Goal: Information Seeking & Learning: Learn about a topic

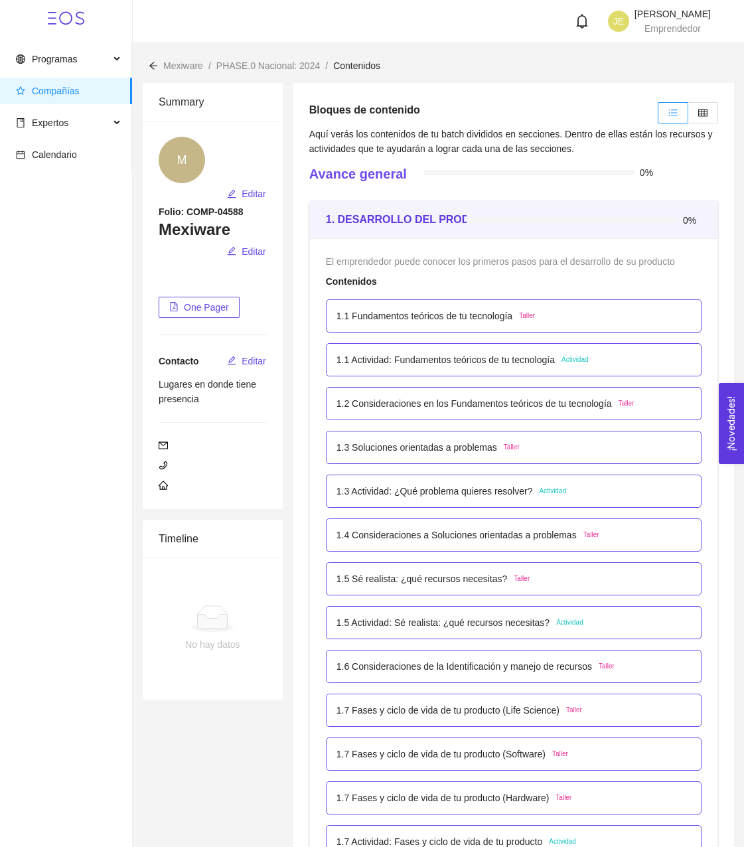
click at [419, 452] on p "1.3 Soluciones orientadas a problemas" at bounding box center [417, 447] width 161 height 15
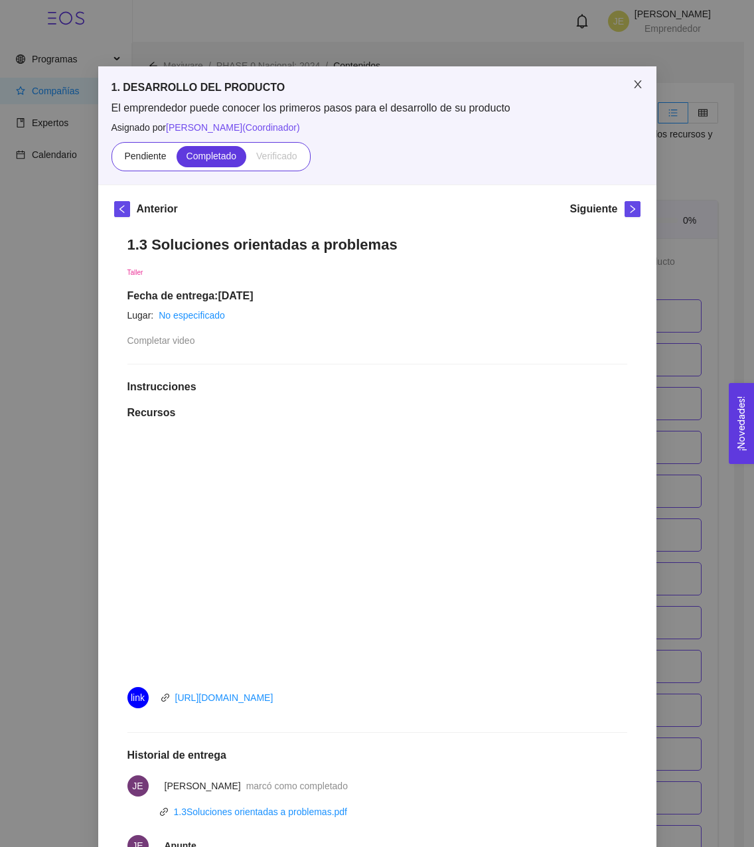
click at [627, 89] on span "Close" at bounding box center [637, 84] width 37 height 37
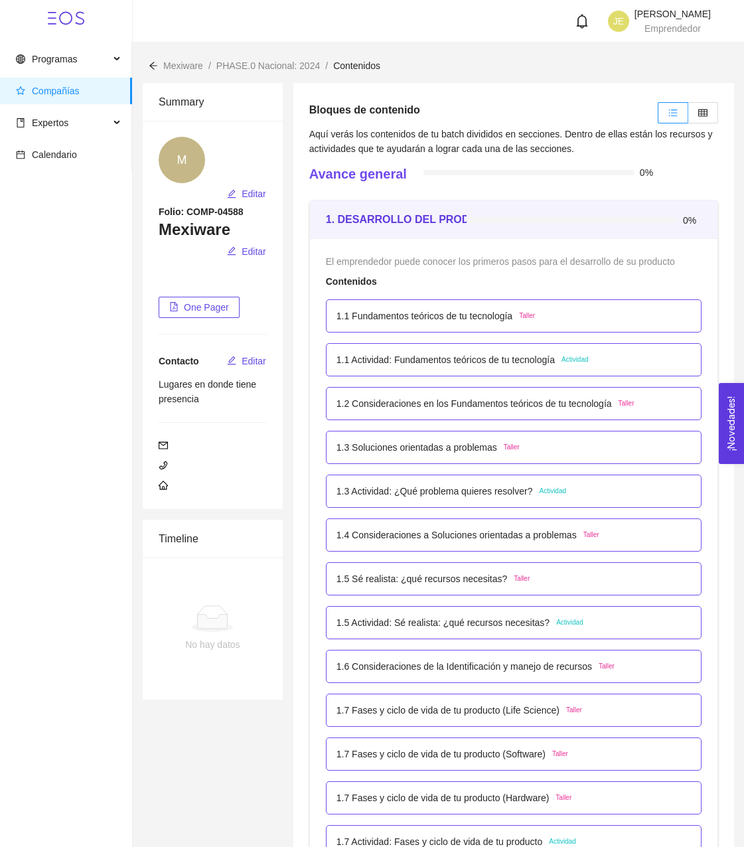
click at [461, 399] on p "1.2 Consideraciones en los Fundamentos teóricos de tu tecnología" at bounding box center [474, 403] width 275 height 15
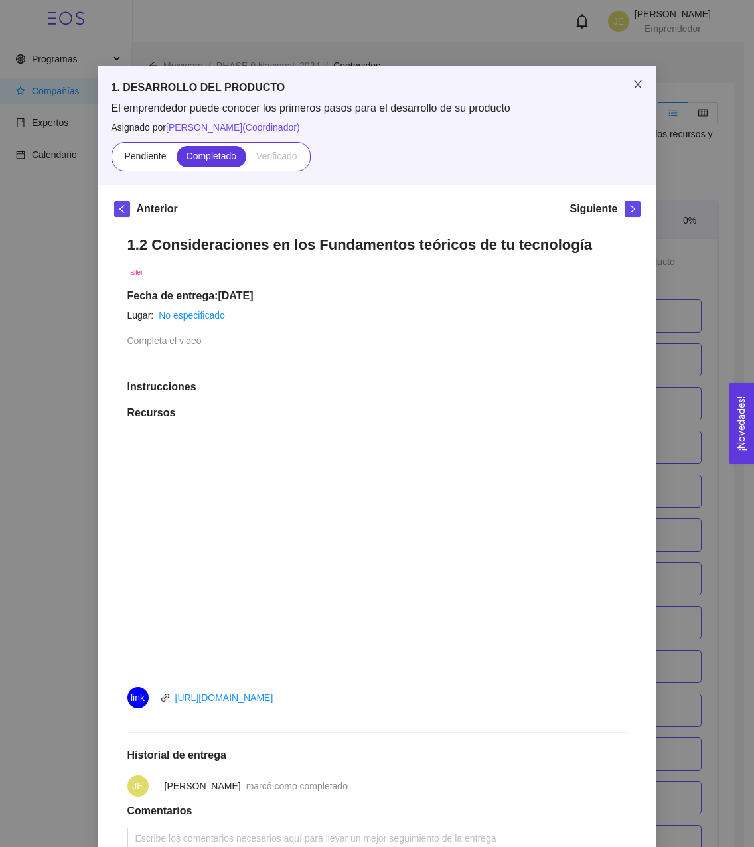
click at [627, 85] on span "Close" at bounding box center [637, 84] width 37 height 37
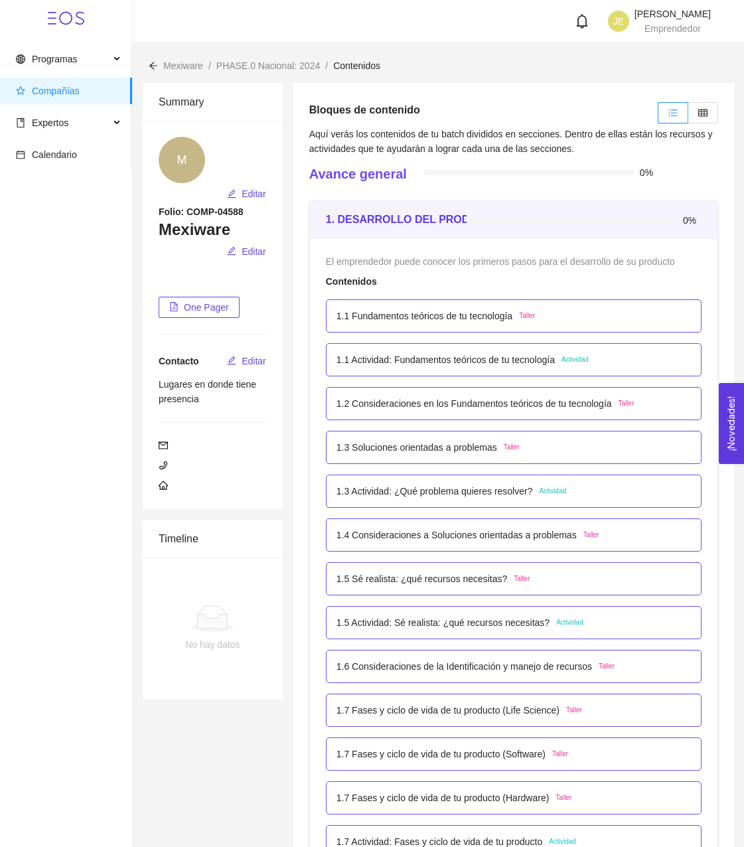
click at [423, 491] on p "1.3 Actividad: ¿Qué problema quieres resolver?" at bounding box center [435, 491] width 196 height 15
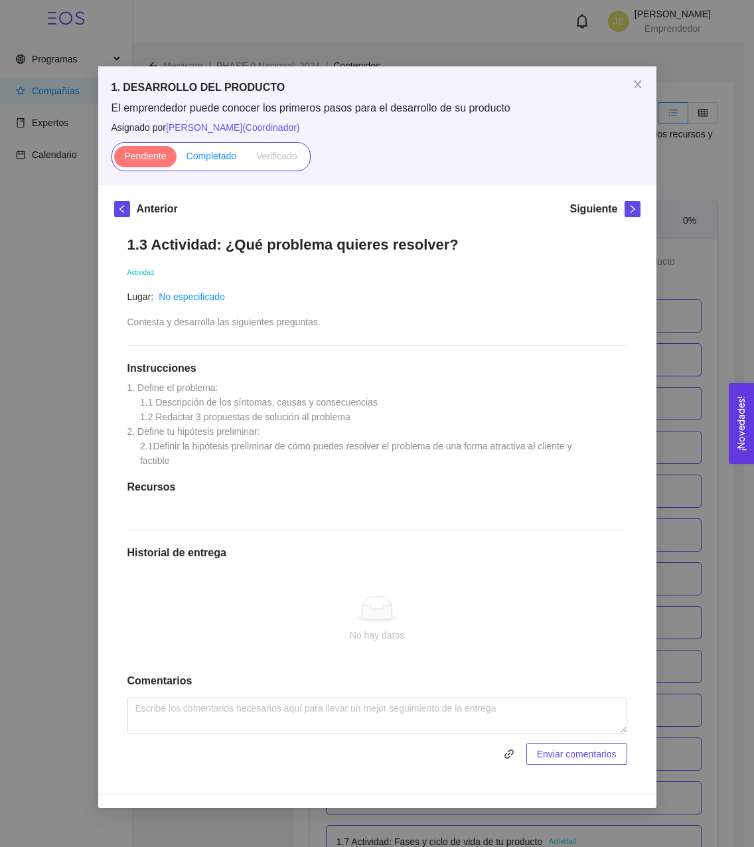
click at [207, 153] on span "Completado" at bounding box center [212, 156] width 50 height 11
click at [177, 159] on input "Completado" at bounding box center [177, 159] width 0 height 0
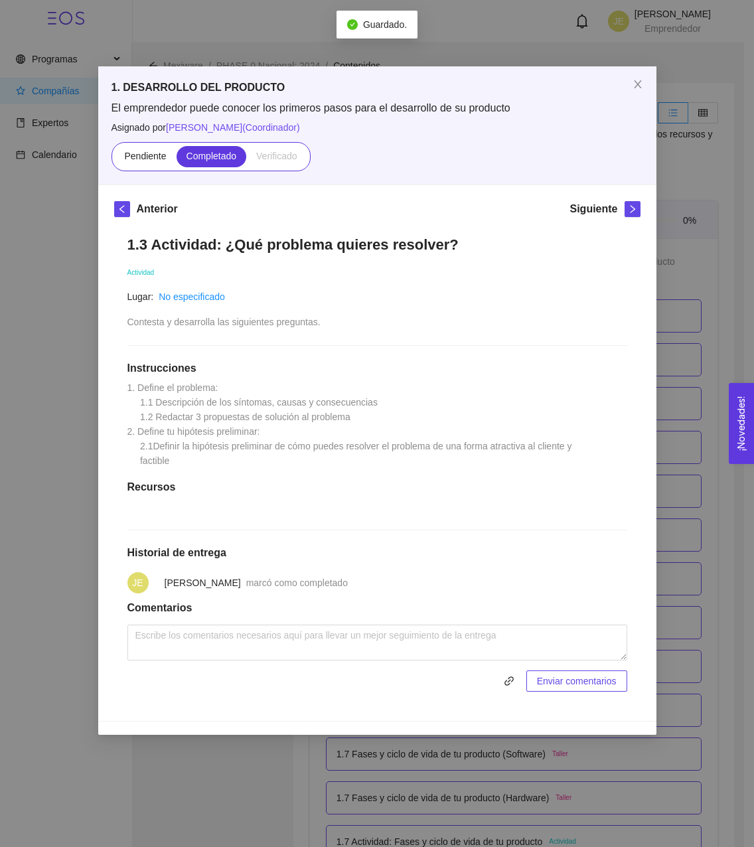
click at [165, 494] on h1 "Recursos" at bounding box center [377, 487] width 500 height 13
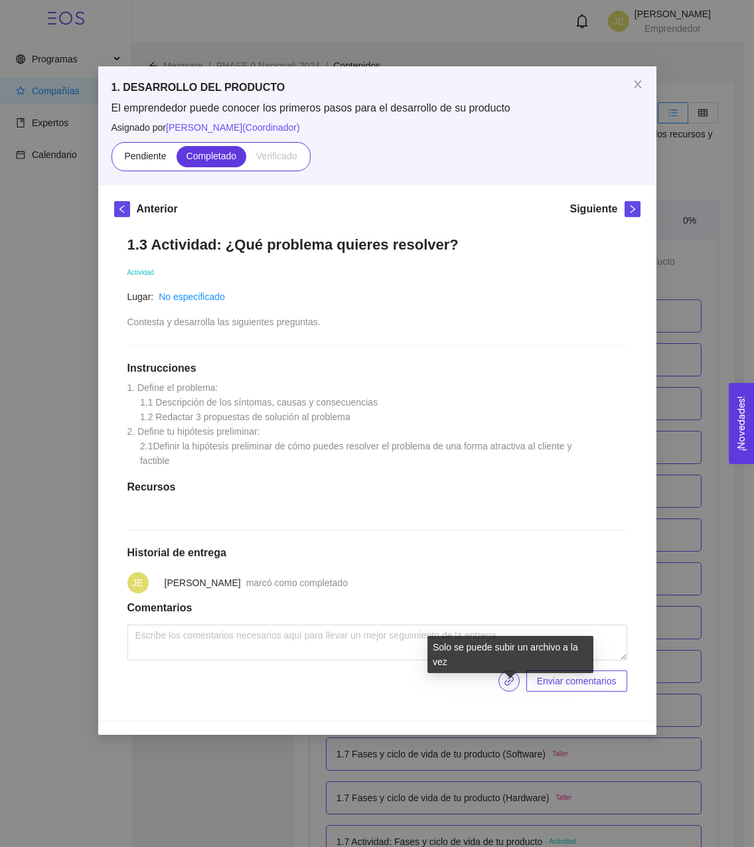
click at [507, 686] on icon "link" at bounding box center [509, 681] width 11 height 11
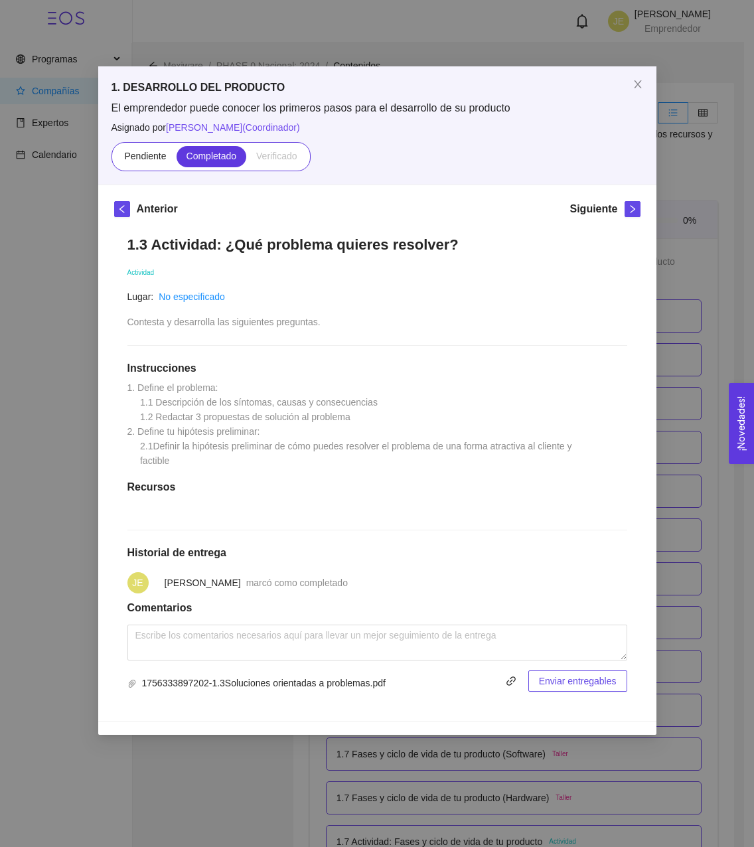
click at [569, 688] on span "Enviar entregables" at bounding box center [578, 681] width 78 height 15
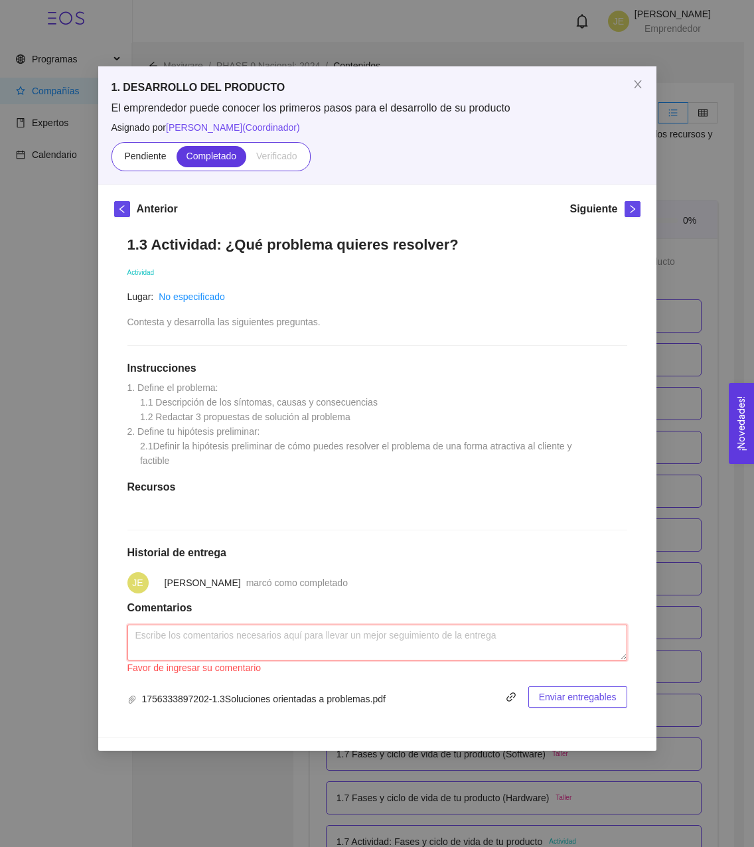
click at [512, 653] on textarea at bounding box center [377, 643] width 500 height 36
paste textarea "1.3 Actividad: ¿Qué problema quieres resolver?"
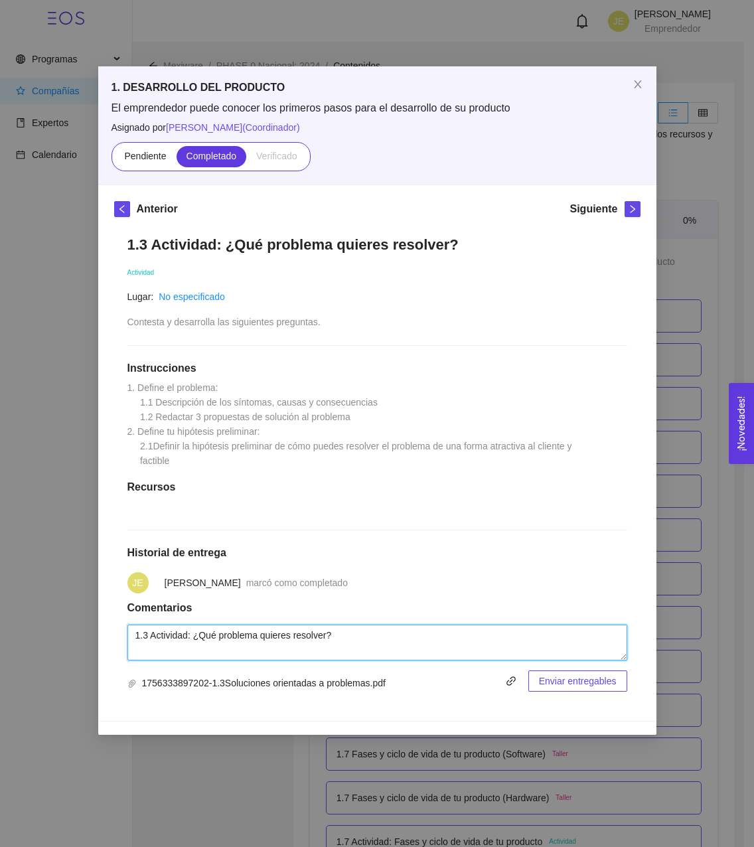
type textarea "1.3 Actividad: ¿Qué problema quieres resolver?"
click at [561, 688] on span "Enviar entregables" at bounding box center [578, 681] width 78 height 15
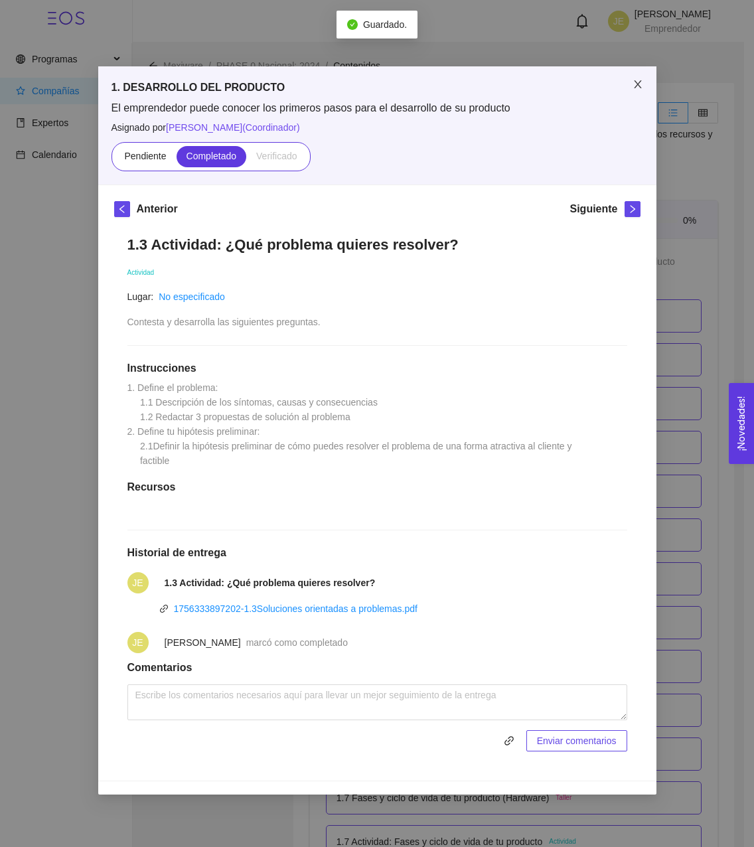
click at [643, 88] on span "Close" at bounding box center [637, 84] width 37 height 37
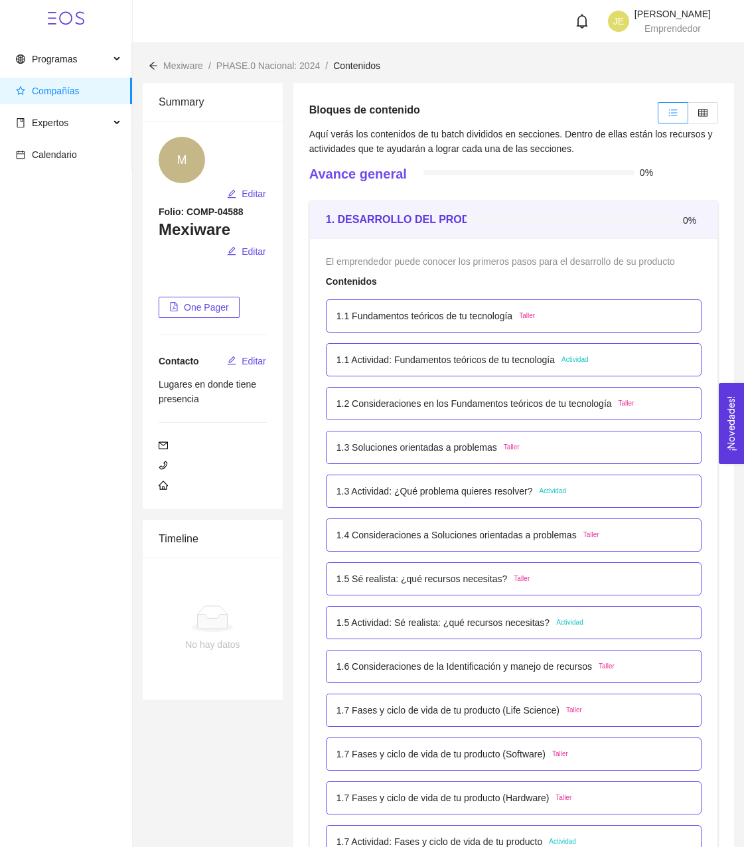
click at [464, 492] on p "1.3 Actividad: ¿Qué problema quieres resolver?" at bounding box center [435, 491] width 196 height 15
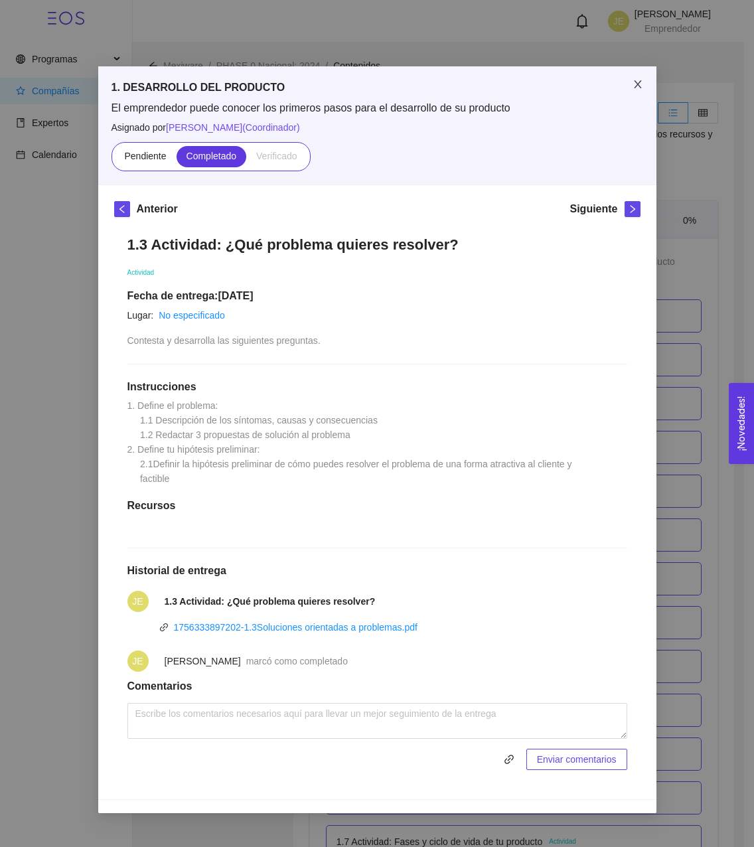
click at [639, 87] on icon "close" at bounding box center [638, 84] width 11 height 11
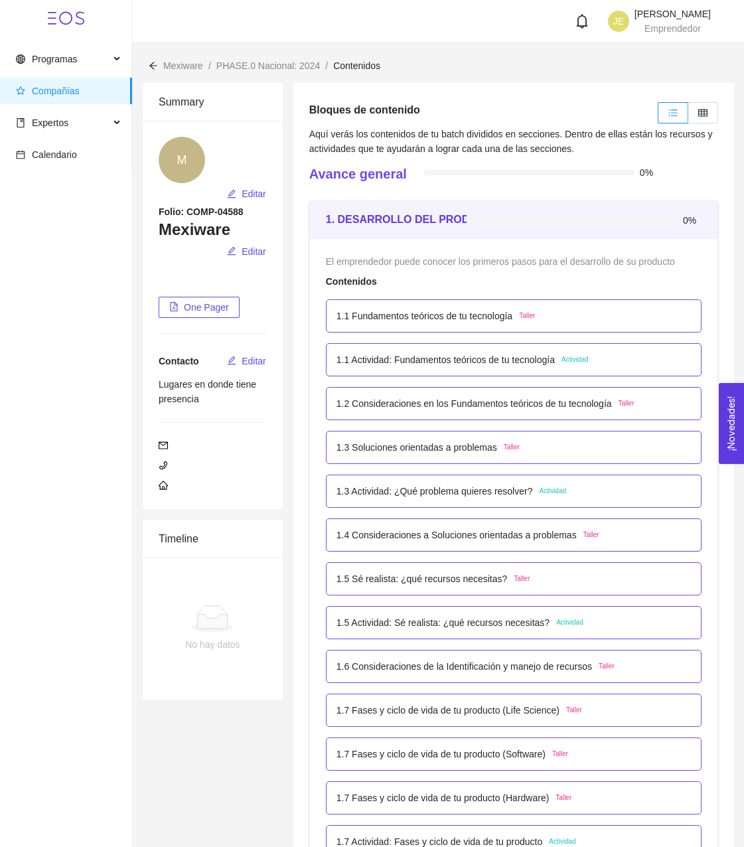
click at [452, 536] on p "1.4 Consideraciones a Soluciones orientadas a problemas" at bounding box center [457, 535] width 240 height 15
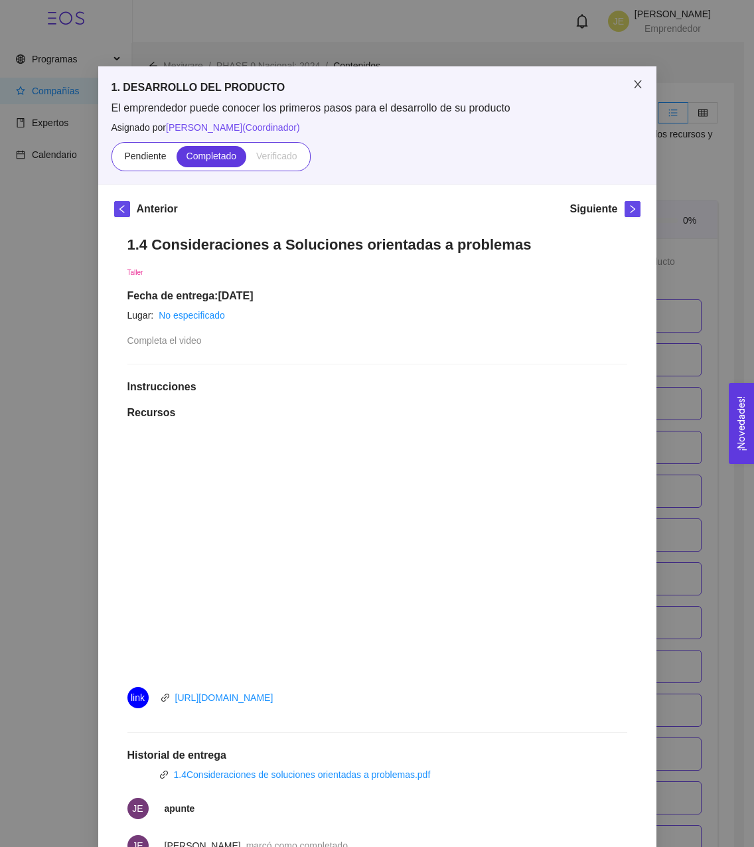
click at [634, 88] on icon "close" at bounding box center [638, 84] width 11 height 11
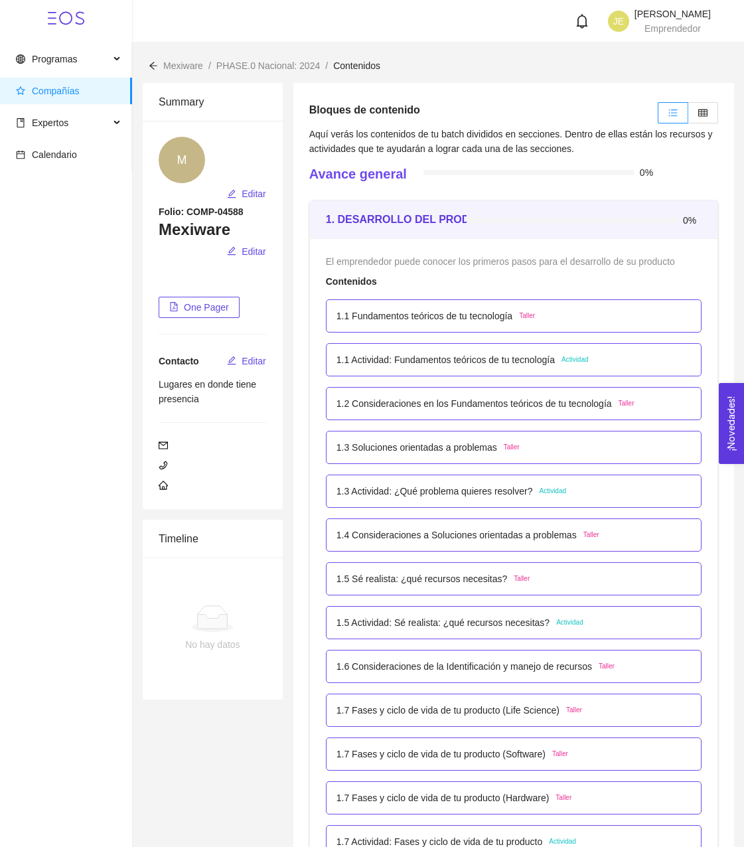
click at [408, 578] on p "1.5 Sé realista: ¿qué recursos necesitas?" at bounding box center [422, 578] width 171 height 15
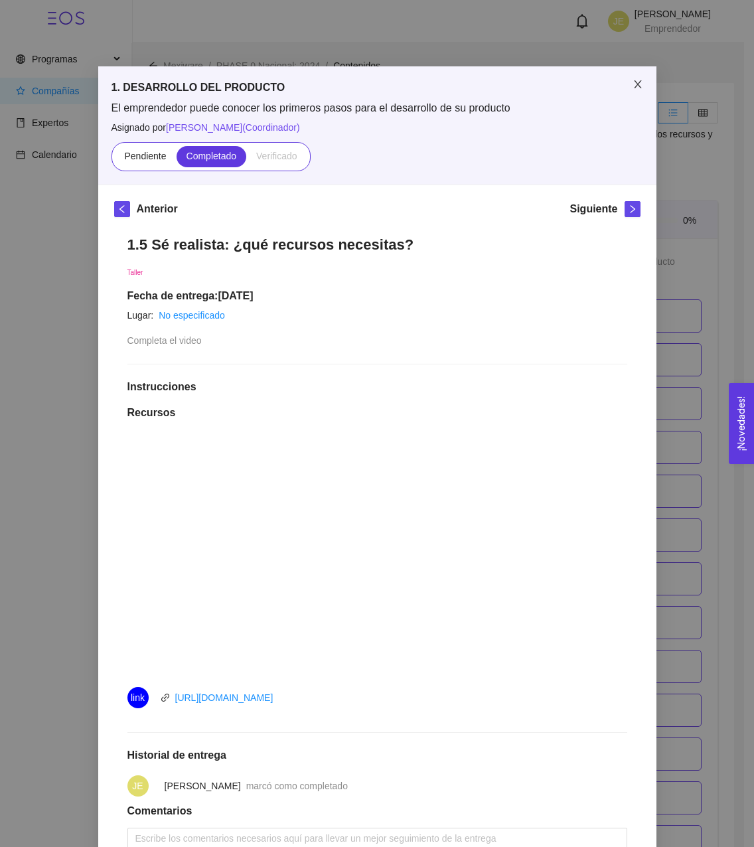
click at [633, 92] on span "Close" at bounding box center [637, 84] width 37 height 37
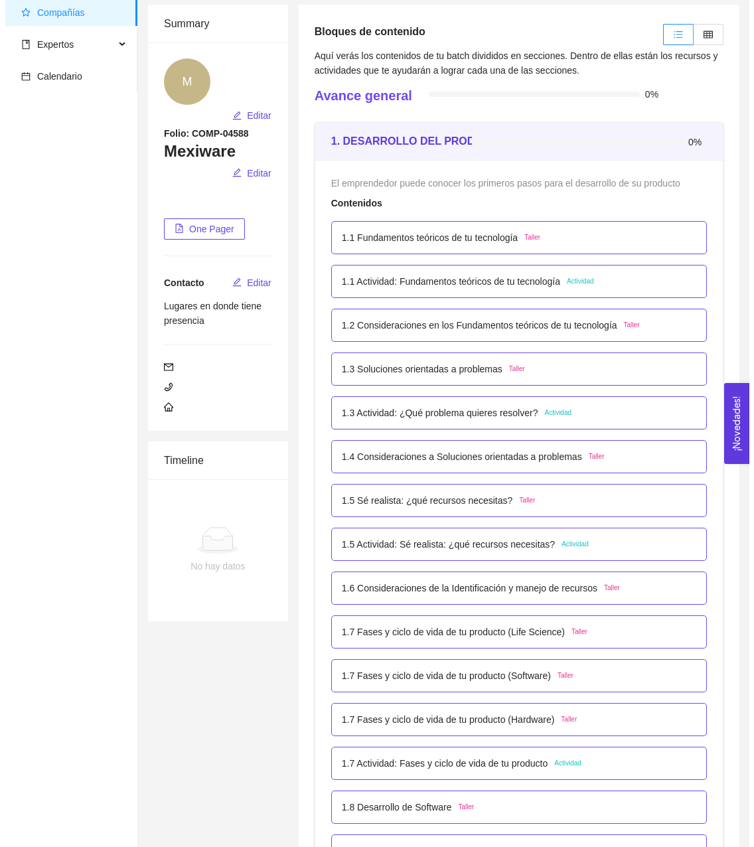
scroll to position [80, 0]
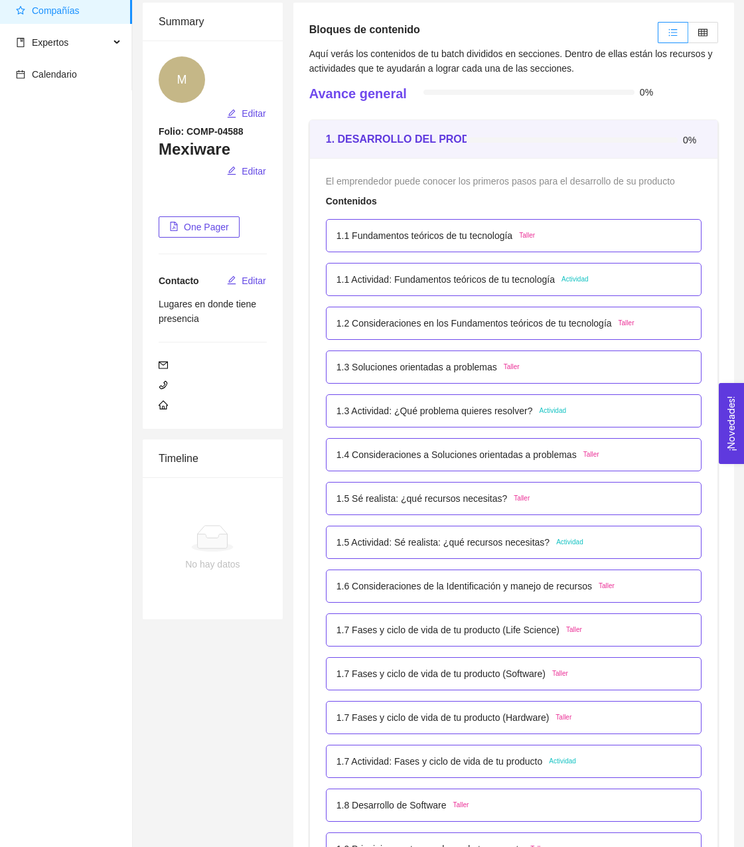
click at [434, 542] on p "1.5 Actividad: Sé realista: ¿qué recursos necesitas?" at bounding box center [443, 542] width 213 height 15
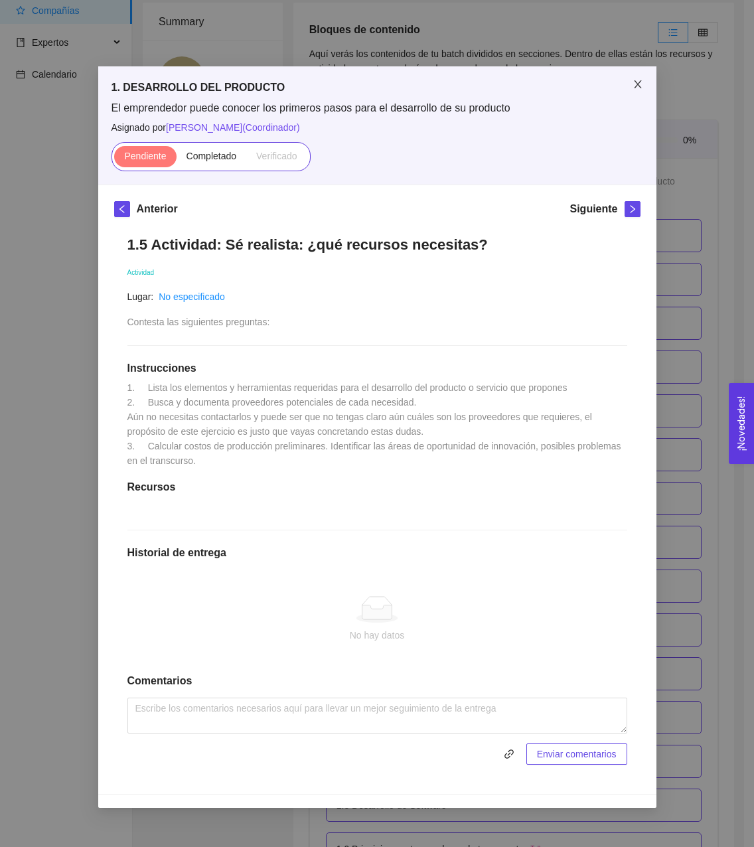
click at [645, 85] on span "Close" at bounding box center [637, 84] width 37 height 37
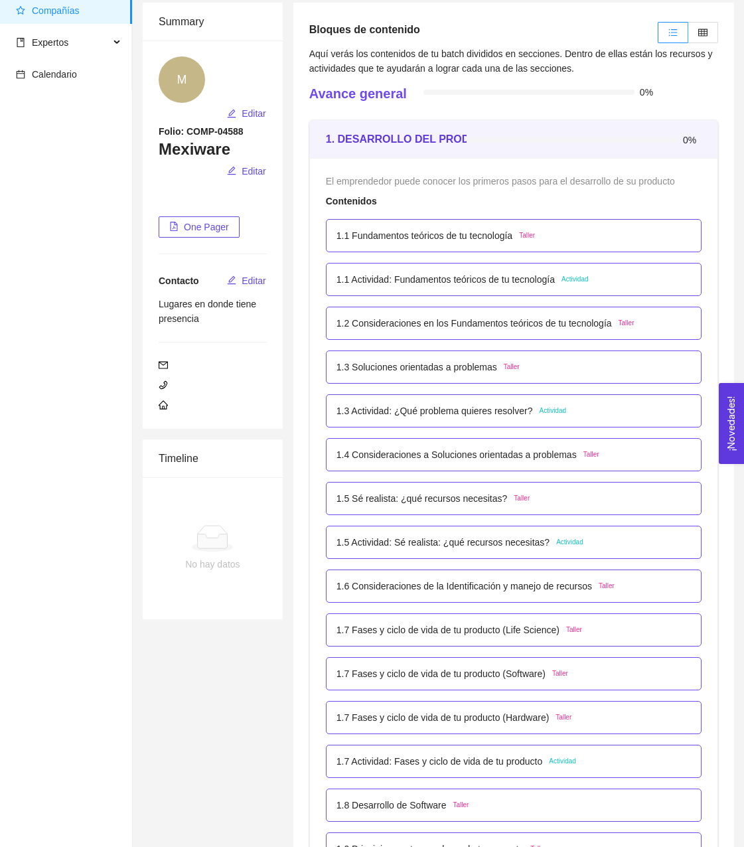
click at [423, 587] on p "1.6 Consideraciones de la Identificación y manejo de recursos" at bounding box center [465, 586] width 256 height 15
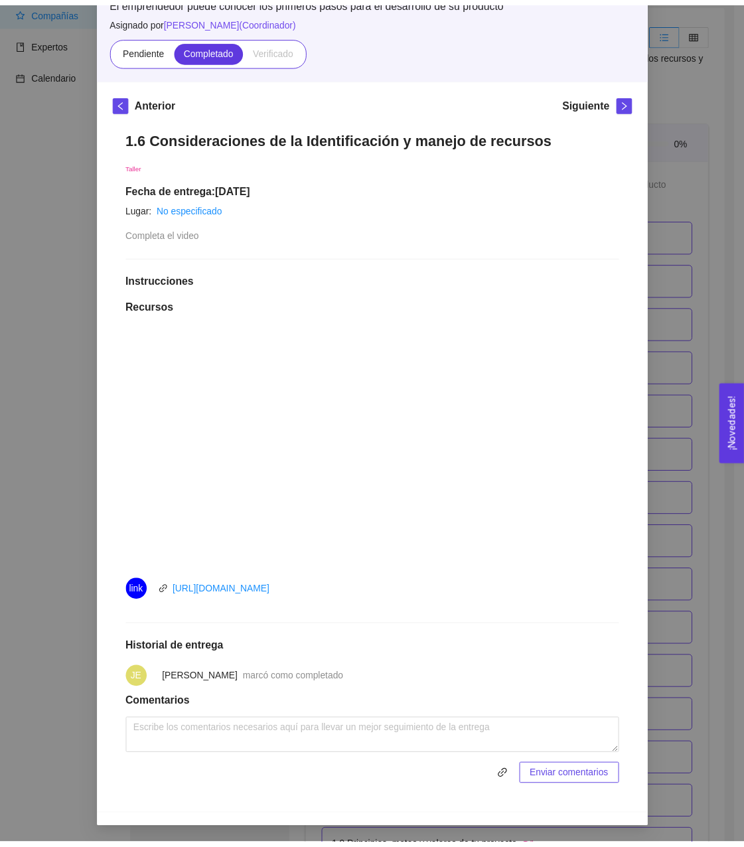
scroll to position [0, 0]
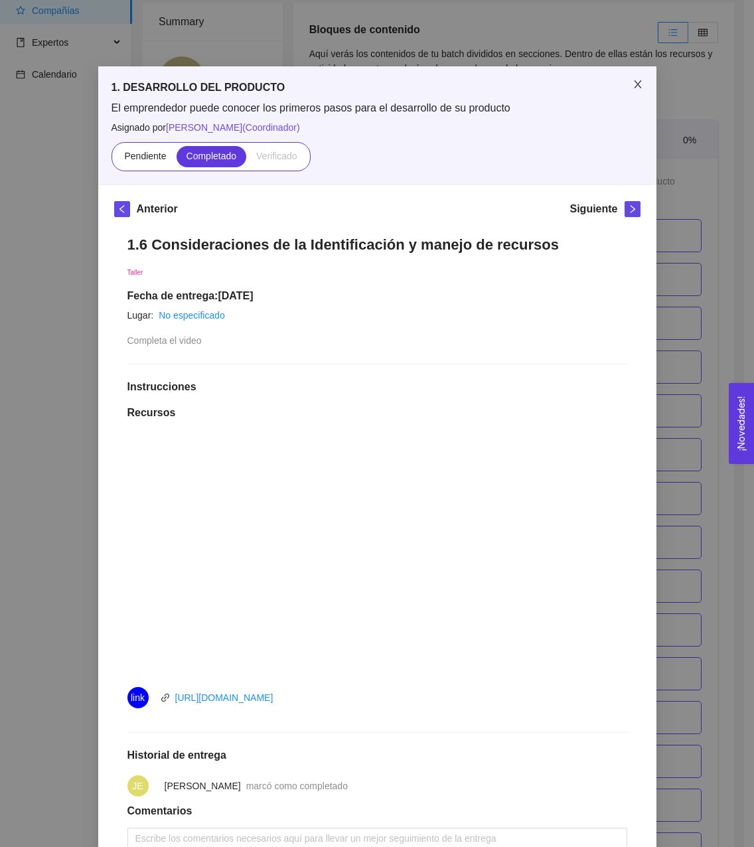
click at [635, 94] on span "Close" at bounding box center [637, 84] width 37 height 37
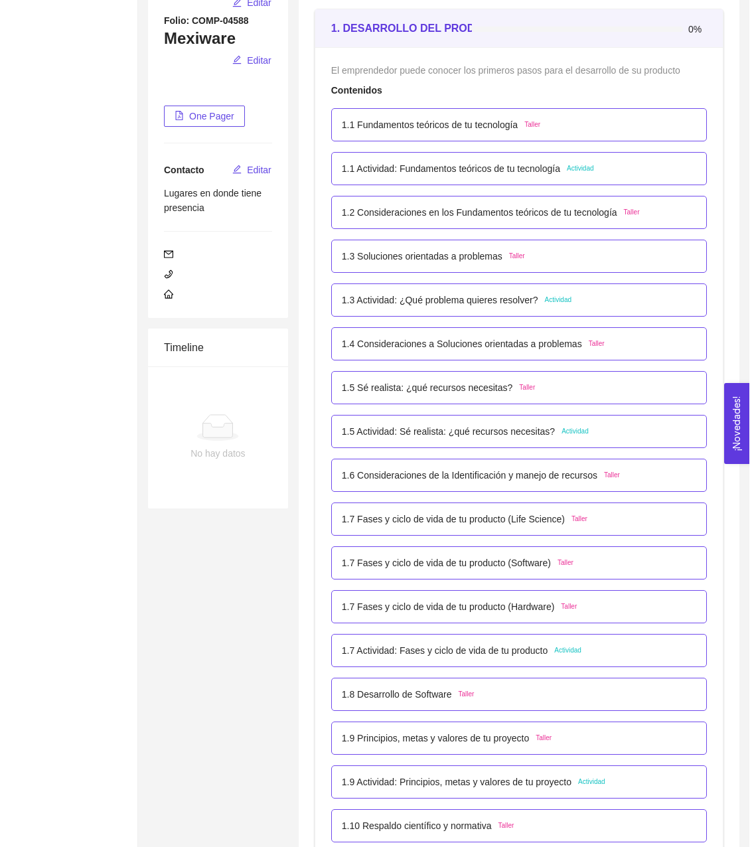
scroll to position [192, 0]
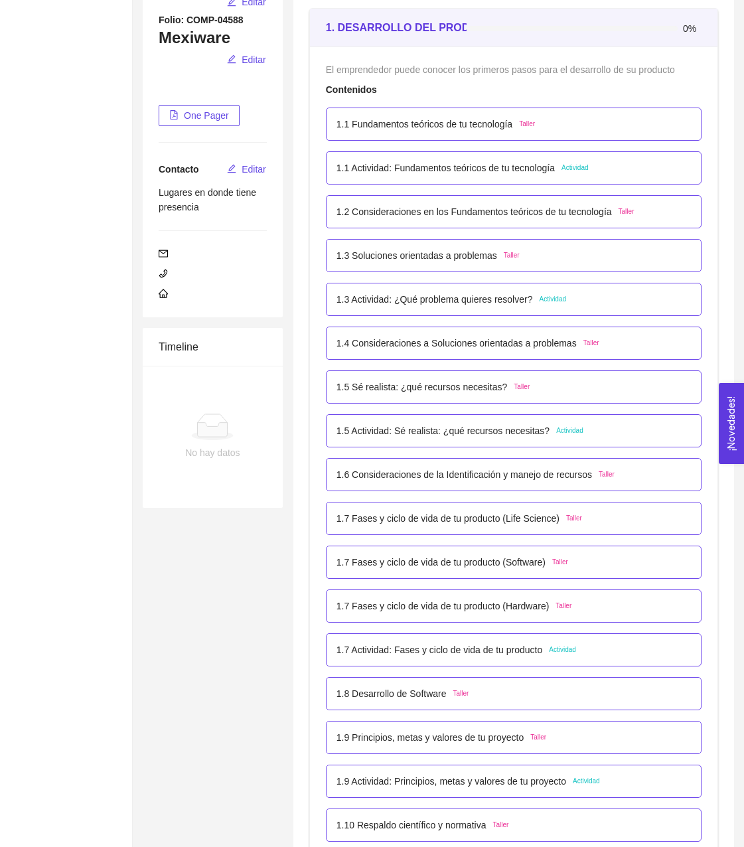
click at [423, 491] on div "1.6 Consideraciones de la Identificación y manejo de recursos Taller" at bounding box center [514, 474] width 376 height 33
click at [410, 479] on p "1.6 Consideraciones de la Identificación y manejo de recursos" at bounding box center [465, 474] width 256 height 15
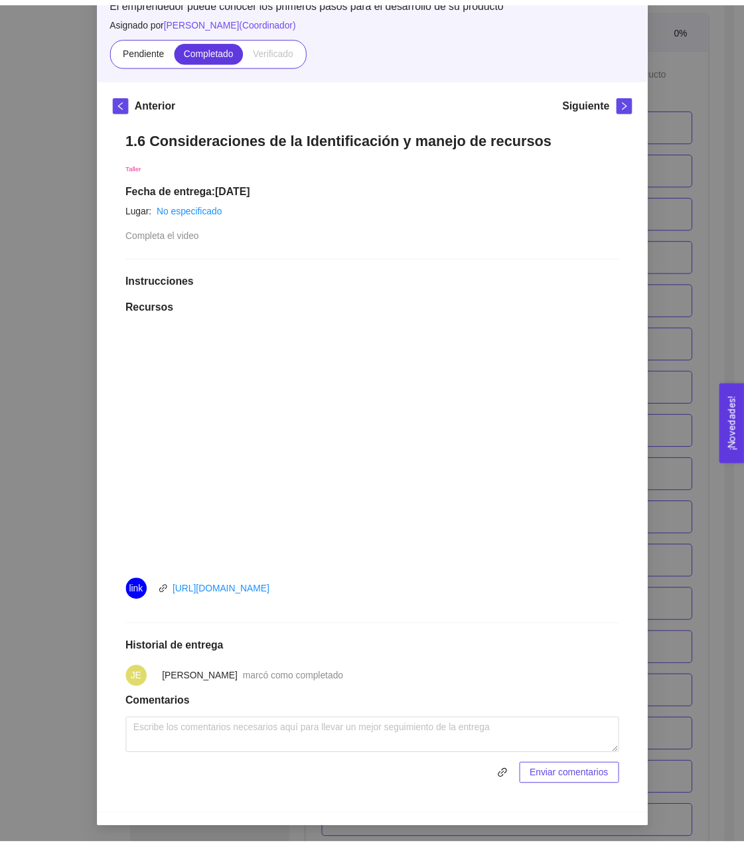
scroll to position [0, 0]
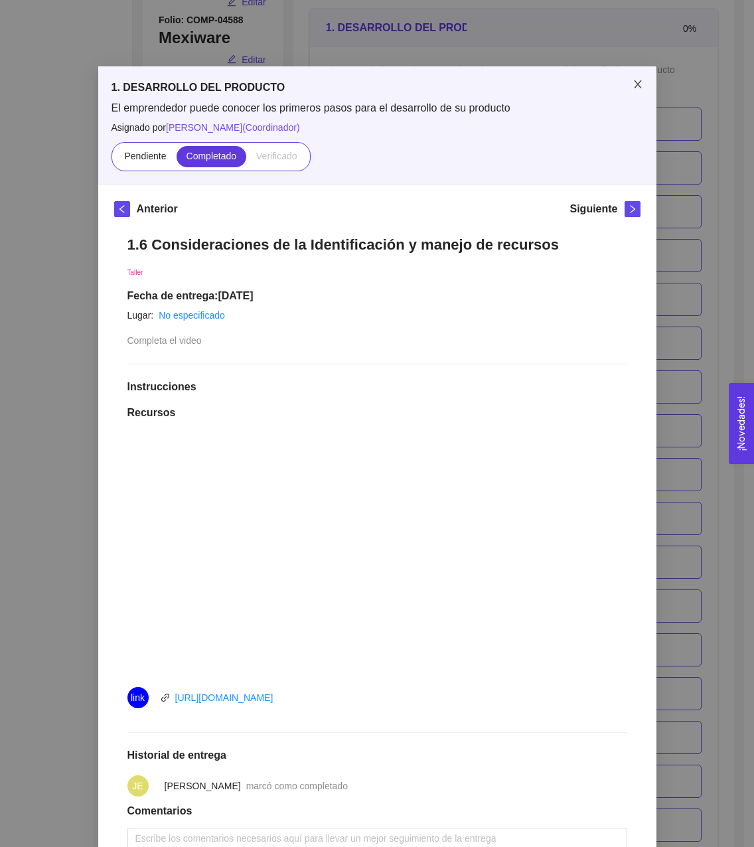
click at [634, 86] on icon "close" at bounding box center [637, 84] width 7 height 8
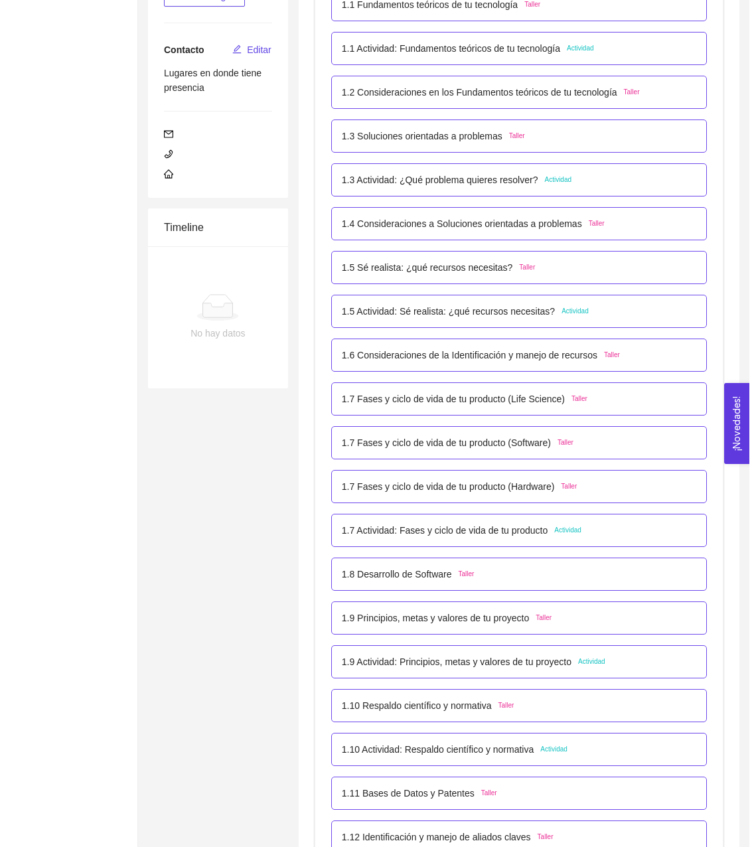
scroll to position [312, 0]
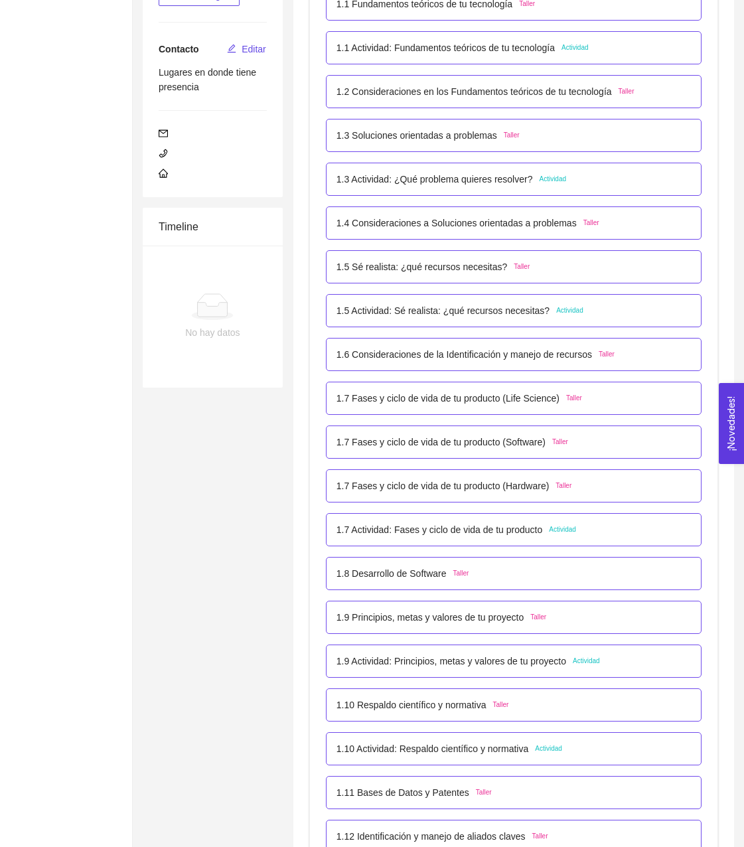
click at [427, 443] on p "1.7 Fases y ciclo de vida de tu producto (Software)" at bounding box center [441, 442] width 209 height 15
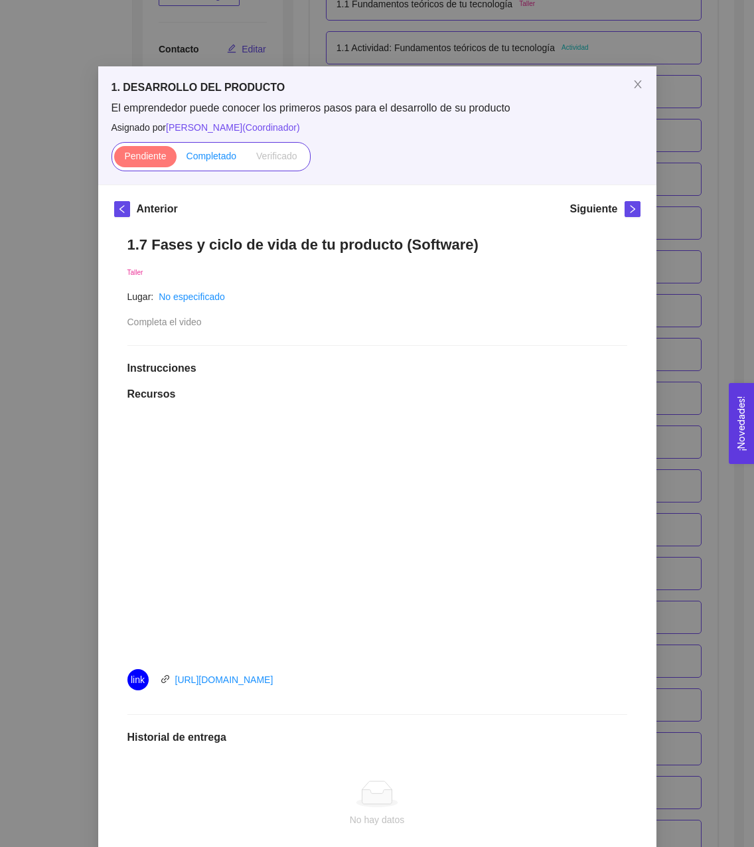
click at [225, 161] on span "Completado" at bounding box center [212, 156] width 50 height 11
click at [177, 159] on input "Completado" at bounding box center [177, 159] width 0 height 0
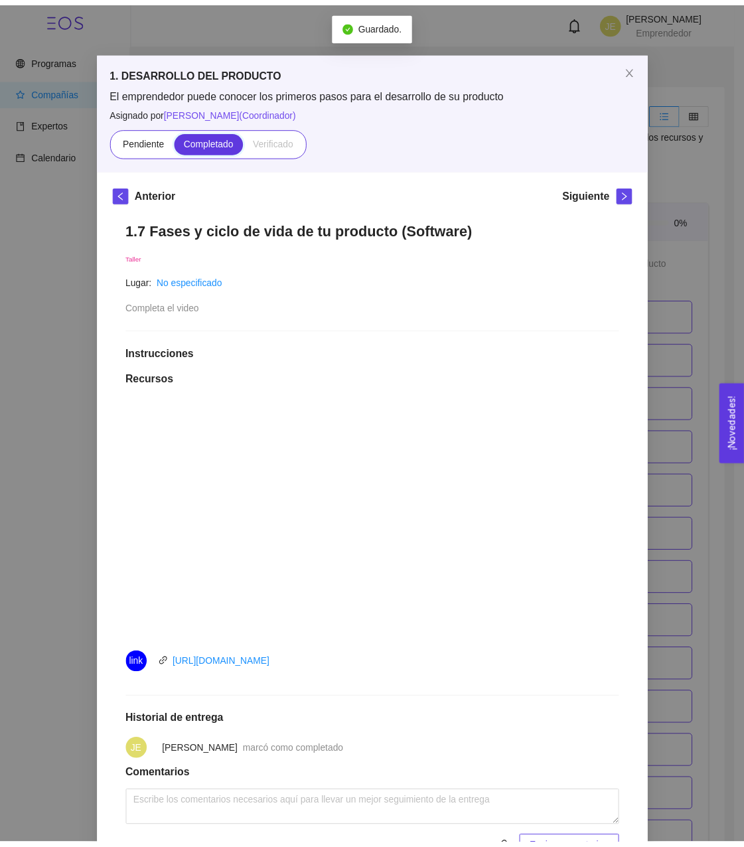
scroll to position [13, 0]
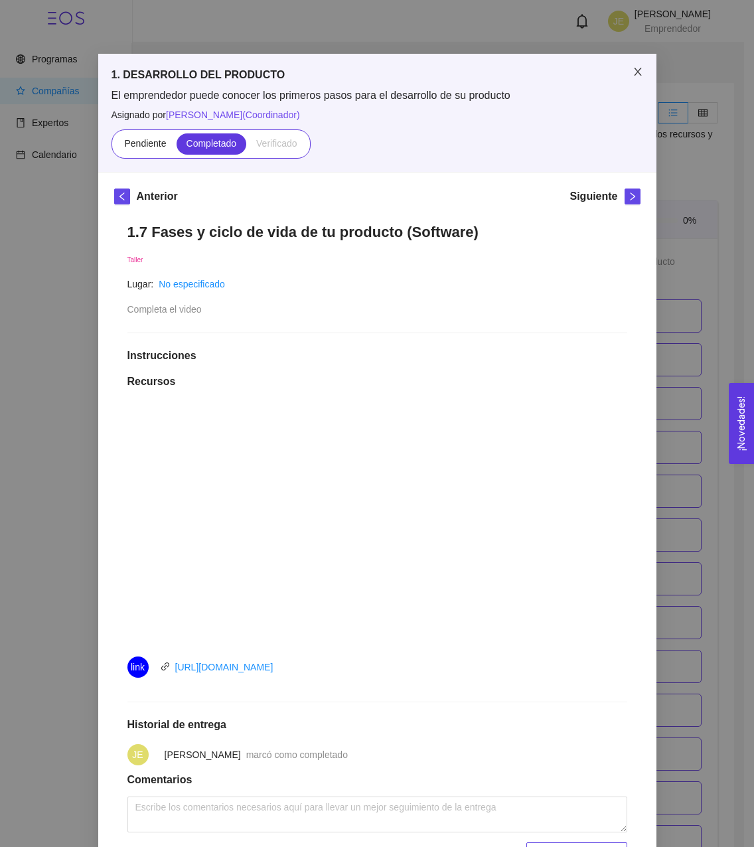
click at [633, 75] on icon "close" at bounding box center [638, 71] width 11 height 11
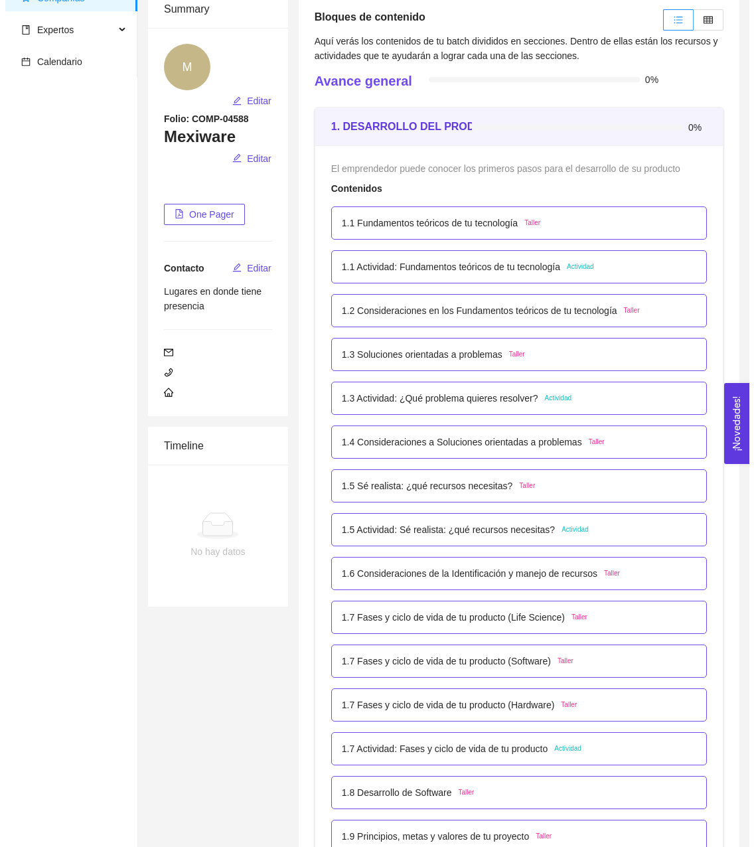
scroll to position [104, 0]
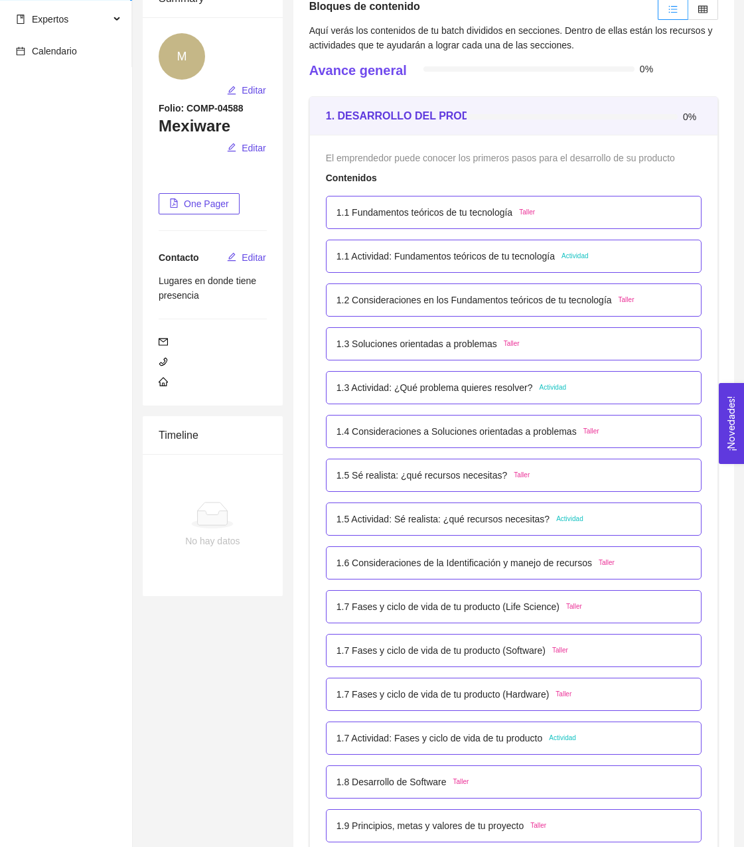
click at [445, 735] on p "1.7 Actividad: Fases y ciclo de vida de tu producto" at bounding box center [440, 738] width 206 height 15
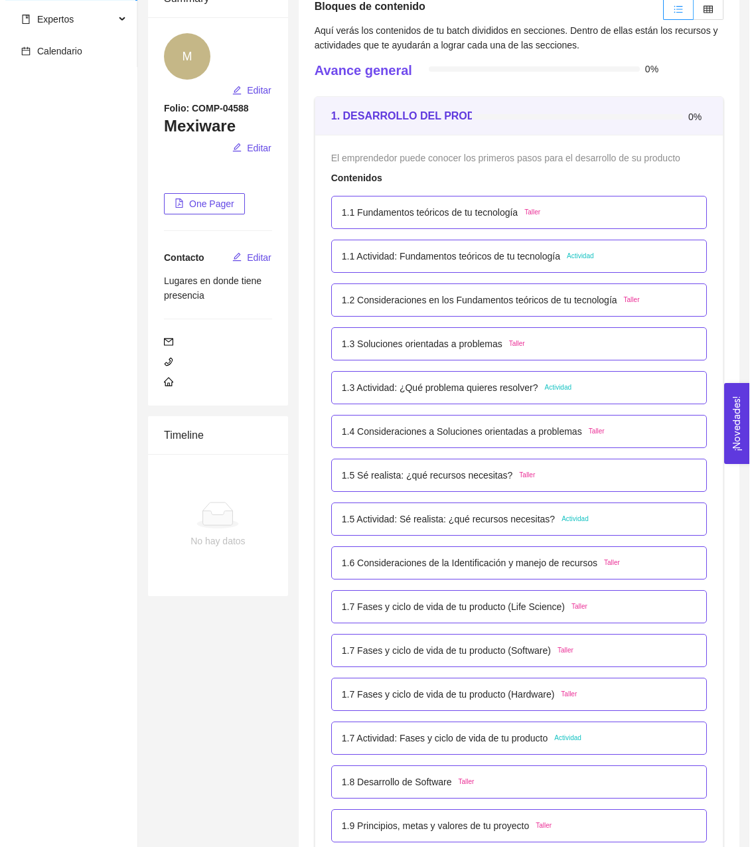
scroll to position [0, 0]
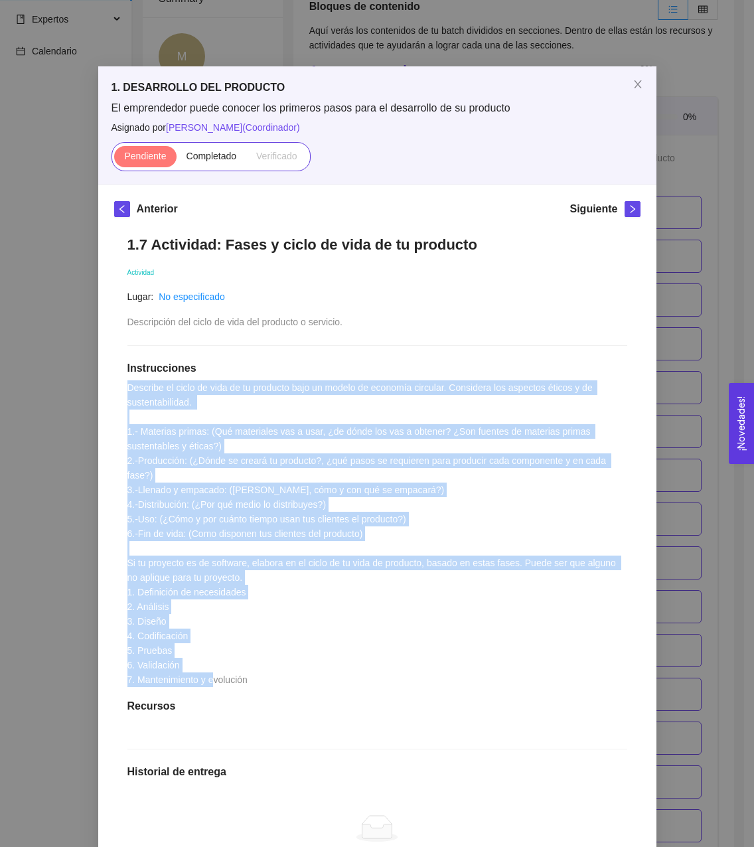
drag, startPoint x: 250, startPoint y: 668, endPoint x: 116, endPoint y: 386, distance: 312.0
click at [116, 386] on div "1.7 Actividad: Fases y ciclo de vida de tu producto Actividad Lugar: No especif…" at bounding box center [377, 609] width 526 height 775
copy span "Describe el ciclo de vida de tu producto bajo un modelo de economía circular. C…"
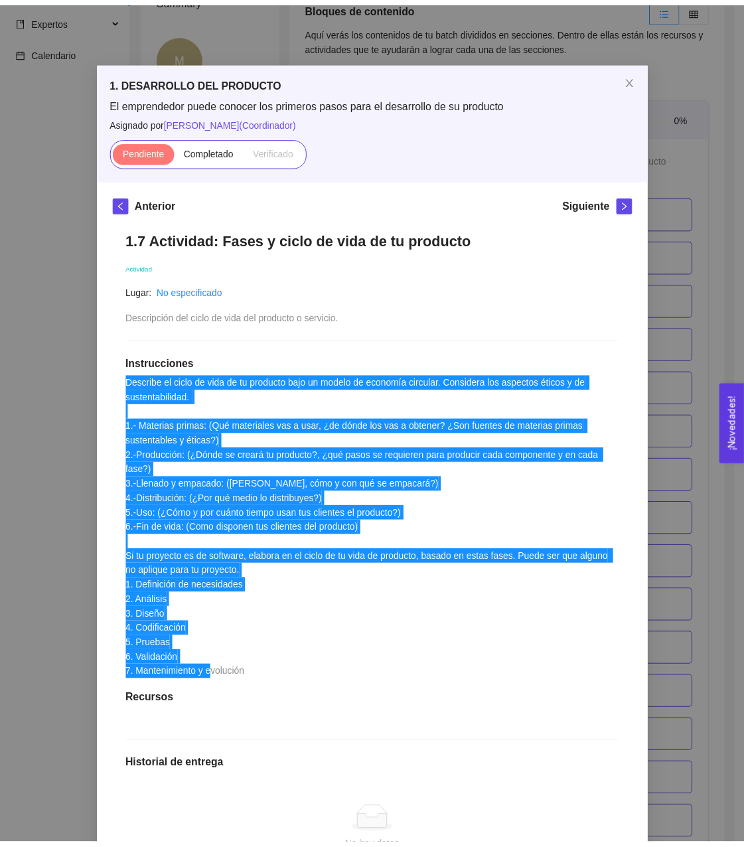
scroll to position [4, 0]
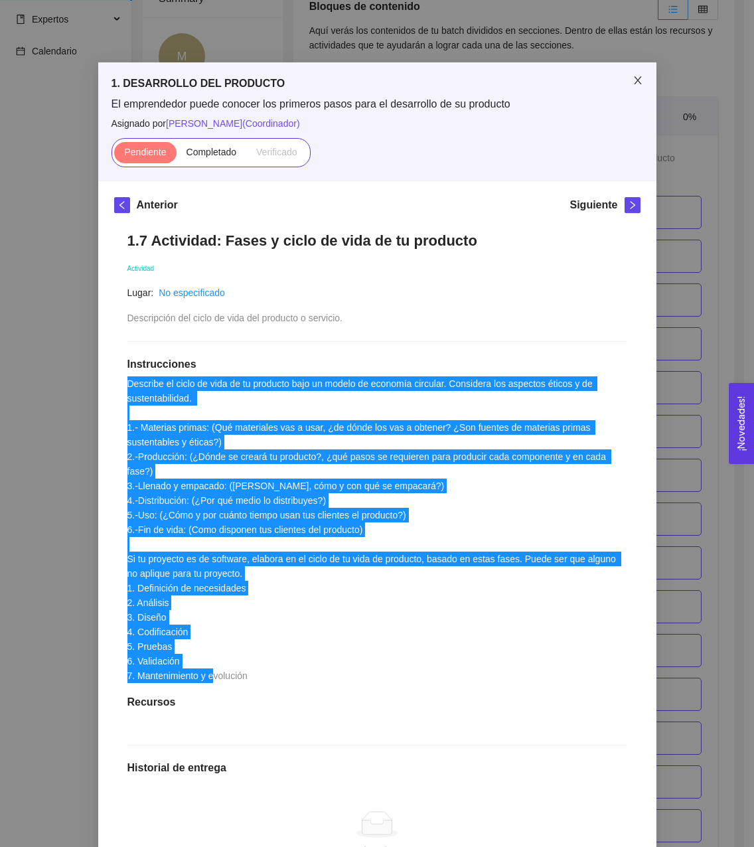
click at [639, 88] on span "Close" at bounding box center [637, 80] width 37 height 37
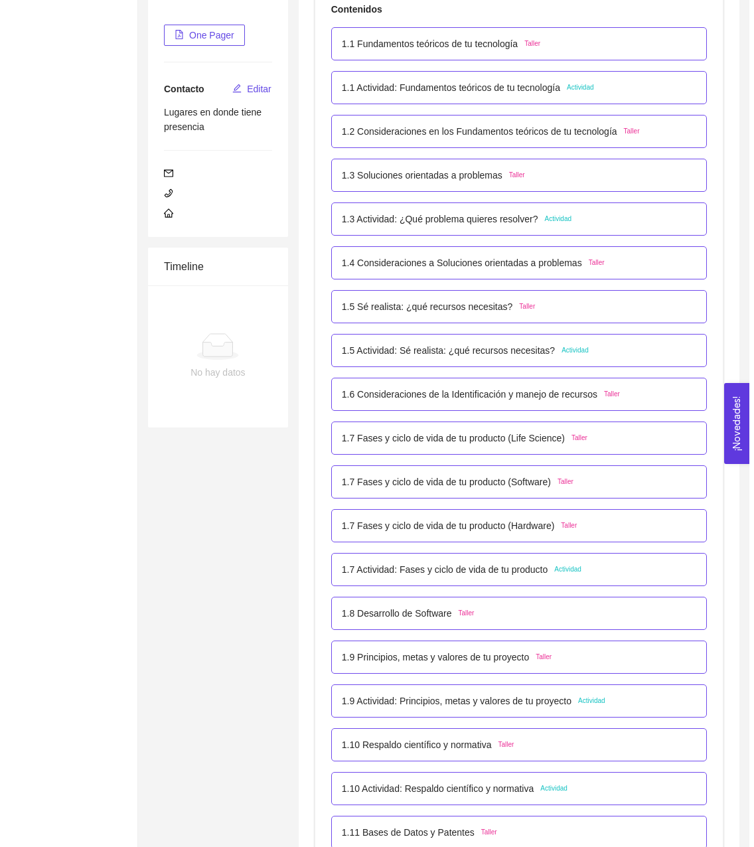
scroll to position [284, 0]
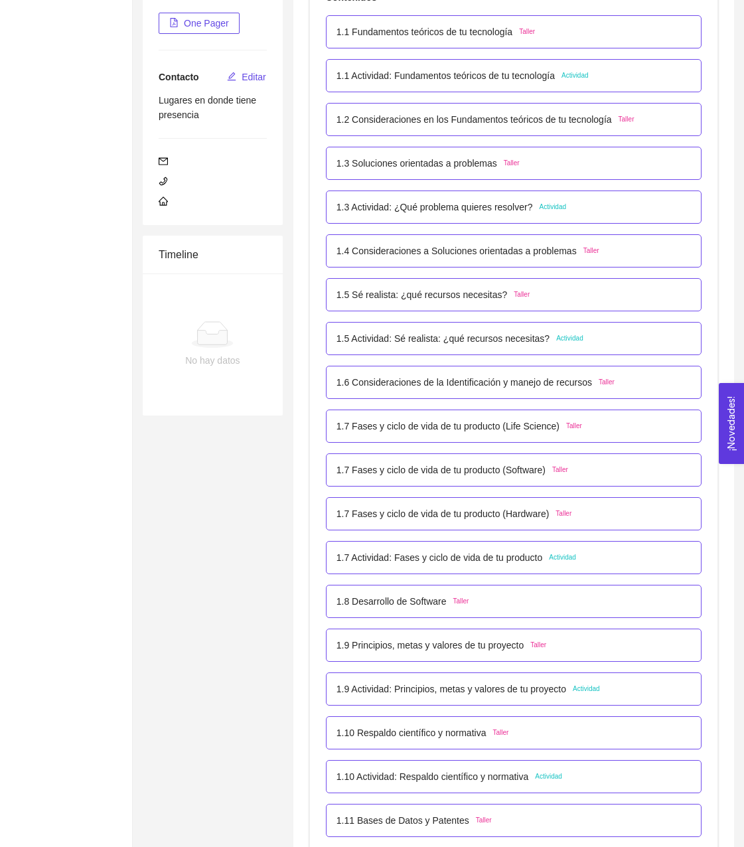
click at [481, 553] on p "1.7 Actividad: Fases y ciclo de vida de tu producto" at bounding box center [440, 557] width 206 height 15
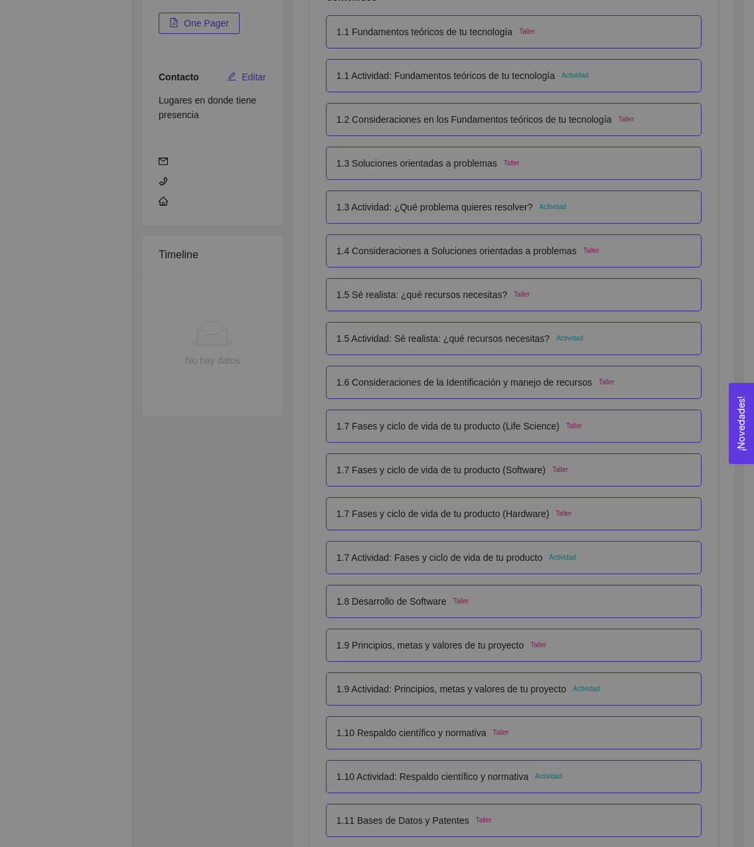
scroll to position [0, 0]
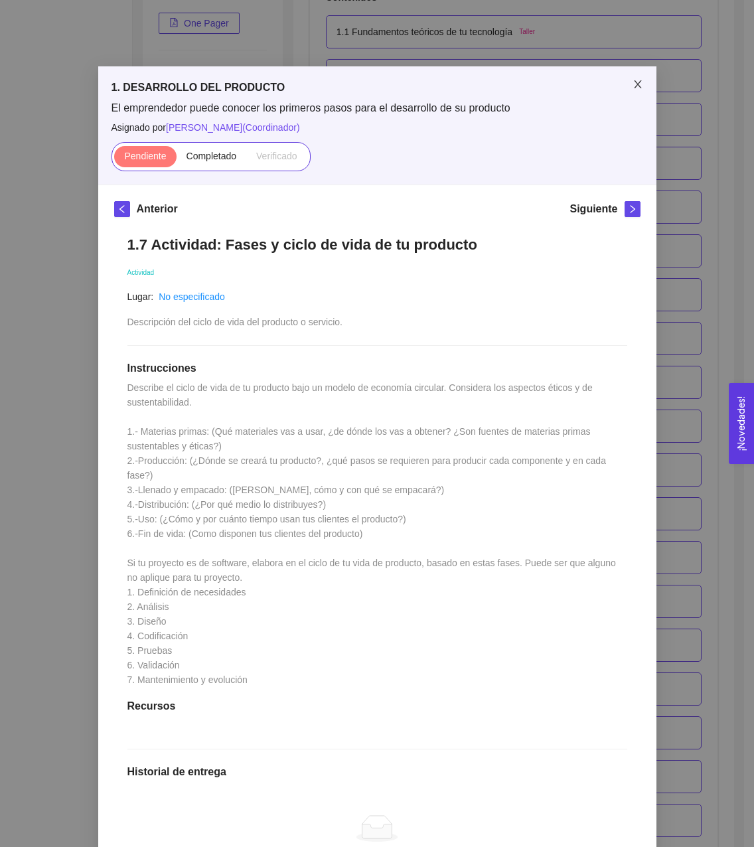
click at [639, 85] on span "Close" at bounding box center [637, 84] width 37 height 37
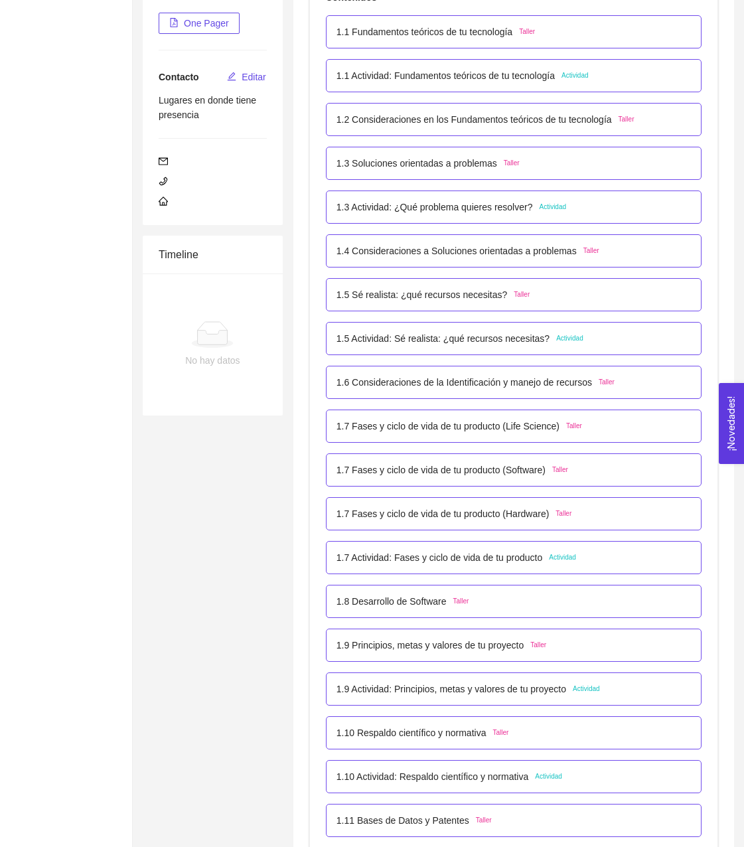
click at [459, 384] on p "1.6 Consideraciones de la Identificación y manejo de recursos" at bounding box center [465, 382] width 256 height 15
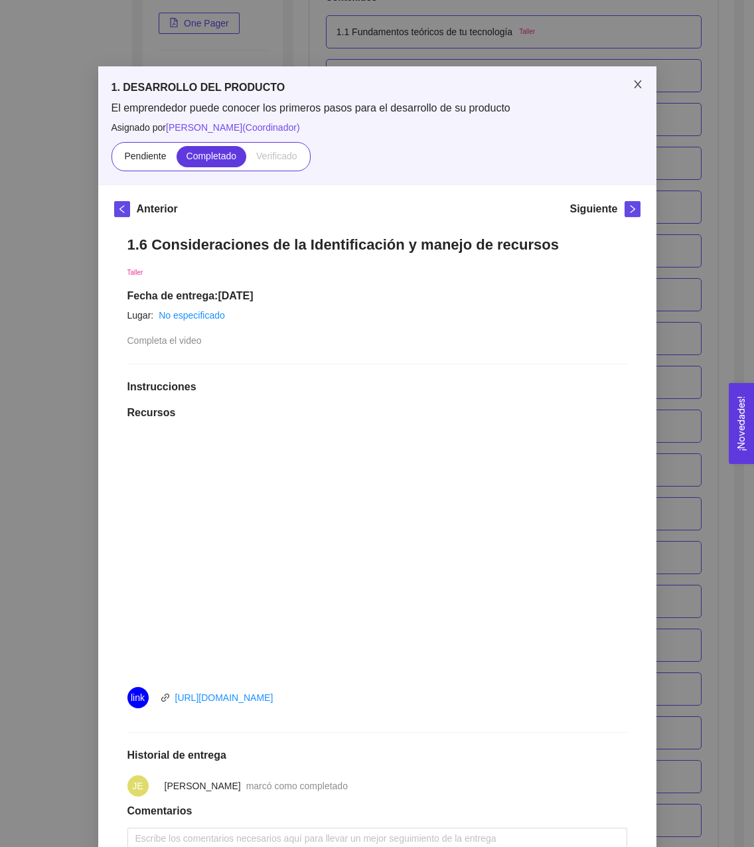
click at [629, 92] on span "Close" at bounding box center [637, 84] width 37 height 37
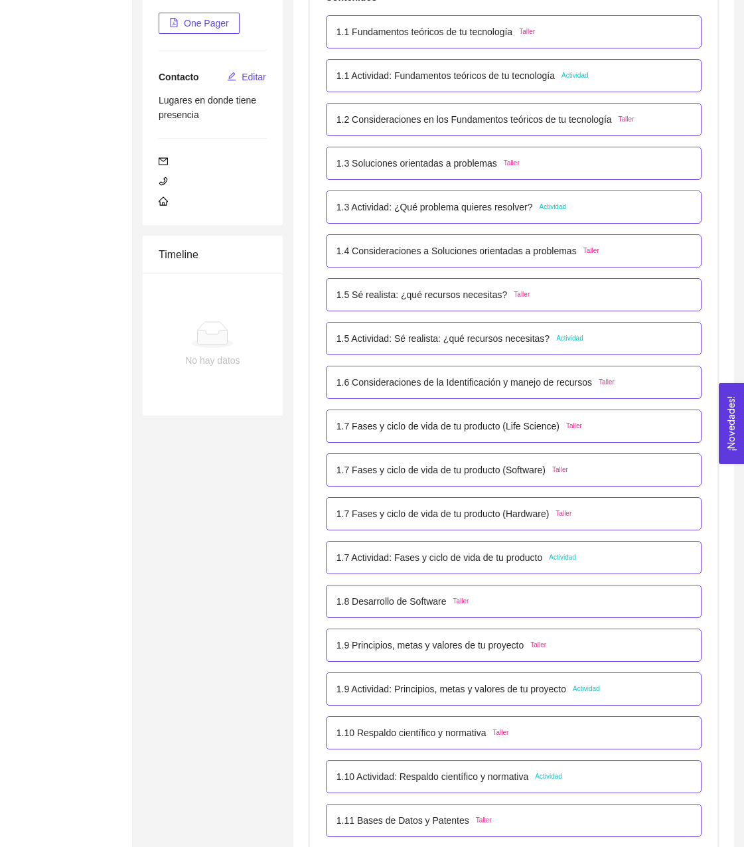
click at [502, 423] on p "1.7 Fases y ciclo de vida de tu producto (Life Science)" at bounding box center [448, 426] width 223 height 15
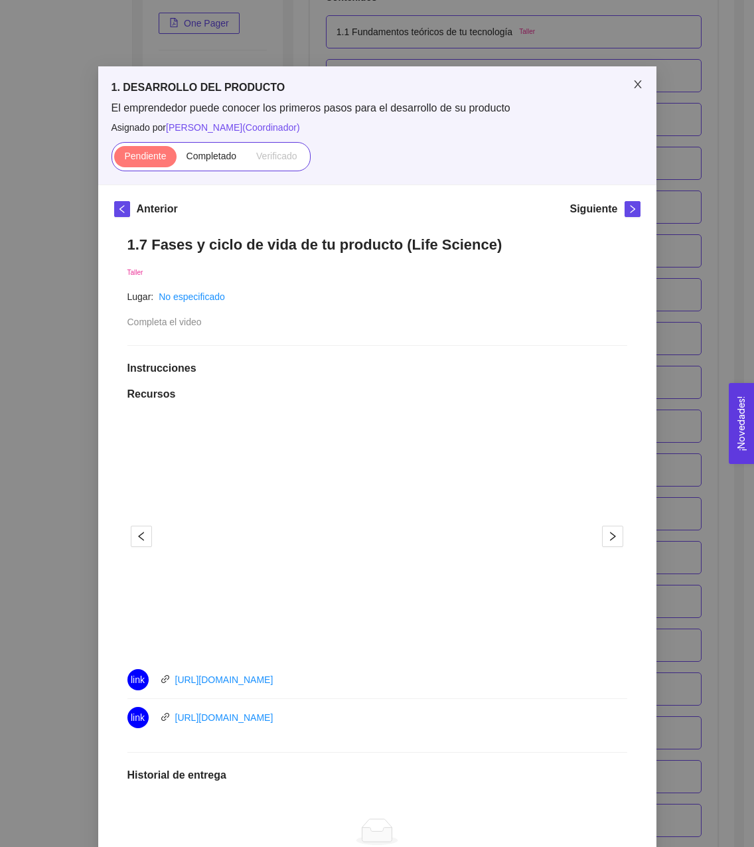
click at [621, 80] on span "Close" at bounding box center [637, 84] width 37 height 37
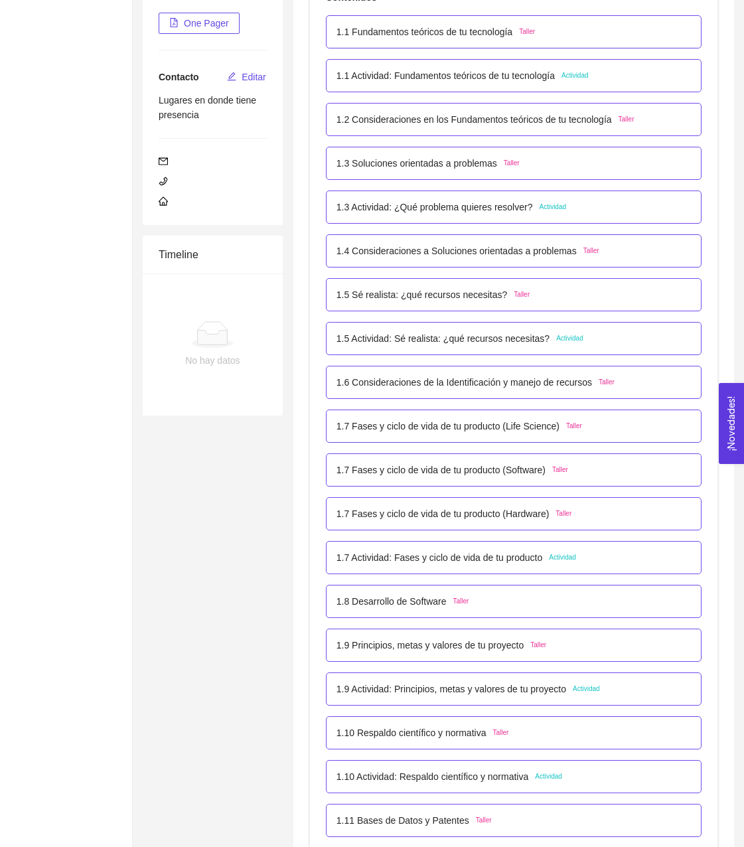
click at [477, 514] on p "1.7 Fases y ciclo de vida de tu producto (Hardware)" at bounding box center [443, 513] width 213 height 15
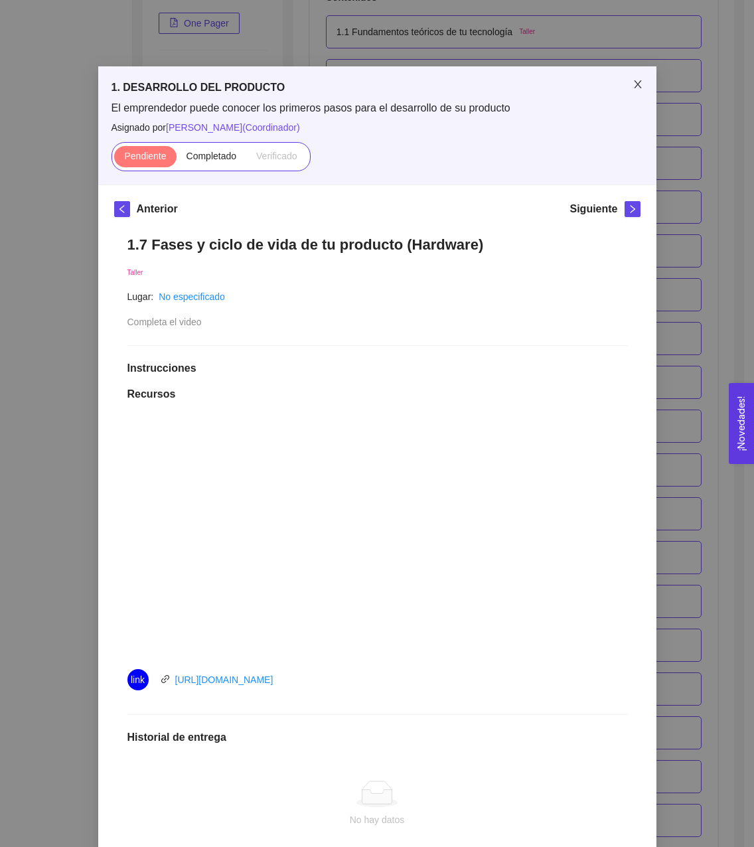
click at [633, 84] on icon "close" at bounding box center [638, 84] width 11 height 11
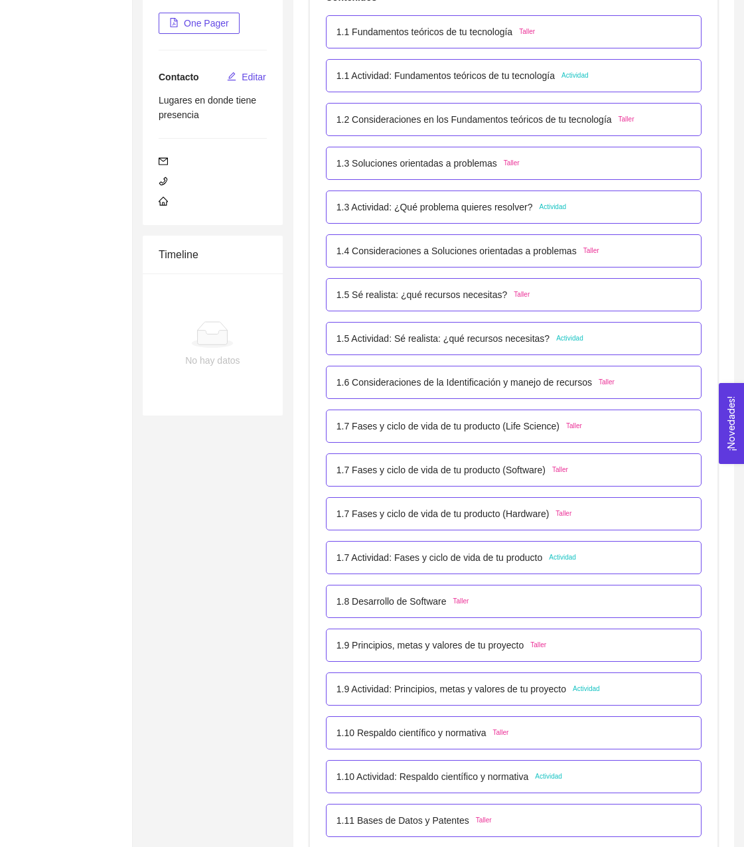
click at [455, 474] on p "1.7 Fases y ciclo de vida de tu producto (Software)" at bounding box center [441, 470] width 209 height 15
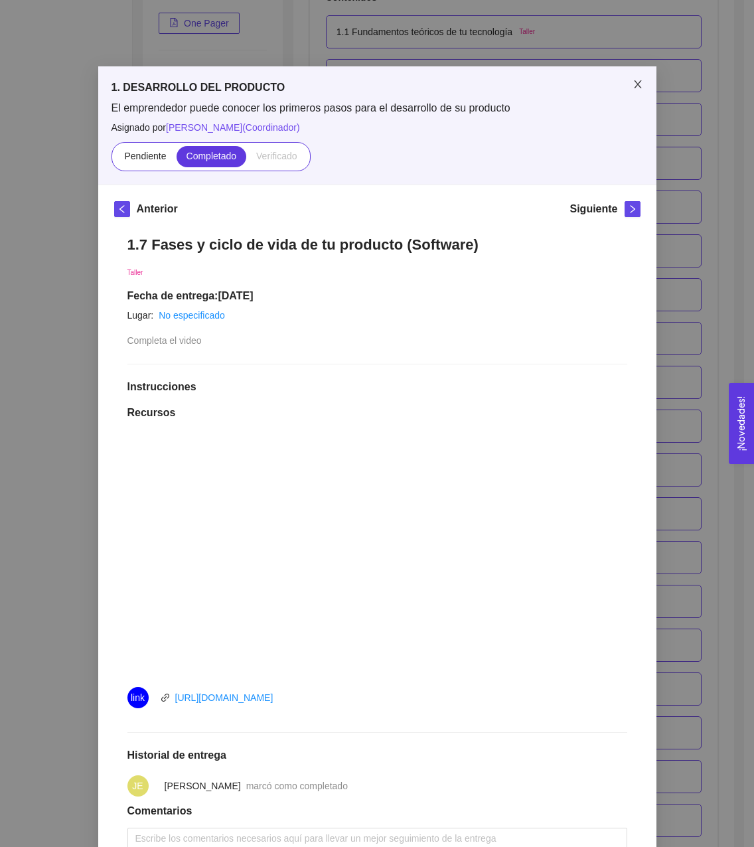
click at [633, 78] on span "Close" at bounding box center [637, 84] width 37 height 37
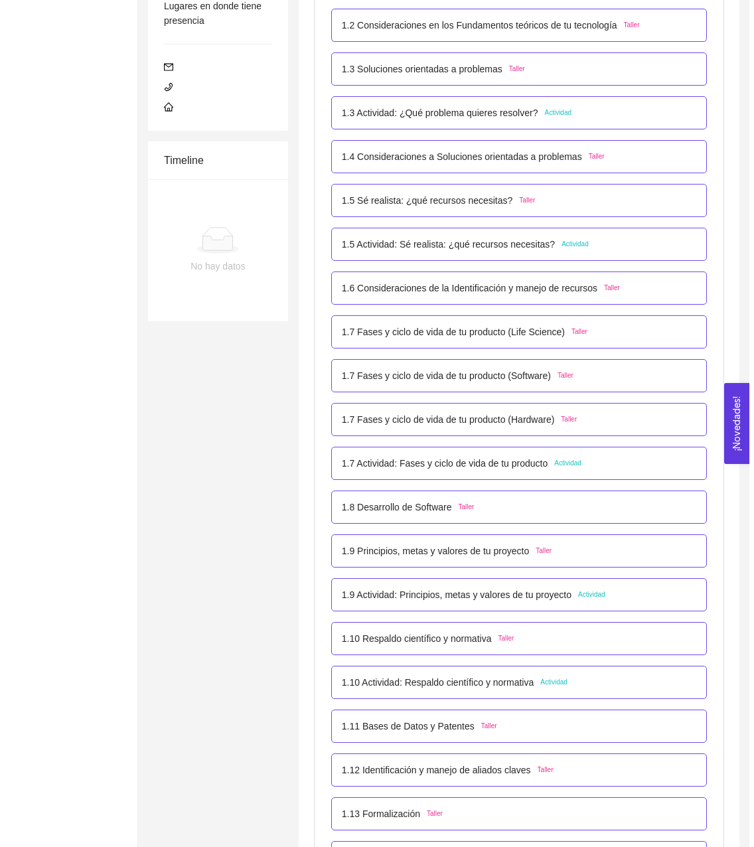
scroll to position [380, 0]
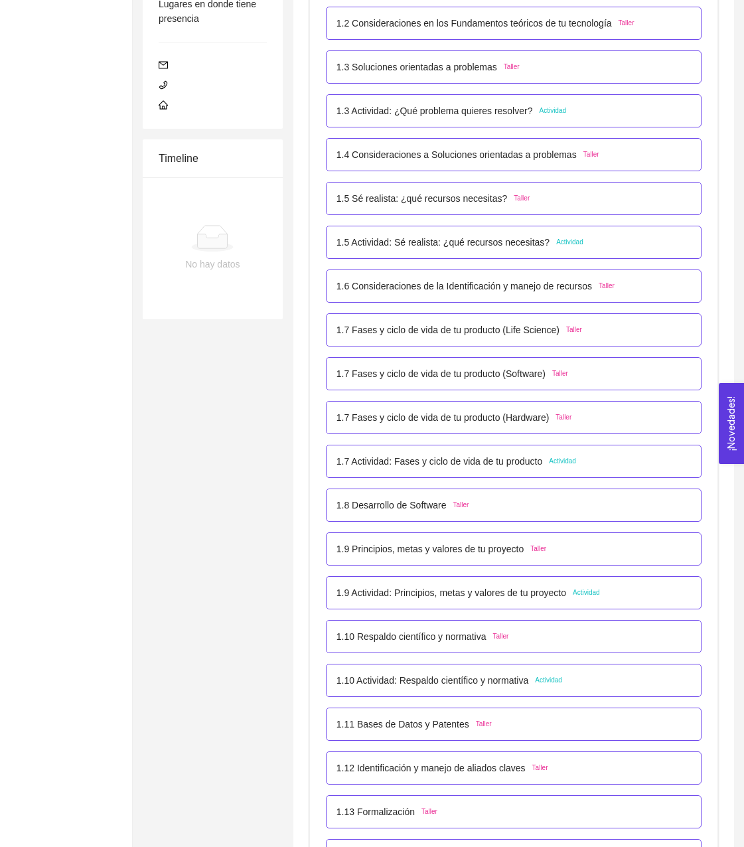
click at [433, 461] on p "1.7 Actividad: Fases y ciclo de vida de tu producto" at bounding box center [440, 461] width 206 height 15
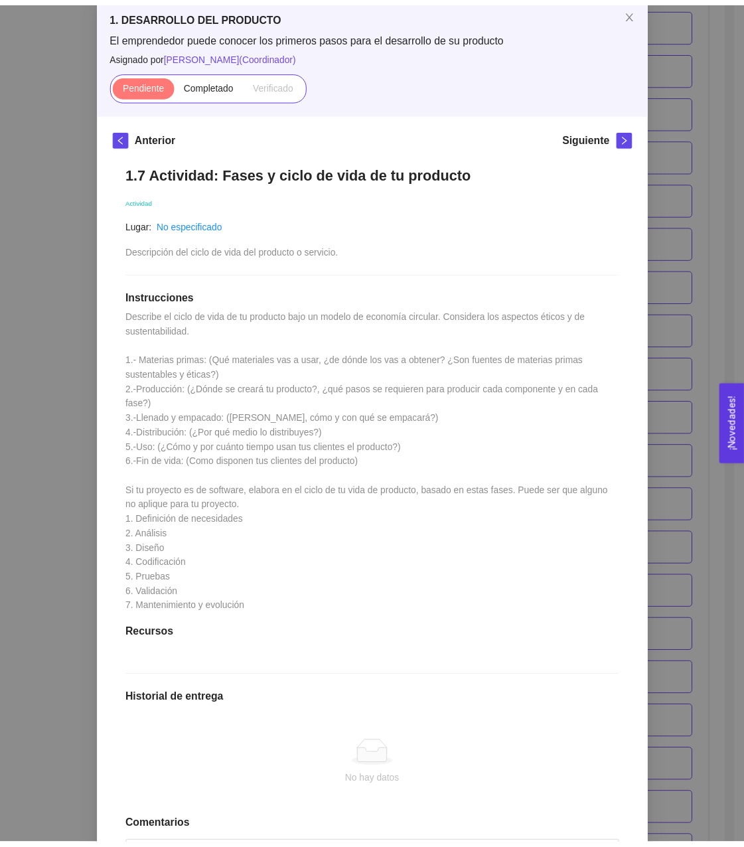
scroll to position [73, 0]
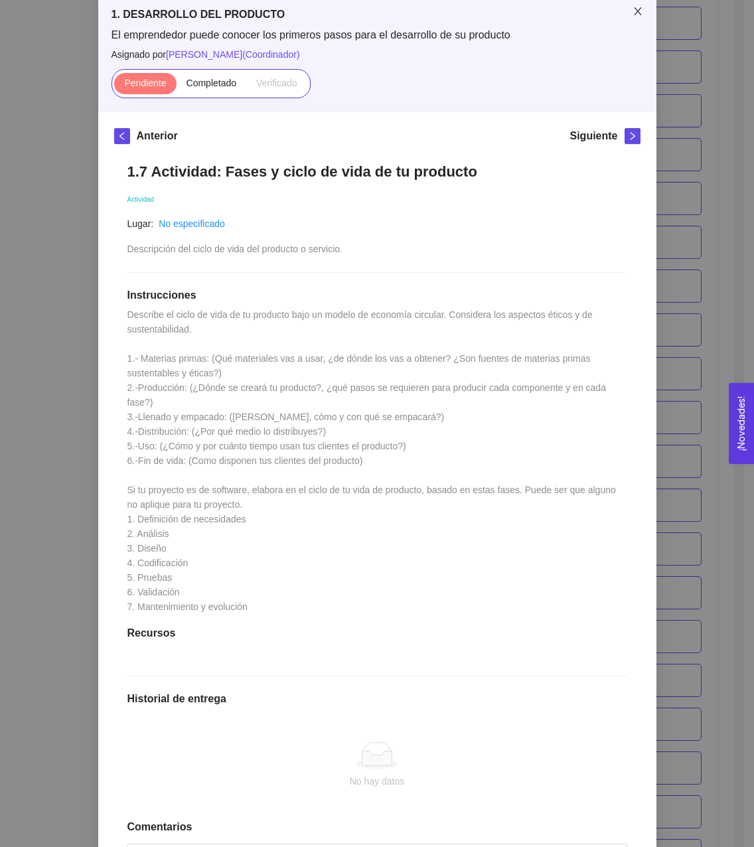
click at [627, 16] on span "Close" at bounding box center [637, 11] width 37 height 37
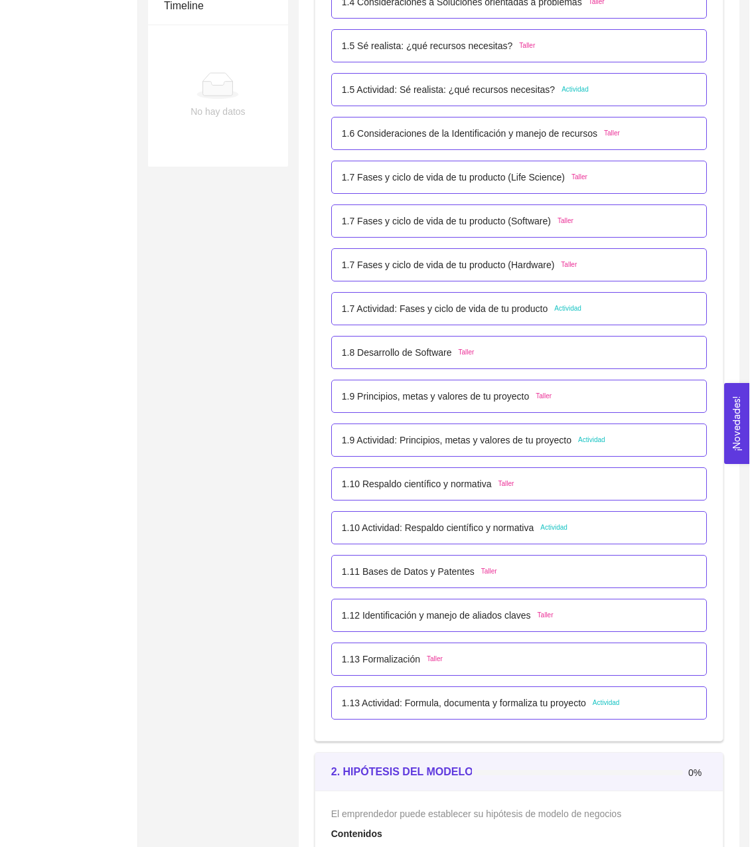
scroll to position [543, 0]
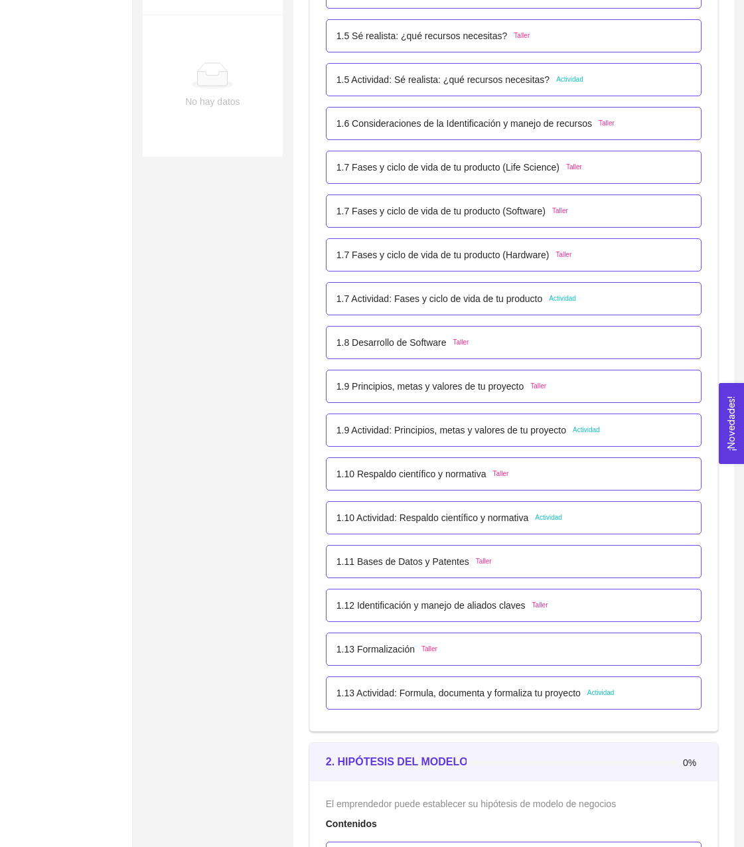
click at [453, 339] on span "Taller" at bounding box center [461, 342] width 16 height 11
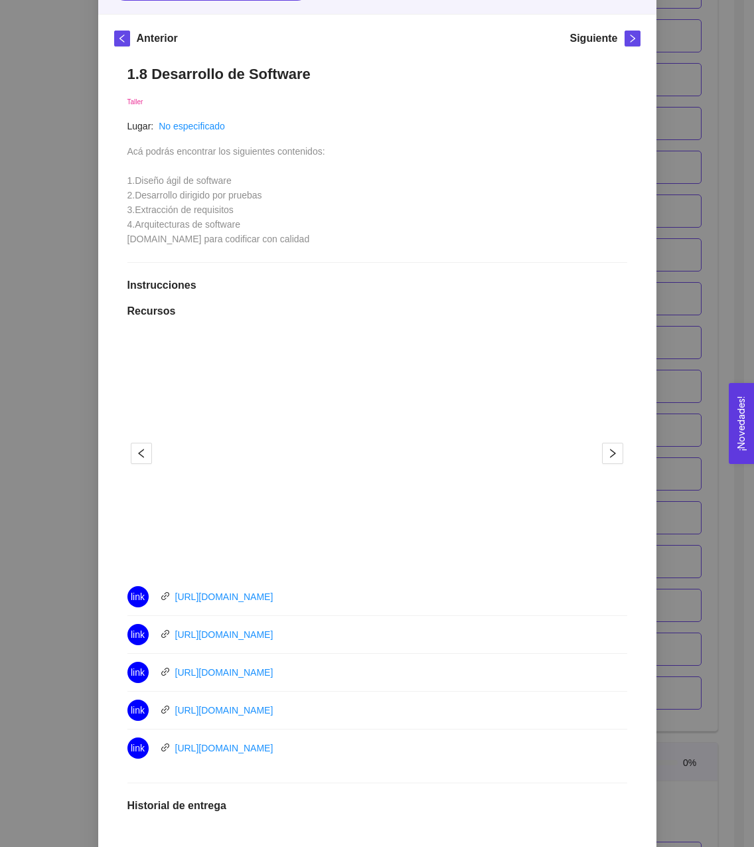
scroll to position [0, 0]
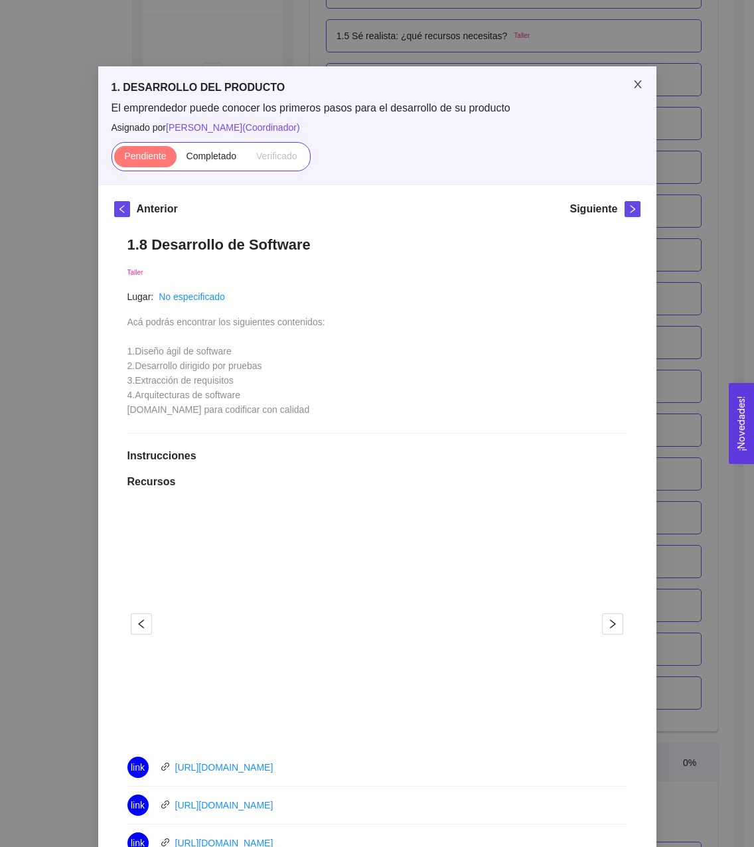
click at [637, 90] on icon "close" at bounding box center [638, 84] width 11 height 11
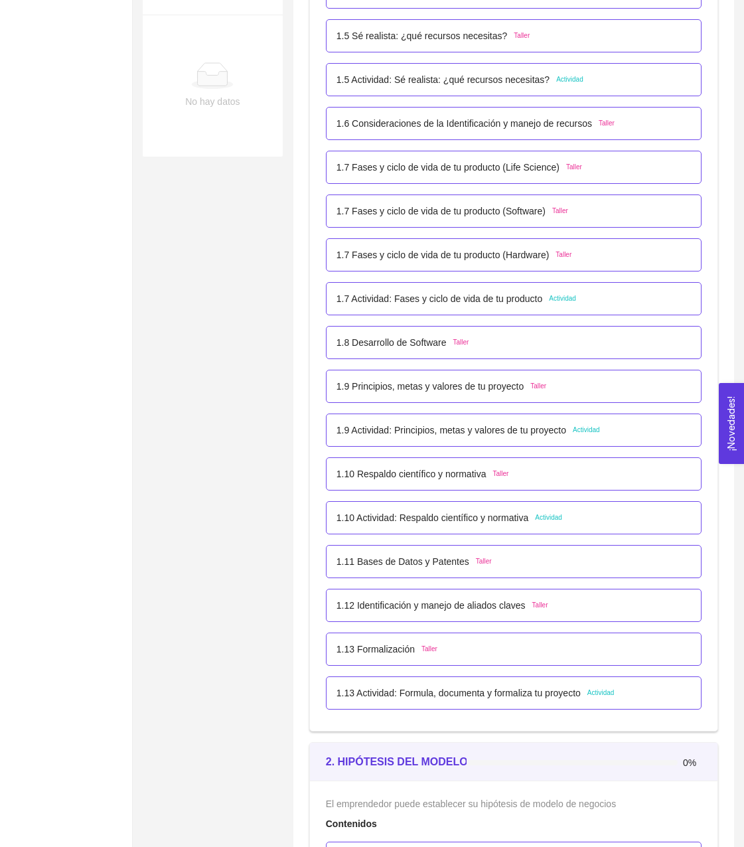
click at [426, 388] on p "1.9 Principios, metas y valores de tu proyecto" at bounding box center [430, 386] width 187 height 15
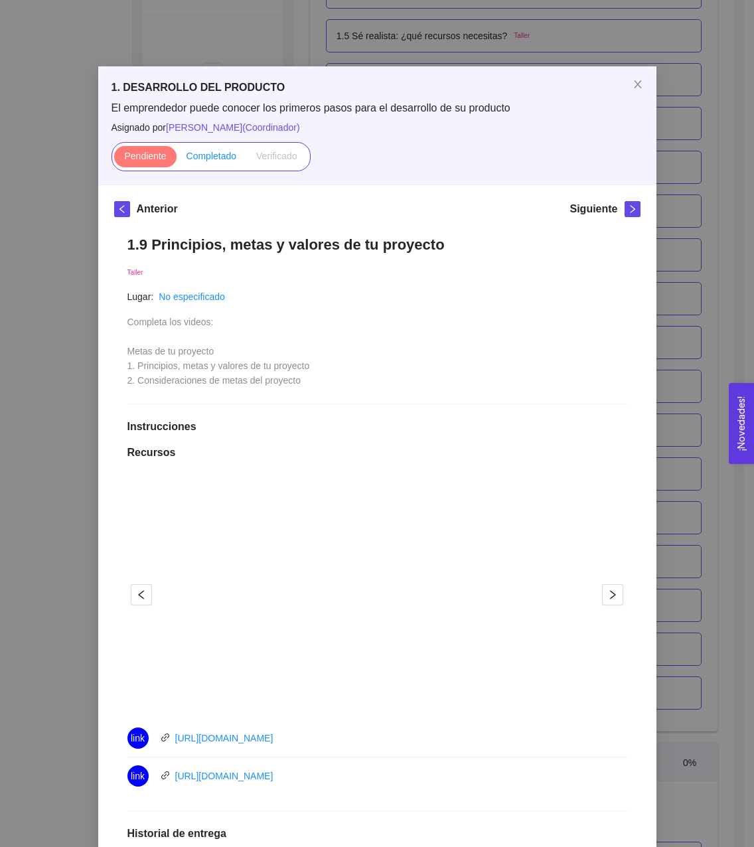
click at [207, 159] on span "Completado" at bounding box center [212, 156] width 50 height 11
click at [177, 159] on input "Completado" at bounding box center [177, 159] width 0 height 0
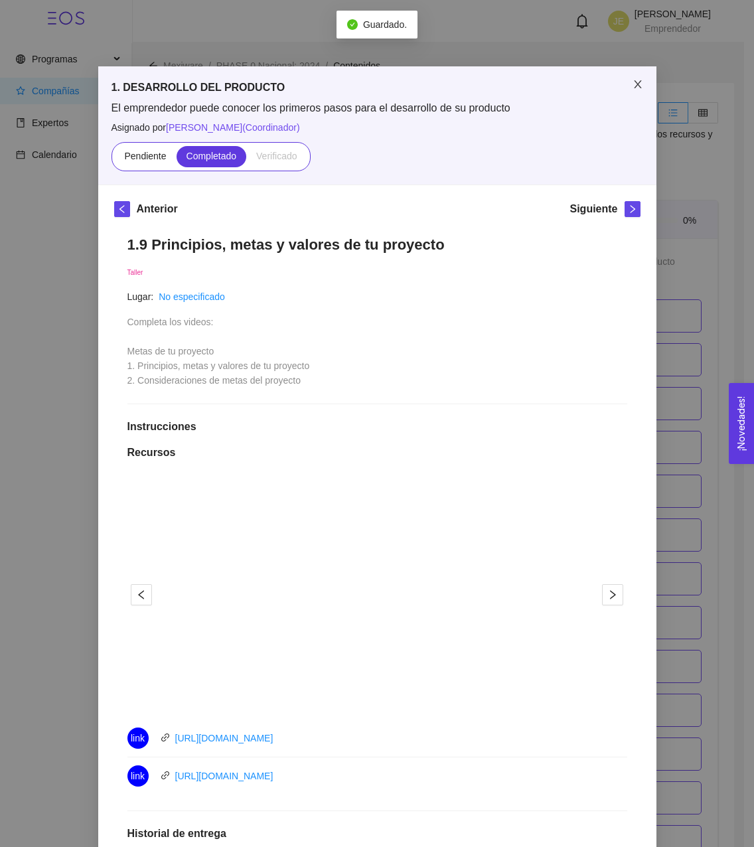
click at [633, 88] on icon "close" at bounding box center [638, 84] width 11 height 11
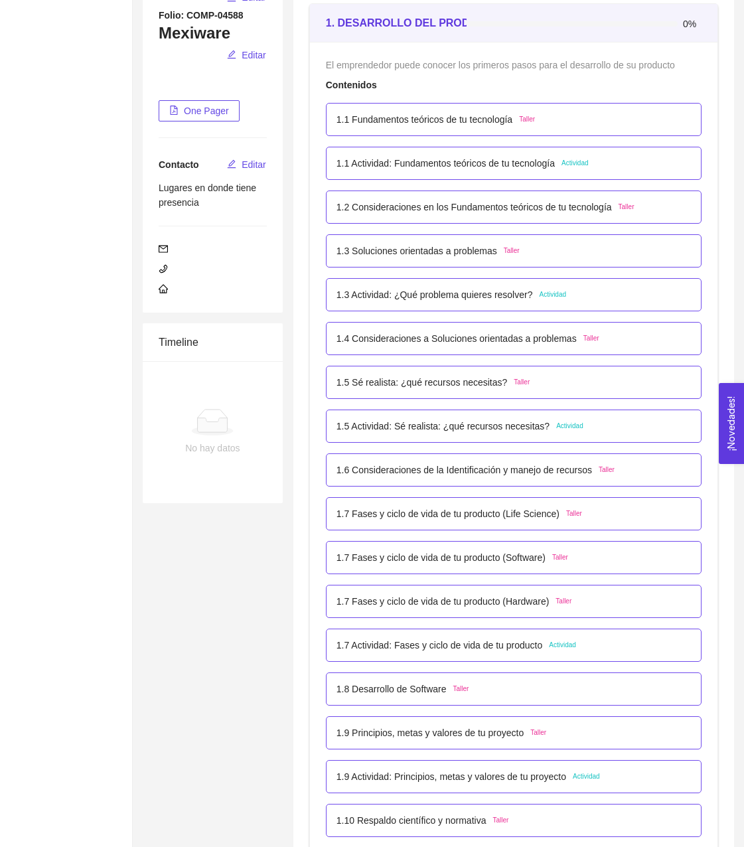
scroll to position [197, 0]
click at [402, 693] on p "1.8 Desarrollo de Software" at bounding box center [392, 688] width 110 height 15
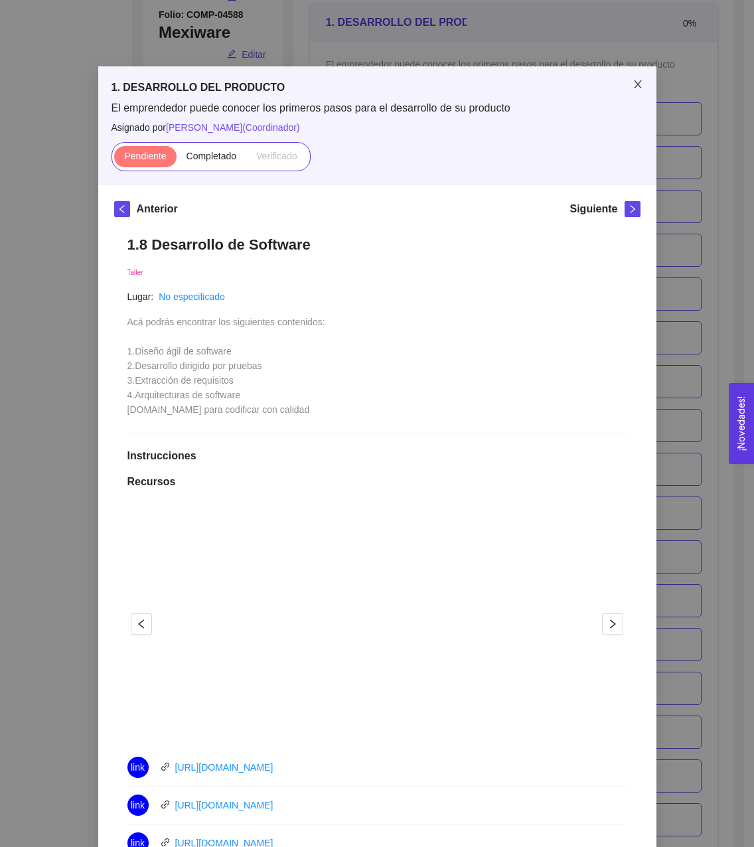
click at [630, 92] on span "Close" at bounding box center [637, 84] width 37 height 37
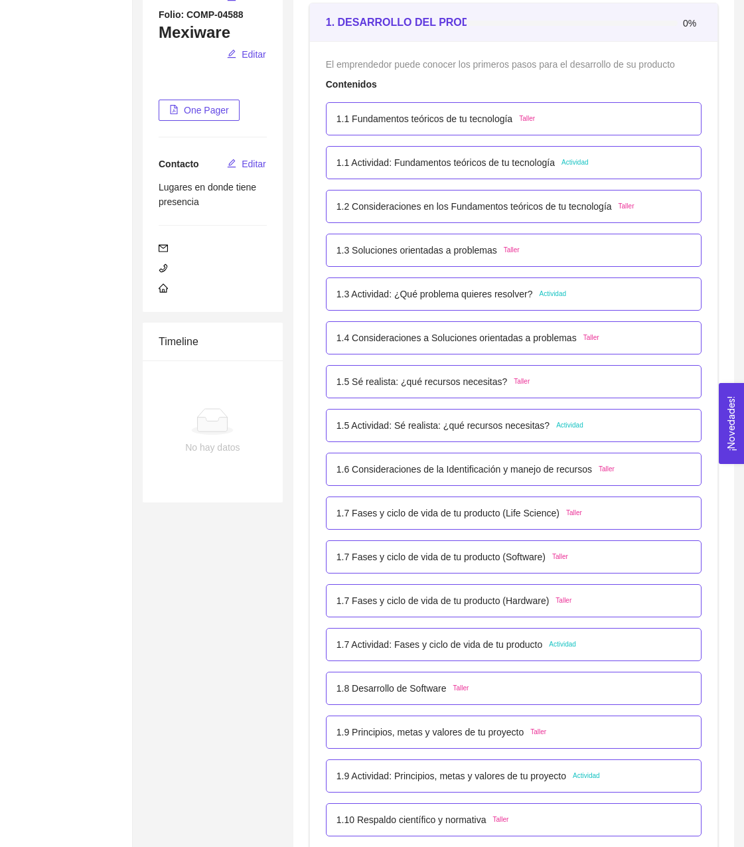
click at [408, 641] on p "1.7 Actividad: Fases y ciclo de vida de tu producto" at bounding box center [440, 644] width 206 height 15
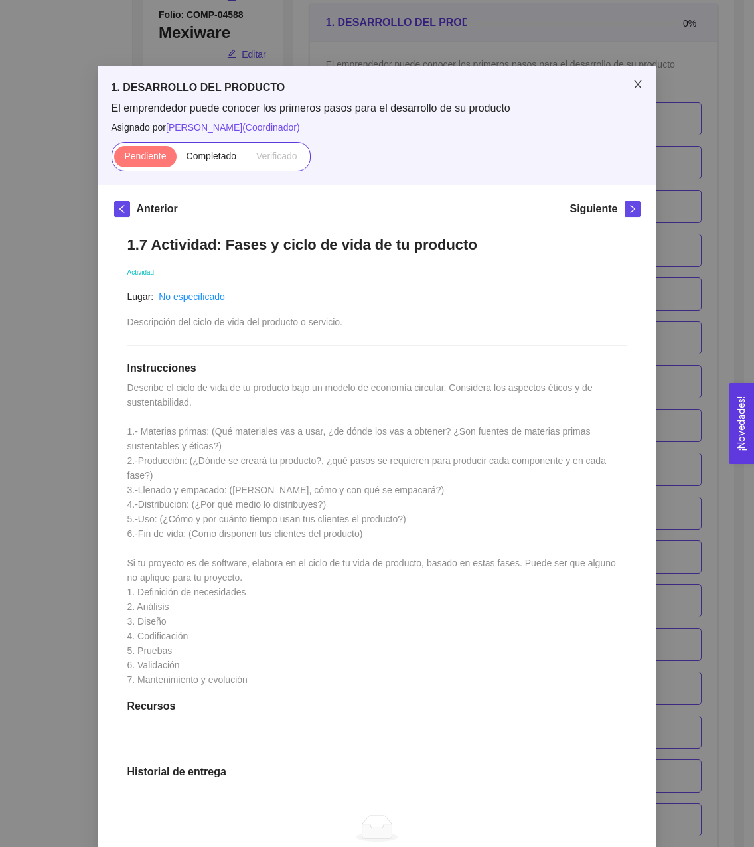
click at [627, 86] on span "Close" at bounding box center [637, 84] width 37 height 37
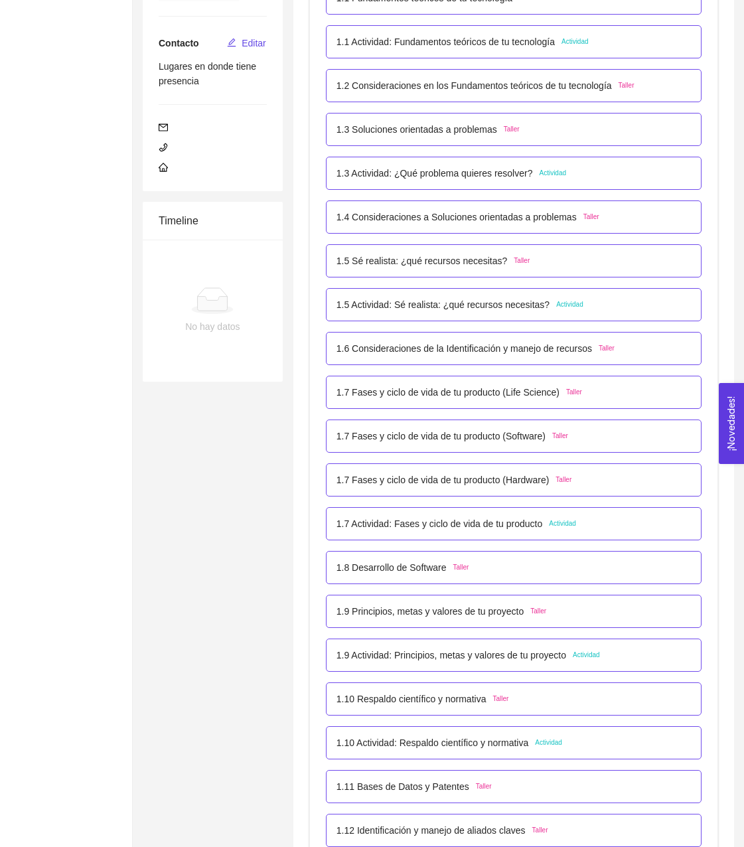
scroll to position [320, 0]
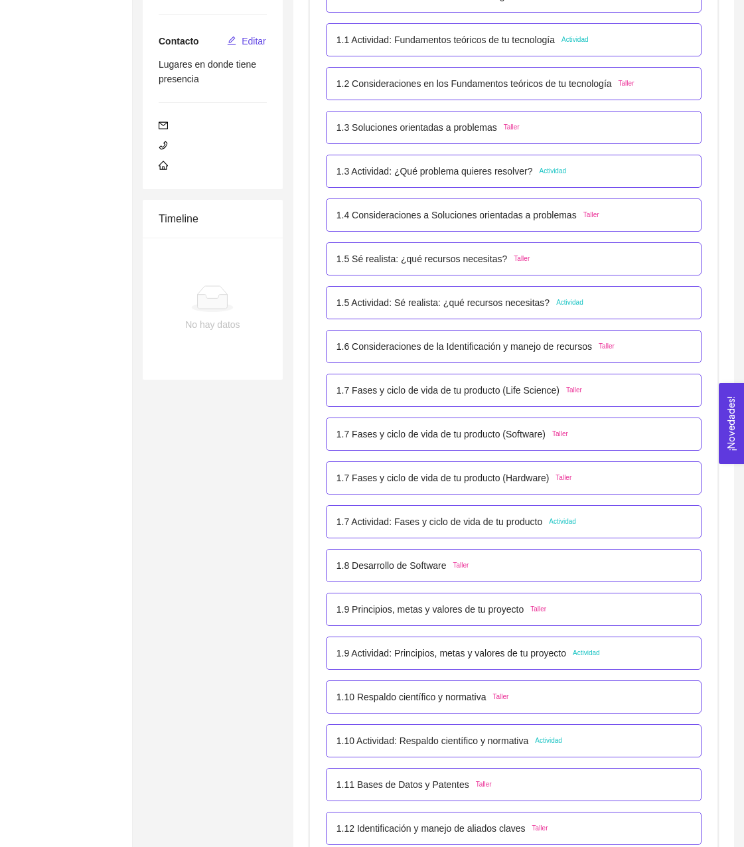
click at [375, 518] on p "1.7 Actividad: Fases y ciclo de vida de tu producto" at bounding box center [440, 521] width 206 height 15
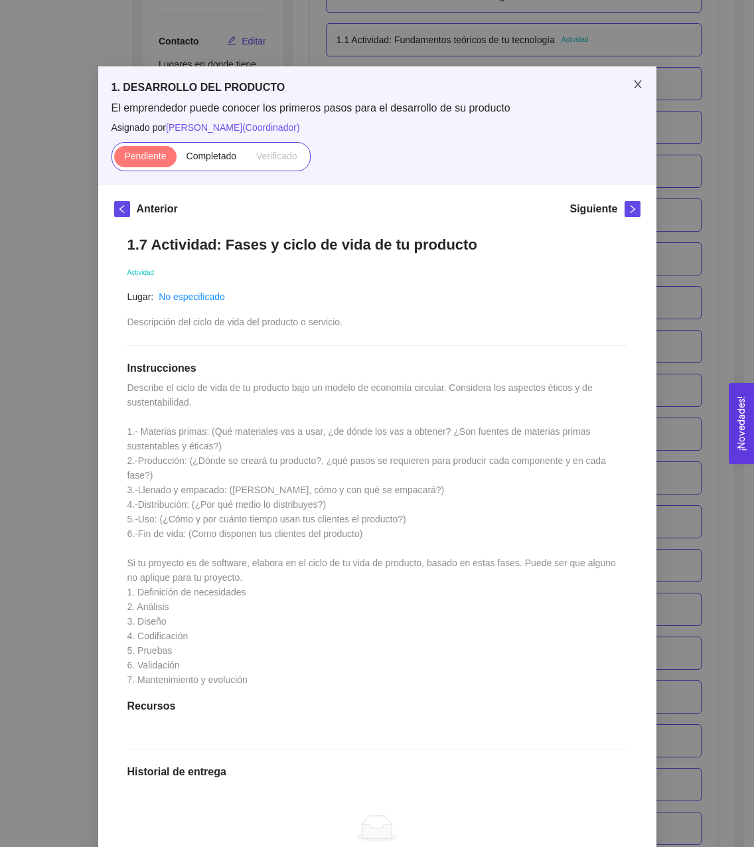
click at [633, 76] on span "Close" at bounding box center [637, 84] width 37 height 37
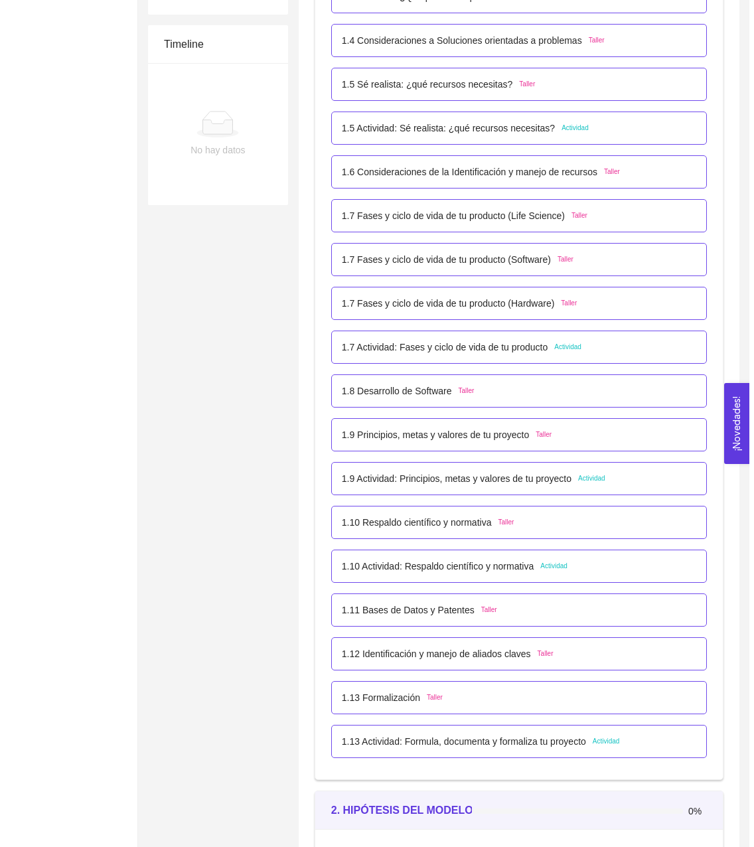
scroll to position [495, 0]
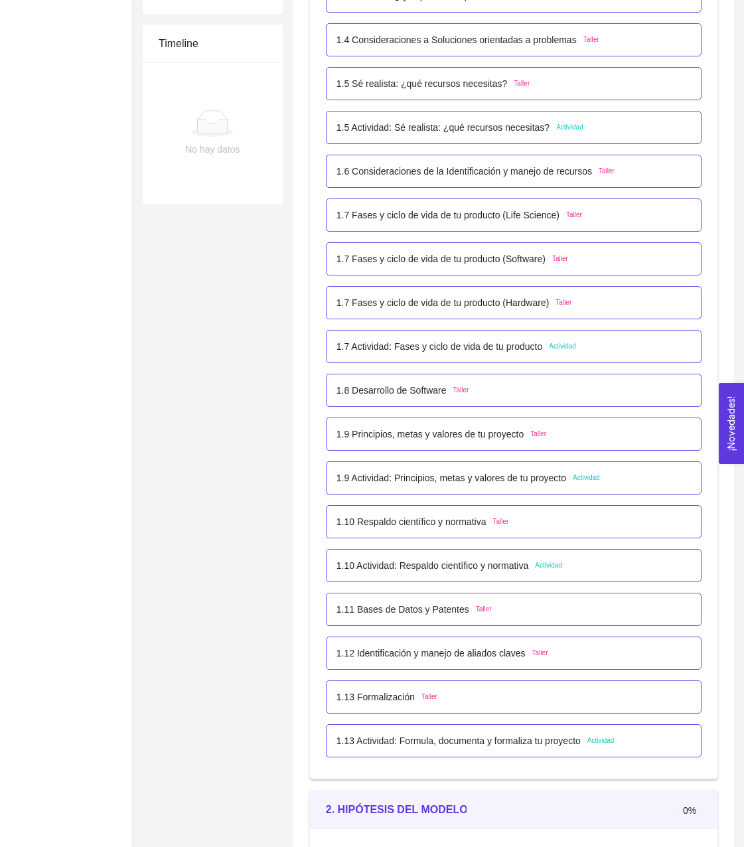
click at [418, 441] on p "1.9 Principios, metas y valores de tu proyecto" at bounding box center [430, 434] width 187 height 15
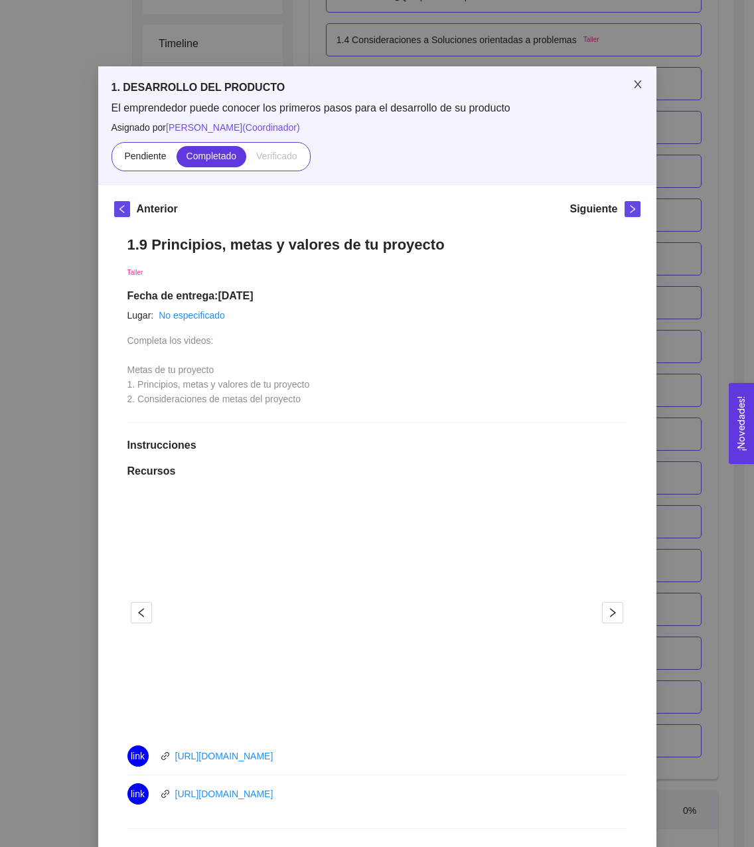
click at [637, 89] on icon "close" at bounding box center [638, 84] width 11 height 11
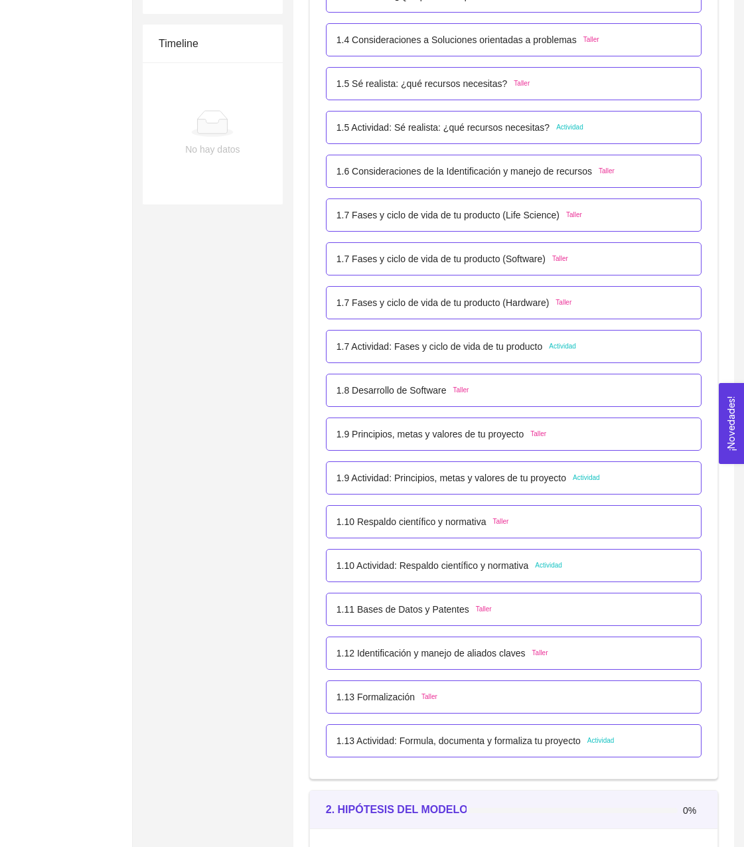
click at [414, 480] on p "1.9 Actividad: Principios, metas y valores de tu proyecto" at bounding box center [452, 478] width 230 height 15
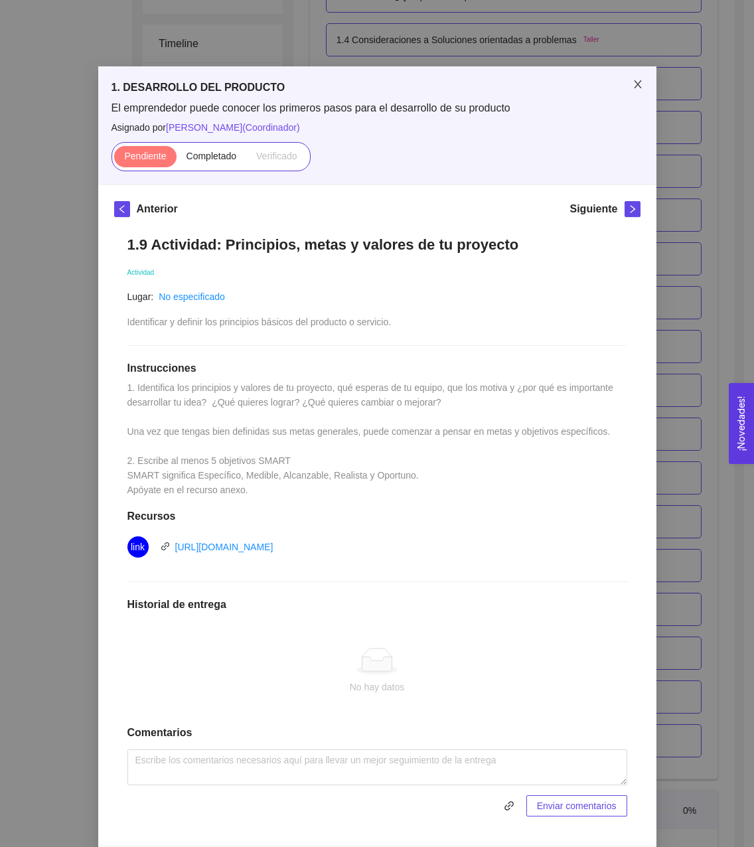
click at [635, 87] on icon "close" at bounding box center [638, 84] width 11 height 11
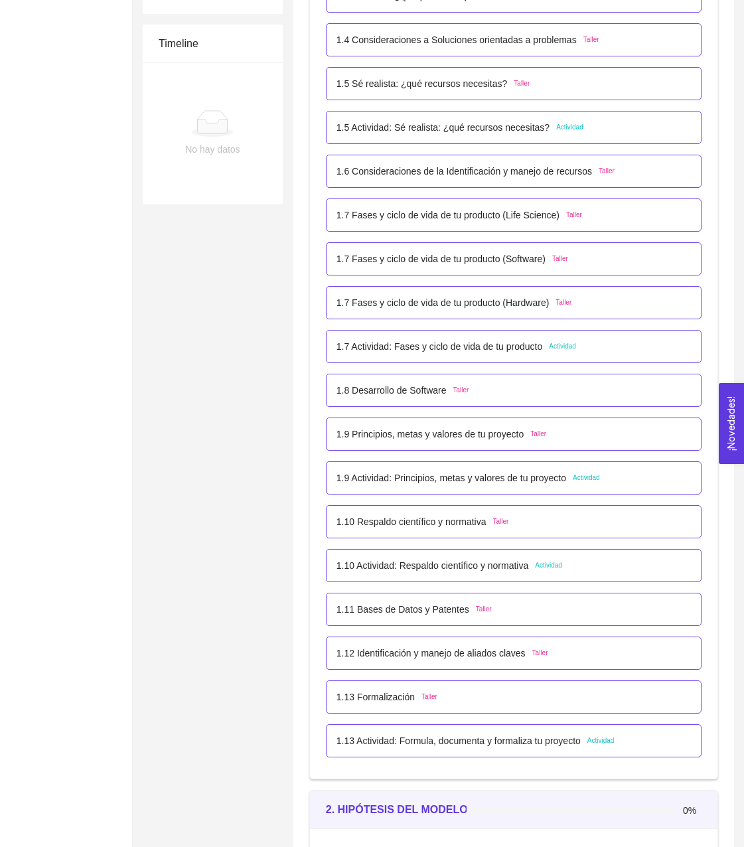
click at [437, 438] on p "1.9 Principios, metas y valores de tu proyecto" at bounding box center [430, 434] width 187 height 15
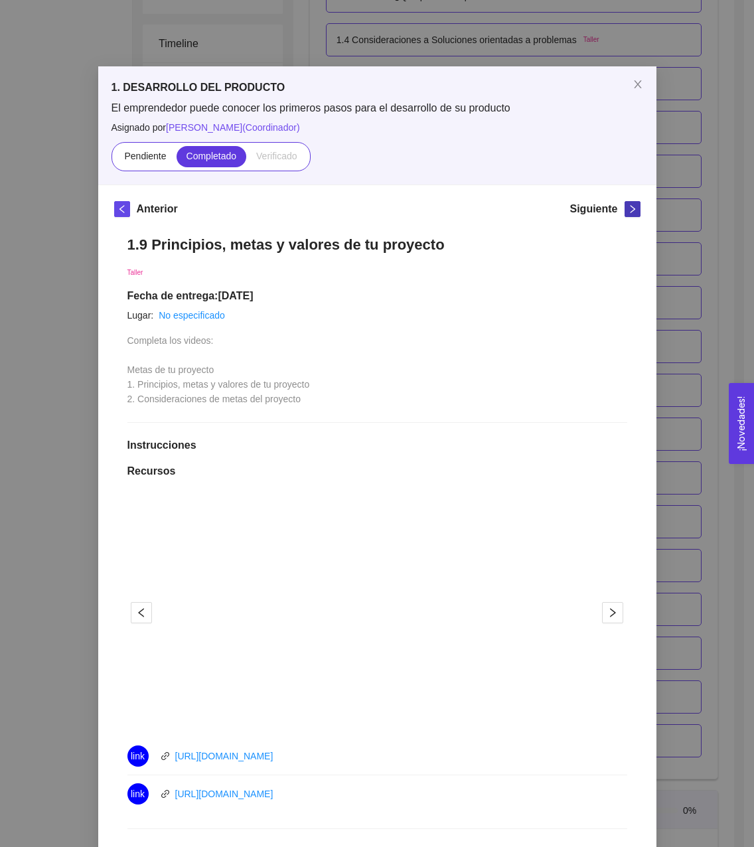
click at [625, 208] on span "right" at bounding box center [632, 208] width 15 height 9
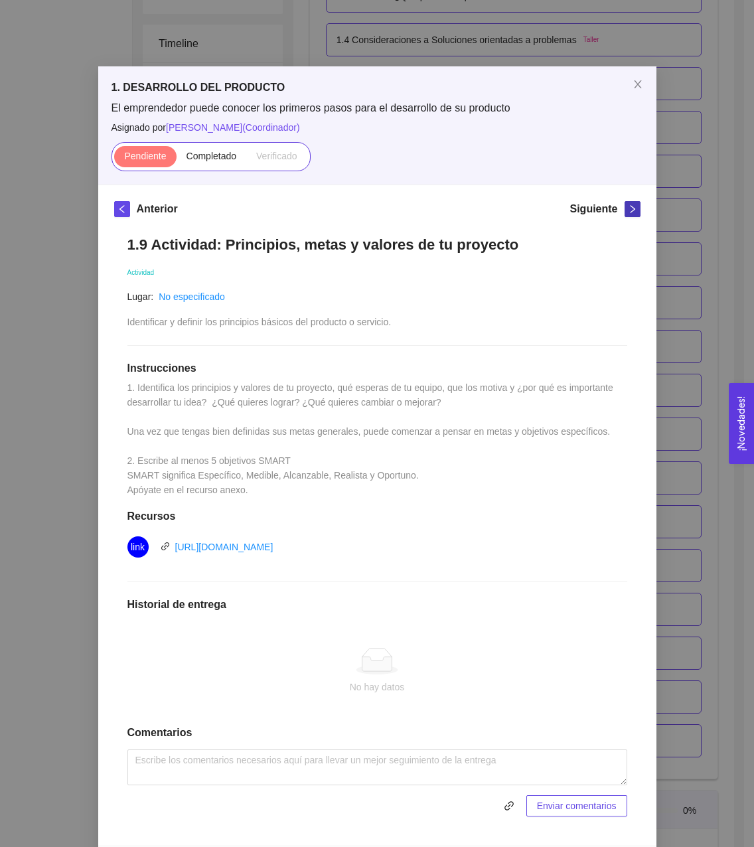
click at [625, 208] on span "right" at bounding box center [632, 208] width 15 height 9
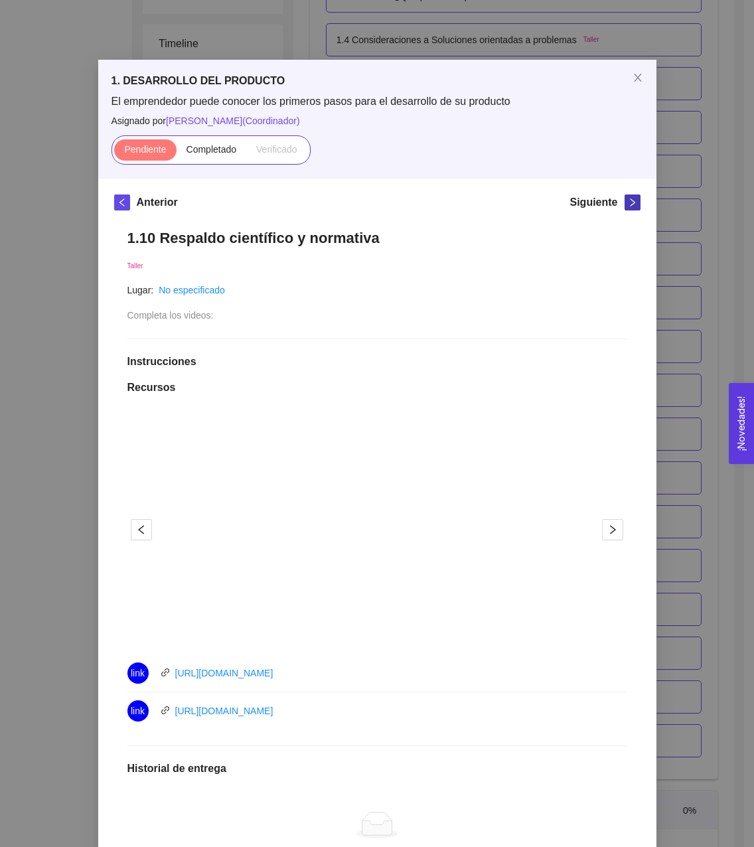
scroll to position [0, 0]
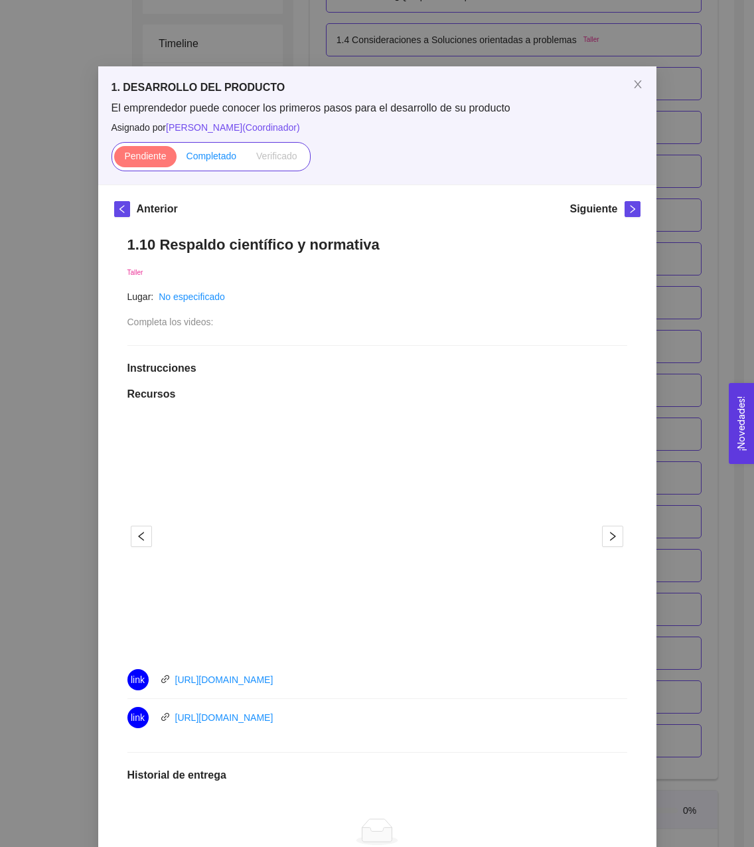
click at [205, 155] on span "Completado" at bounding box center [212, 156] width 50 height 11
click at [177, 159] on input "Completado" at bounding box center [177, 159] width 0 height 0
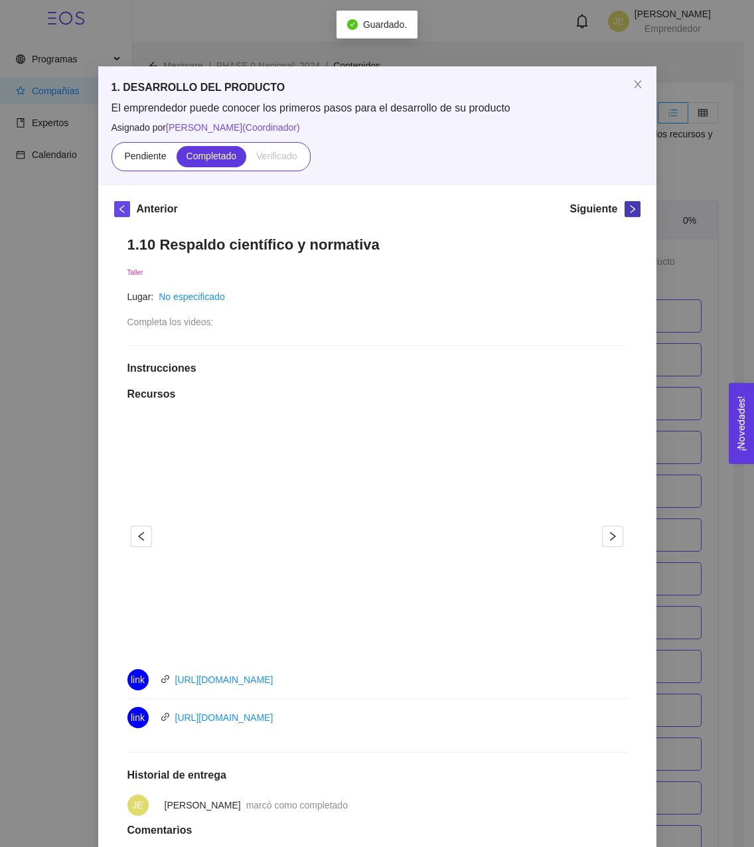
click at [628, 213] on icon "right" at bounding box center [632, 208] width 9 height 9
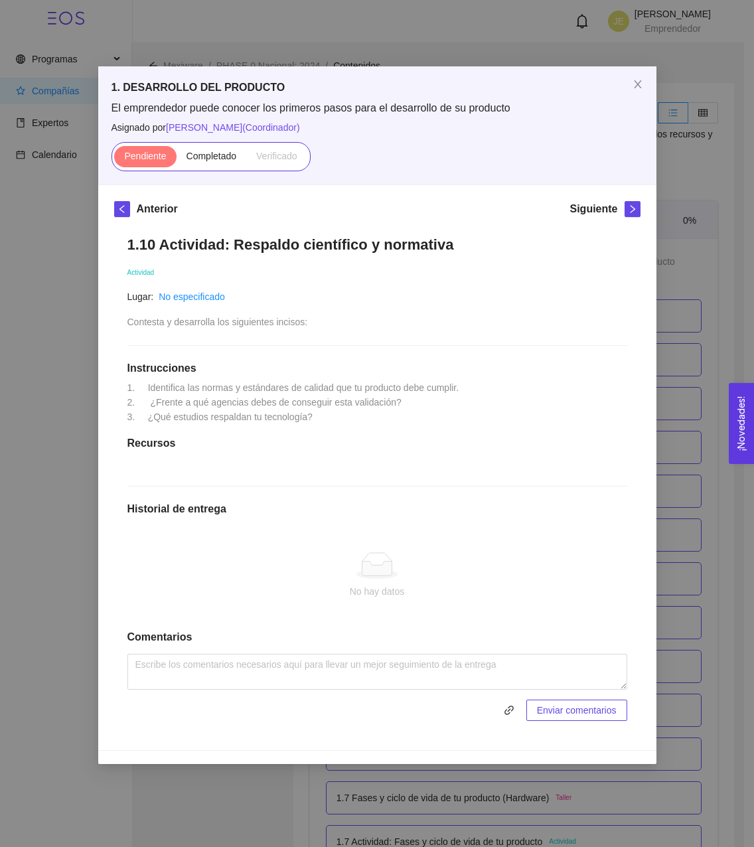
click at [631, 217] on div "Siguiente" at bounding box center [604, 211] width 70 height 21
click at [635, 209] on icon "right" at bounding box center [632, 208] width 9 height 9
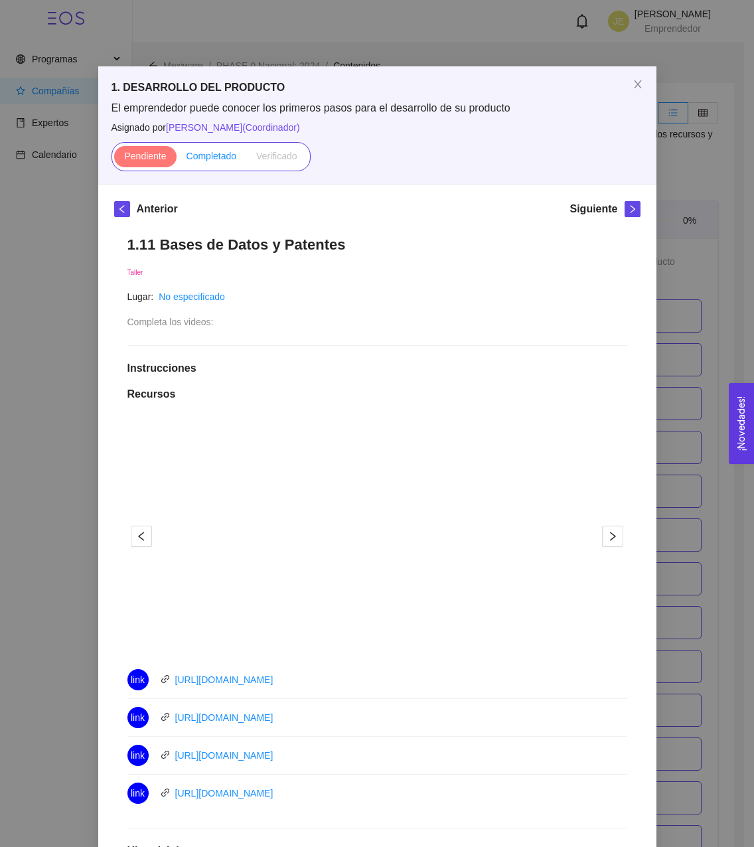
click at [222, 159] on span "Completado" at bounding box center [212, 156] width 50 height 11
click at [177, 159] on input "Completado" at bounding box center [177, 159] width 0 height 0
click at [630, 209] on icon "right" at bounding box center [632, 209] width 5 height 8
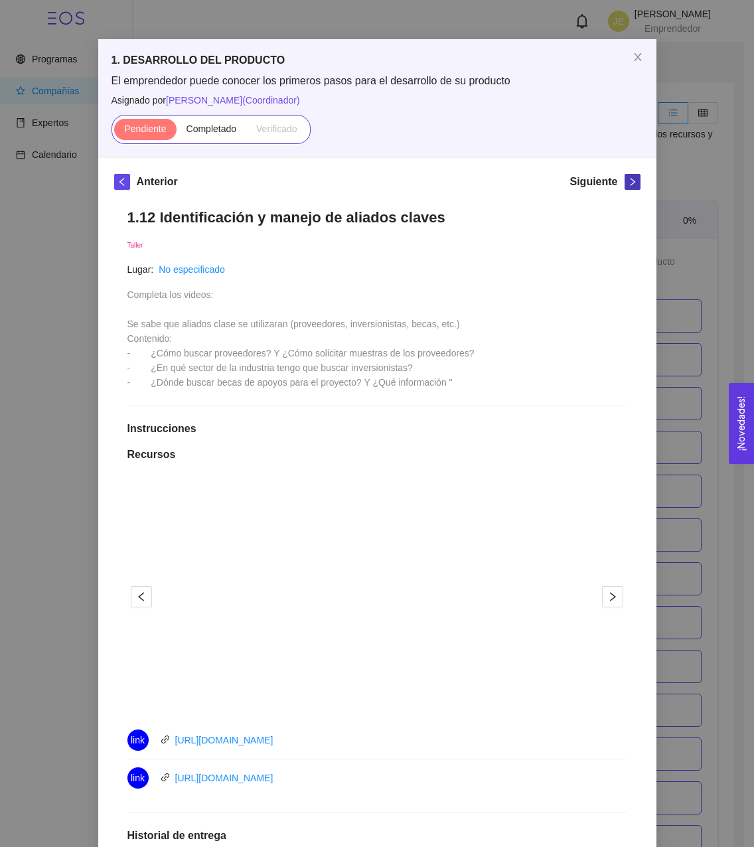
scroll to position [29, 0]
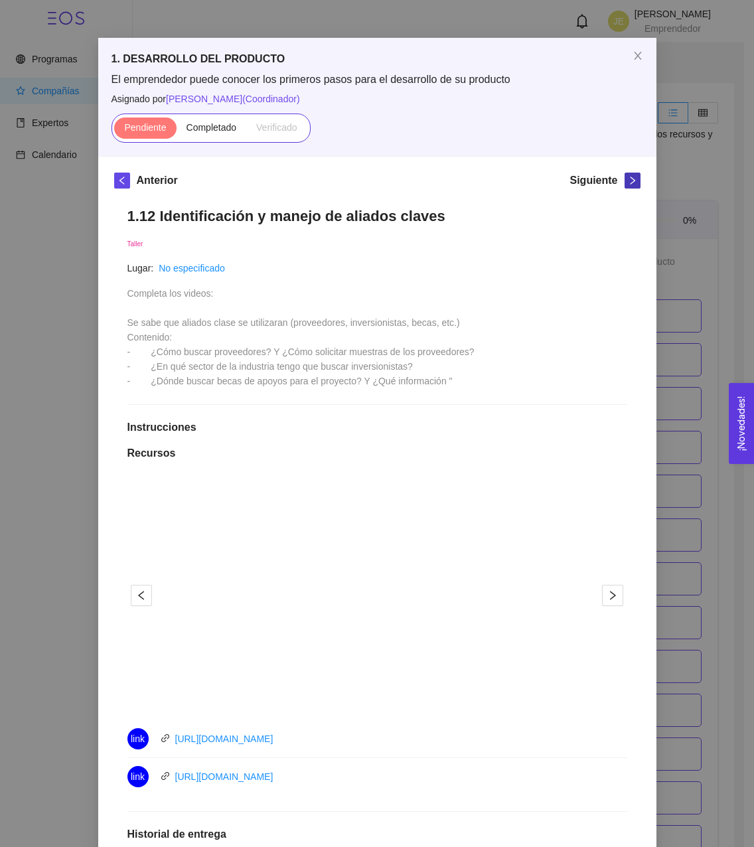
click at [628, 181] on icon "right" at bounding box center [632, 180] width 9 height 9
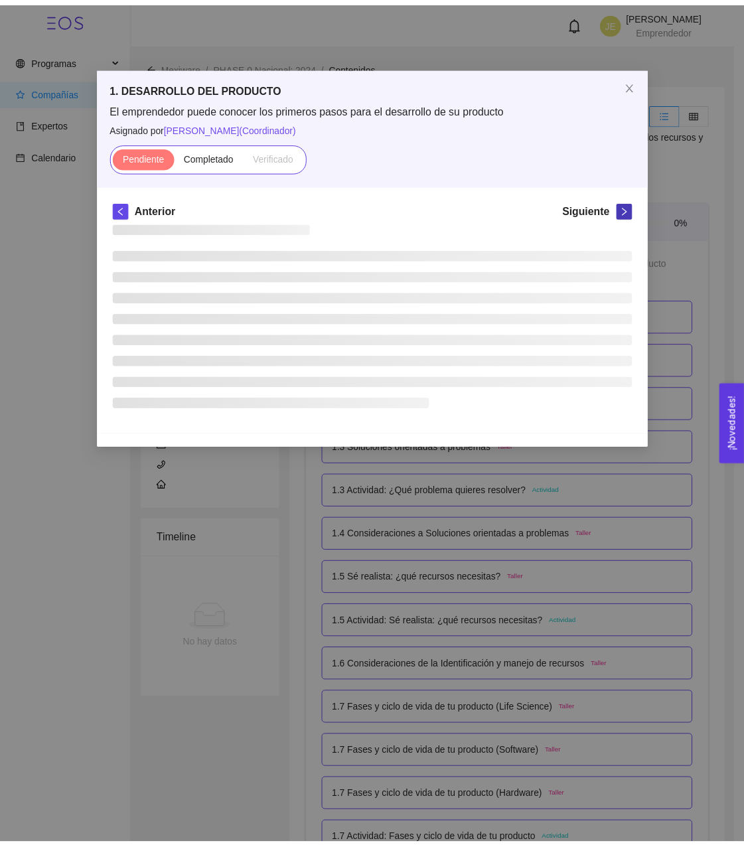
scroll to position [0, 0]
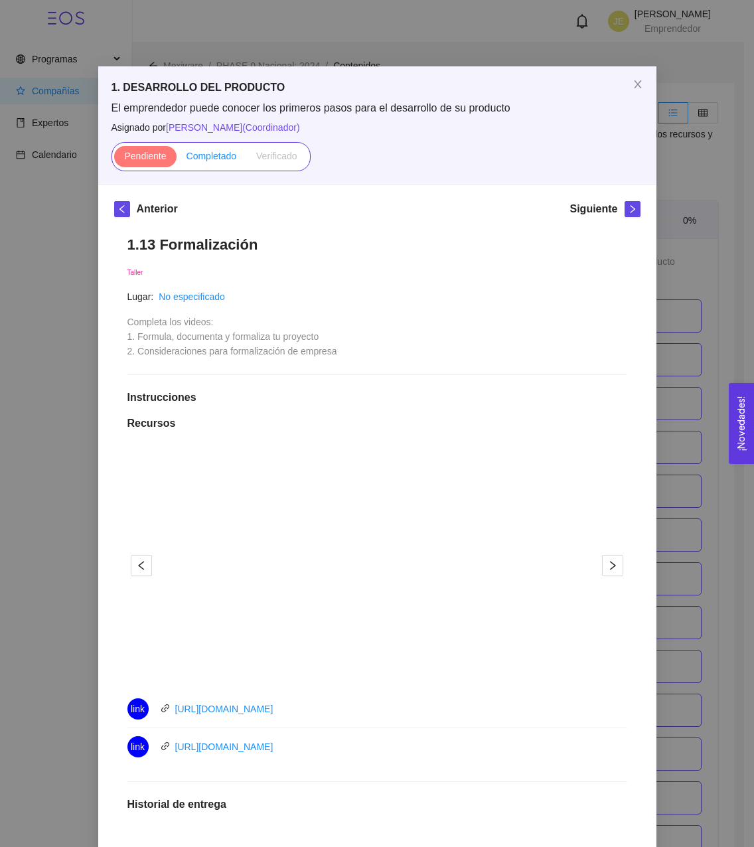
click at [210, 154] on span "Completado" at bounding box center [212, 156] width 50 height 11
click at [177, 159] on input "Completado" at bounding box center [177, 159] width 0 height 0
click at [628, 213] on icon "right" at bounding box center [632, 208] width 9 height 9
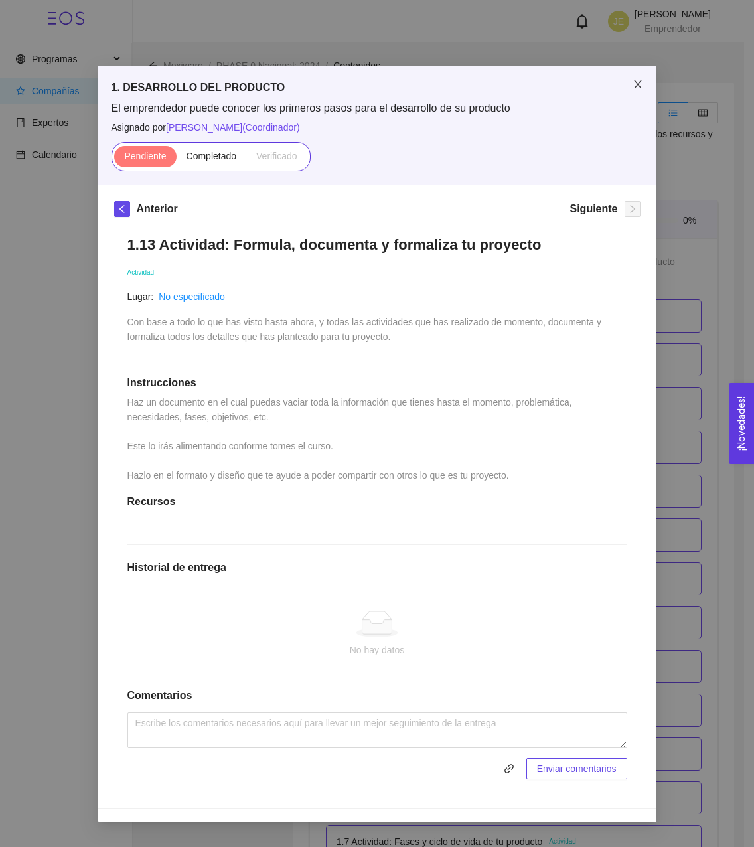
click at [639, 84] on icon "close" at bounding box center [638, 84] width 11 height 11
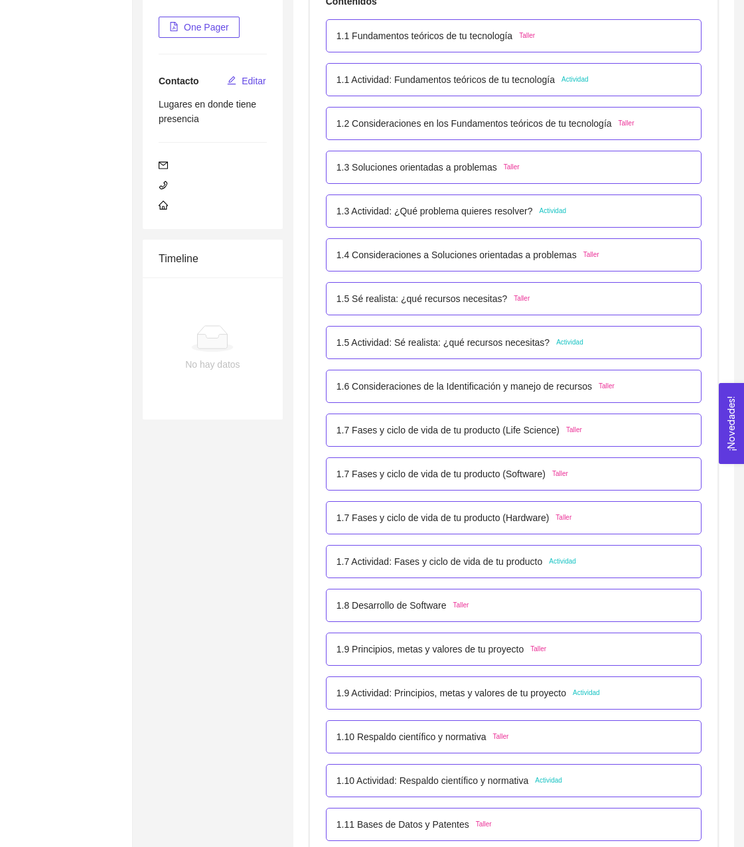
scroll to position [281, 0]
click at [410, 562] on p "1.7 Actividad: Fases y ciclo de vida de tu producto" at bounding box center [440, 561] width 206 height 15
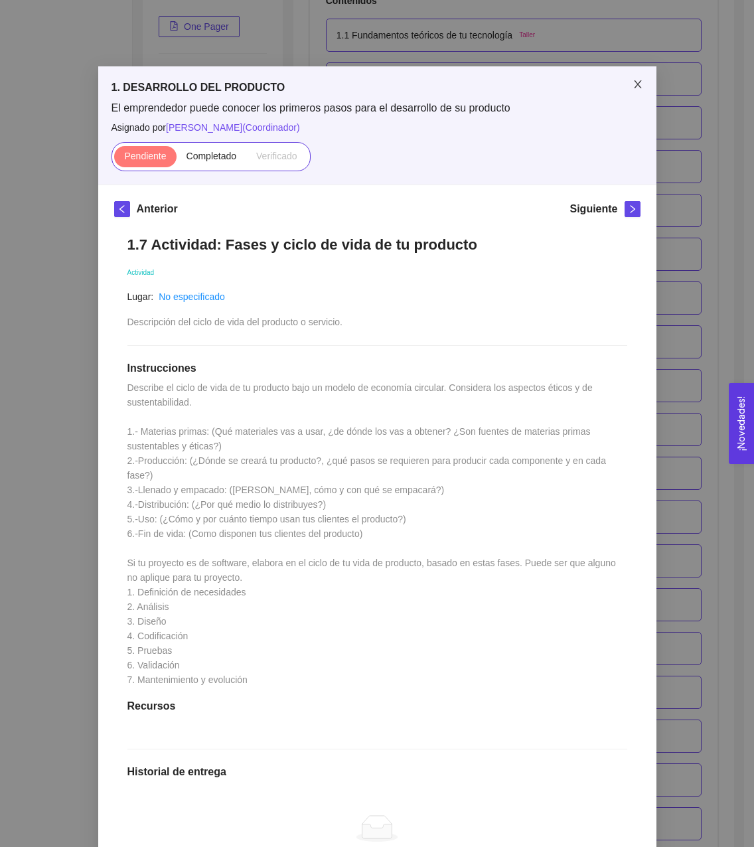
click at [633, 82] on icon "close" at bounding box center [638, 84] width 11 height 11
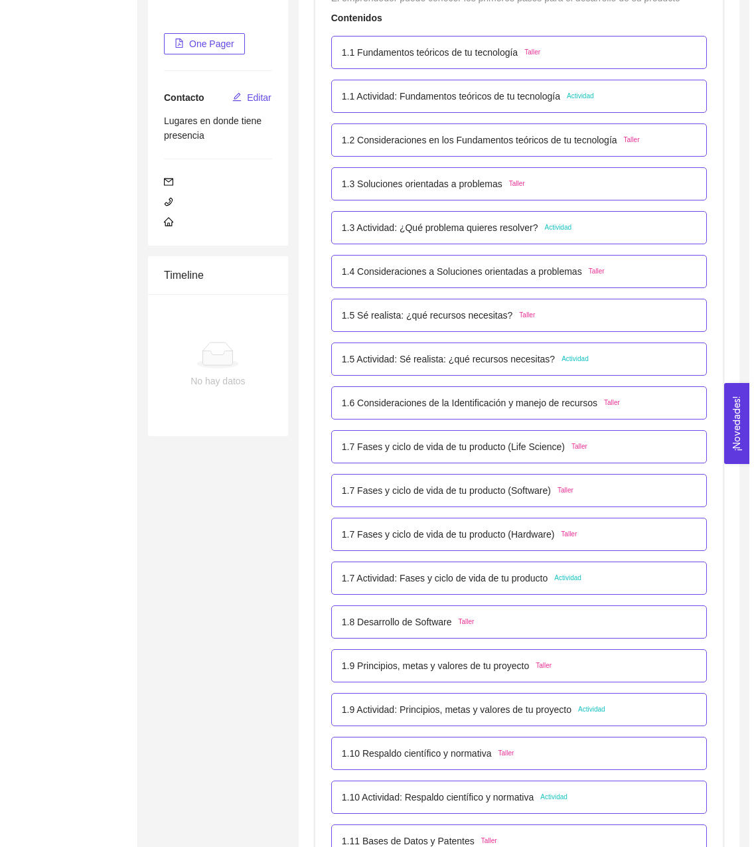
scroll to position [267, 0]
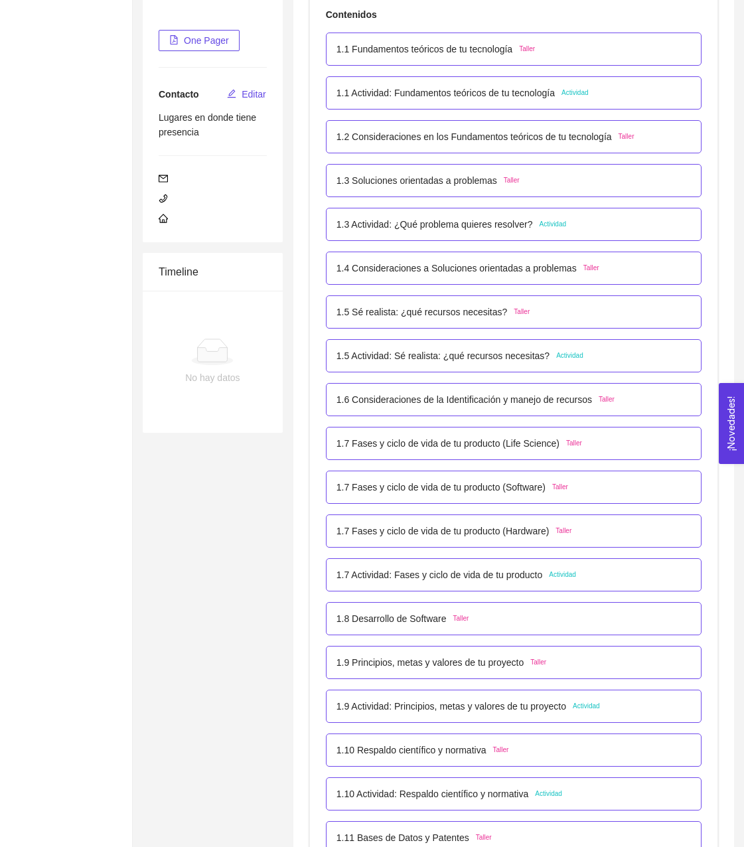
click at [419, 490] on p "1.7 Fases y ciclo de vida de tu producto (Software)" at bounding box center [441, 487] width 209 height 15
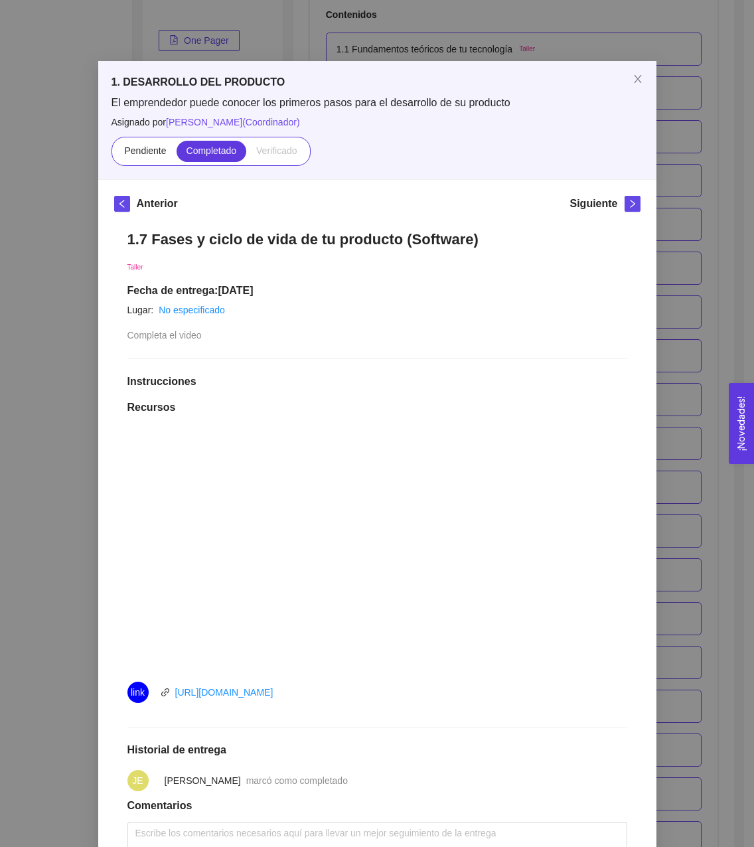
scroll to position [0, 0]
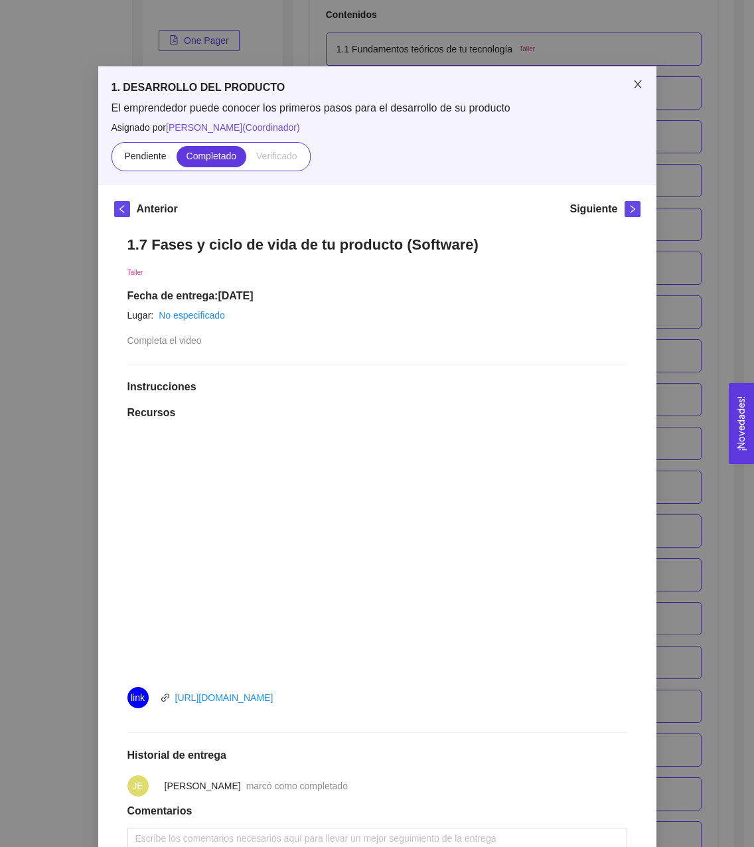
click at [635, 90] on icon "close" at bounding box center [638, 84] width 11 height 11
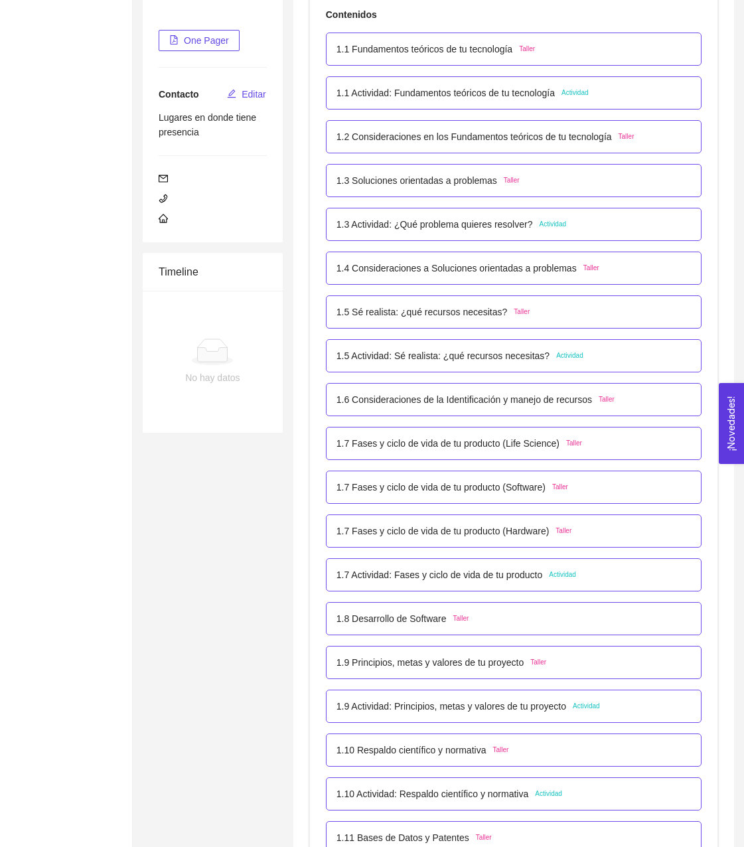
click at [429, 405] on p "1.6 Consideraciones de la Identificación y manejo de recursos" at bounding box center [465, 399] width 256 height 15
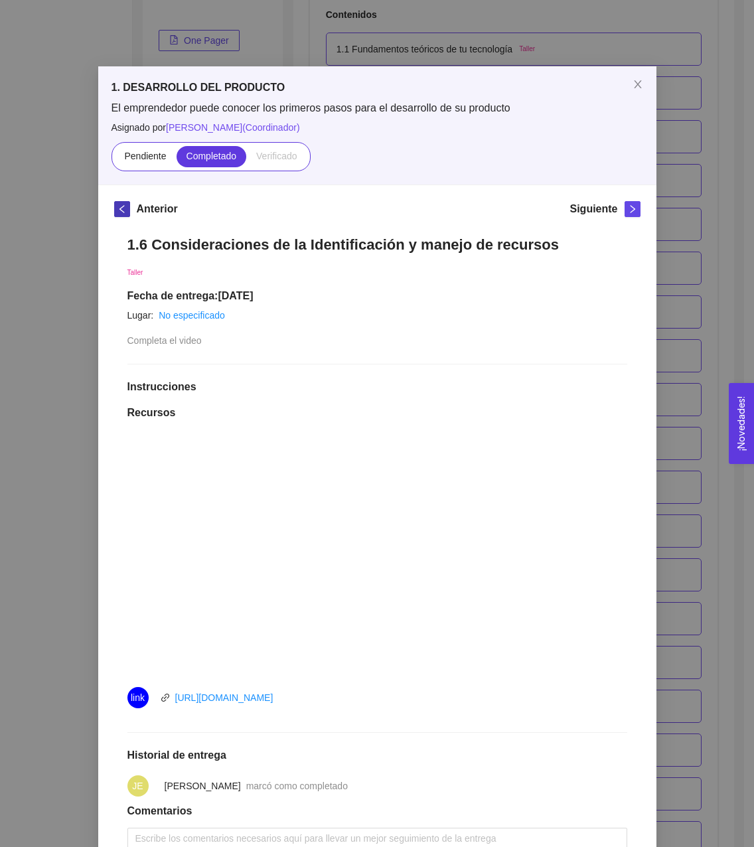
click at [114, 210] on button "button" at bounding box center [122, 209] width 16 height 16
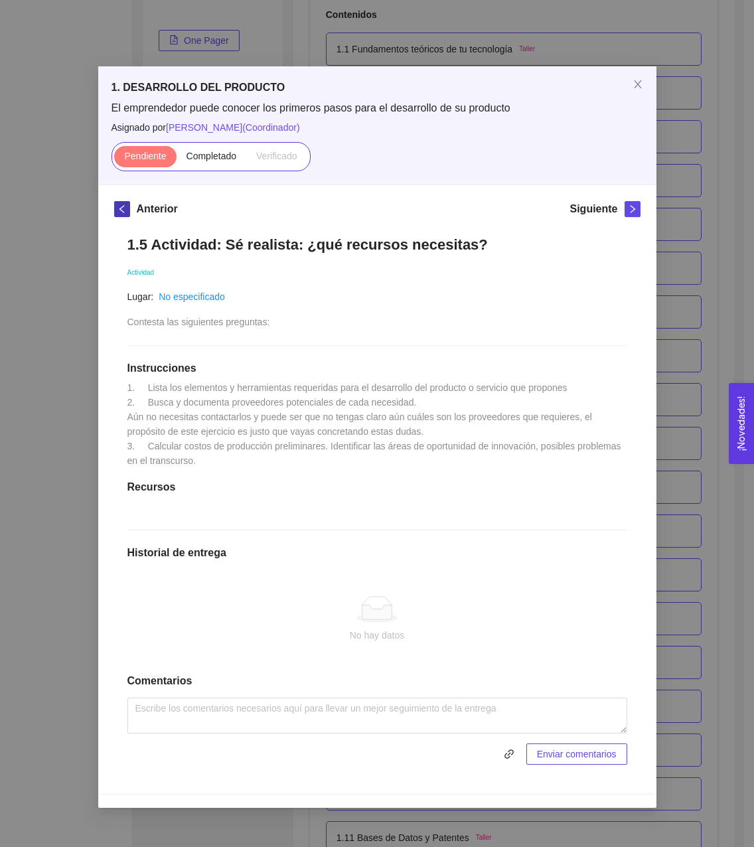
click at [120, 210] on icon "left" at bounding box center [121, 209] width 5 height 8
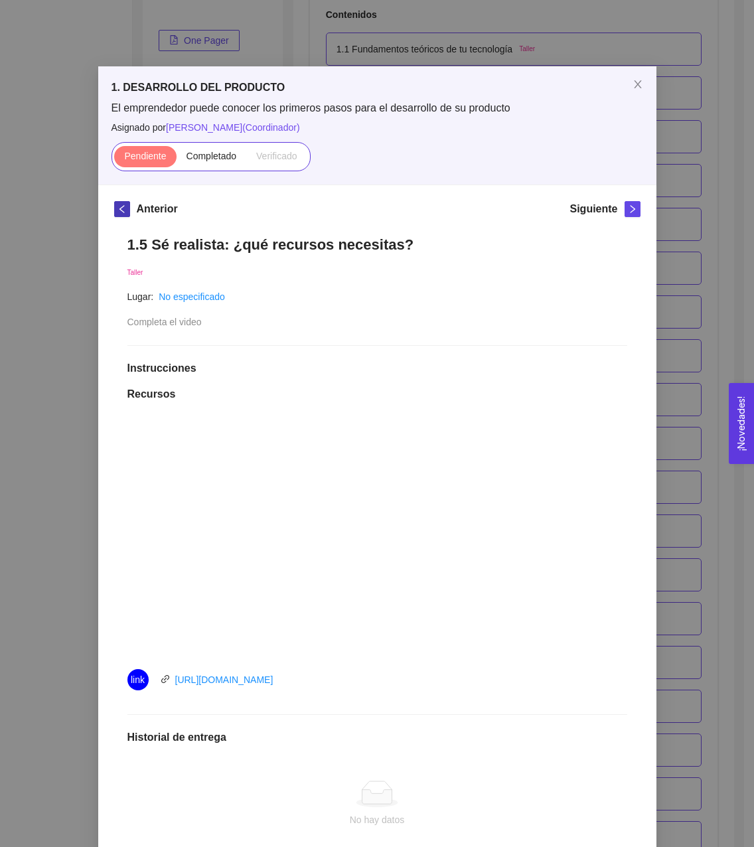
click at [120, 210] on icon "left" at bounding box center [121, 208] width 9 height 9
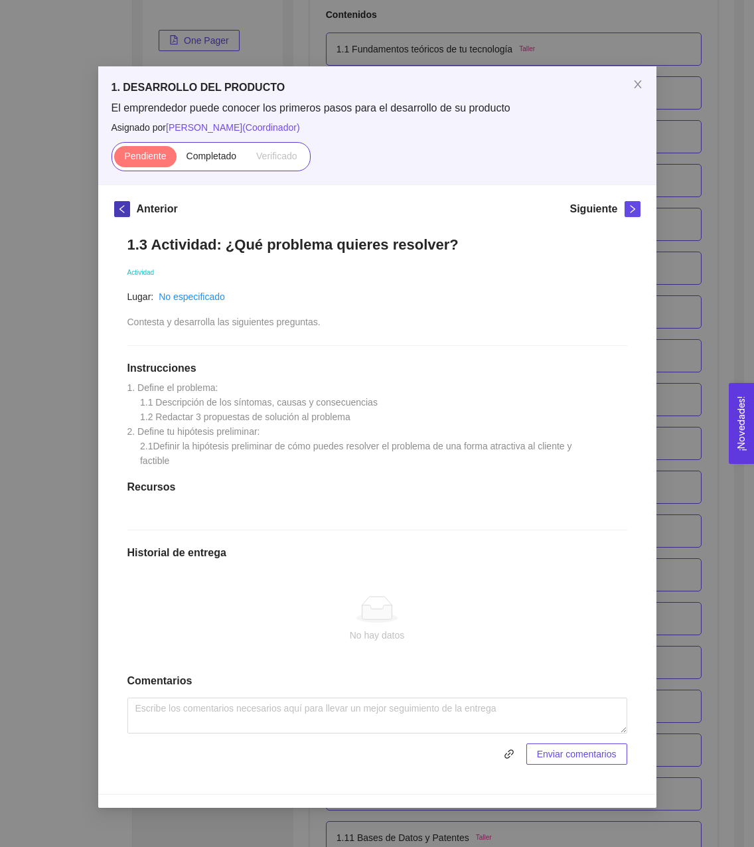
click at [120, 210] on icon "left" at bounding box center [121, 209] width 5 height 8
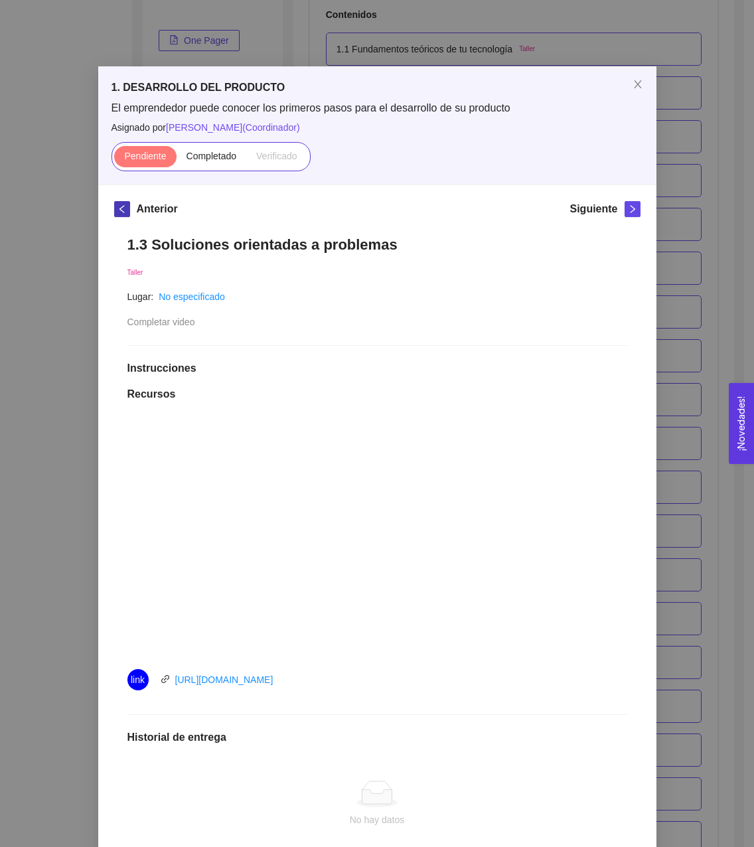
click at [120, 210] on icon "left" at bounding box center [121, 208] width 9 height 9
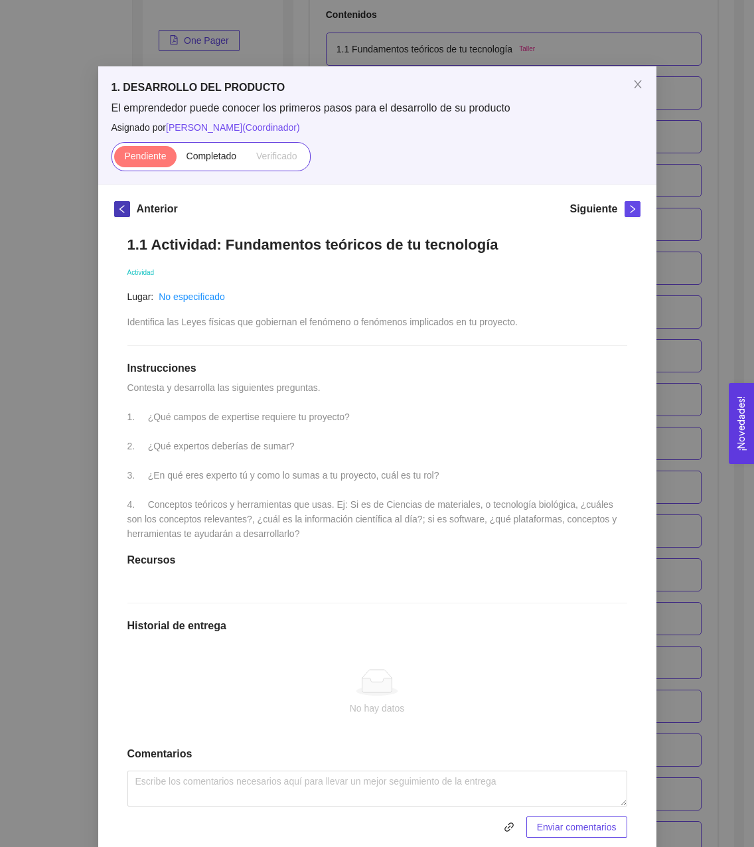
click at [120, 210] on icon "left" at bounding box center [121, 208] width 9 height 9
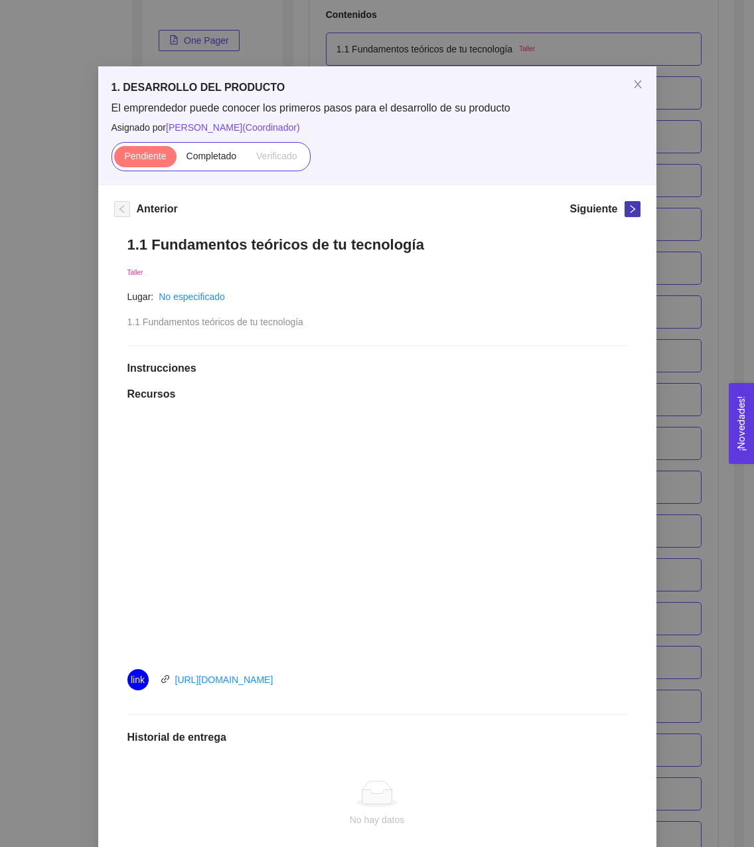
click at [625, 208] on span "right" at bounding box center [632, 208] width 15 height 9
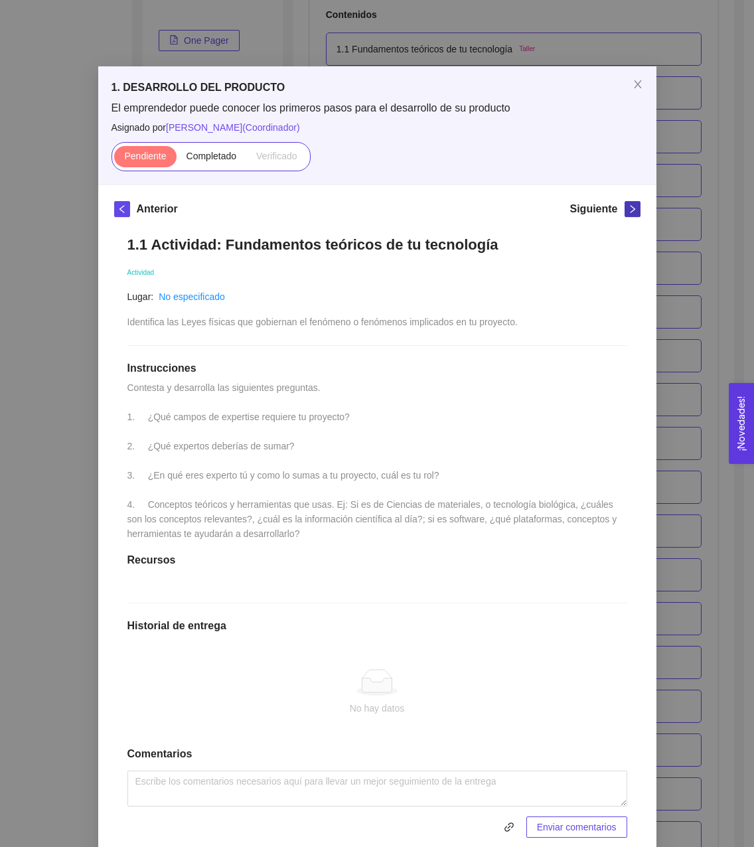
click at [625, 208] on span "right" at bounding box center [632, 208] width 15 height 9
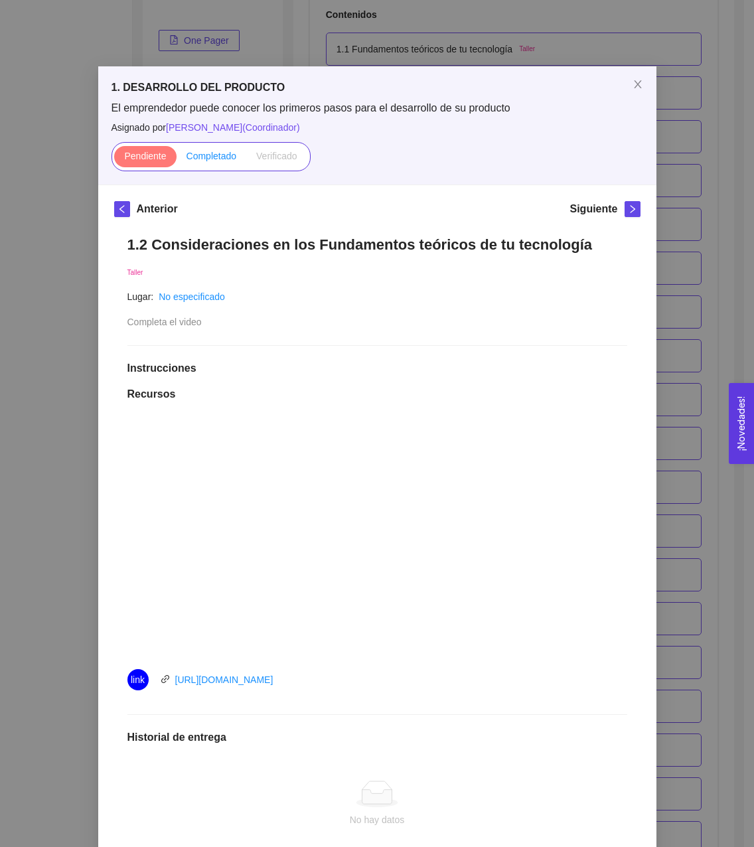
click at [206, 147] on label "Completado" at bounding box center [212, 156] width 70 height 21
click at [177, 159] on input "Completado" at bounding box center [177, 159] width 0 height 0
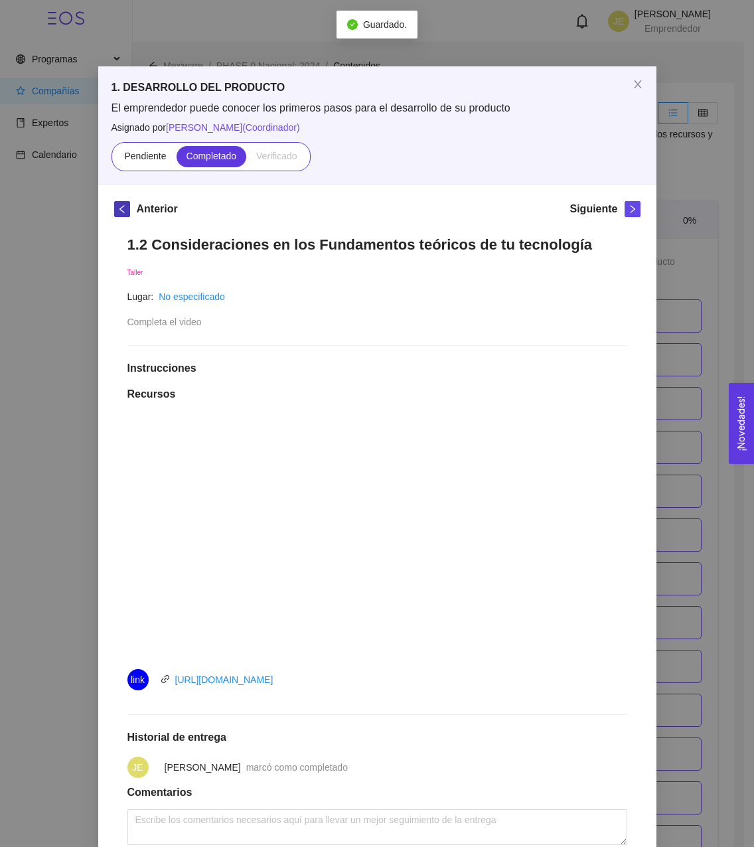
click at [115, 209] on span "left" at bounding box center [122, 208] width 15 height 9
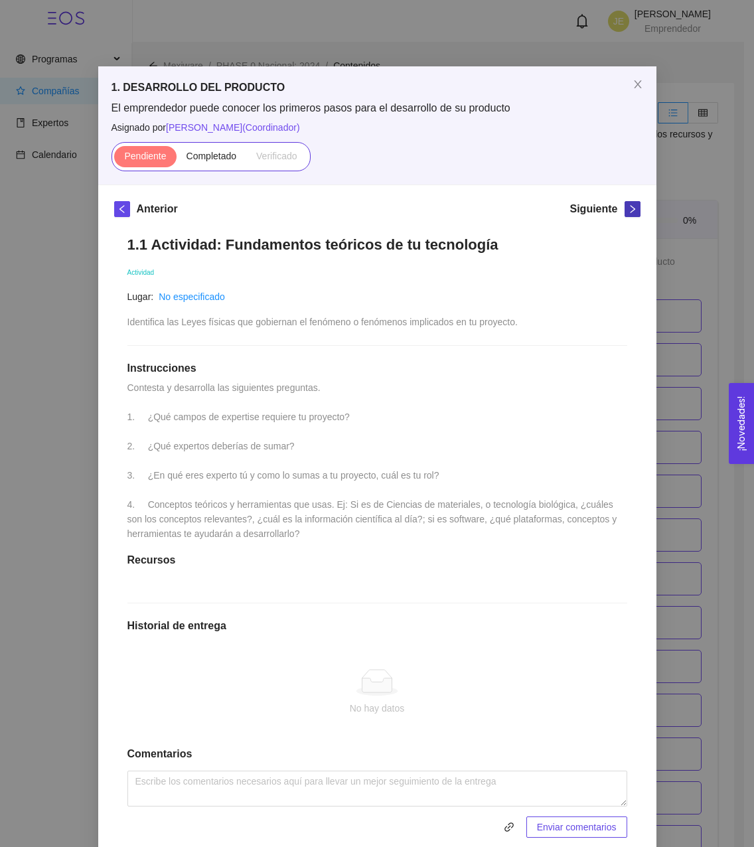
click at [631, 209] on icon "right" at bounding box center [632, 208] width 9 height 9
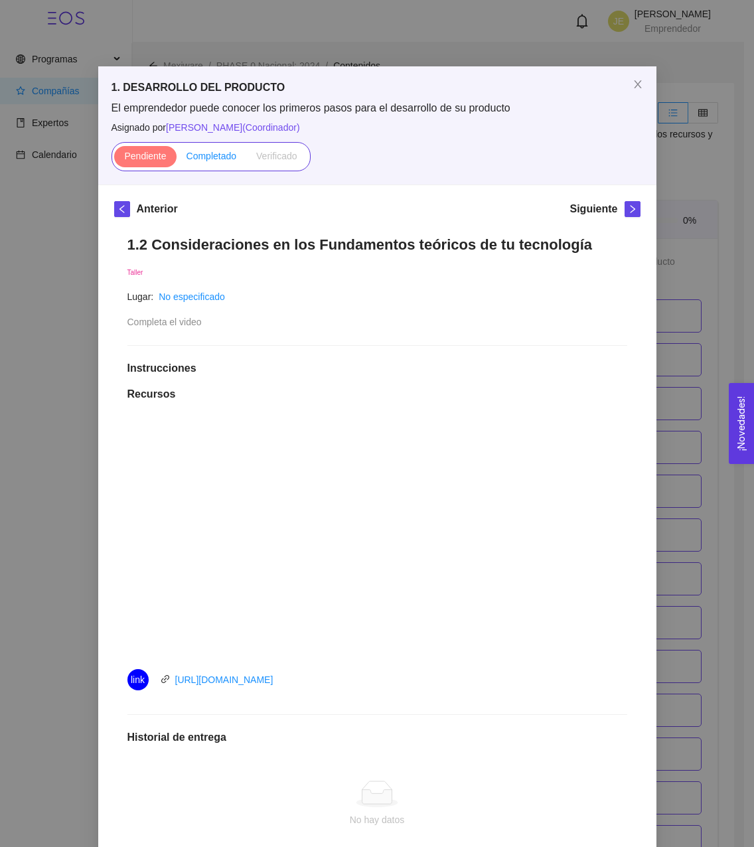
click at [200, 155] on span "Completado" at bounding box center [212, 156] width 50 height 11
click at [177, 159] on input "Completado" at bounding box center [177, 159] width 0 height 0
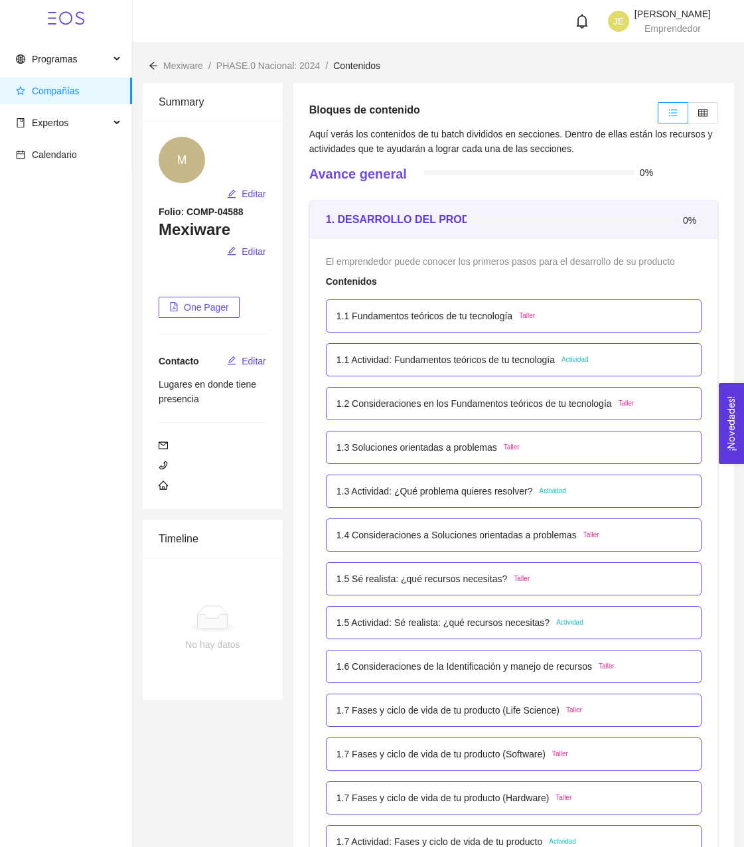
click at [455, 319] on p "1.1 Fundamentos teóricos de tu tecnología" at bounding box center [425, 316] width 176 height 15
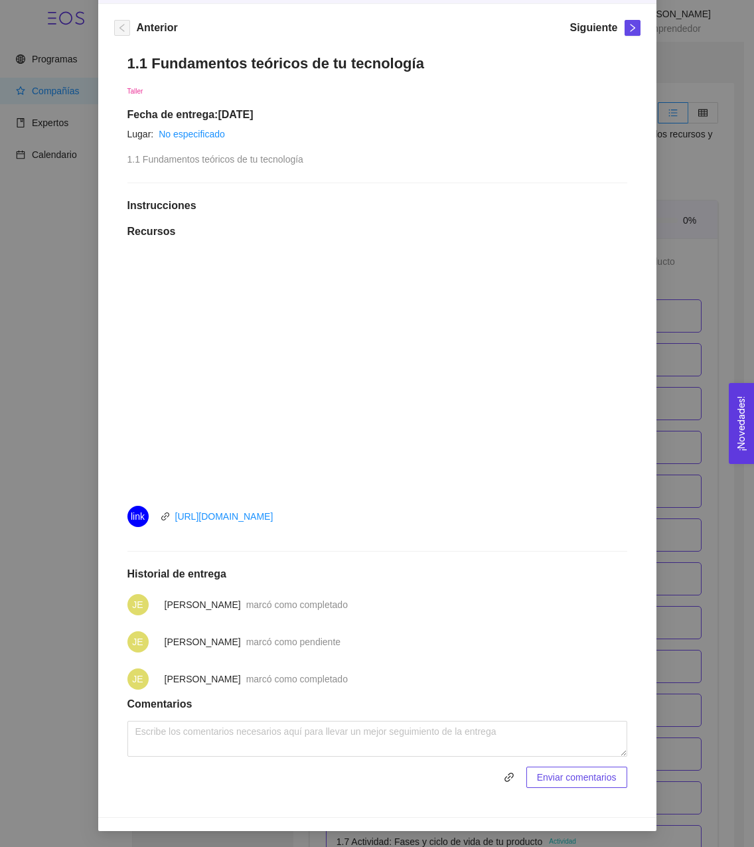
scroll to position [115, 0]
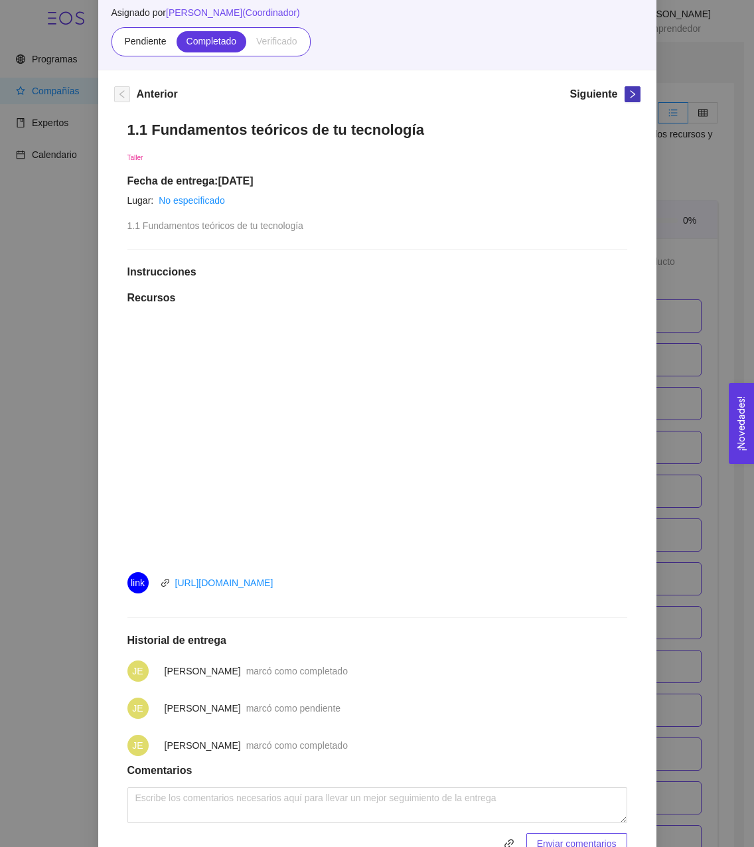
click at [625, 94] on span "right" at bounding box center [632, 94] width 15 height 9
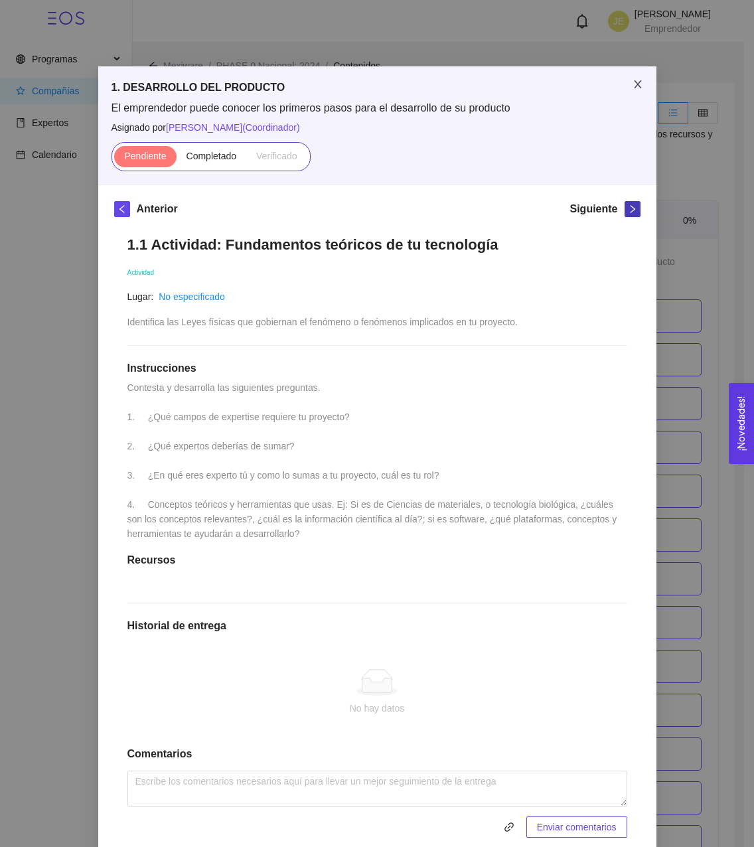
click at [621, 94] on span "Close" at bounding box center [637, 84] width 37 height 37
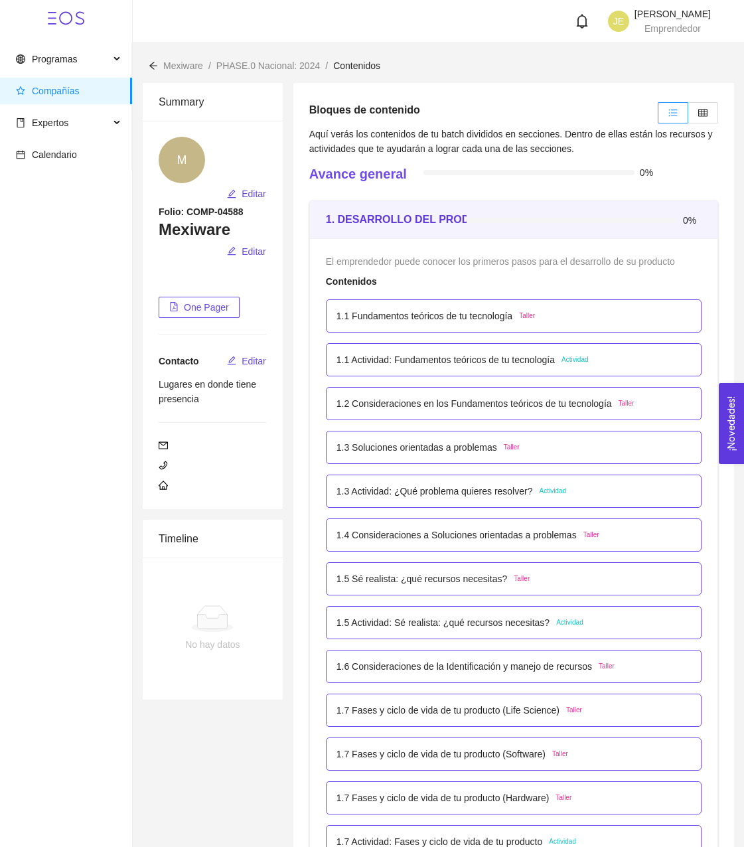
click at [529, 317] on span "Taller" at bounding box center [527, 316] width 16 height 11
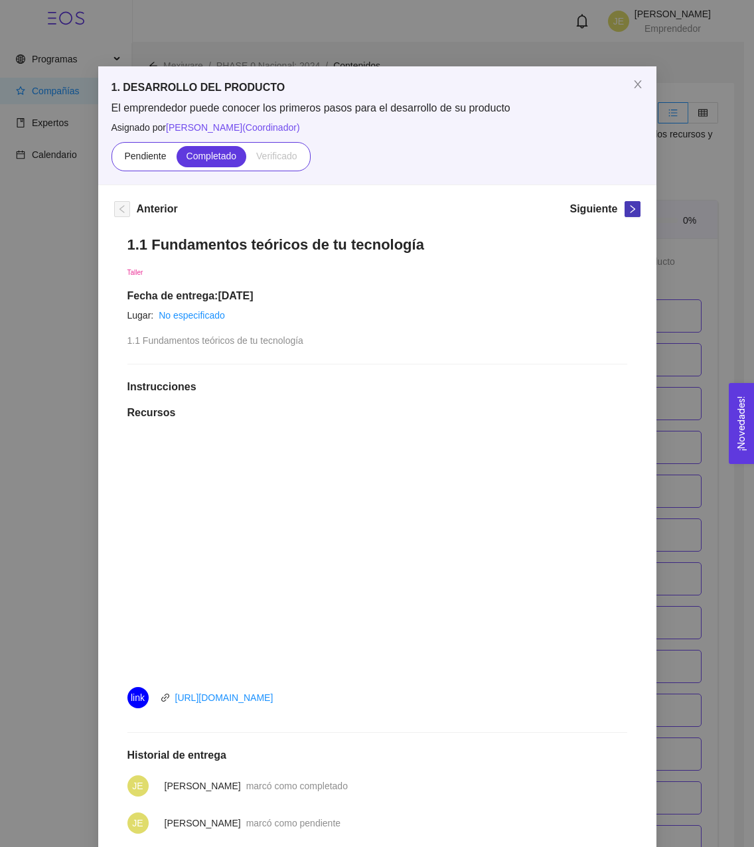
click at [628, 212] on icon "right" at bounding box center [632, 208] width 9 height 9
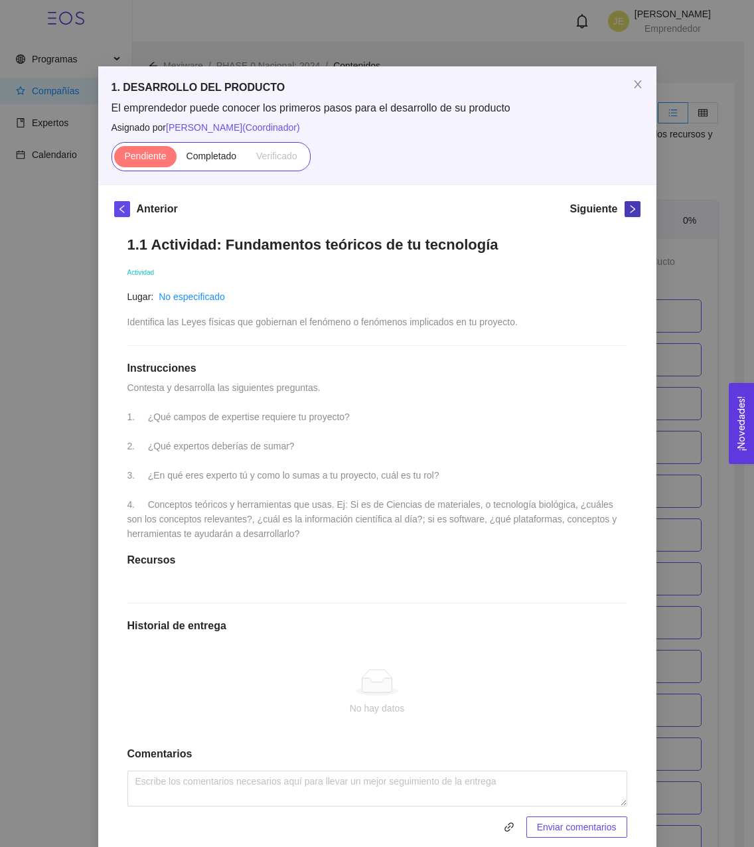
click at [628, 212] on icon "right" at bounding box center [632, 208] width 9 height 9
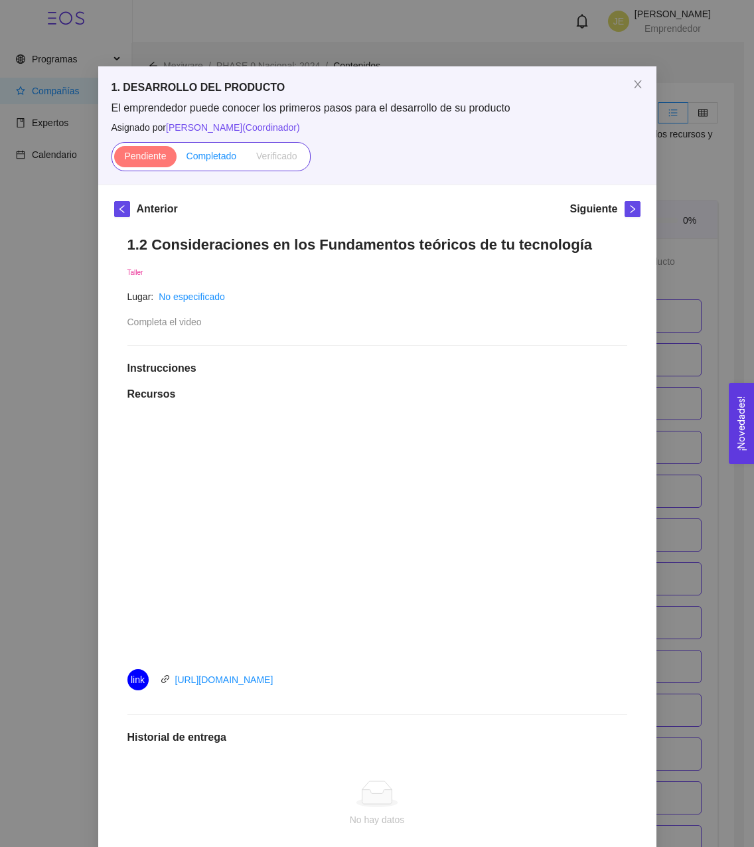
click at [219, 160] on span "Completado" at bounding box center [212, 156] width 50 height 11
click at [177, 159] on input "Completado" at bounding box center [177, 159] width 0 height 0
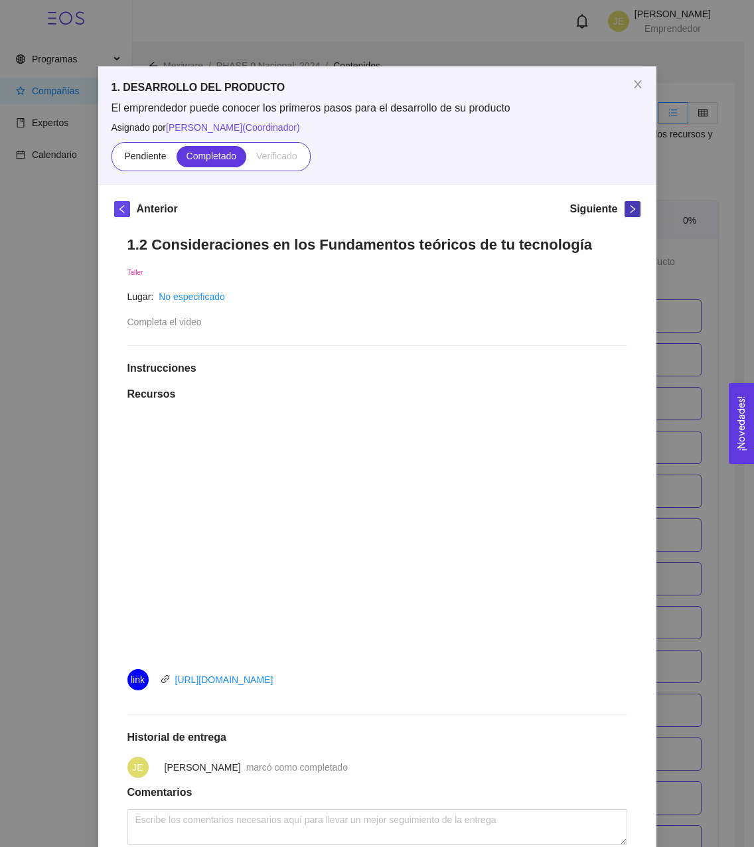
click at [628, 209] on icon "right" at bounding box center [632, 208] width 9 height 9
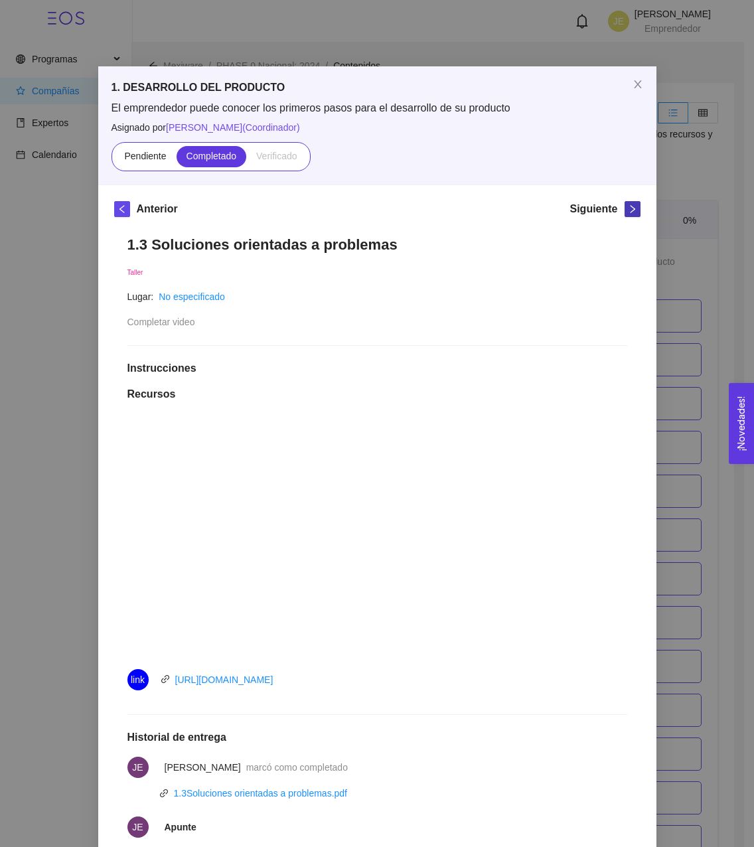
click at [628, 209] on icon "right" at bounding box center [632, 208] width 9 height 9
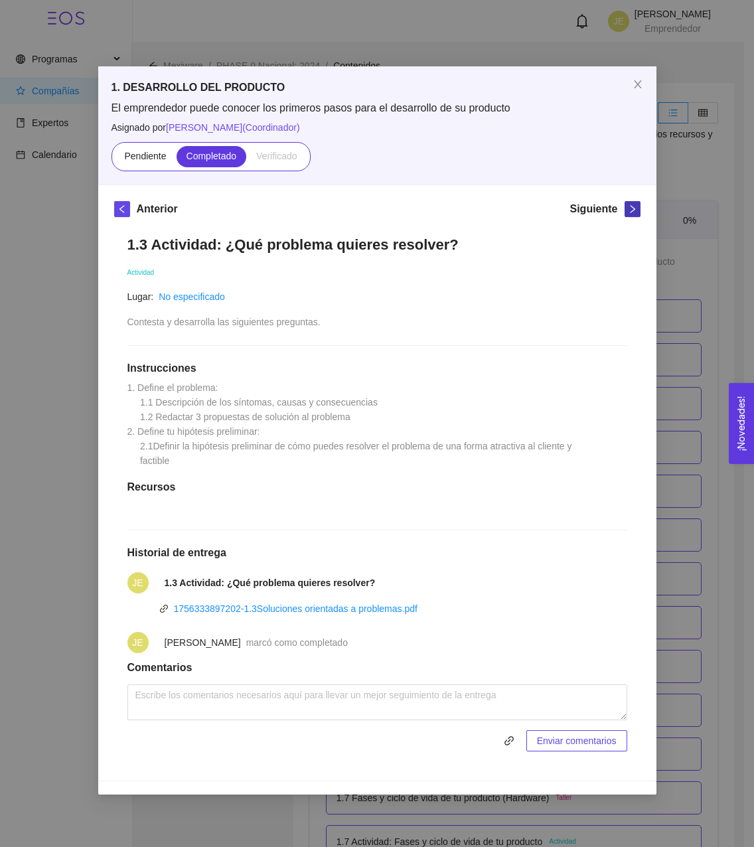
click at [623, 209] on div "Siguiente" at bounding box center [604, 211] width 70 height 21
click at [125, 213] on icon "left" at bounding box center [121, 208] width 9 height 9
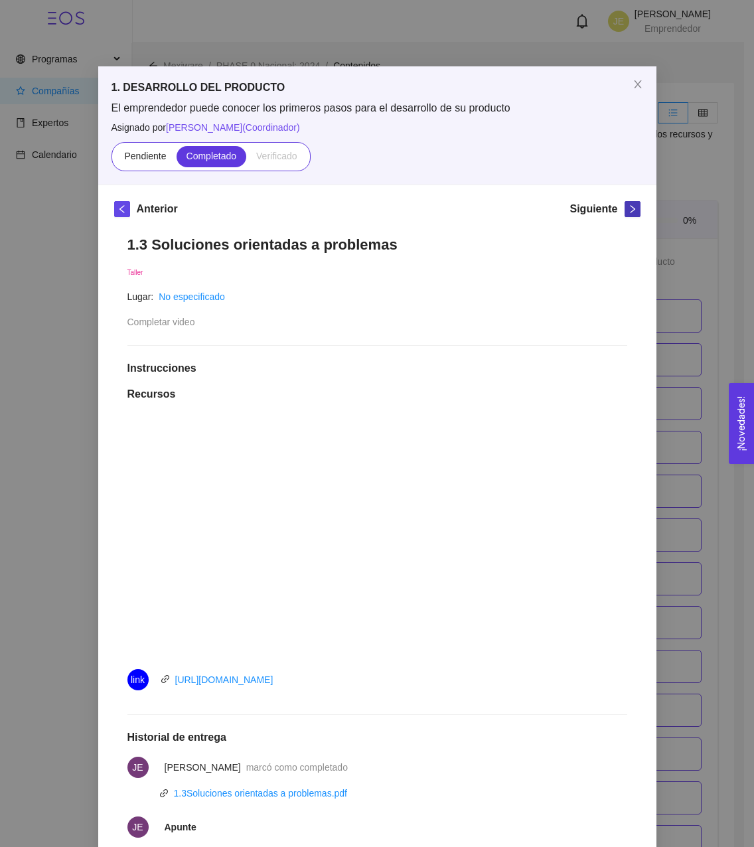
click at [628, 207] on icon "right" at bounding box center [632, 208] width 9 height 9
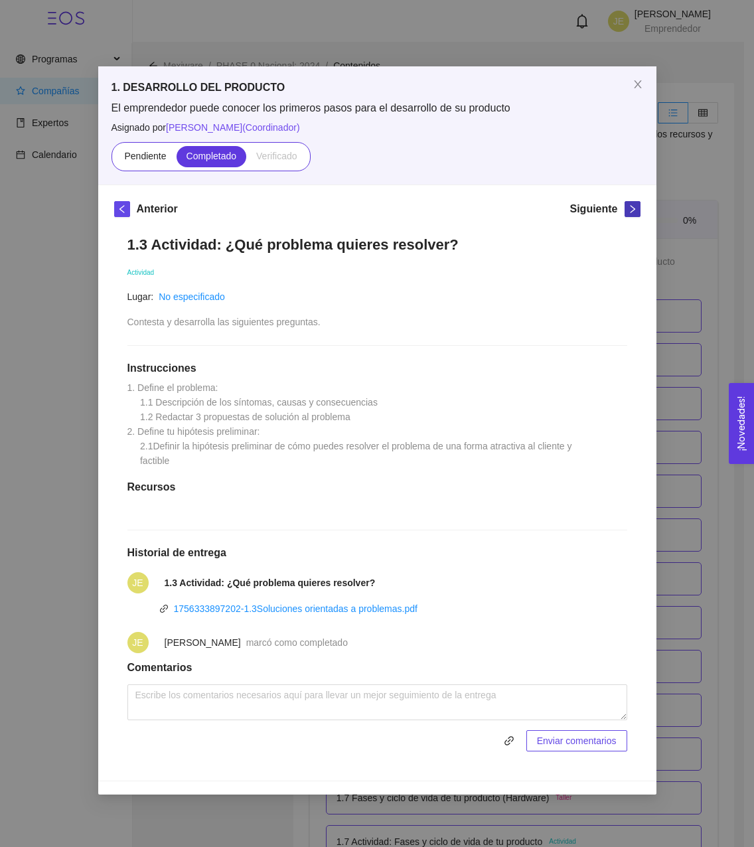
click at [625, 207] on button "button" at bounding box center [633, 209] width 16 height 16
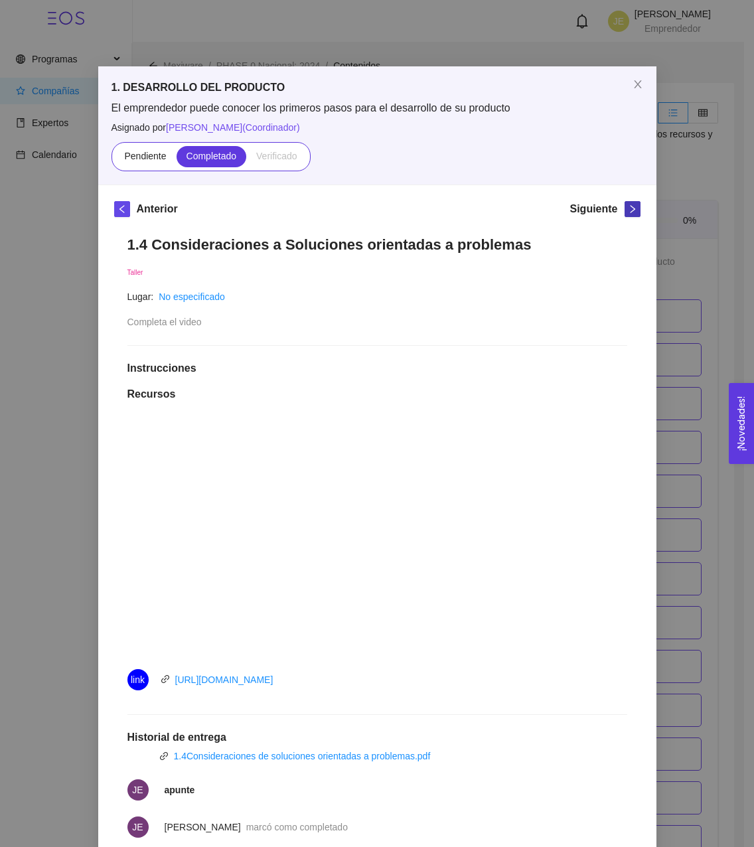
click at [628, 207] on icon "right" at bounding box center [632, 208] width 9 height 9
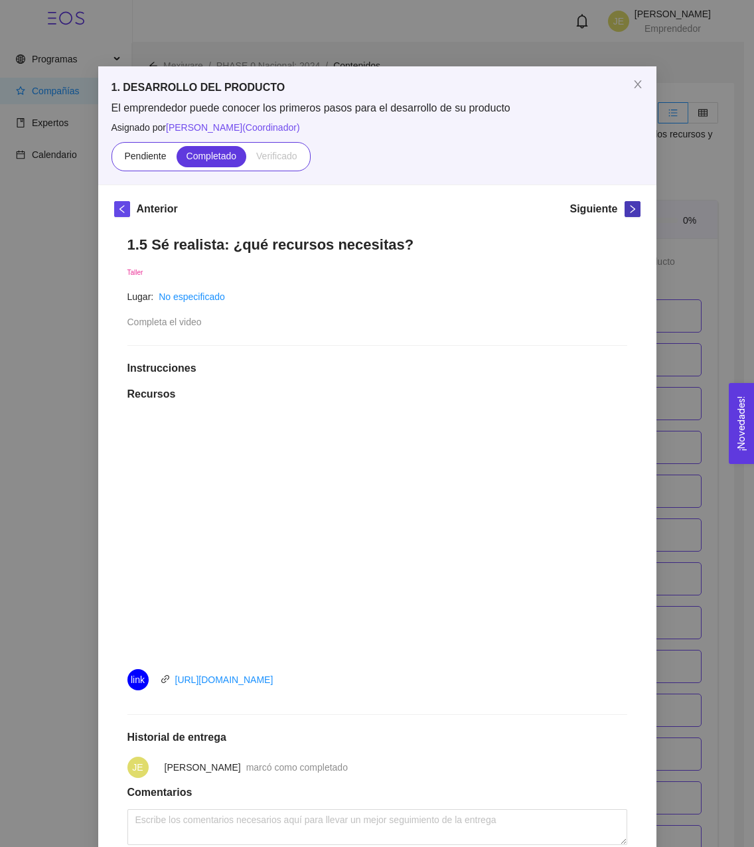
click at [628, 207] on icon "right" at bounding box center [632, 208] width 9 height 9
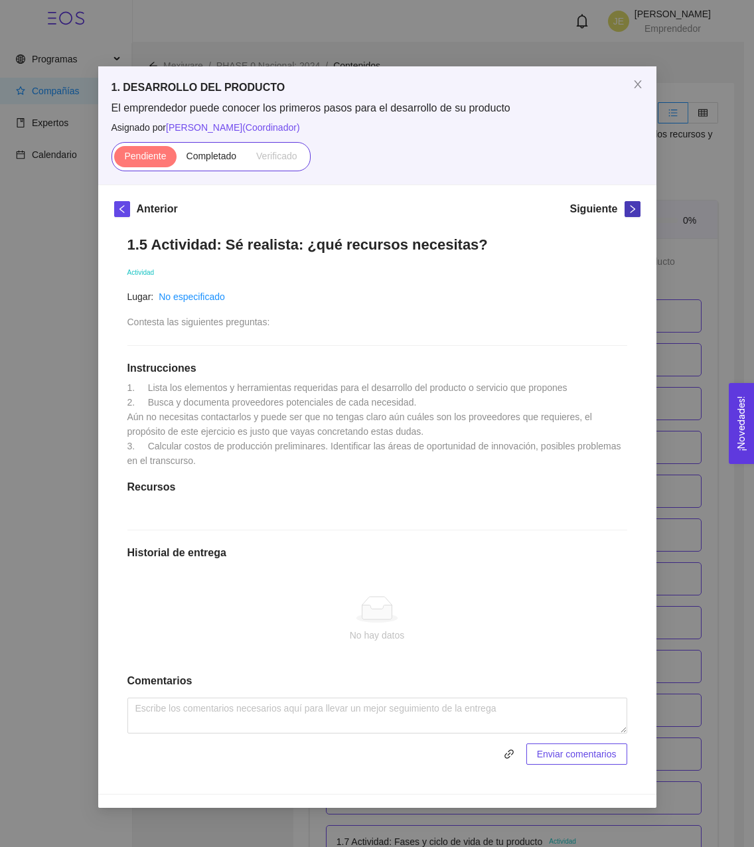
click at [625, 207] on button "button" at bounding box center [633, 209] width 16 height 16
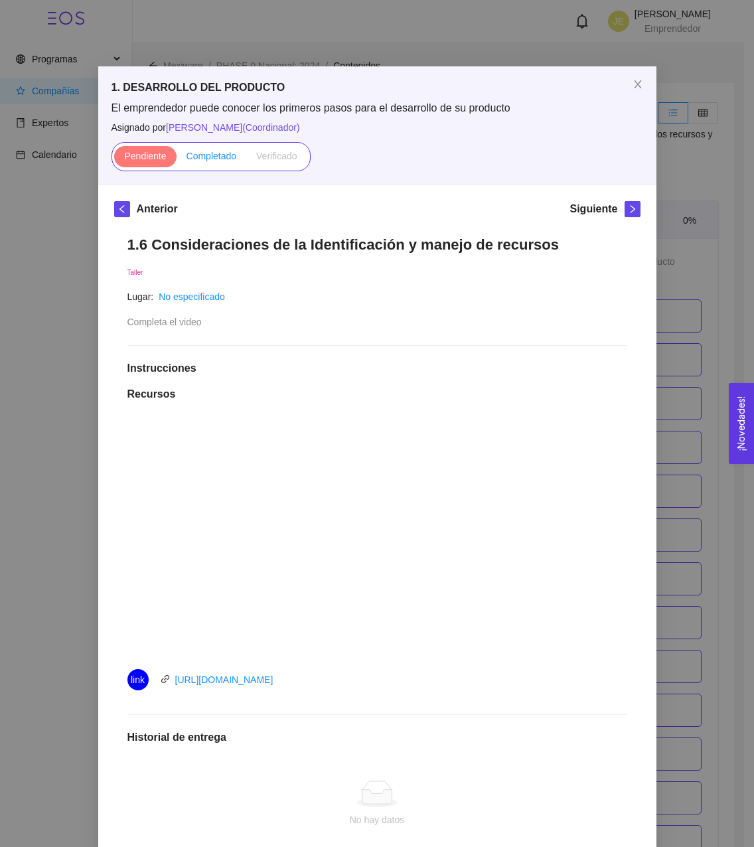
click at [214, 155] on span "Completado" at bounding box center [212, 156] width 50 height 11
click at [177, 159] on input "Completado" at bounding box center [177, 159] width 0 height 0
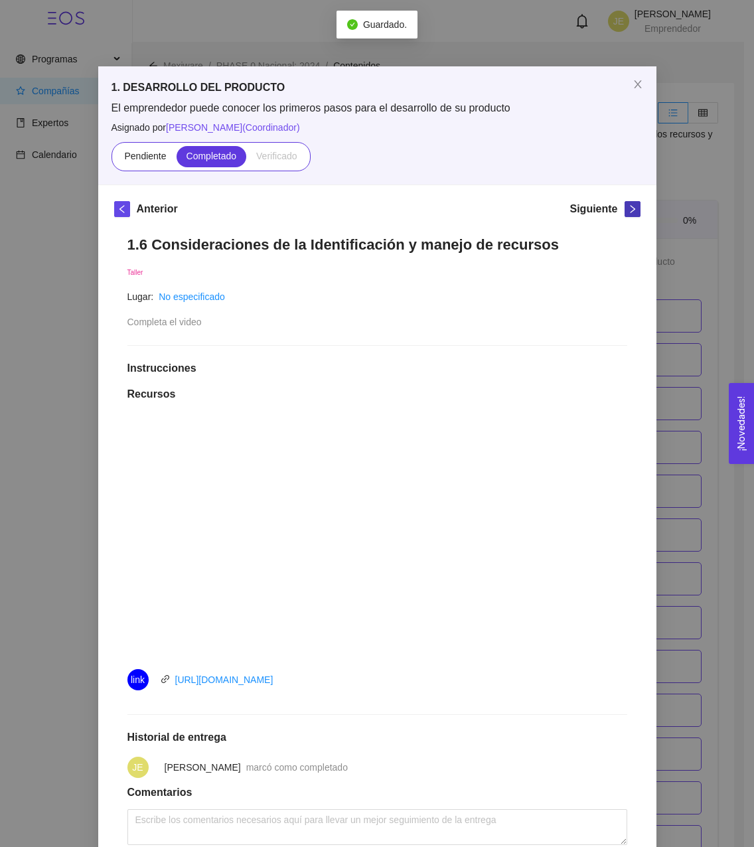
click at [625, 213] on span "right" at bounding box center [632, 208] width 15 height 9
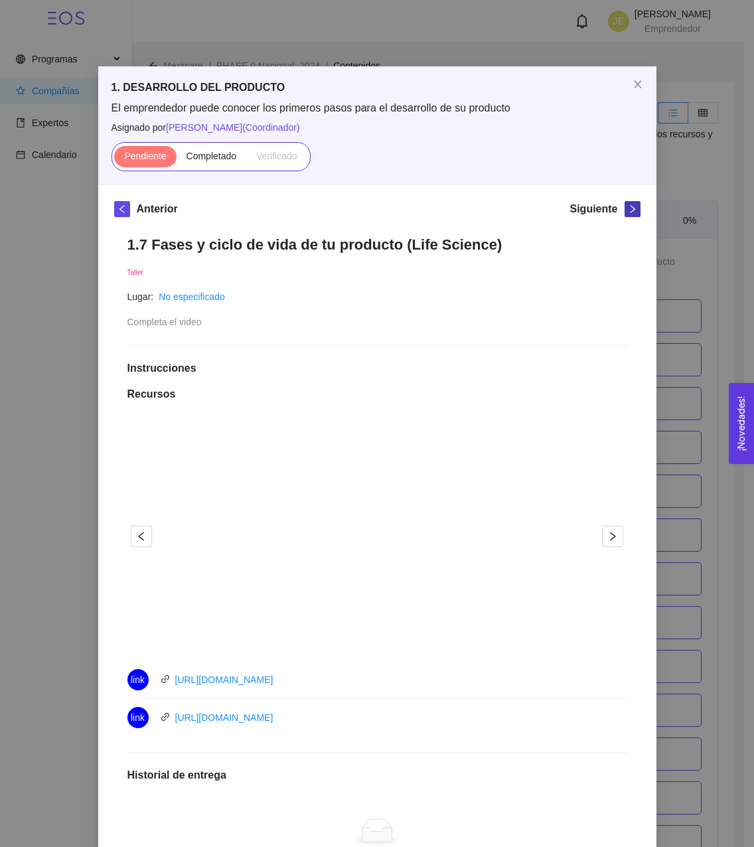
click at [625, 213] on span "right" at bounding box center [632, 208] width 15 height 9
click at [202, 151] on span "Completado" at bounding box center [212, 156] width 50 height 11
click at [177, 159] on input "Completado" at bounding box center [177, 159] width 0 height 0
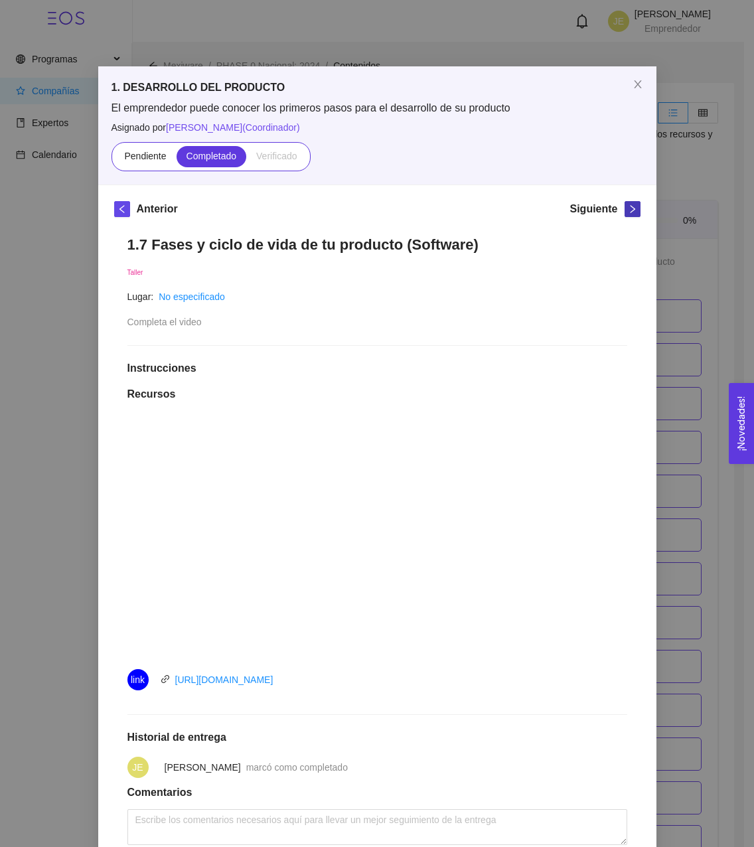
click at [628, 209] on icon "right" at bounding box center [632, 208] width 9 height 9
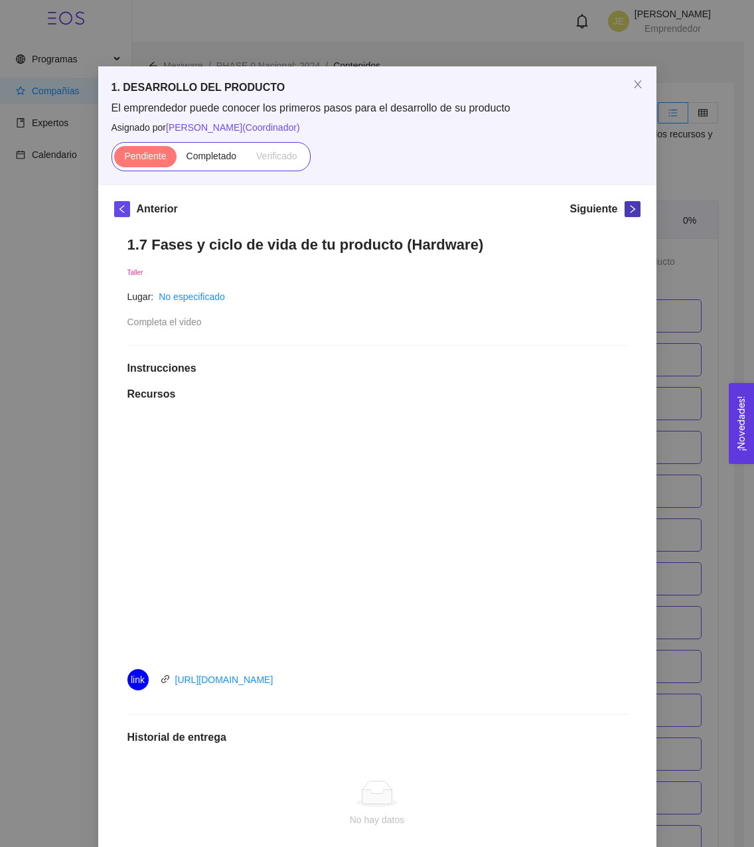
click at [628, 209] on icon "right" at bounding box center [632, 208] width 9 height 9
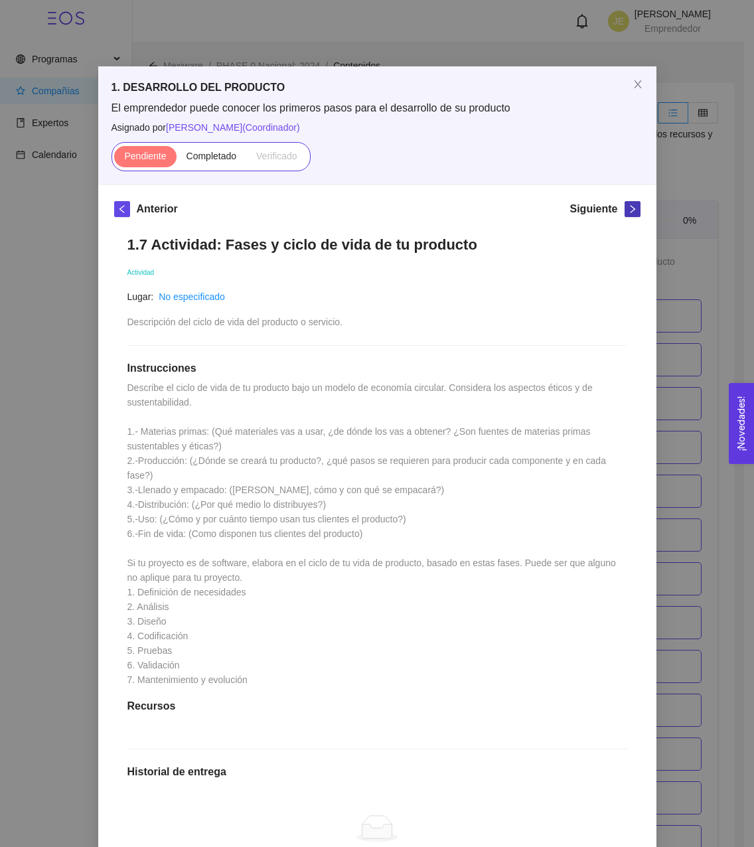
click at [631, 214] on button "button" at bounding box center [633, 209] width 16 height 16
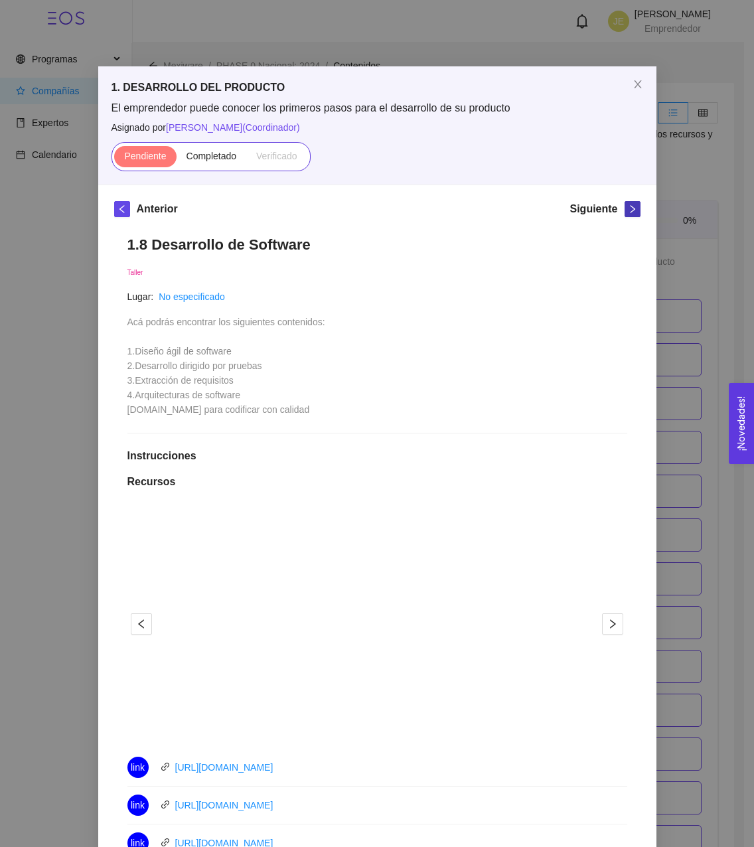
click at [631, 214] on button "button" at bounding box center [633, 209] width 16 height 16
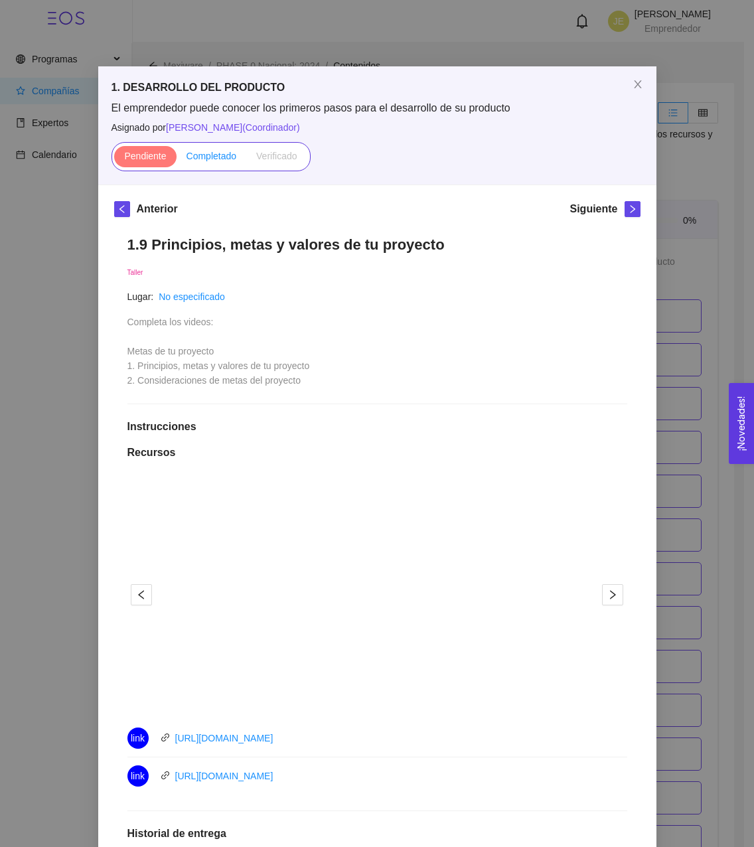
click at [206, 160] on span "Completado" at bounding box center [212, 156] width 50 height 11
click at [177, 159] on input "Completado" at bounding box center [177, 159] width 0 height 0
click at [617, 210] on div "Siguiente" at bounding box center [604, 211] width 70 height 21
click at [628, 210] on icon "right" at bounding box center [632, 208] width 9 height 9
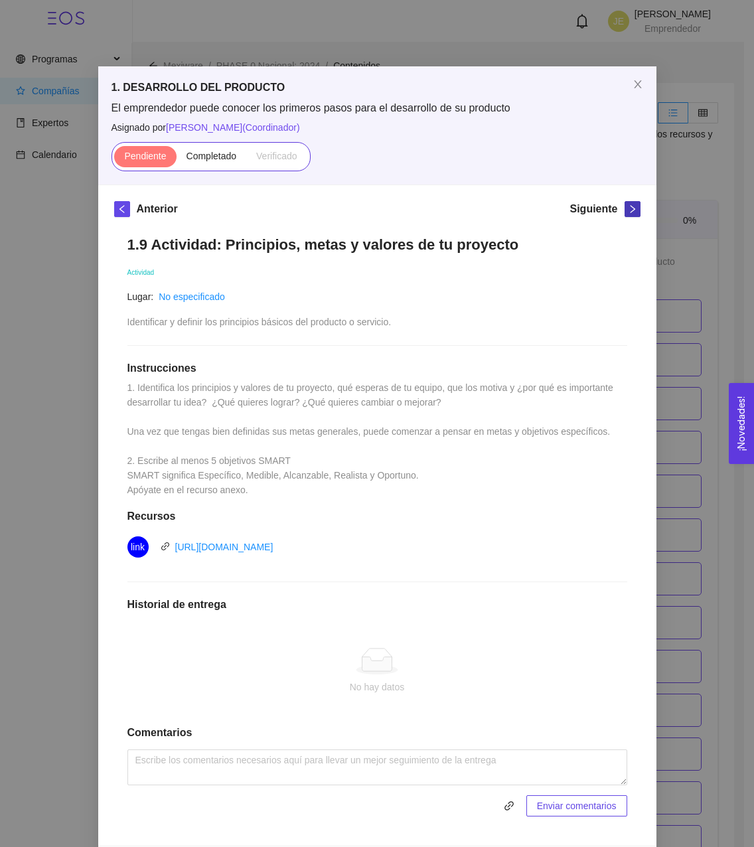
click at [632, 211] on span "right" at bounding box center [632, 208] width 15 height 9
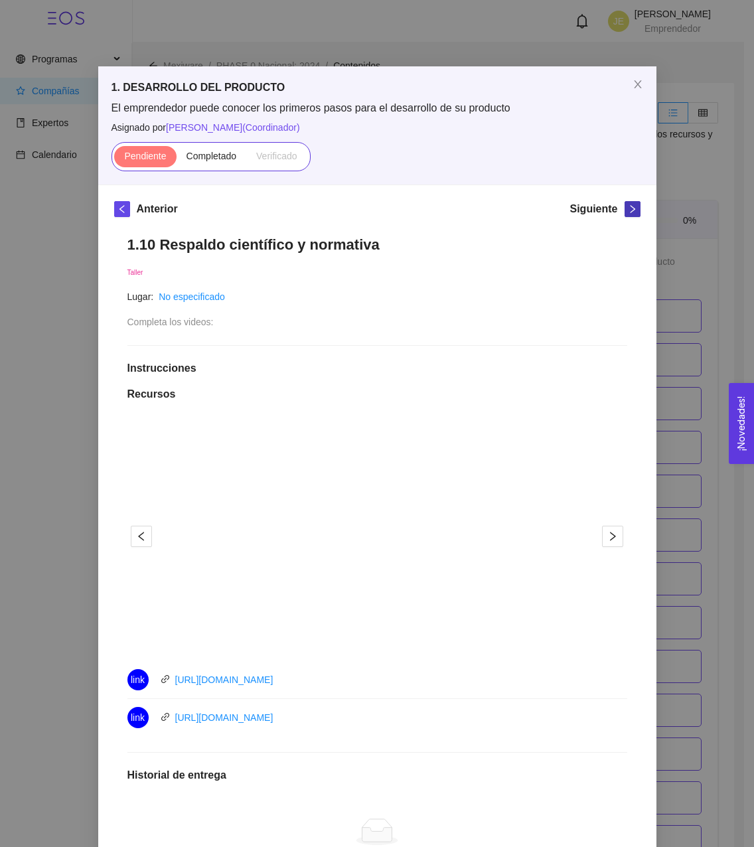
click at [628, 212] on icon "right" at bounding box center [632, 208] width 9 height 9
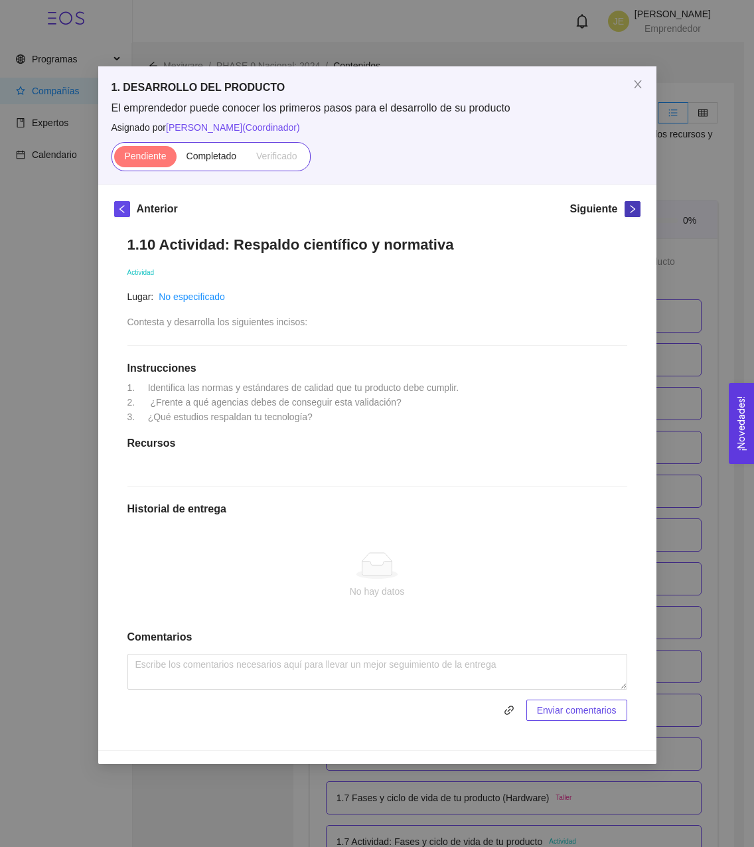
click at [628, 212] on icon "right" at bounding box center [632, 208] width 9 height 9
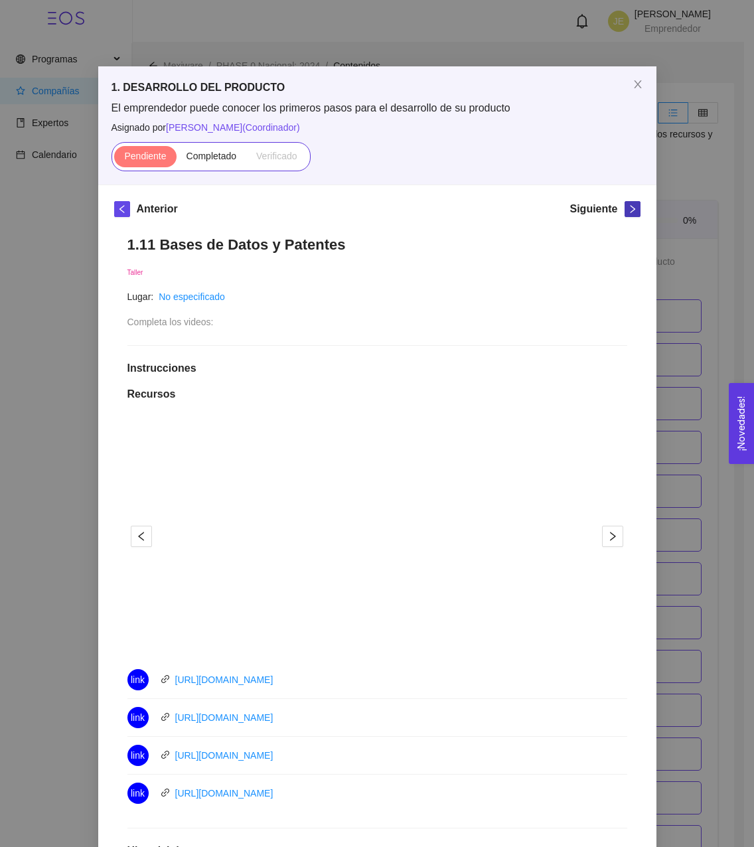
click at [628, 212] on icon "right" at bounding box center [632, 208] width 9 height 9
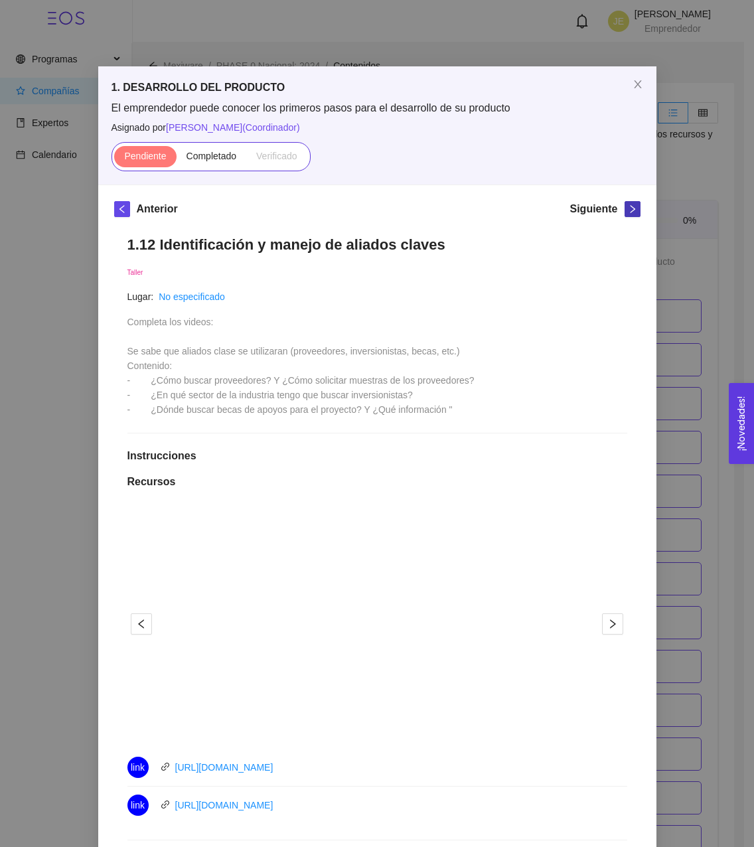
click at [628, 212] on icon "right" at bounding box center [632, 208] width 9 height 9
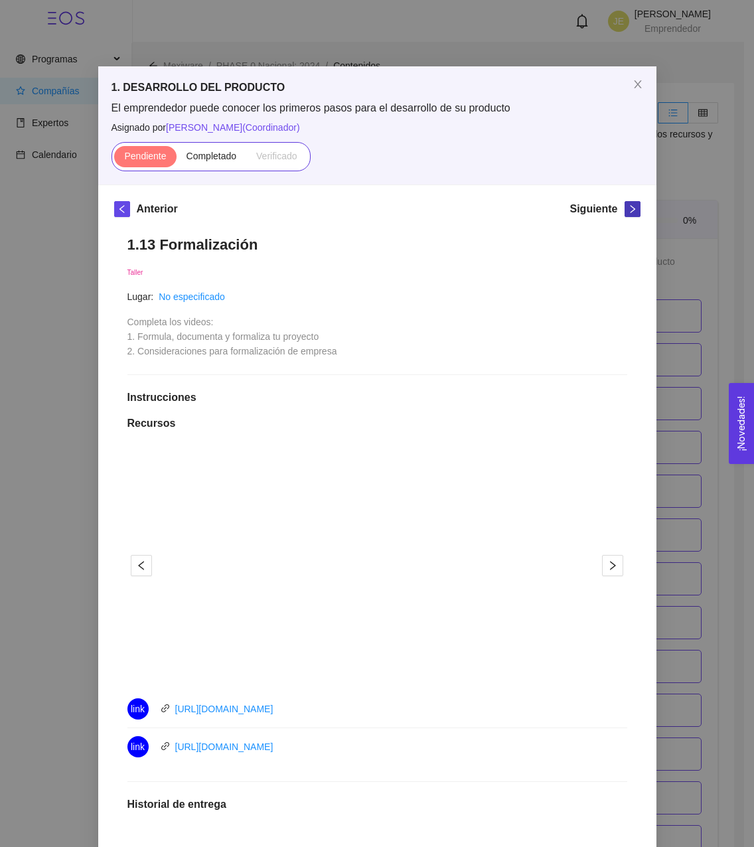
click at [628, 212] on icon "right" at bounding box center [632, 208] width 9 height 9
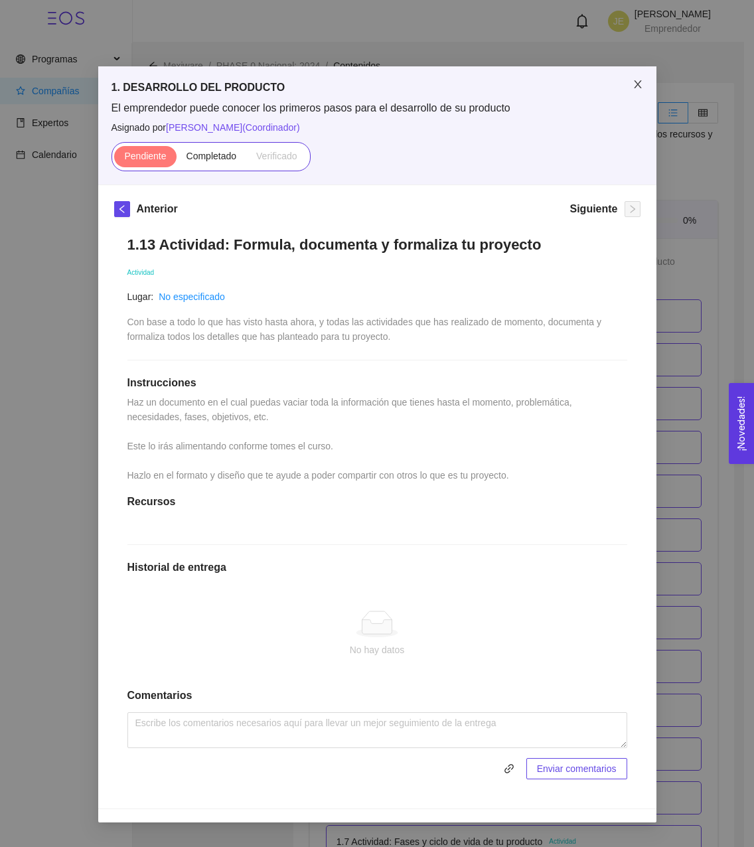
click at [632, 78] on span "Close" at bounding box center [637, 84] width 37 height 37
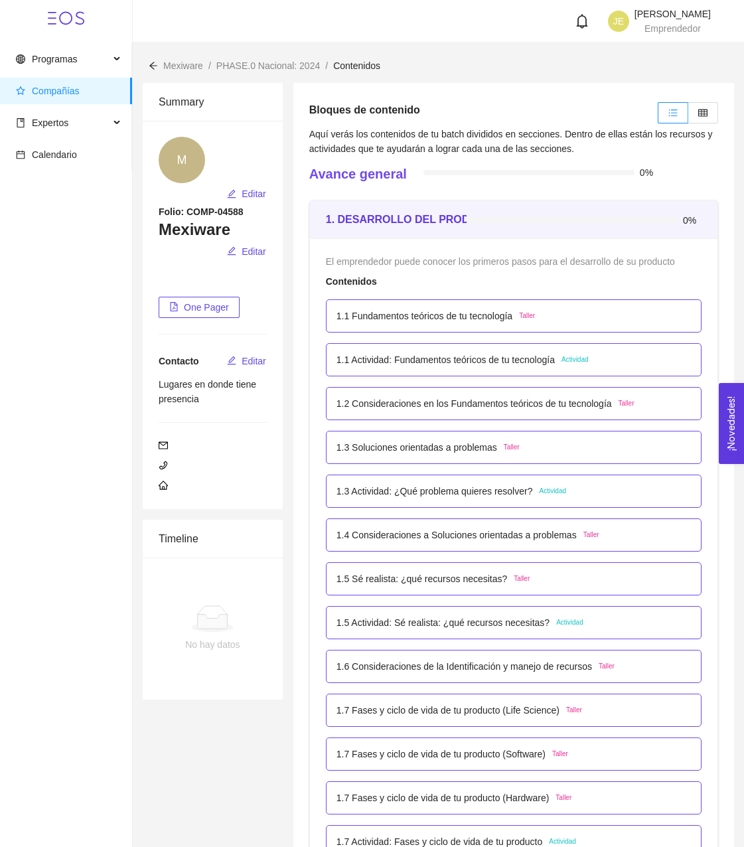
click at [487, 315] on p "1.1 Fundamentos teóricos de tu tecnología" at bounding box center [425, 316] width 176 height 15
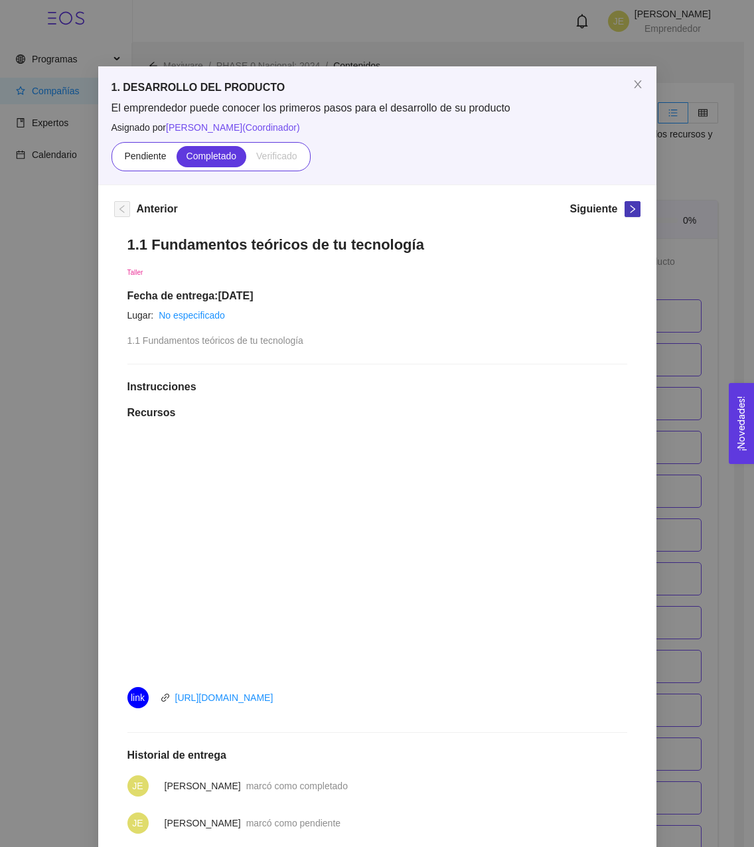
click at [625, 216] on button "button" at bounding box center [633, 209] width 16 height 16
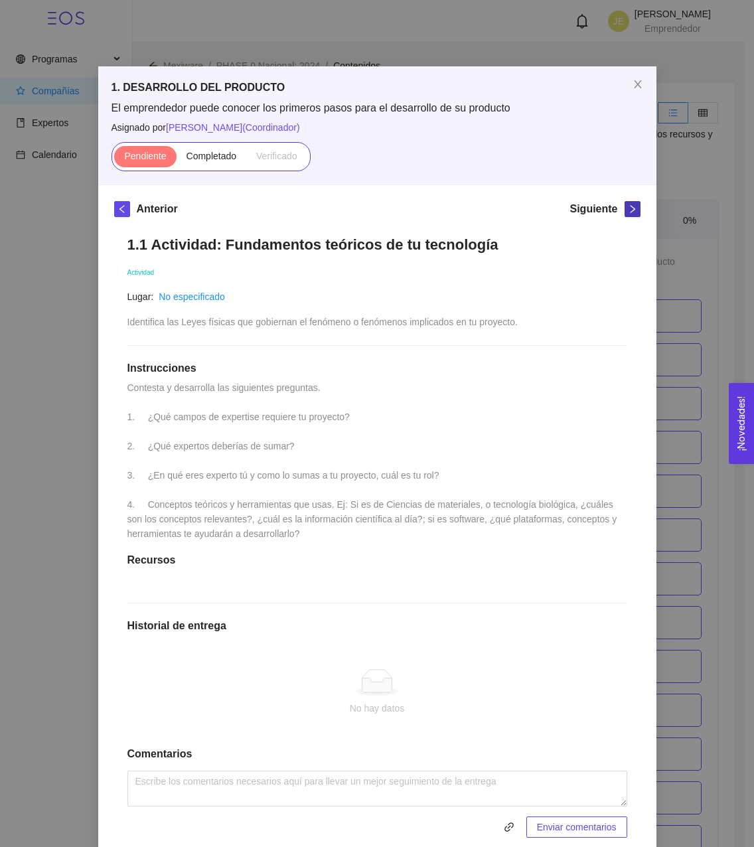
click at [625, 216] on button "button" at bounding box center [633, 209] width 16 height 16
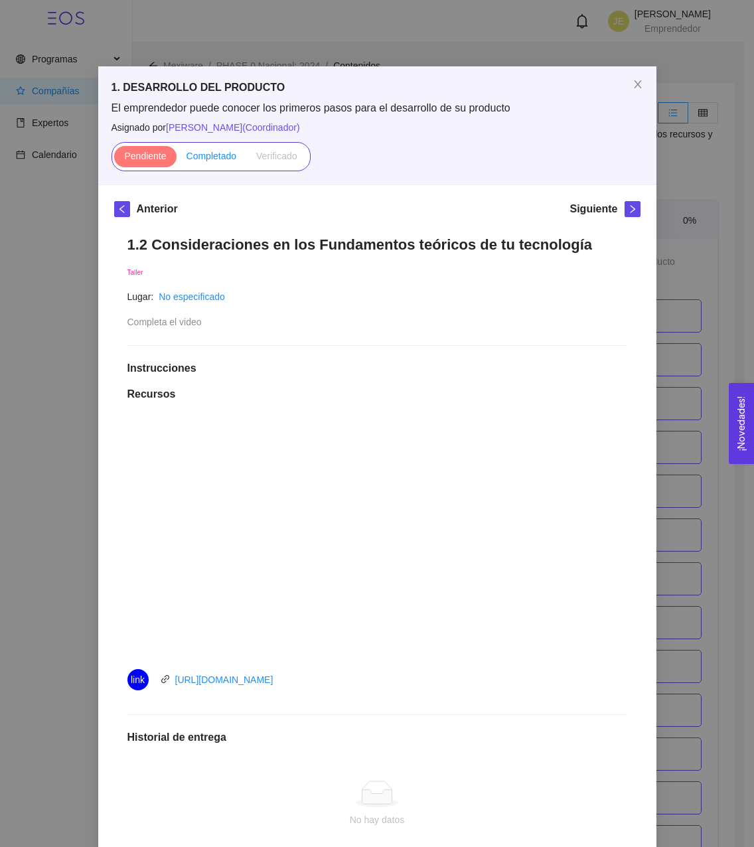
click at [206, 157] on span "Completado" at bounding box center [212, 156] width 50 height 11
click at [177, 159] on input "Completado" at bounding box center [177, 159] width 0 height 0
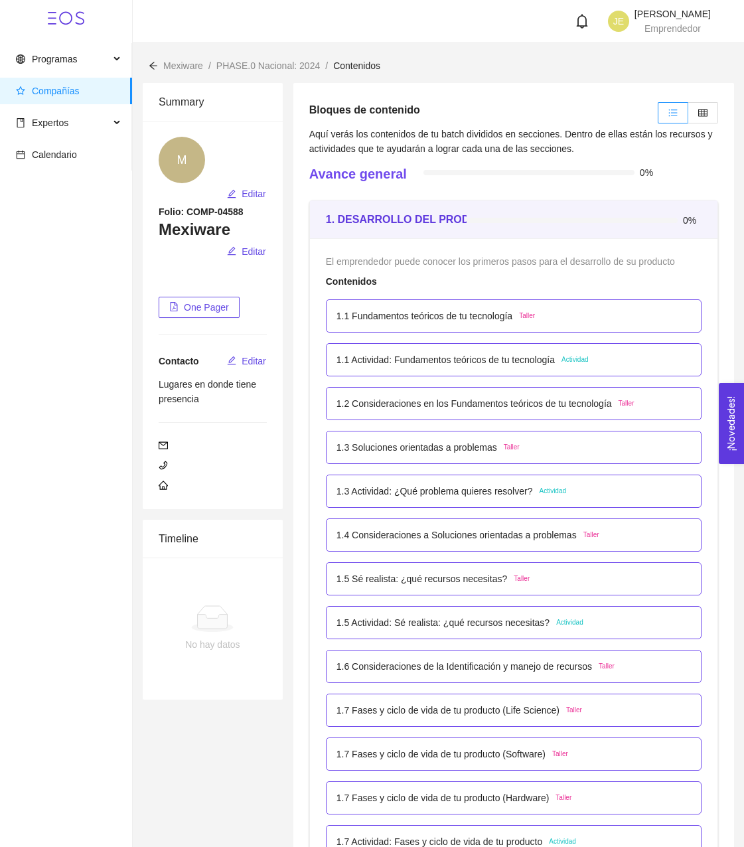
click at [414, 400] on p "1.2 Consideraciones en los Fundamentos teóricos de tu tecnología" at bounding box center [474, 403] width 275 height 15
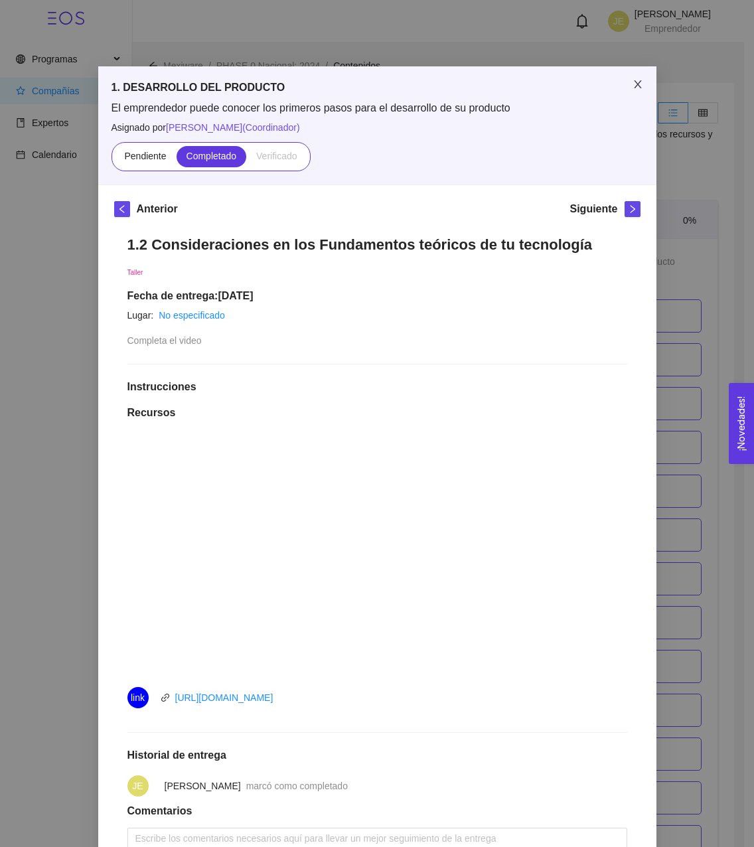
click at [639, 90] on span "Close" at bounding box center [637, 84] width 37 height 37
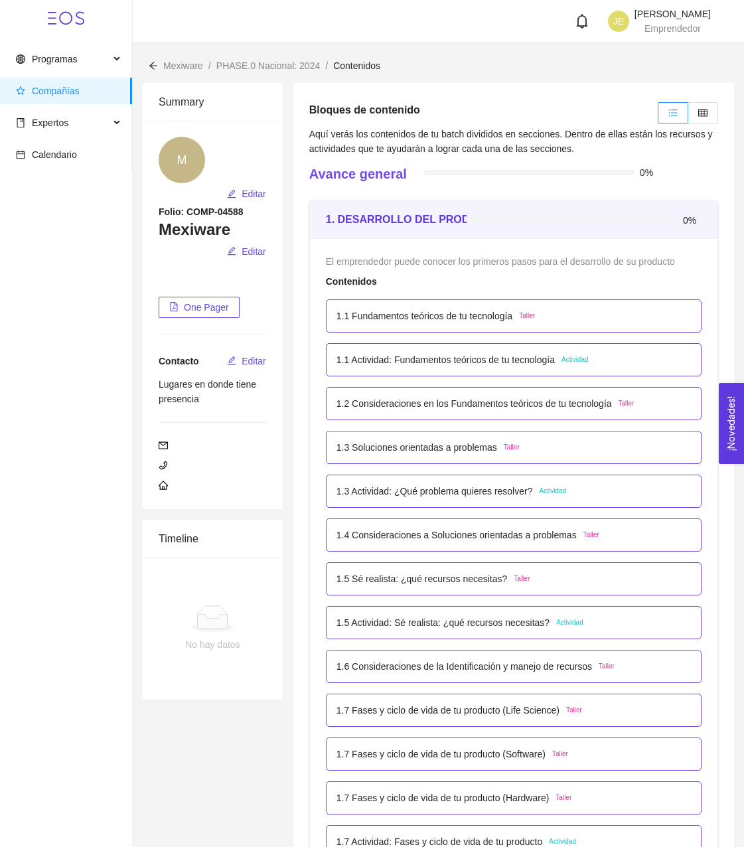
click at [496, 314] on p "1.1 Fundamentos teóricos de tu tecnología" at bounding box center [425, 316] width 176 height 15
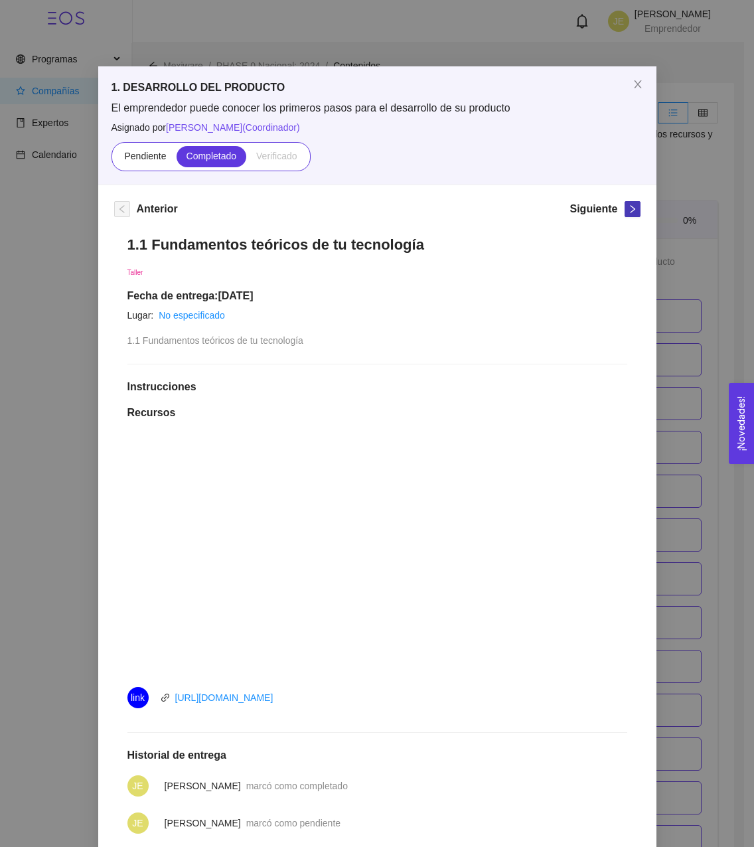
click at [630, 208] on icon "right" at bounding box center [632, 209] width 5 height 8
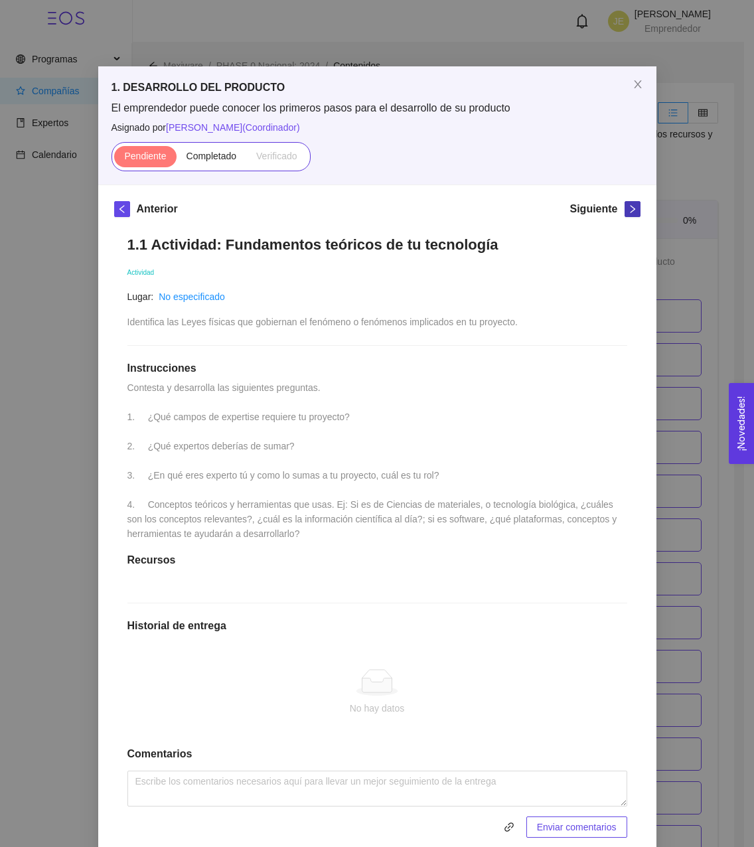
click at [630, 208] on icon "right" at bounding box center [632, 209] width 5 height 8
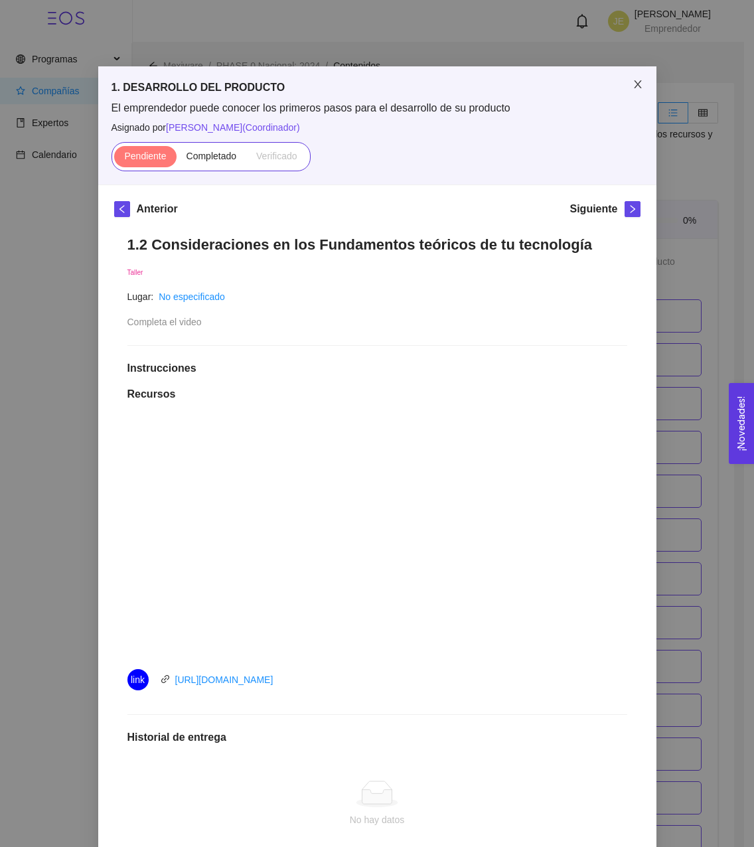
click at [635, 84] on icon "close" at bounding box center [638, 84] width 11 height 11
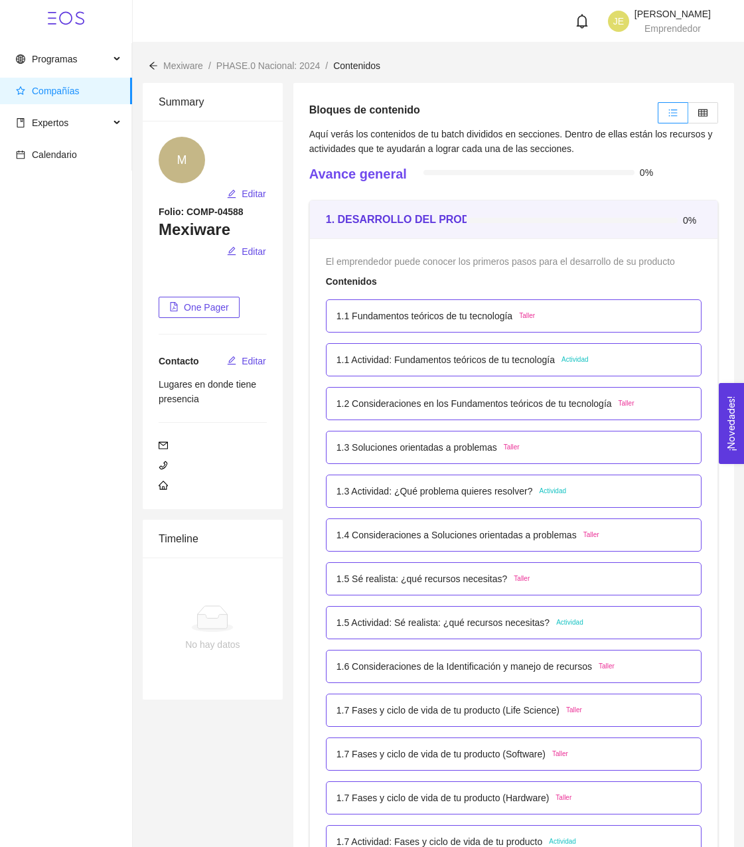
click at [519, 402] on p "1.2 Consideraciones en los Fundamentos teóricos de tu tecnología" at bounding box center [474, 403] width 275 height 15
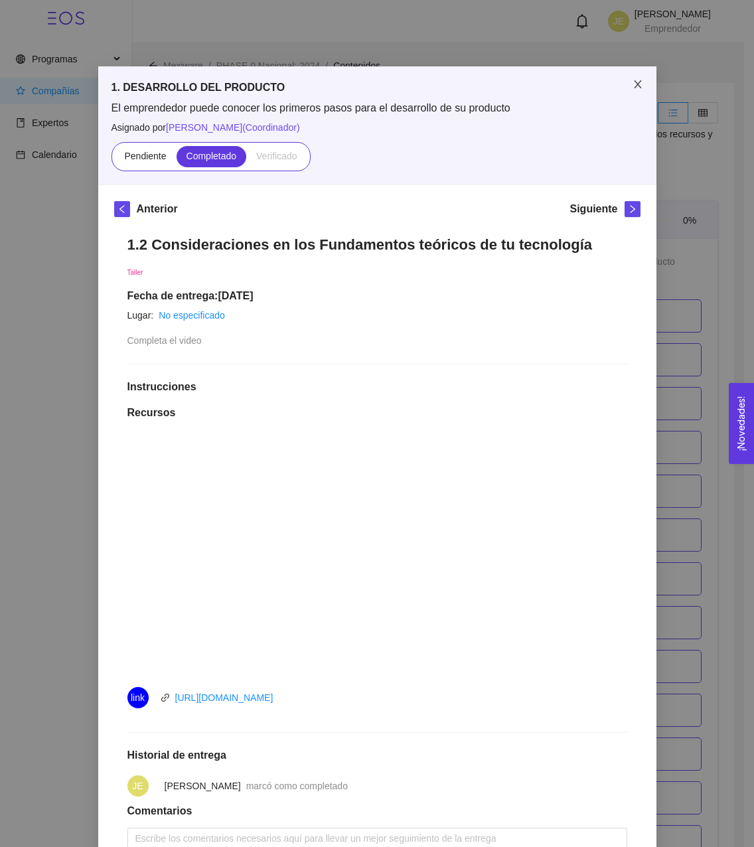
click at [628, 90] on span "Close" at bounding box center [637, 84] width 37 height 37
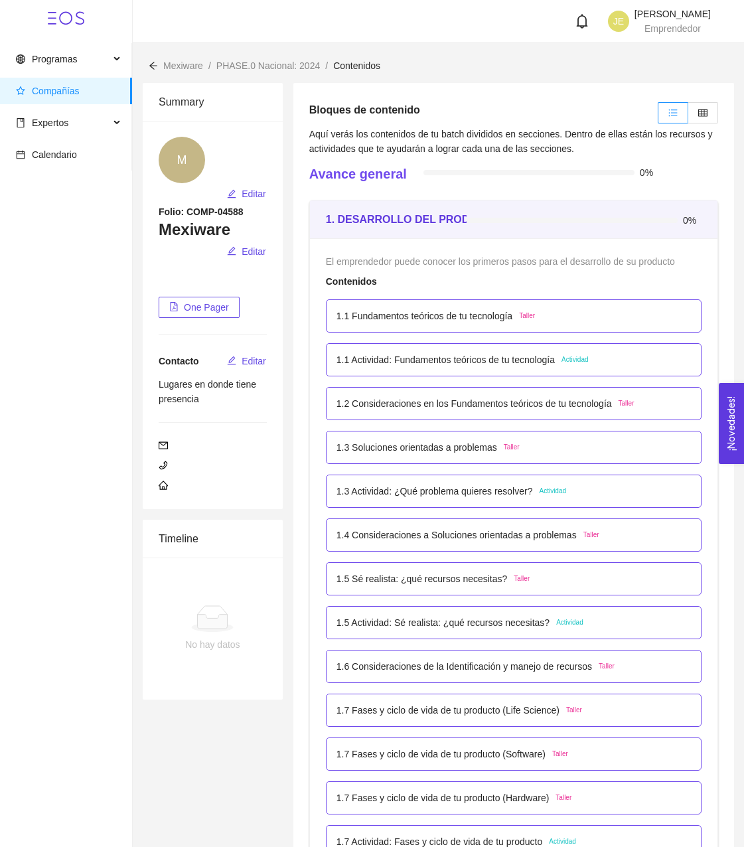
click at [404, 314] on p "1.1 Fundamentos teóricos de tu tecnología" at bounding box center [425, 316] width 176 height 15
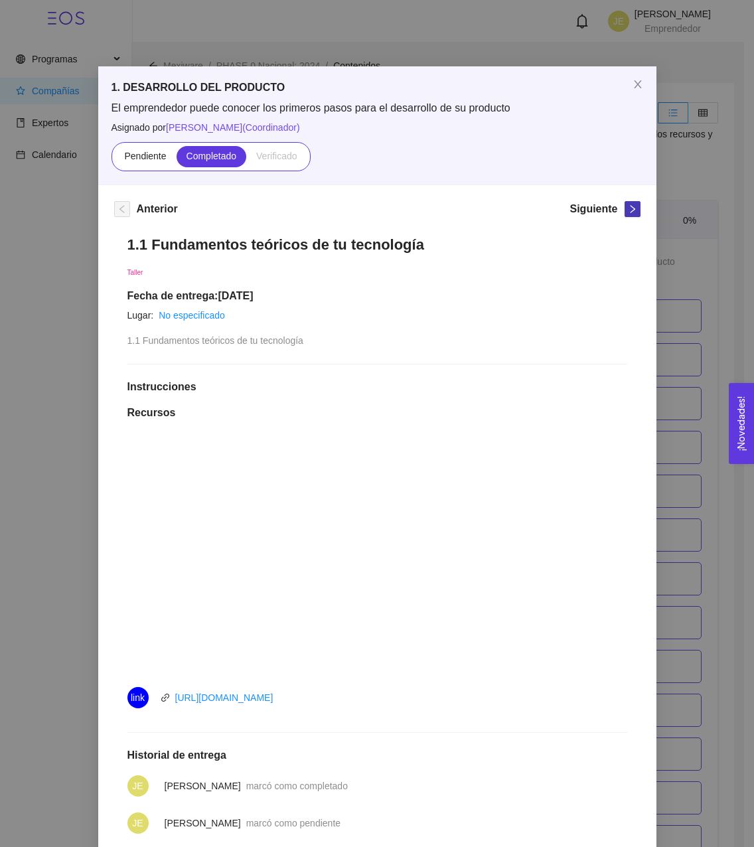
click at [625, 206] on span "right" at bounding box center [632, 208] width 15 height 9
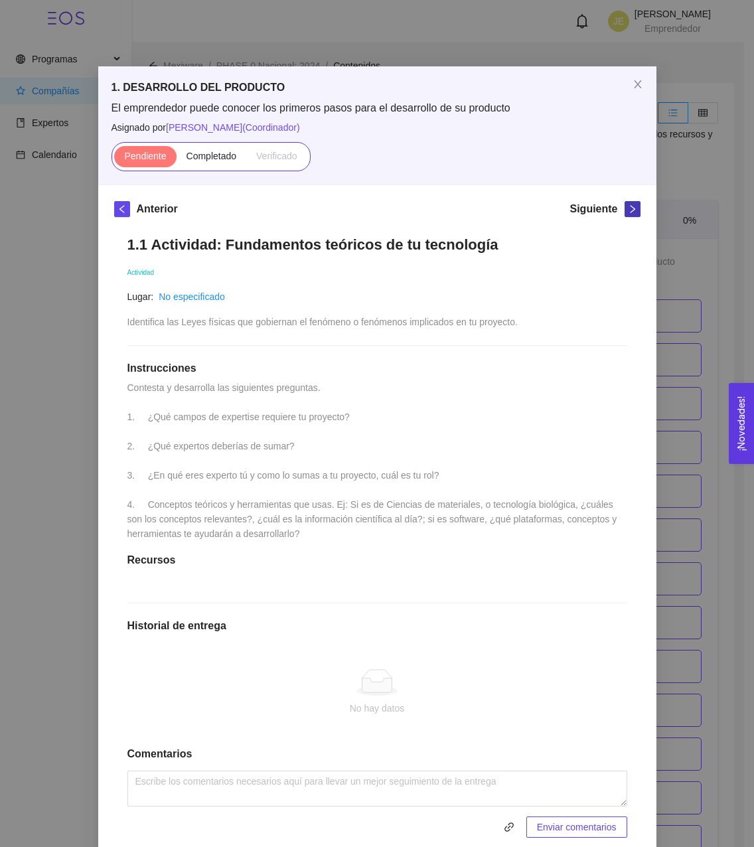
click at [625, 206] on span "right" at bounding box center [632, 208] width 15 height 9
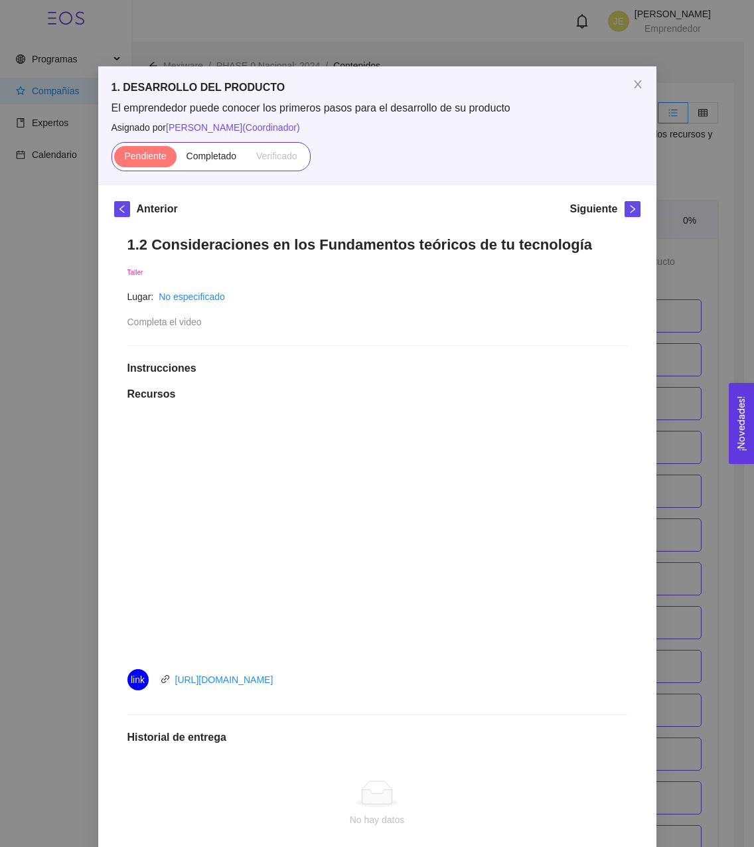
click at [125, 208] on div "Anterior" at bounding box center [146, 211] width 64 height 21
click at [625, 92] on span "Close" at bounding box center [637, 84] width 37 height 37
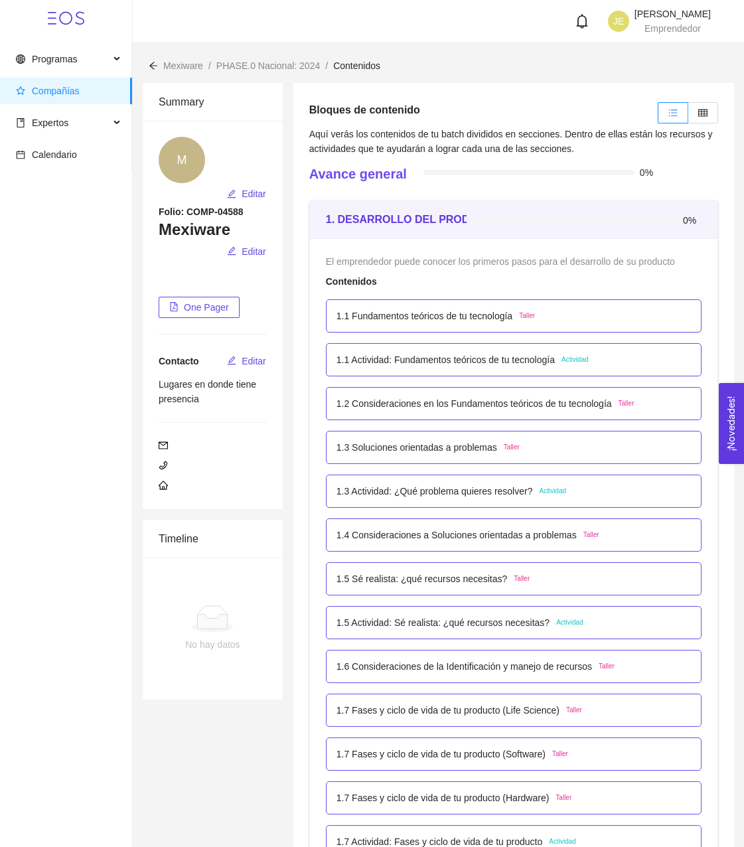
click at [435, 319] on p "1.1 Fundamentos teóricos de tu tecnología" at bounding box center [425, 316] width 176 height 15
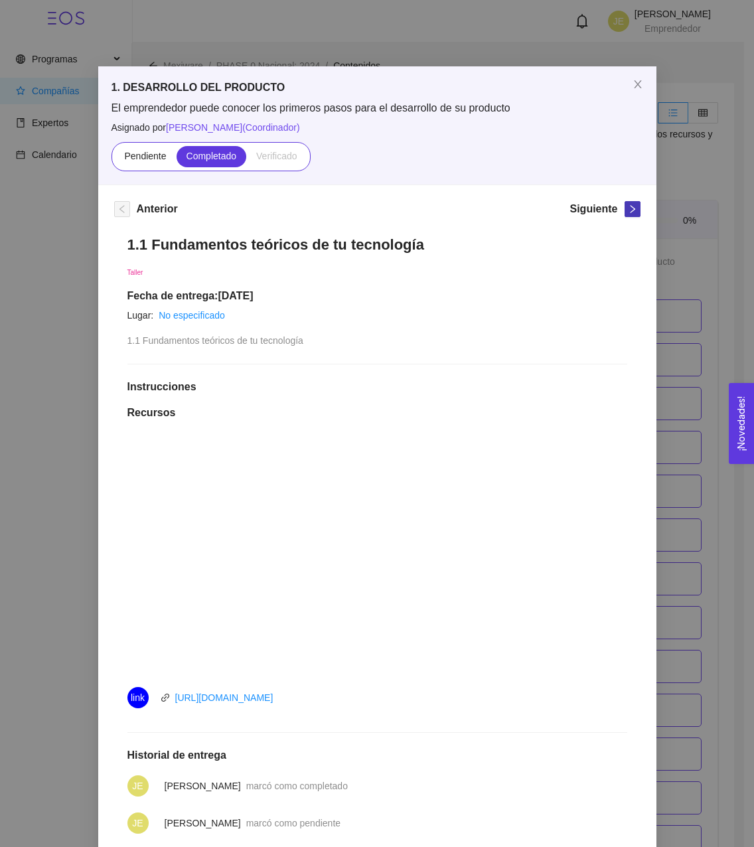
click at [629, 208] on icon "right" at bounding box center [632, 208] width 9 height 9
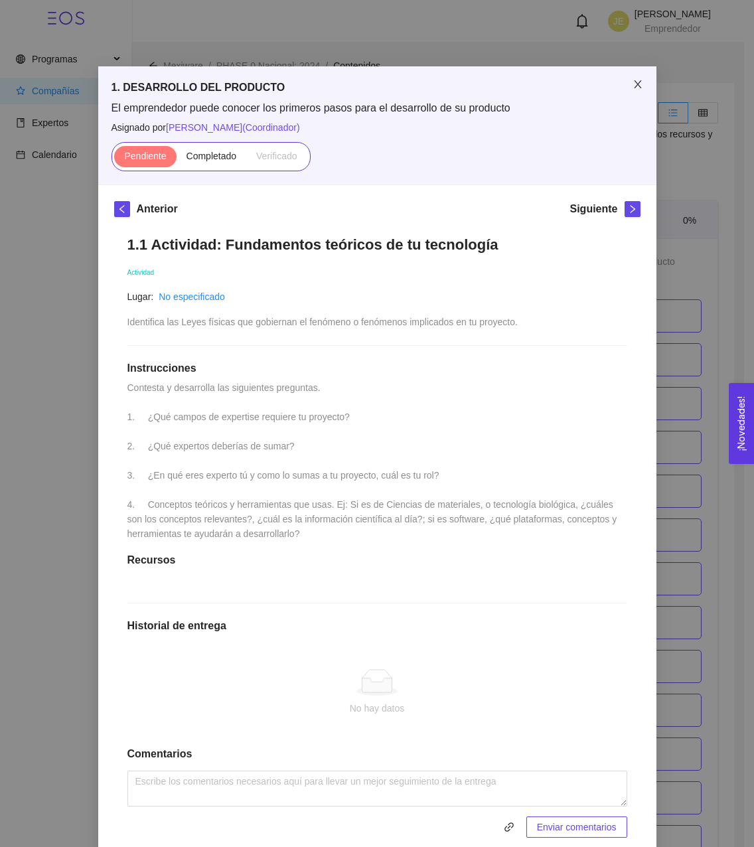
click at [638, 90] on span "Close" at bounding box center [637, 84] width 37 height 37
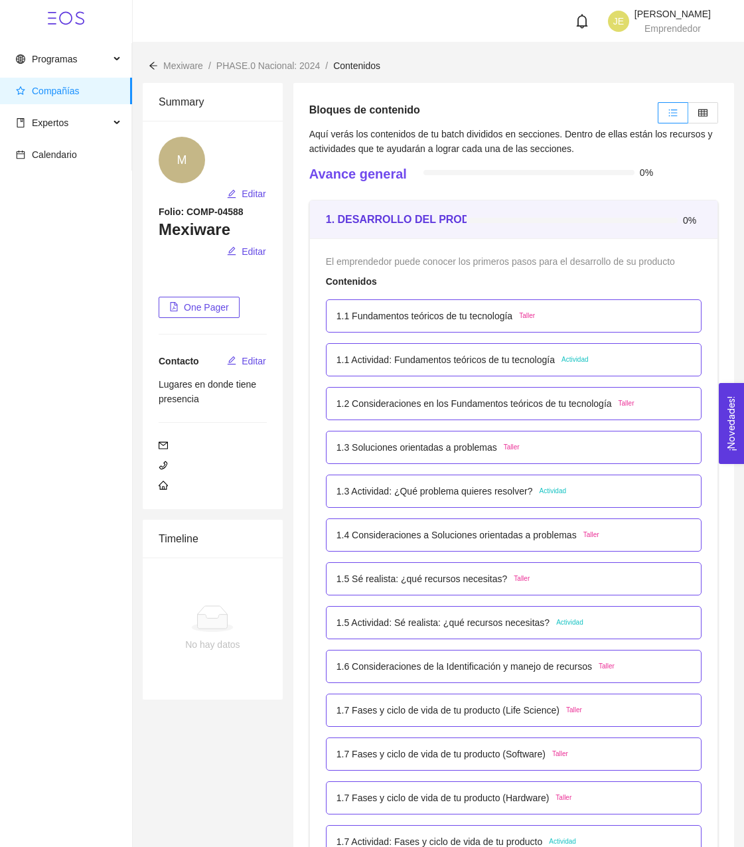
click at [467, 366] on p "1.1 Actividad: Fundamentos teóricos de tu tecnología" at bounding box center [446, 359] width 218 height 15
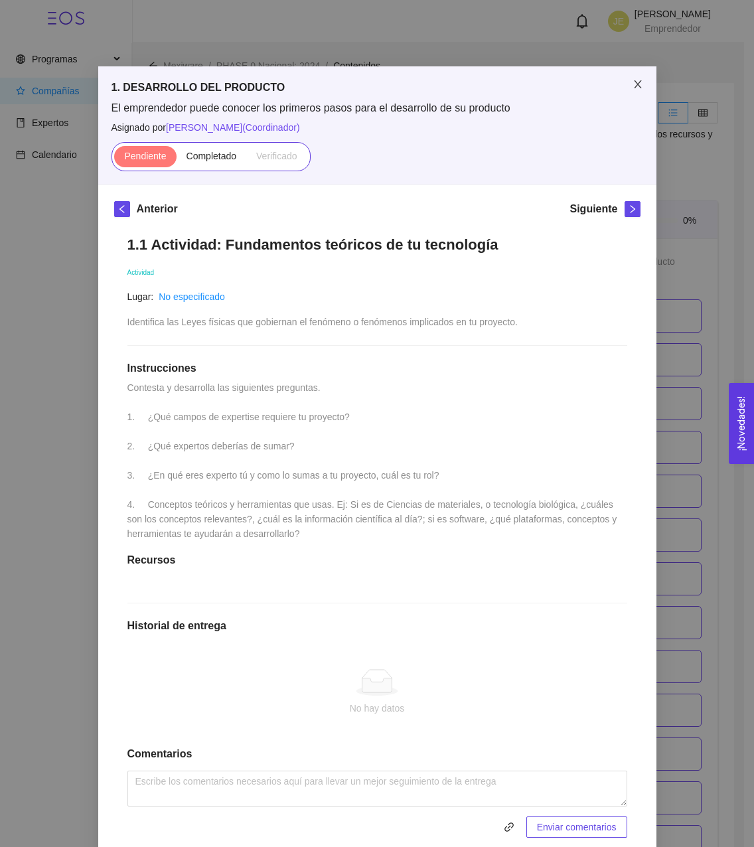
click at [626, 71] on span "Close" at bounding box center [637, 84] width 37 height 37
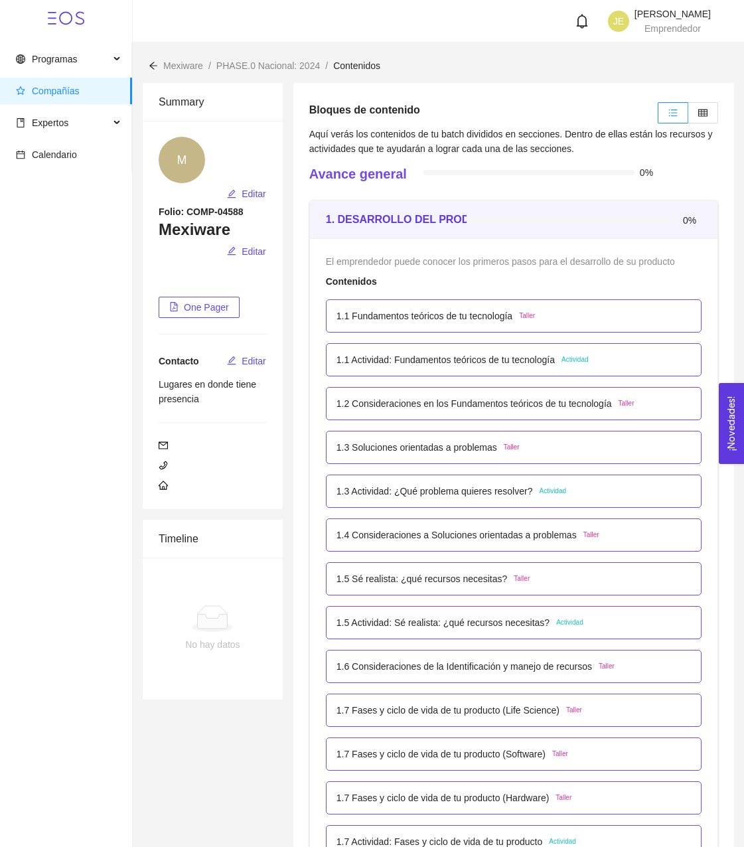
click at [451, 360] on p "1.1 Actividad: Fundamentos teóricos de tu tecnología" at bounding box center [446, 359] width 218 height 15
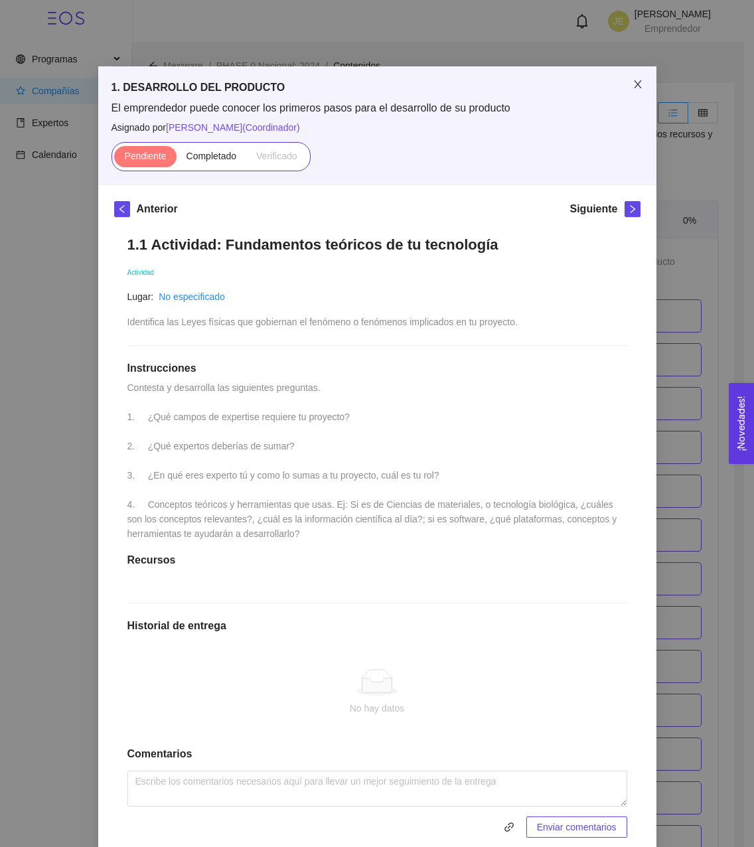
click at [633, 83] on icon "close" at bounding box center [638, 84] width 11 height 11
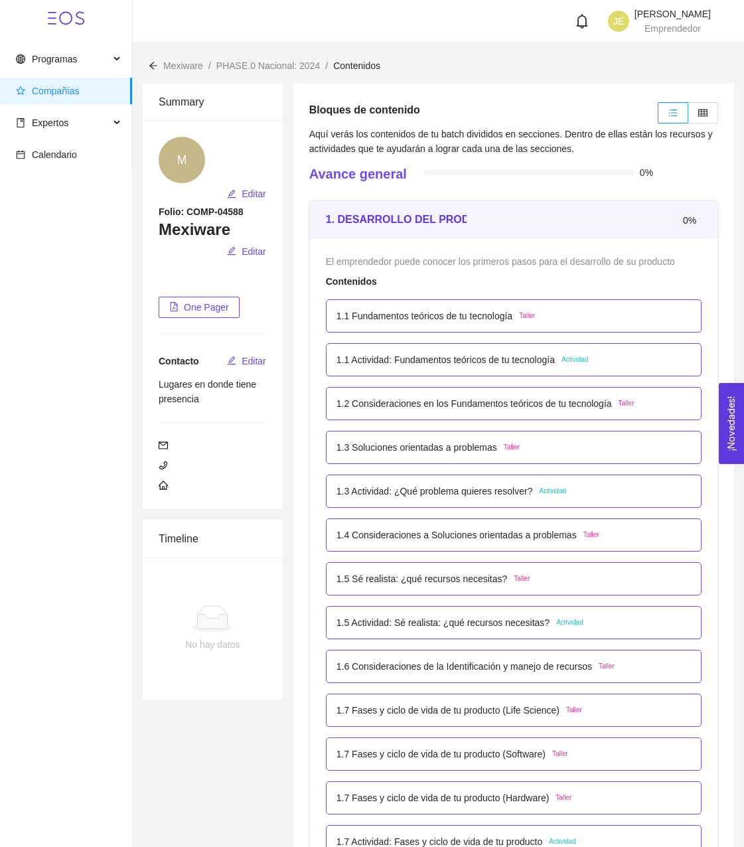
click at [524, 406] on p "1.2 Consideraciones en los Fundamentos teóricos de tu tecnología" at bounding box center [474, 403] width 275 height 15
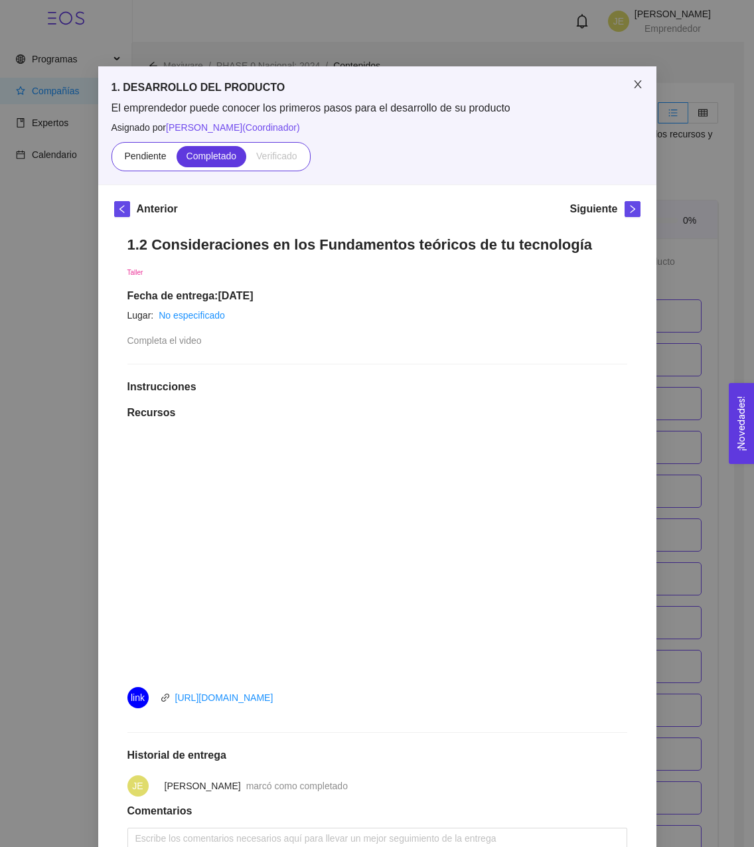
click at [635, 97] on span "Close" at bounding box center [637, 84] width 37 height 37
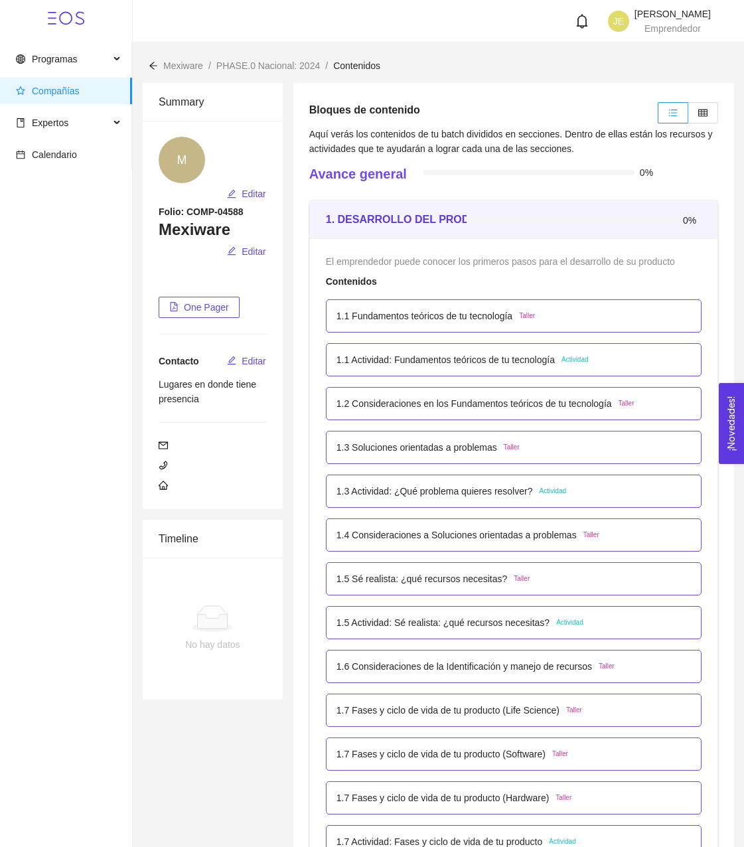
click at [479, 315] on p "1.1 Fundamentos teóricos de tu tecnología" at bounding box center [425, 316] width 176 height 15
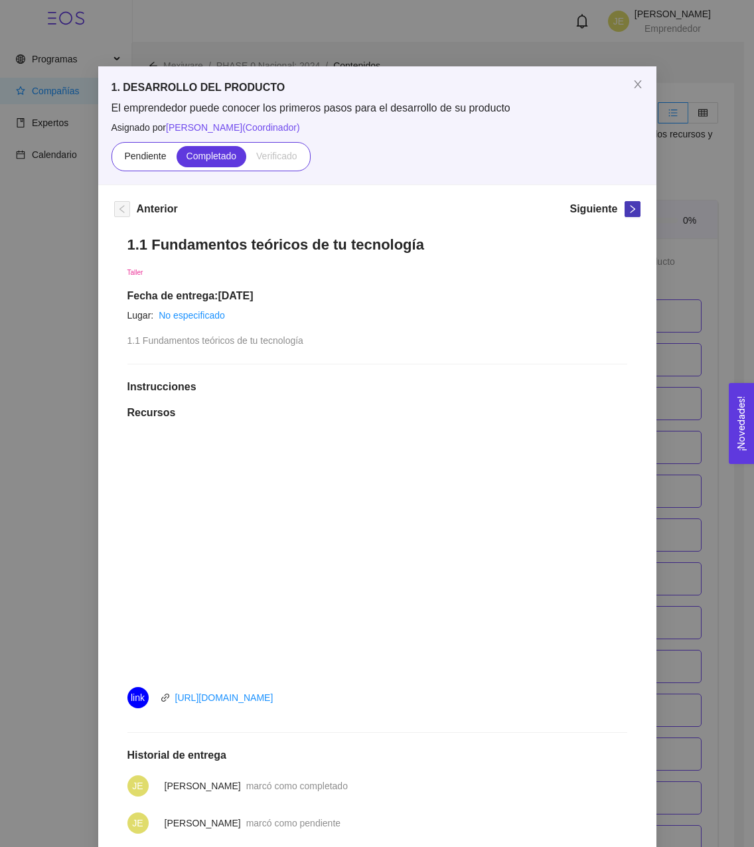
click at [631, 207] on icon "right" at bounding box center [632, 208] width 9 height 9
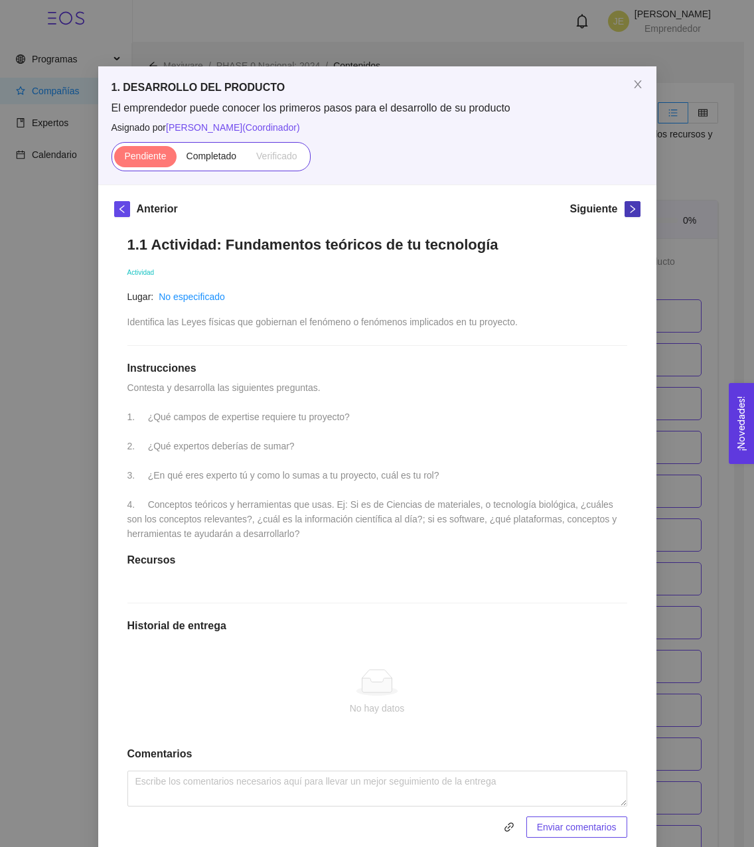
click at [631, 207] on icon "right" at bounding box center [632, 208] width 9 height 9
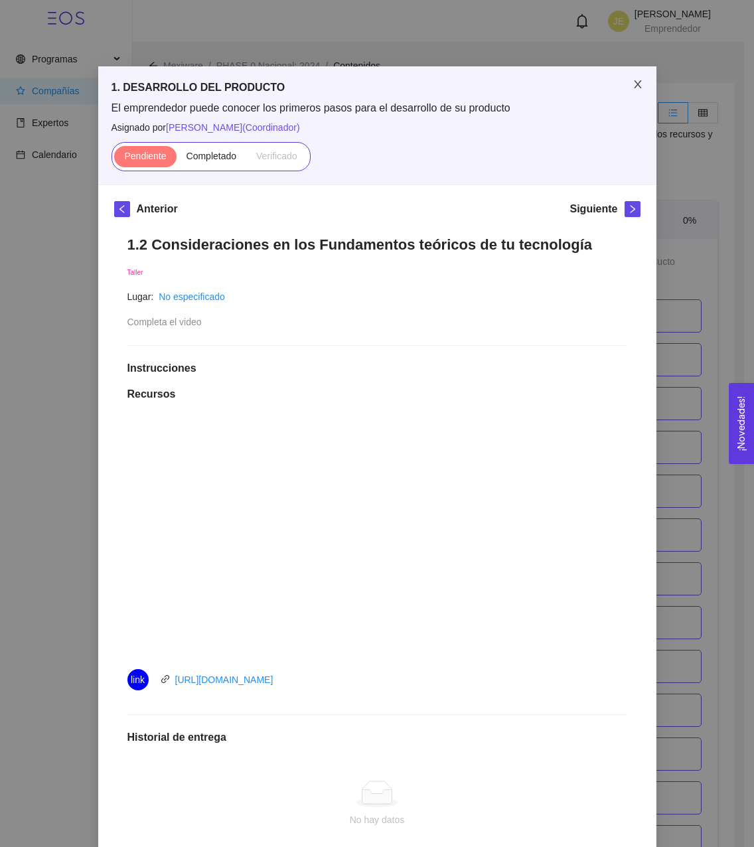
click at [638, 85] on span "Close" at bounding box center [637, 84] width 37 height 37
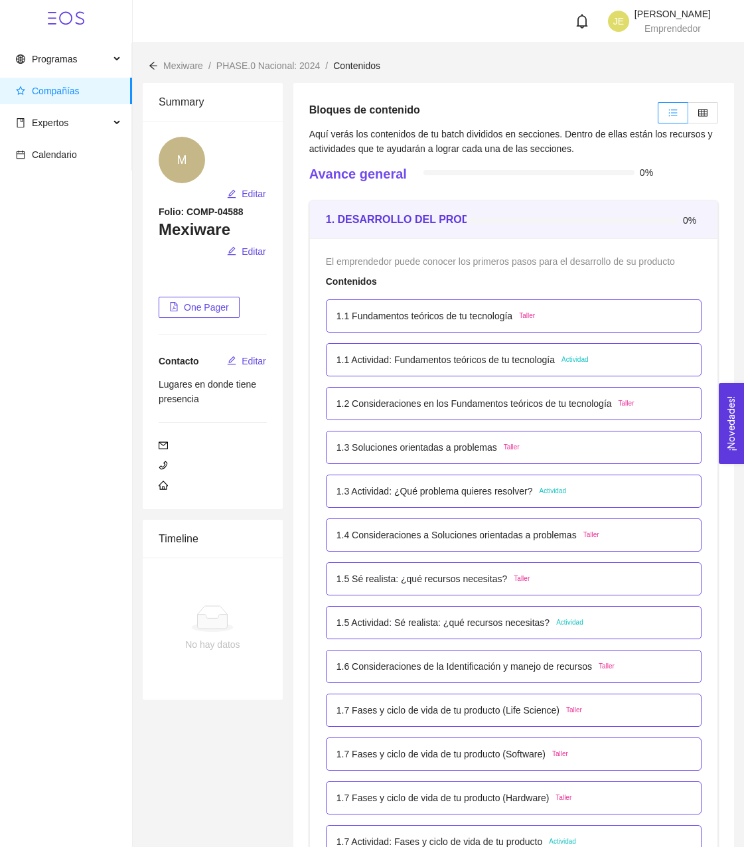
click at [484, 404] on p "1.2 Consideraciones en los Fundamentos teóricos de tu tecnología" at bounding box center [474, 403] width 275 height 15
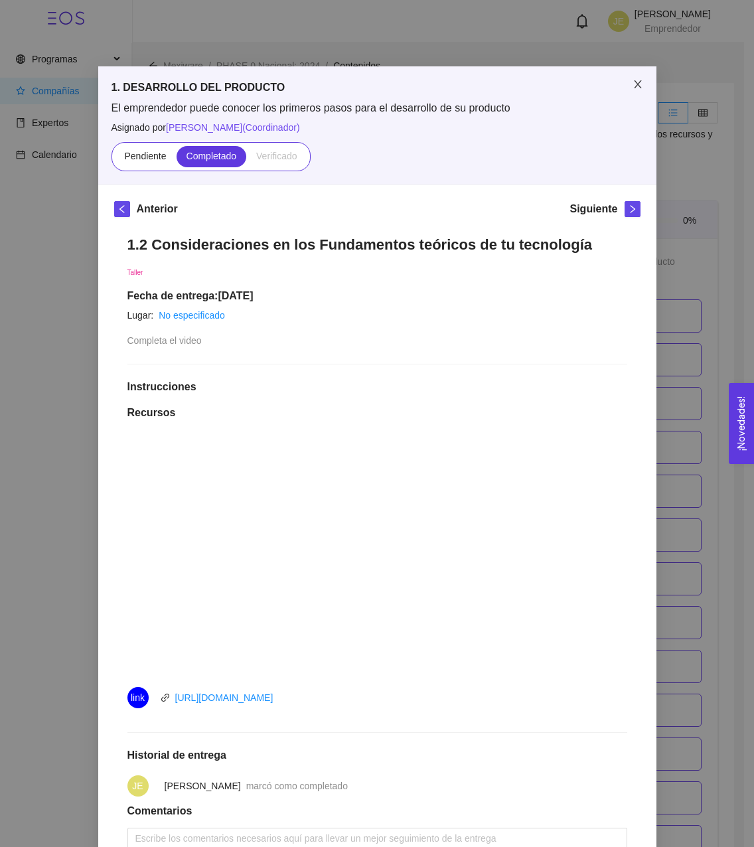
click at [641, 84] on span "Close" at bounding box center [637, 84] width 37 height 37
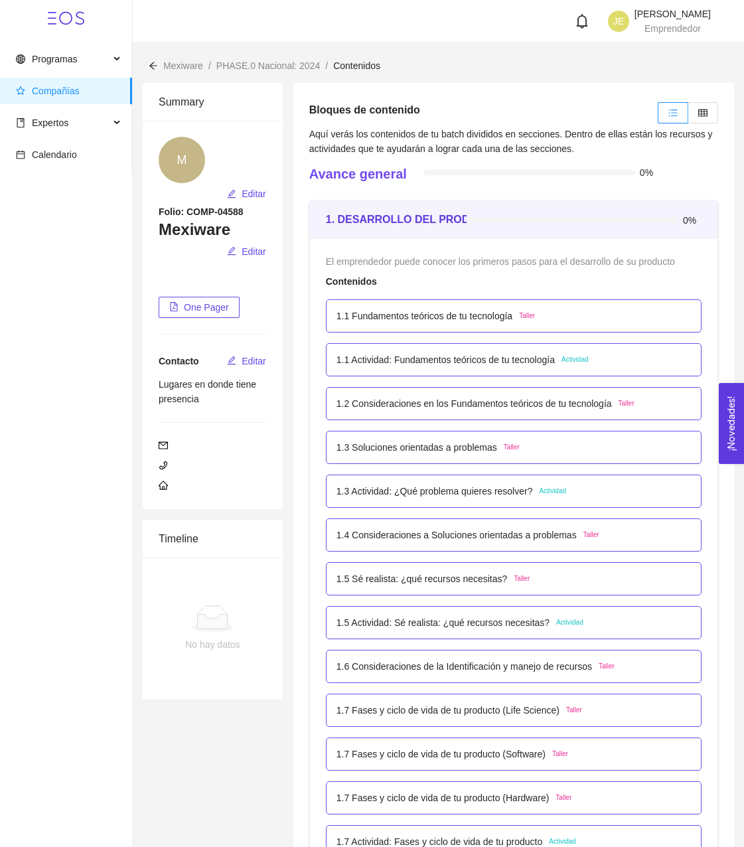
click at [439, 445] on p "1.3 Soluciones orientadas a problemas" at bounding box center [417, 447] width 161 height 15
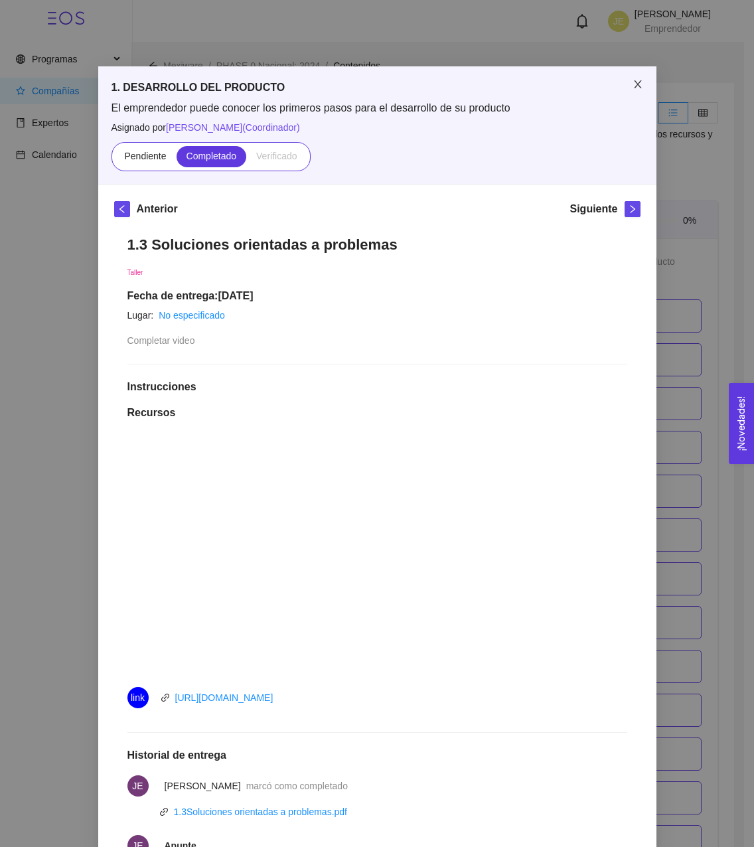
click at [622, 93] on span "Close" at bounding box center [637, 84] width 37 height 37
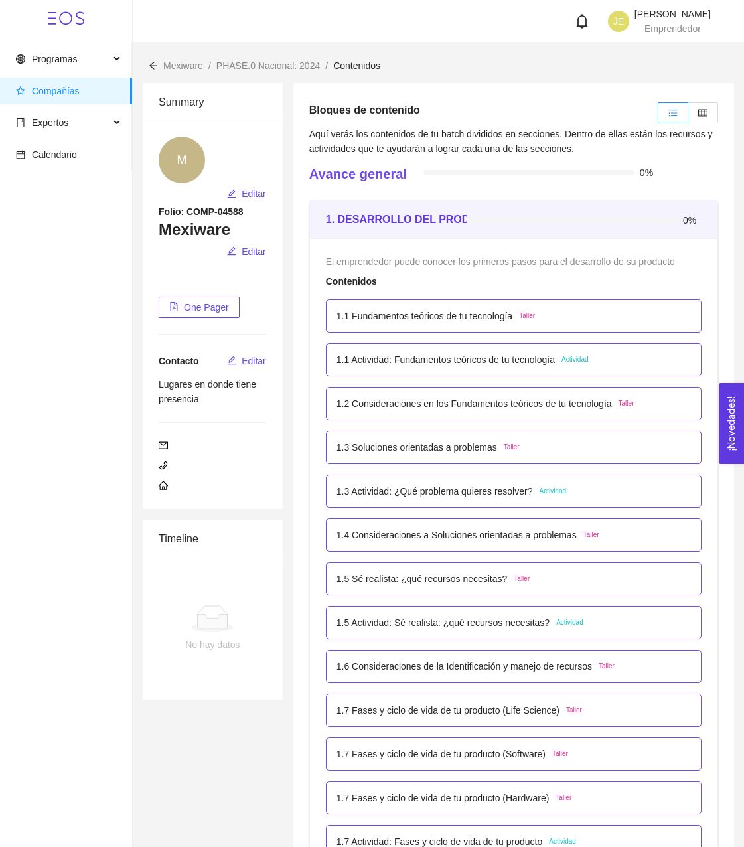
click at [380, 535] on p "1.4 Consideraciones a Soluciones orientadas a problemas" at bounding box center [457, 535] width 240 height 15
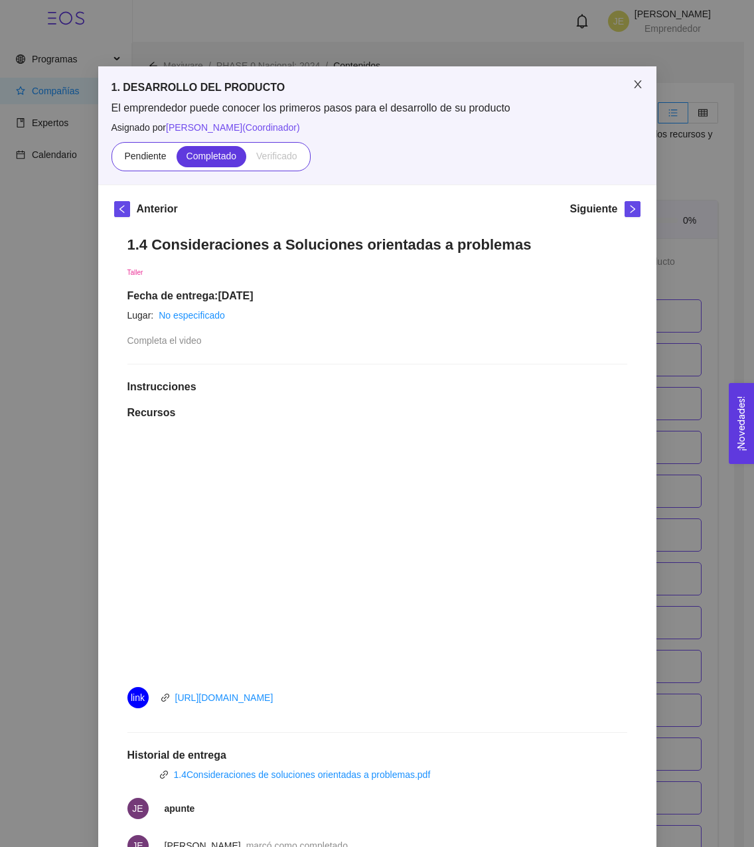
click at [638, 80] on span "Close" at bounding box center [637, 84] width 37 height 37
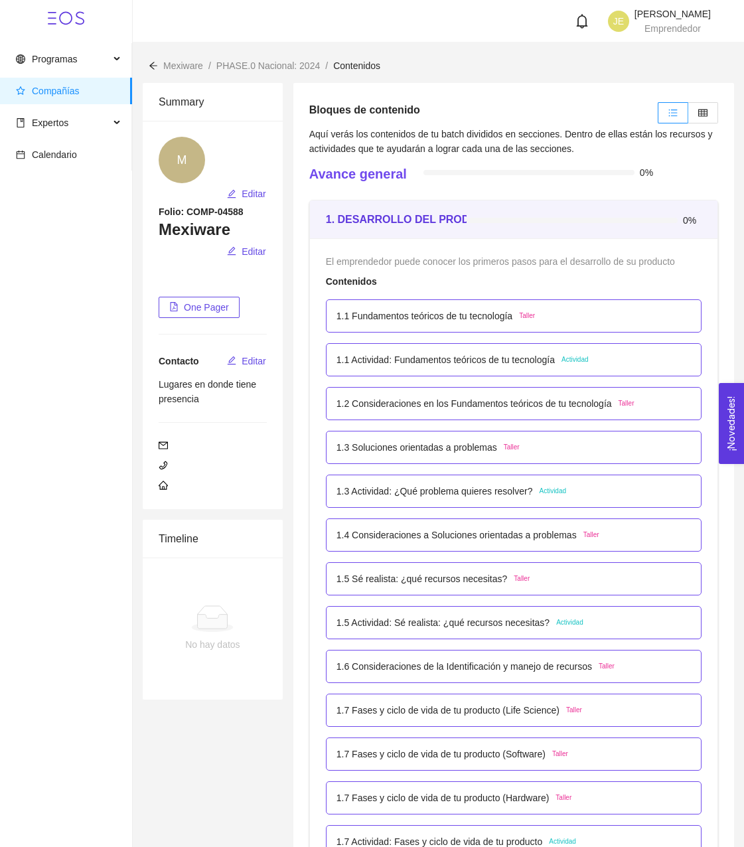
click at [433, 450] on p "1.3 Soluciones orientadas a problemas" at bounding box center [417, 447] width 161 height 15
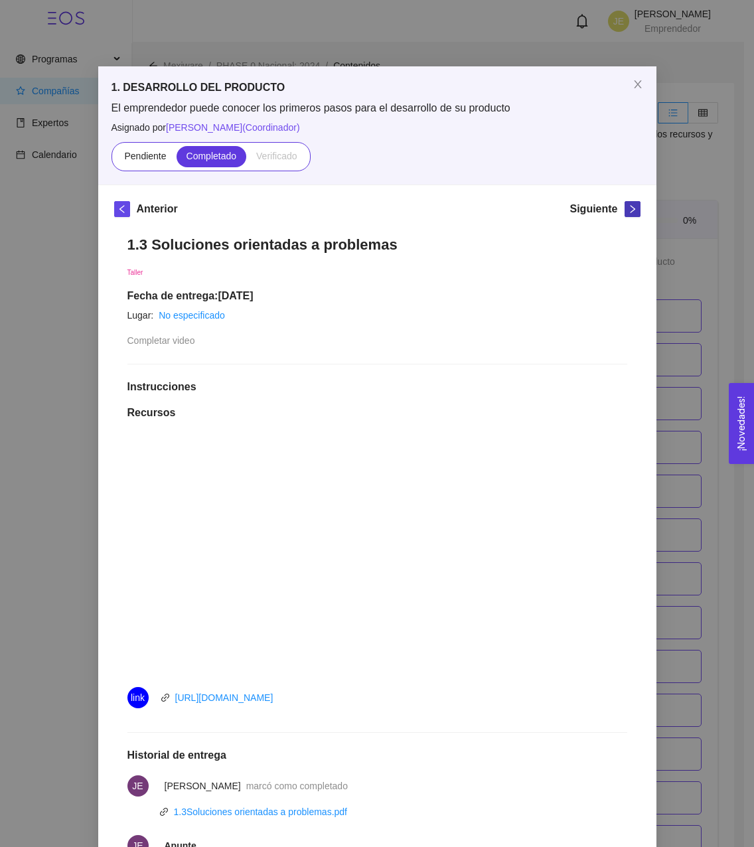
click at [632, 208] on span "right" at bounding box center [632, 208] width 15 height 9
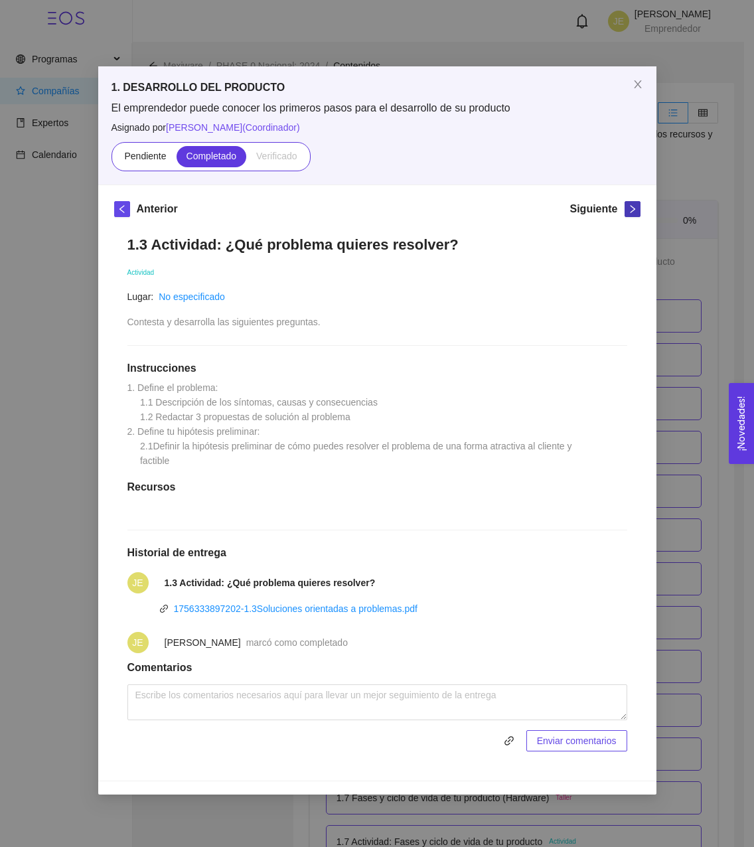
click at [632, 208] on icon "right" at bounding box center [632, 208] width 9 height 9
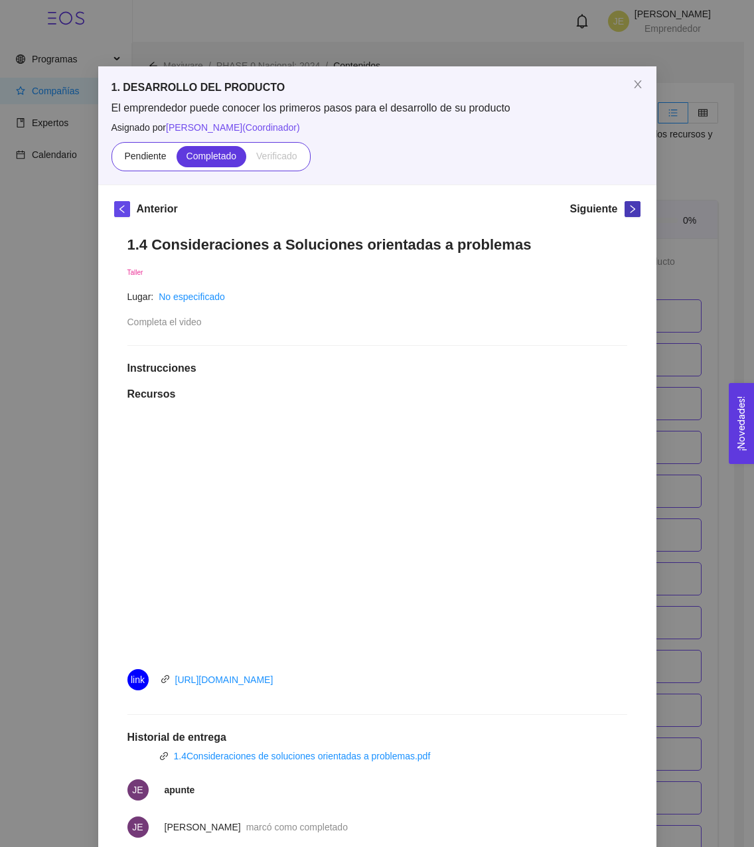
click at [632, 208] on span "right" at bounding box center [632, 208] width 15 height 9
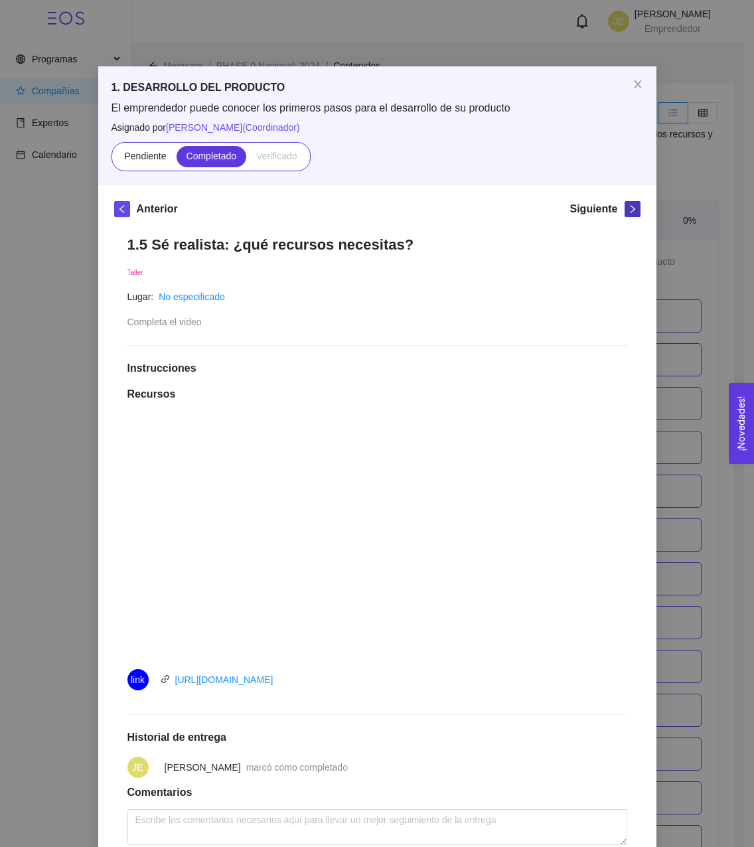
click at [632, 208] on span "right" at bounding box center [632, 208] width 15 height 9
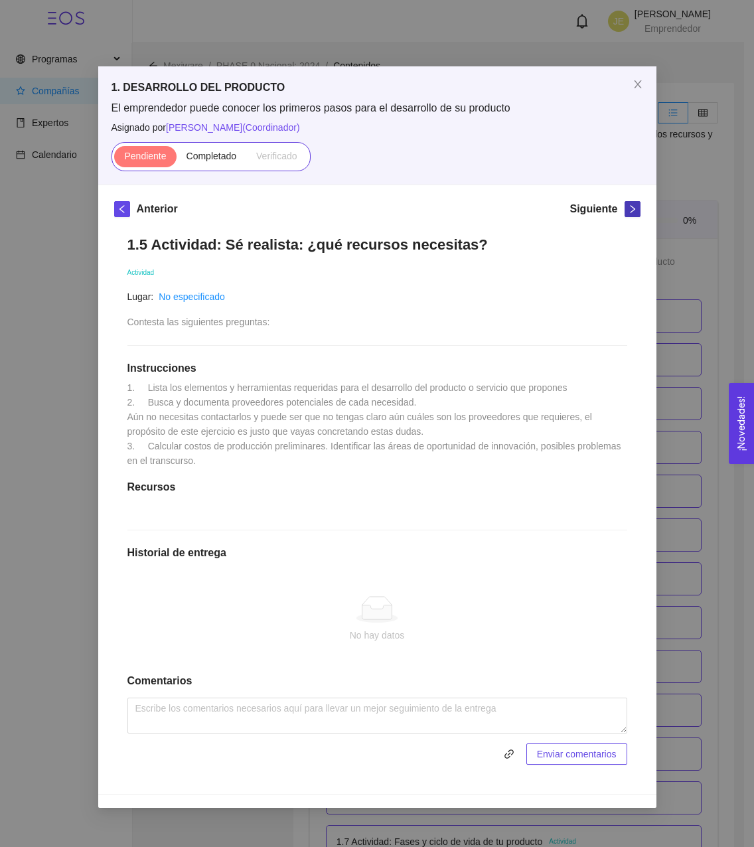
click at [632, 208] on icon "right" at bounding box center [632, 208] width 9 height 9
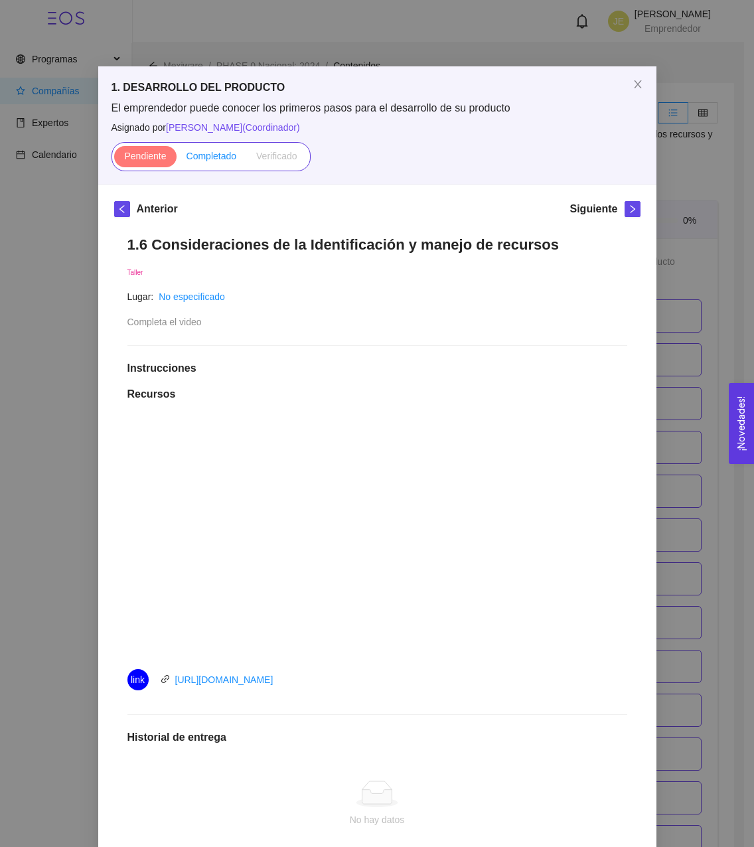
click at [222, 161] on span "Completado" at bounding box center [212, 156] width 50 height 11
click at [177, 159] on input "Completado" at bounding box center [177, 159] width 0 height 0
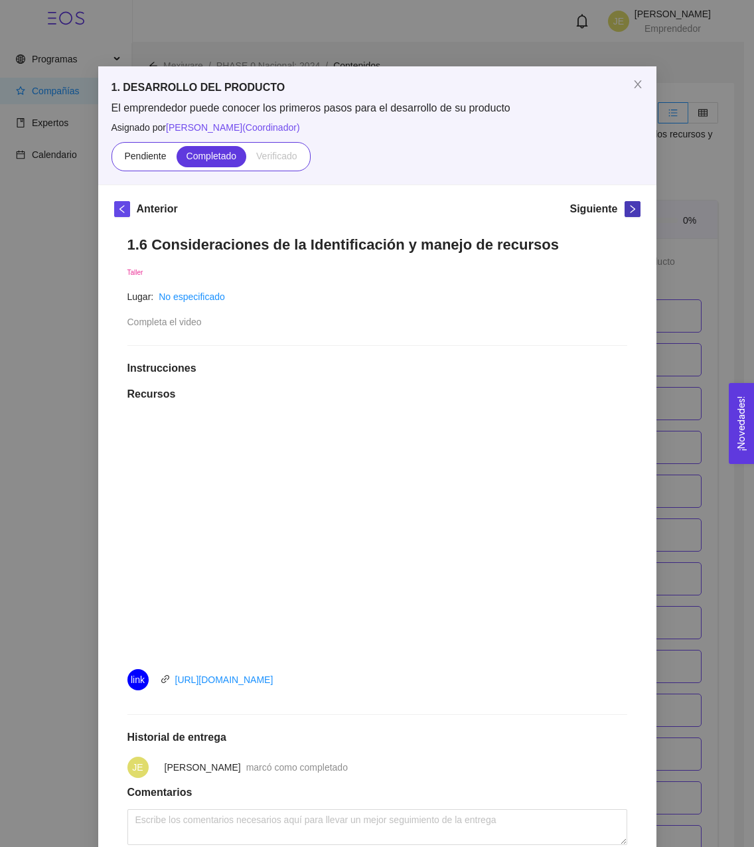
click at [630, 214] on button "button" at bounding box center [633, 209] width 16 height 16
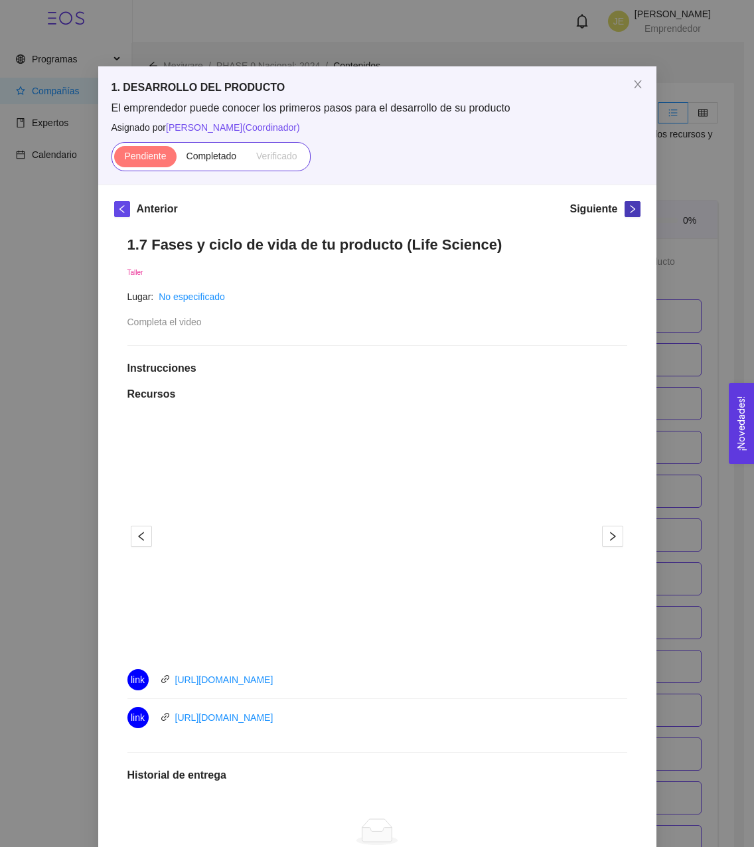
click at [631, 216] on button "button" at bounding box center [633, 209] width 16 height 16
click at [631, 74] on span "Close" at bounding box center [637, 84] width 37 height 37
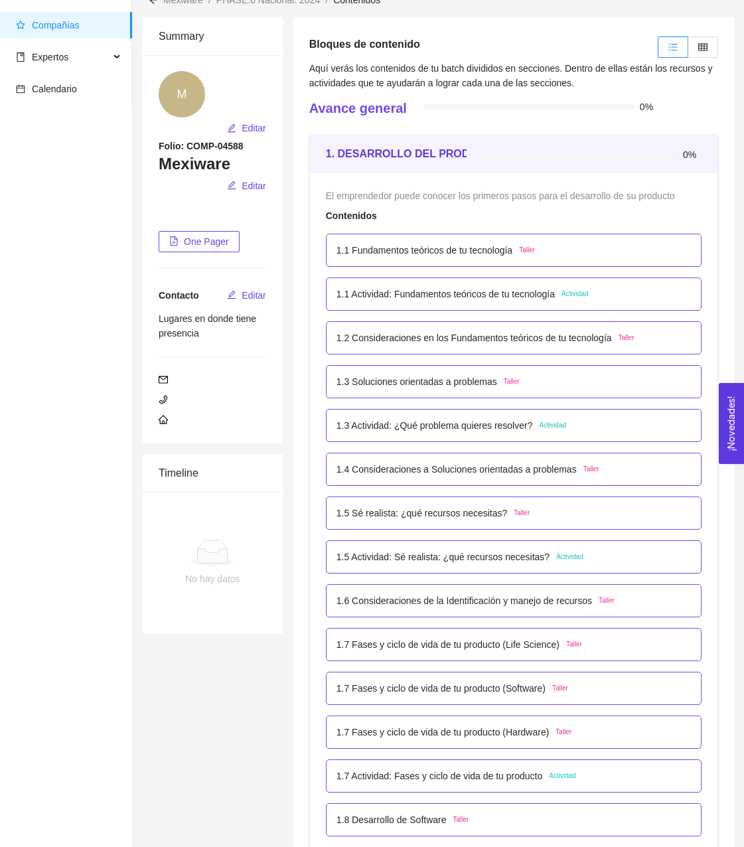
scroll to position [66, 0]
click at [479, 693] on p "1.7 Fases y ciclo de vida de tu producto (Software)" at bounding box center [441, 687] width 209 height 15
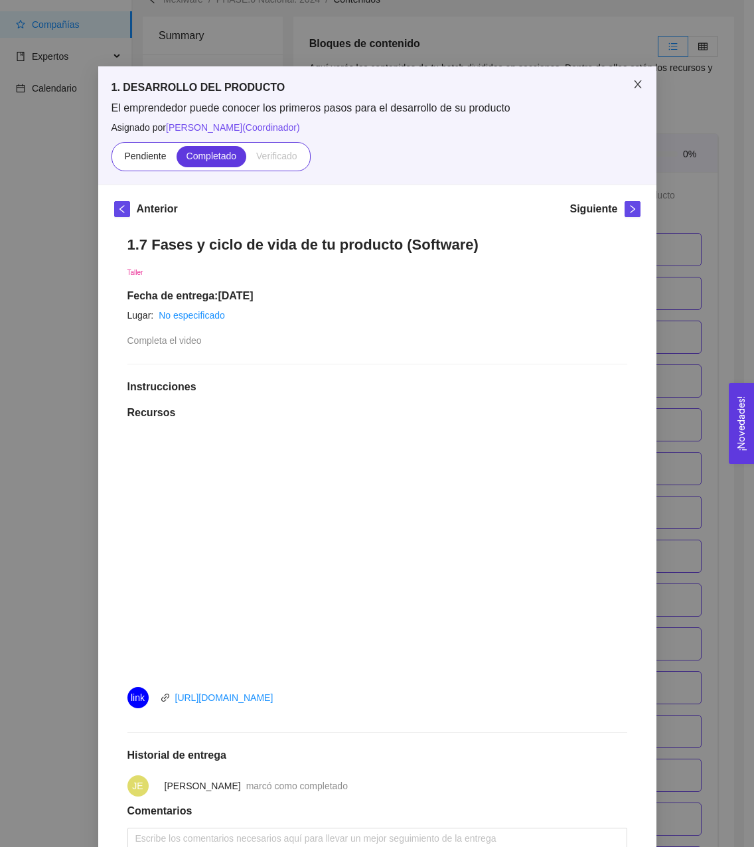
click at [633, 86] on icon "close" at bounding box center [638, 84] width 11 height 11
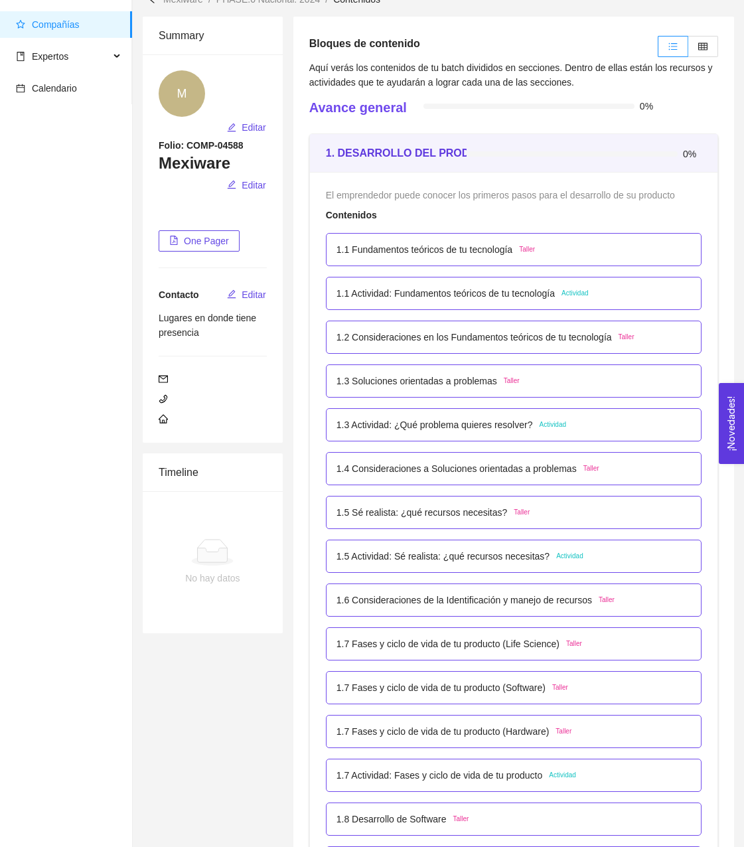
click at [428, 598] on p "1.6 Consideraciones de la Identificación y manejo de recursos" at bounding box center [465, 600] width 256 height 15
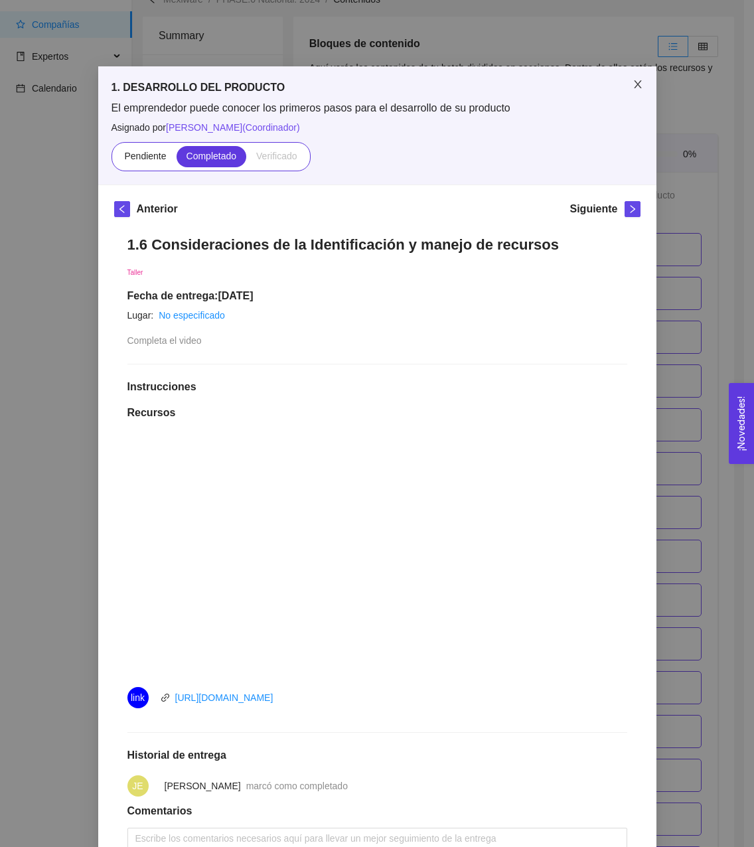
click at [630, 97] on span "Close" at bounding box center [637, 84] width 37 height 37
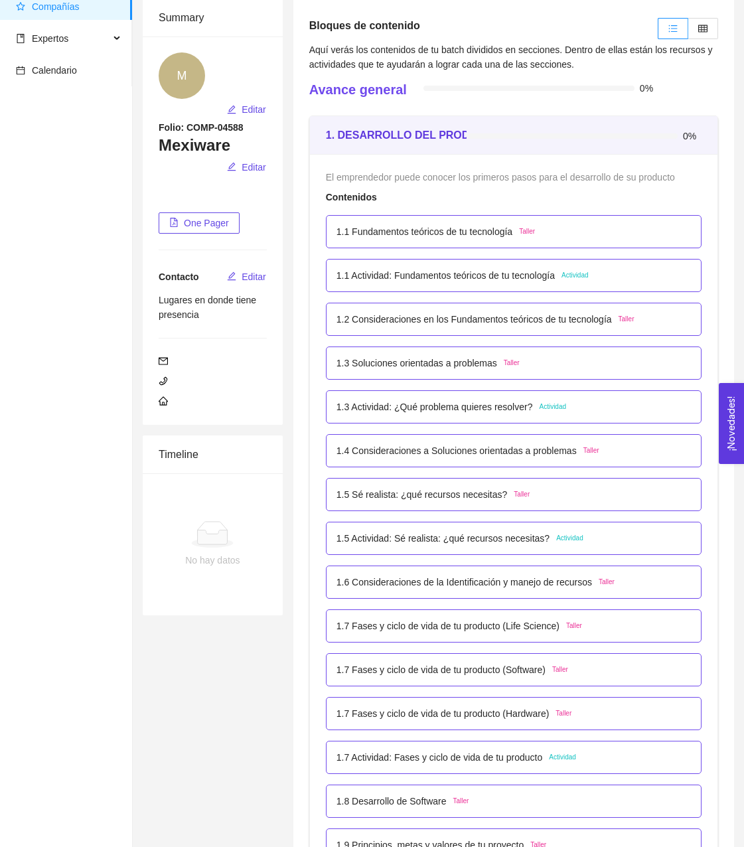
scroll to position [87, 0]
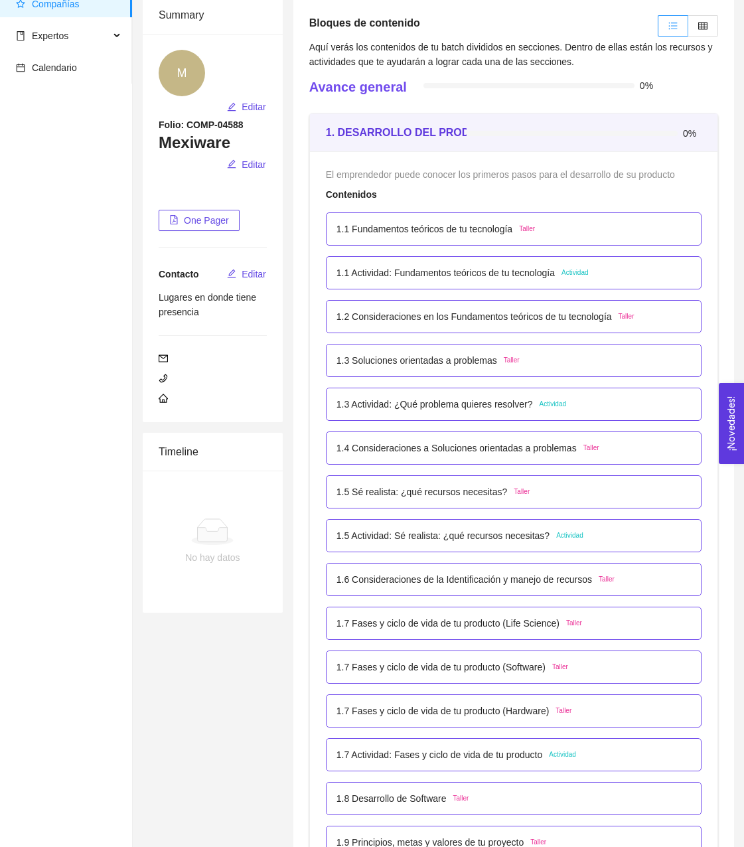
click at [476, 577] on p "1.6 Consideraciones de la Identificación y manejo de recursos" at bounding box center [465, 579] width 256 height 15
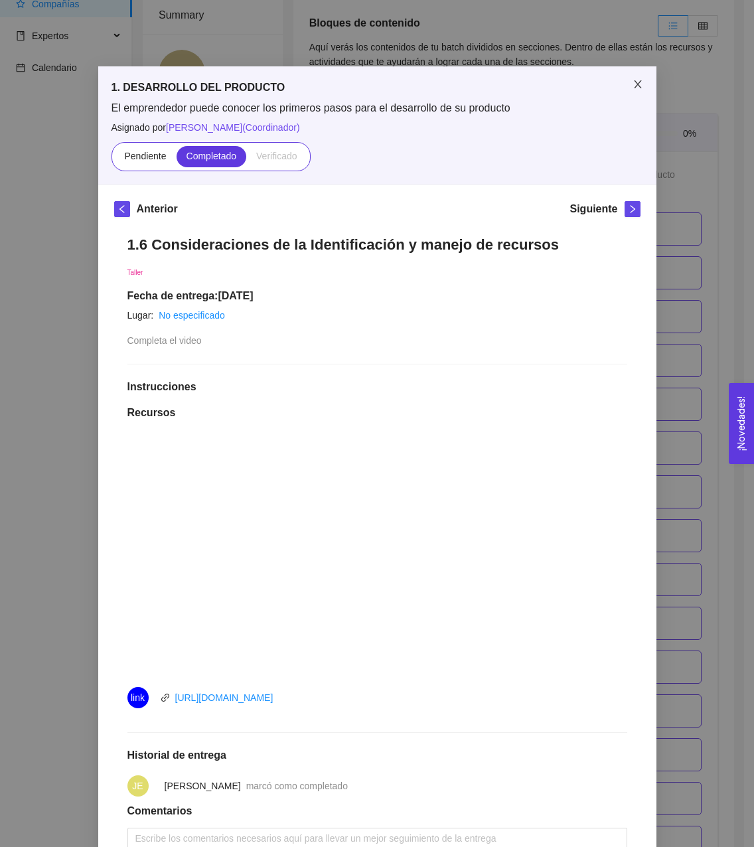
click at [633, 83] on icon "close" at bounding box center [638, 84] width 11 height 11
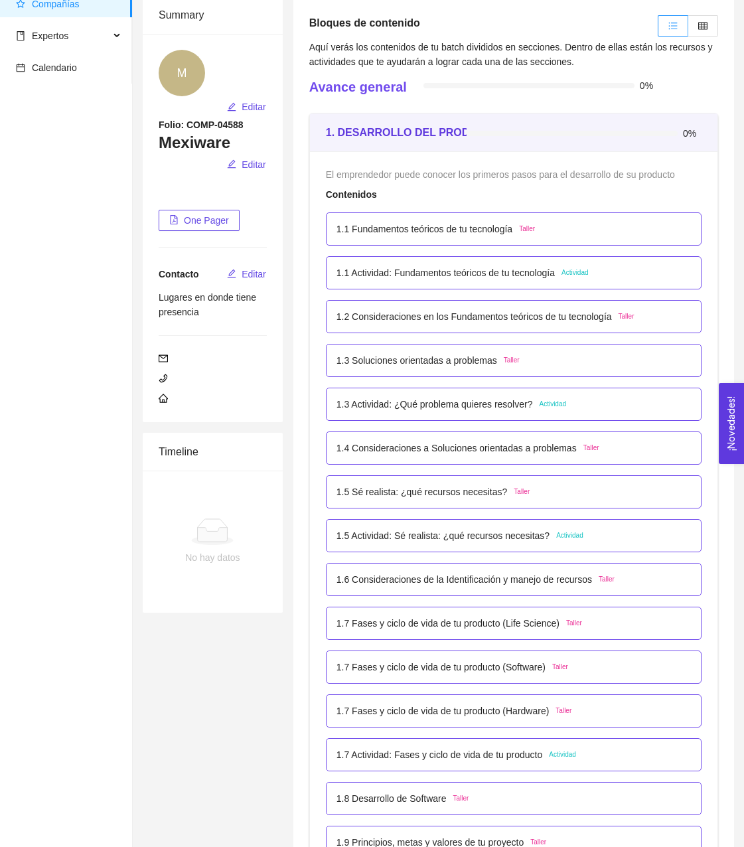
click at [402, 667] on p "1.7 Fases y ciclo de vida de tu producto (Software)" at bounding box center [441, 667] width 209 height 15
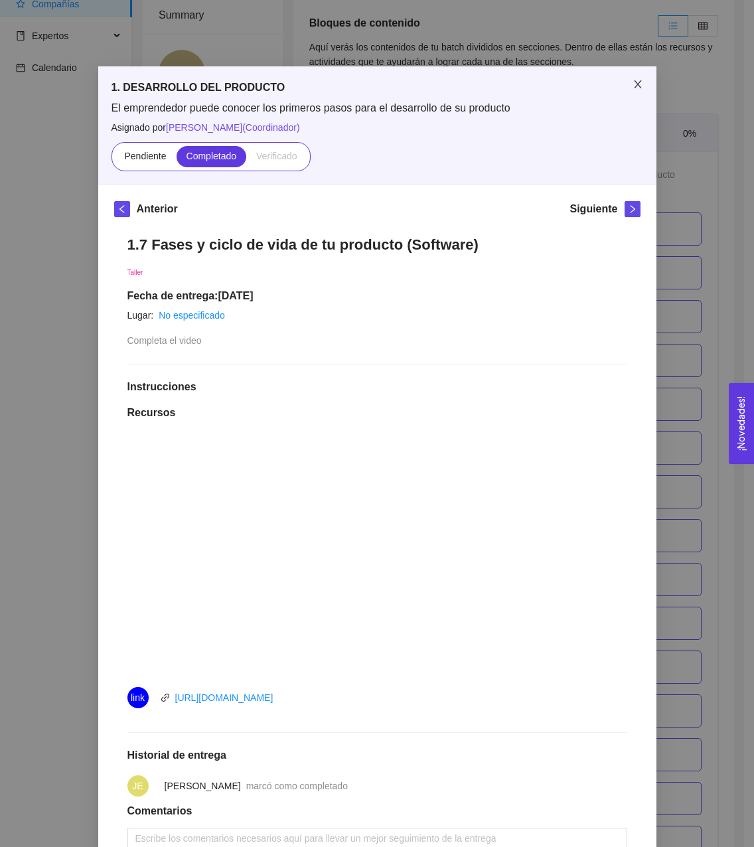
click at [635, 80] on icon "close" at bounding box center [638, 84] width 11 height 11
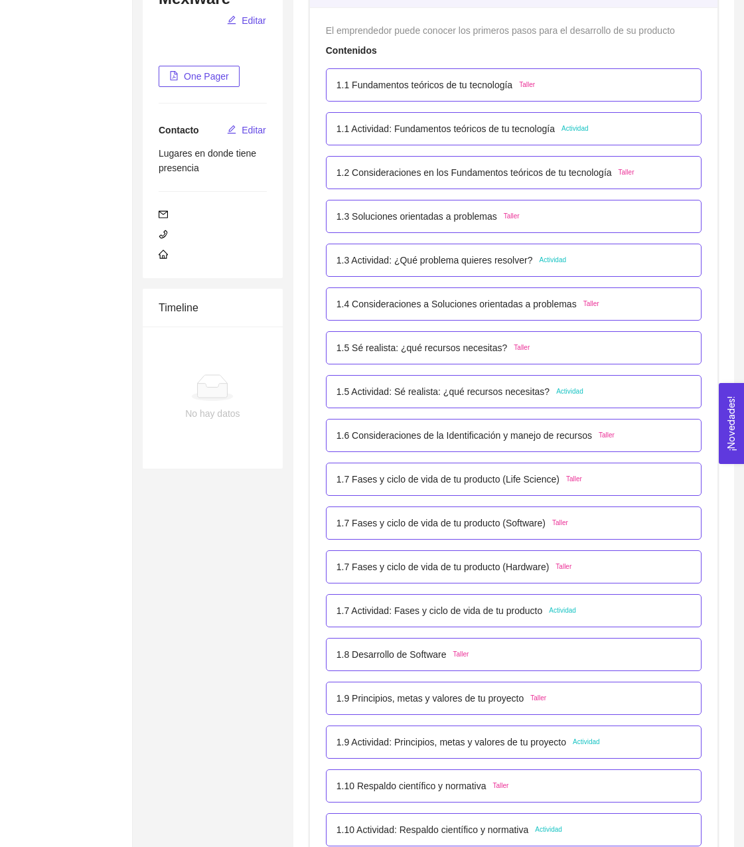
scroll to position [232, 0]
click at [466, 612] on p "1.7 Actividad: Fases y ciclo de vida de tu producto" at bounding box center [440, 610] width 206 height 15
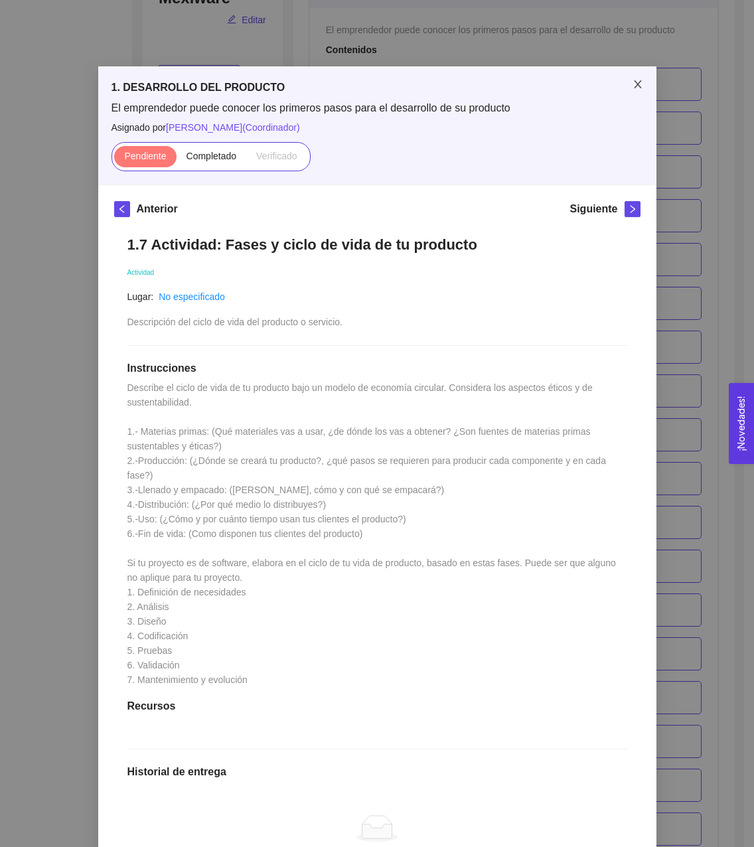
click at [636, 86] on icon "close" at bounding box center [638, 84] width 11 height 11
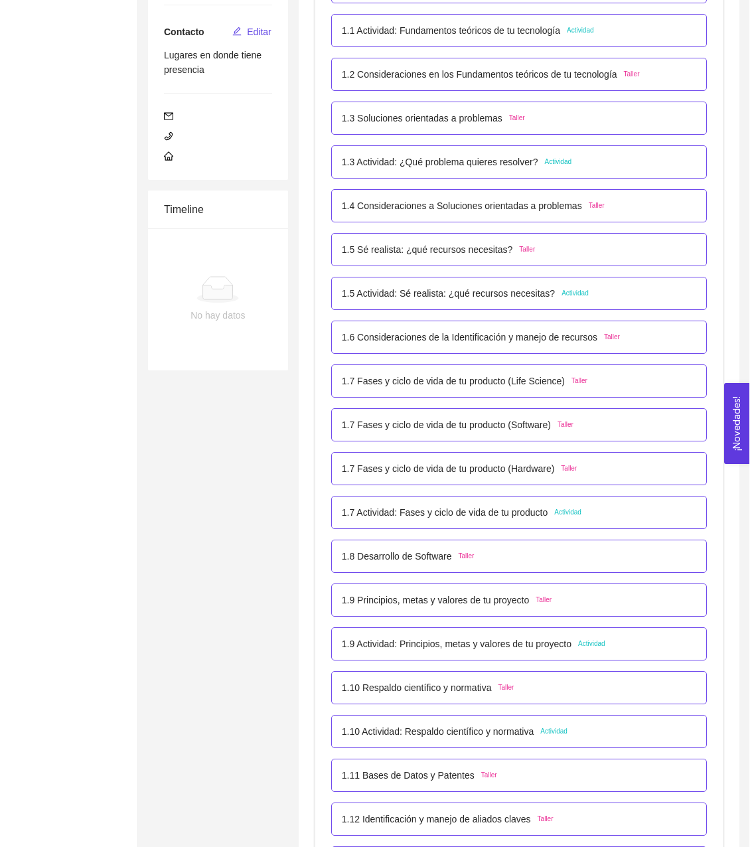
scroll to position [330, 0]
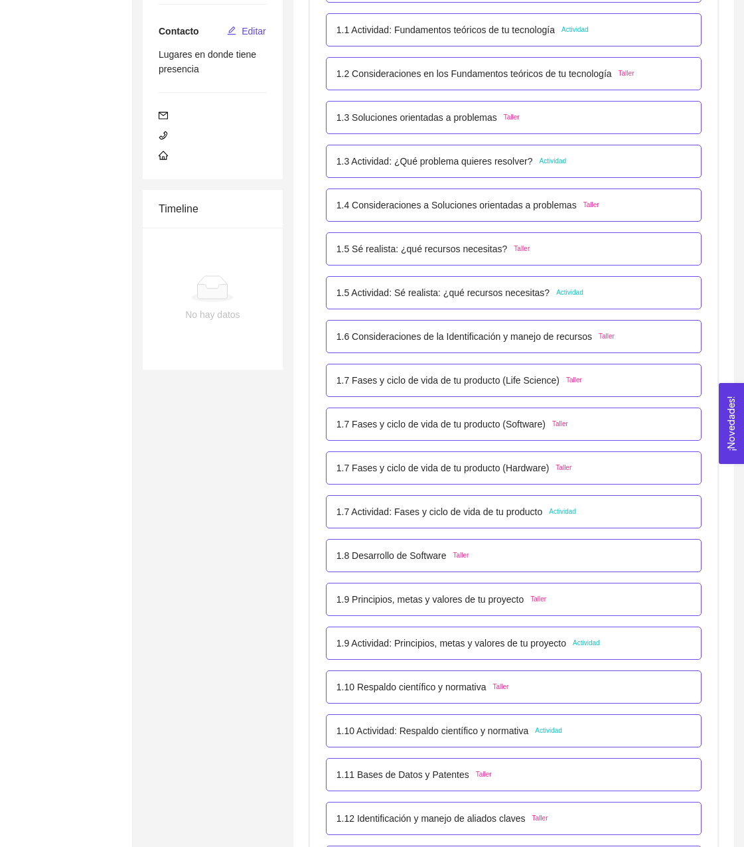
click at [417, 568] on div "1.8 Desarrollo de Software Taller" at bounding box center [514, 555] width 376 height 33
click at [415, 556] on p "1.8 Desarrollo de Software" at bounding box center [392, 555] width 110 height 15
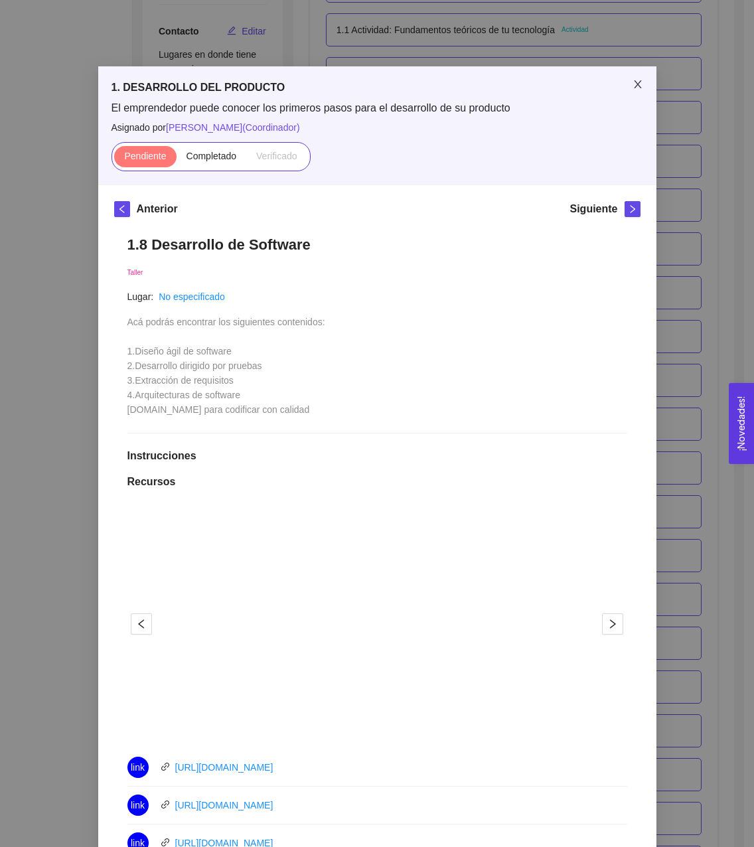
click at [635, 96] on span "Close" at bounding box center [637, 84] width 37 height 37
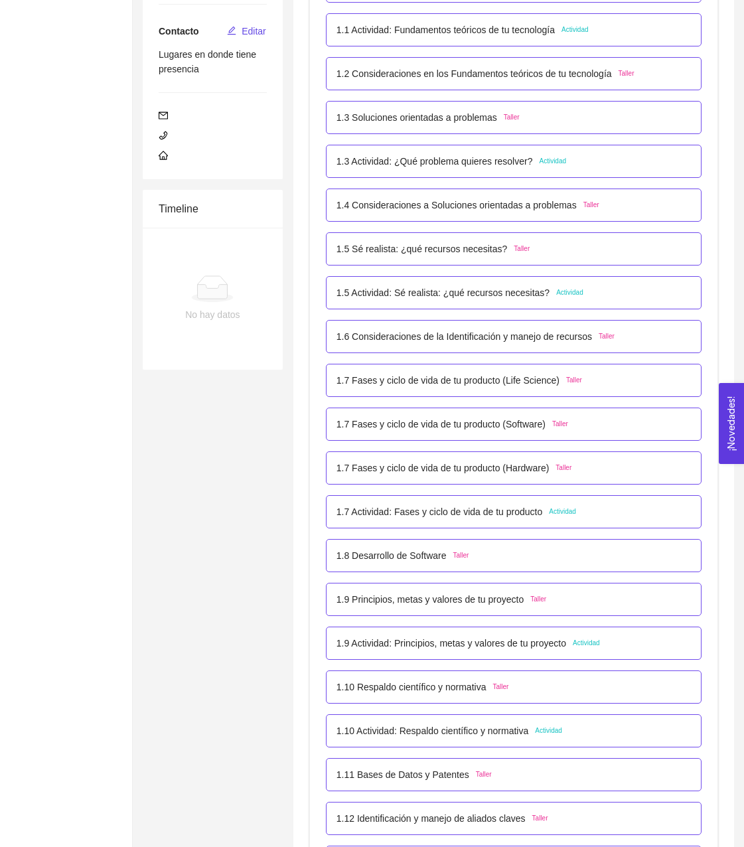
click at [439, 600] on p "1.9 Principios, metas y valores de tu proyecto" at bounding box center [430, 599] width 187 height 15
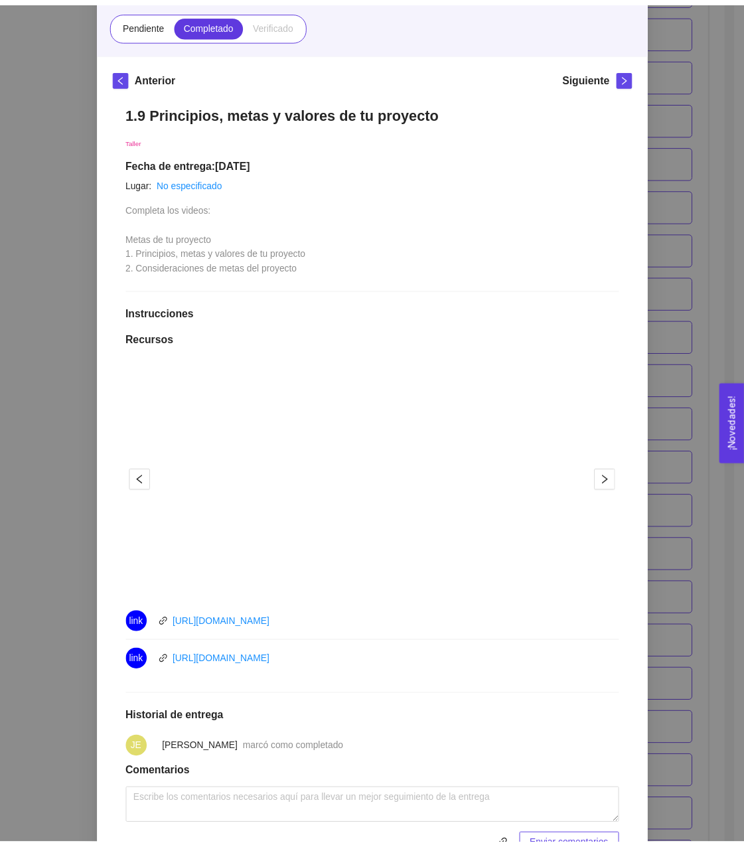
scroll to position [0, 0]
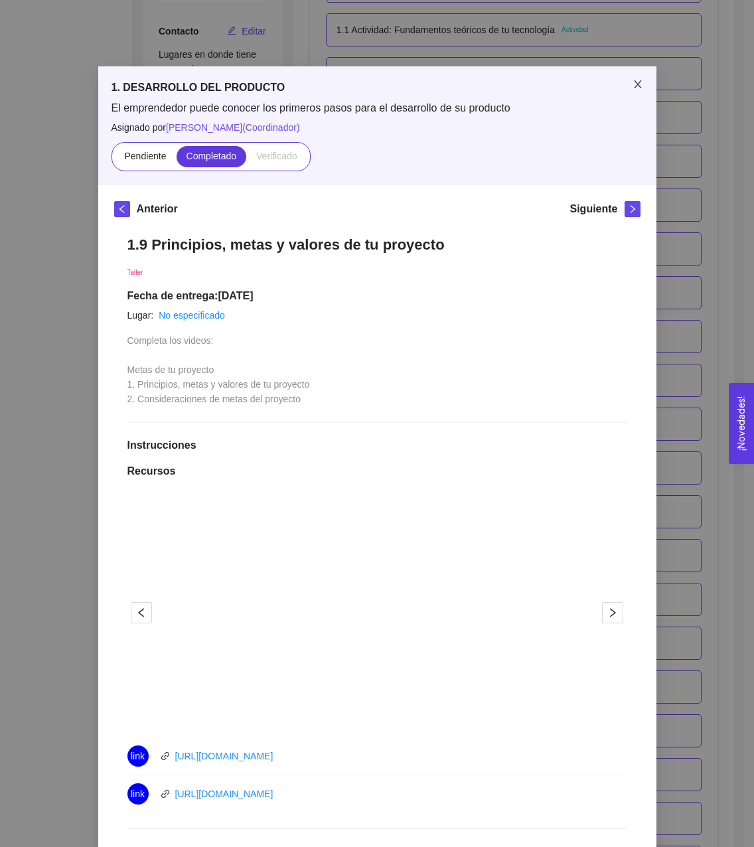
click at [639, 82] on span "Close" at bounding box center [637, 84] width 37 height 37
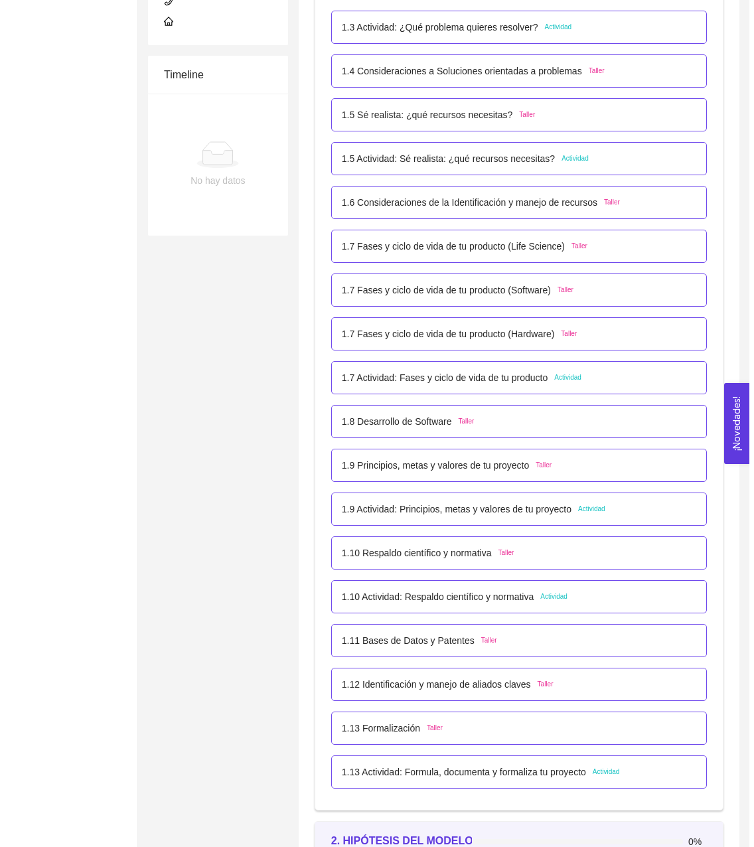
scroll to position [465, 0]
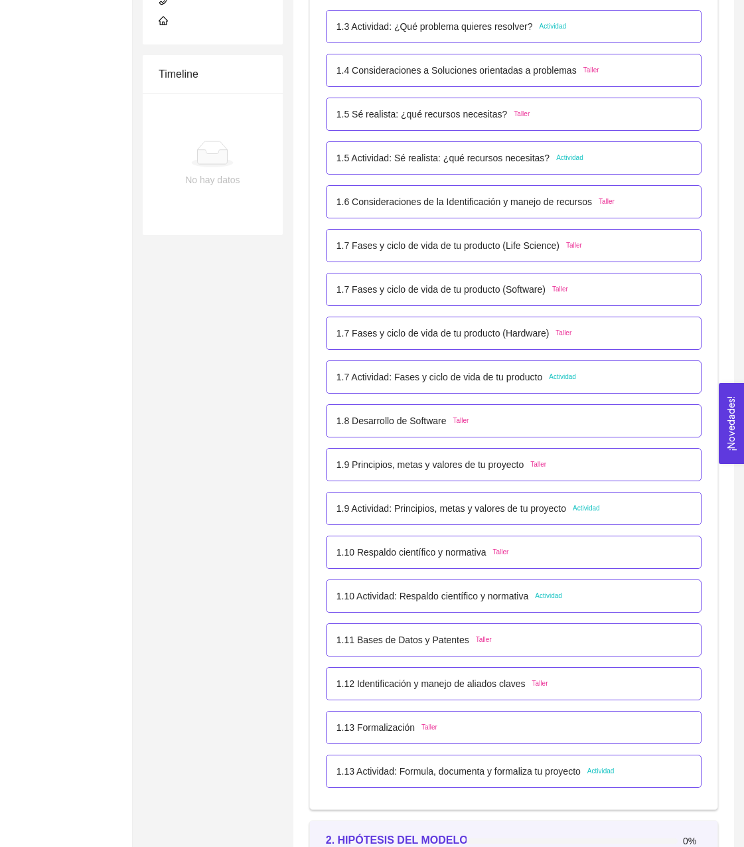
click at [438, 552] on p "1.10 Respaldo científico y normativa" at bounding box center [412, 552] width 150 height 15
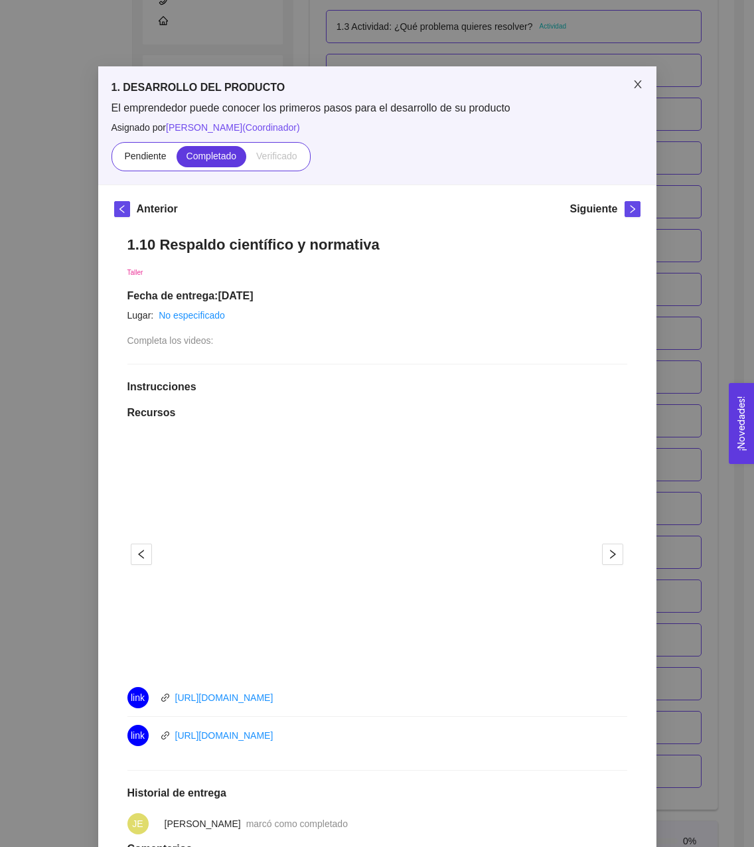
click at [633, 87] on icon "close" at bounding box center [638, 84] width 11 height 11
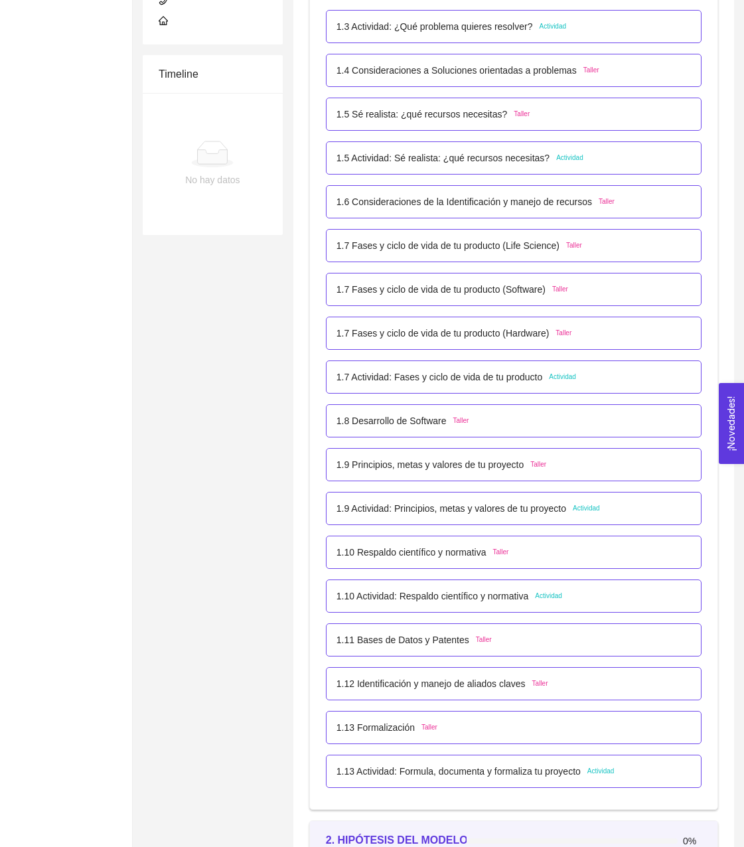
click at [481, 507] on p "1.9 Actividad: Principios, metas y valores de tu proyecto" at bounding box center [452, 508] width 230 height 15
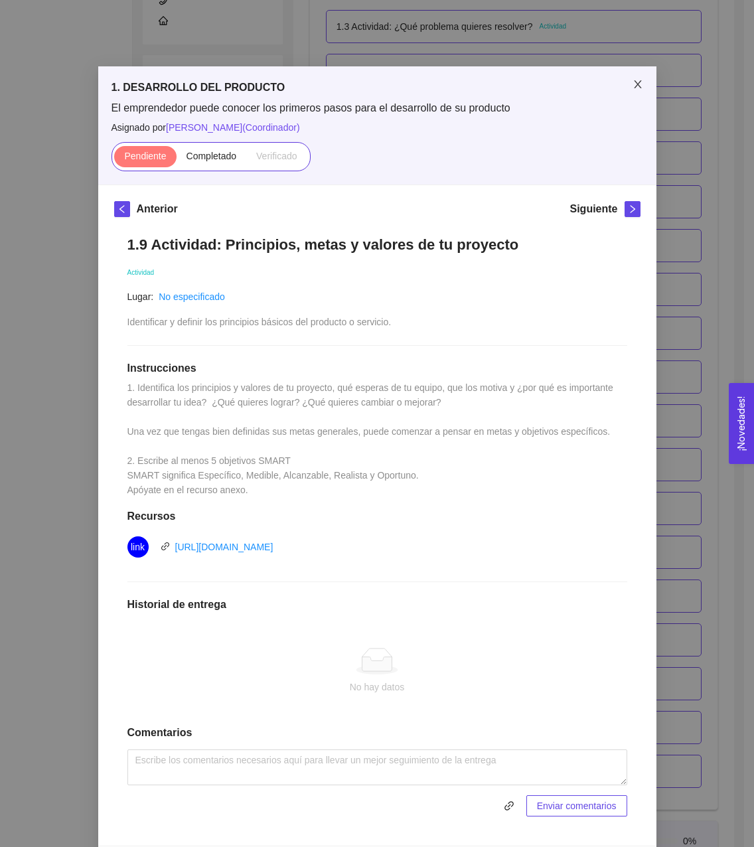
click at [639, 83] on span "Close" at bounding box center [637, 84] width 37 height 37
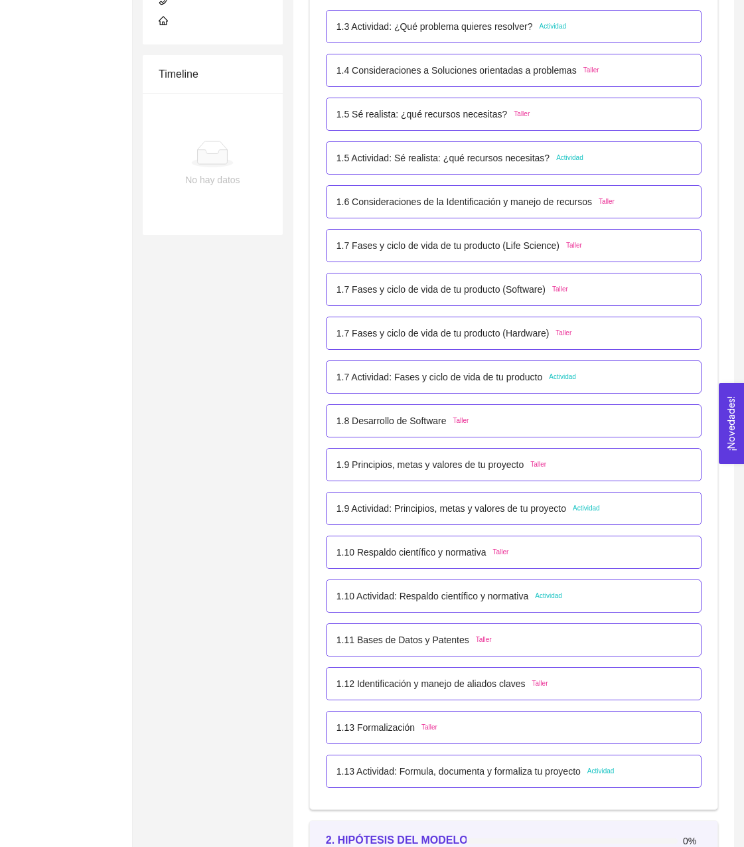
click at [453, 427] on div "1.8 Desarrollo de Software Taller" at bounding box center [403, 421] width 133 height 15
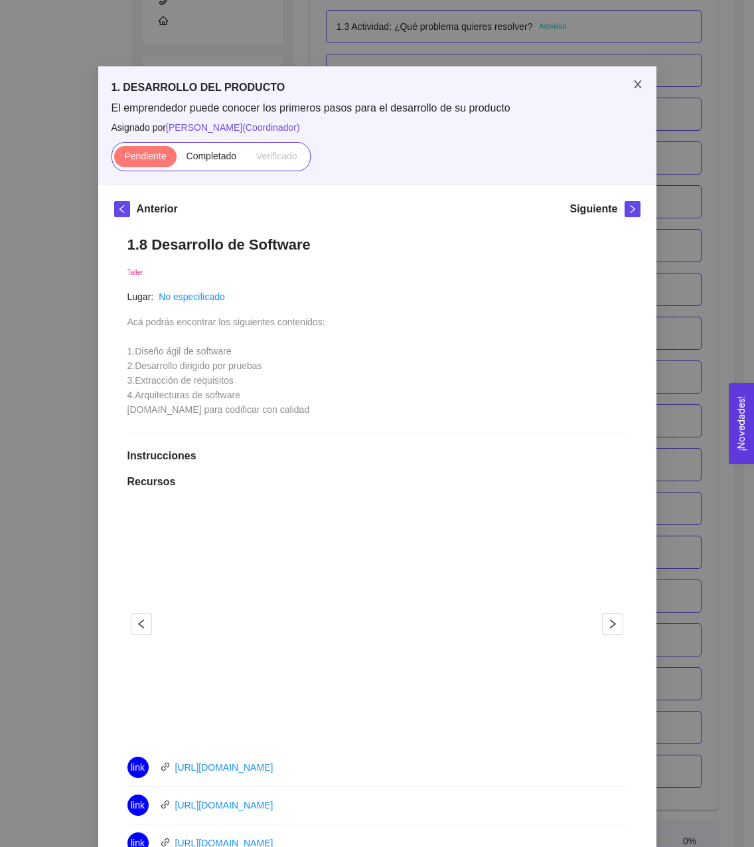
click at [633, 78] on span "Close" at bounding box center [637, 84] width 37 height 37
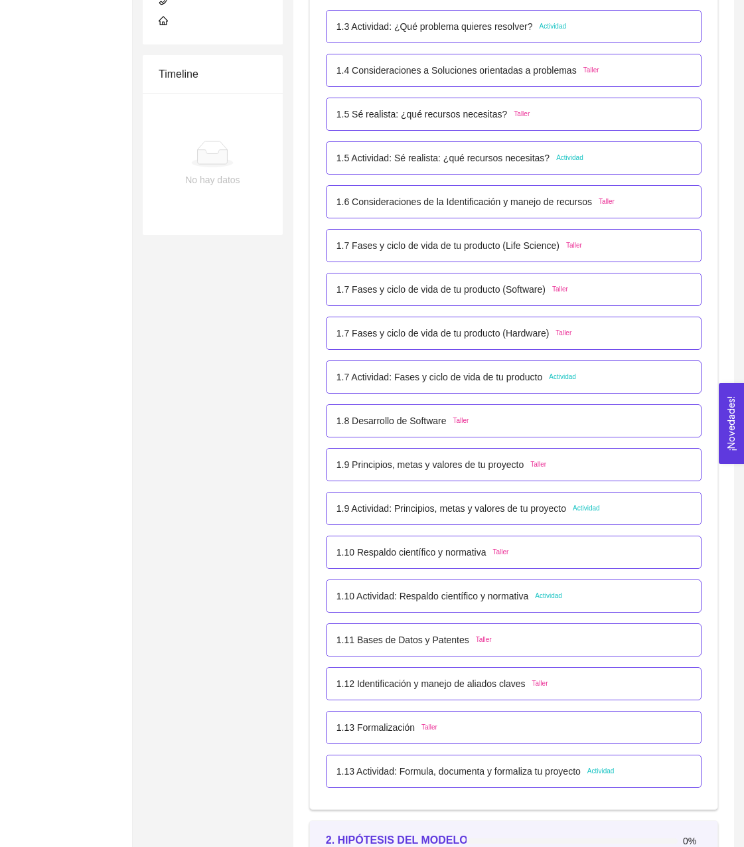
click at [412, 377] on p "1.7 Actividad: Fases y ciclo de vida de tu producto" at bounding box center [440, 377] width 206 height 15
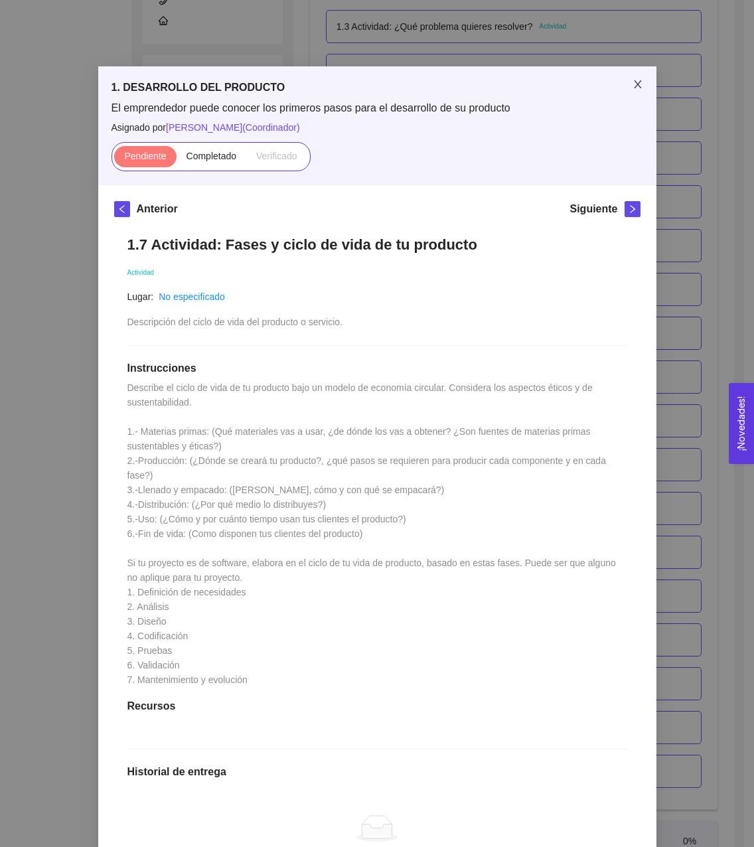
click at [633, 89] on icon "close" at bounding box center [638, 84] width 11 height 11
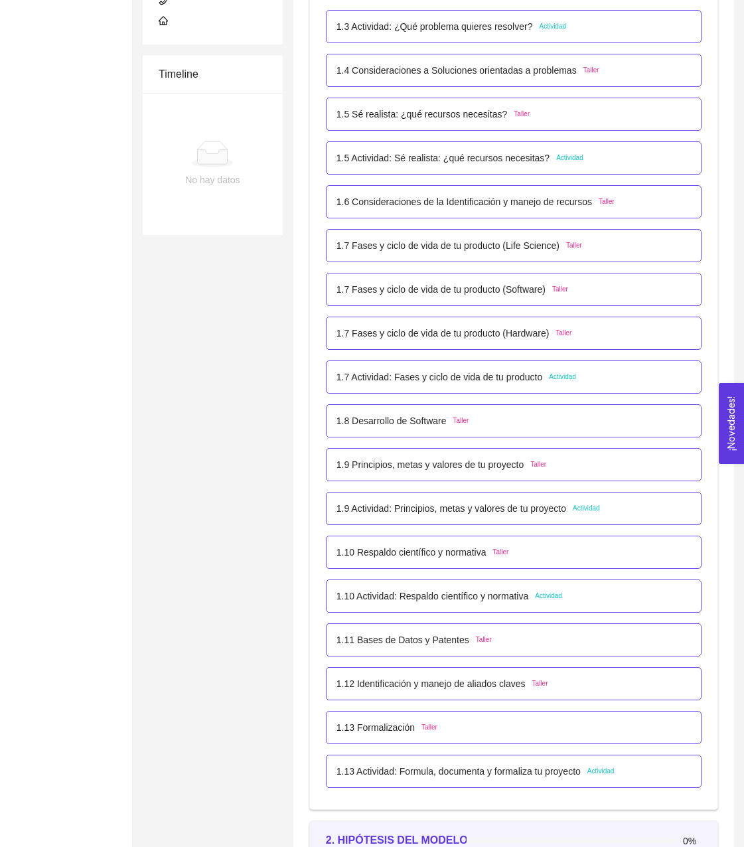
click at [447, 461] on p "1.9 Principios, metas y valores de tu proyecto" at bounding box center [430, 464] width 187 height 15
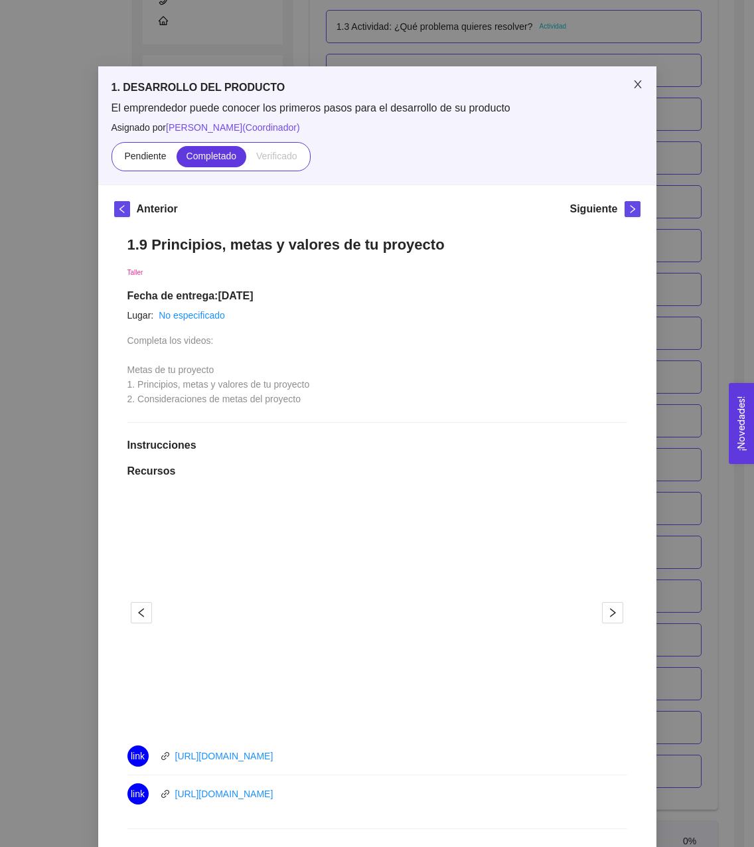
click at [640, 87] on span "Close" at bounding box center [637, 84] width 37 height 37
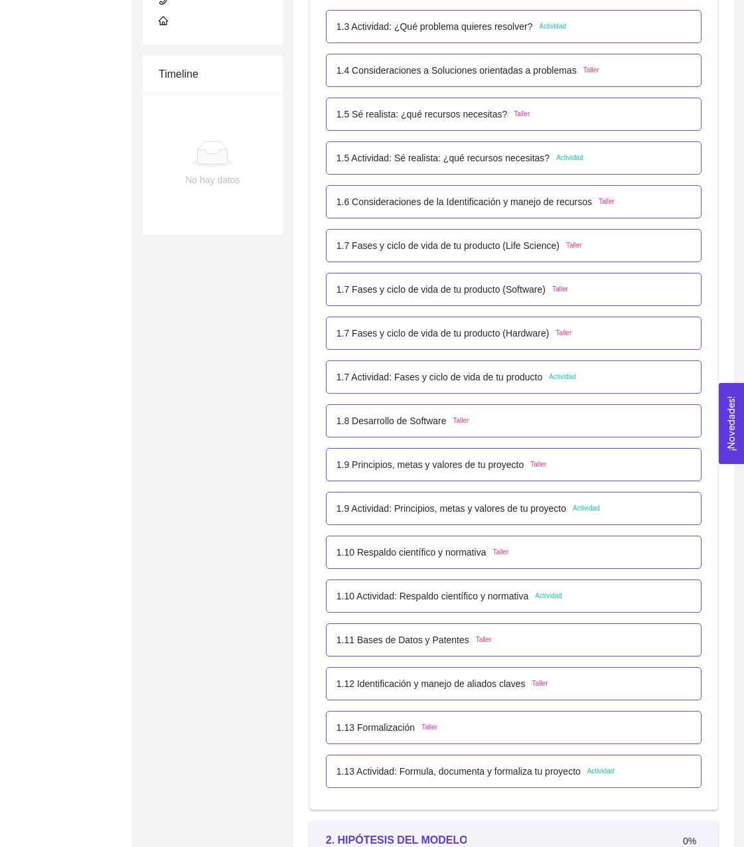
click at [459, 467] on p "1.9 Principios, metas y valores de tu proyecto" at bounding box center [430, 464] width 187 height 15
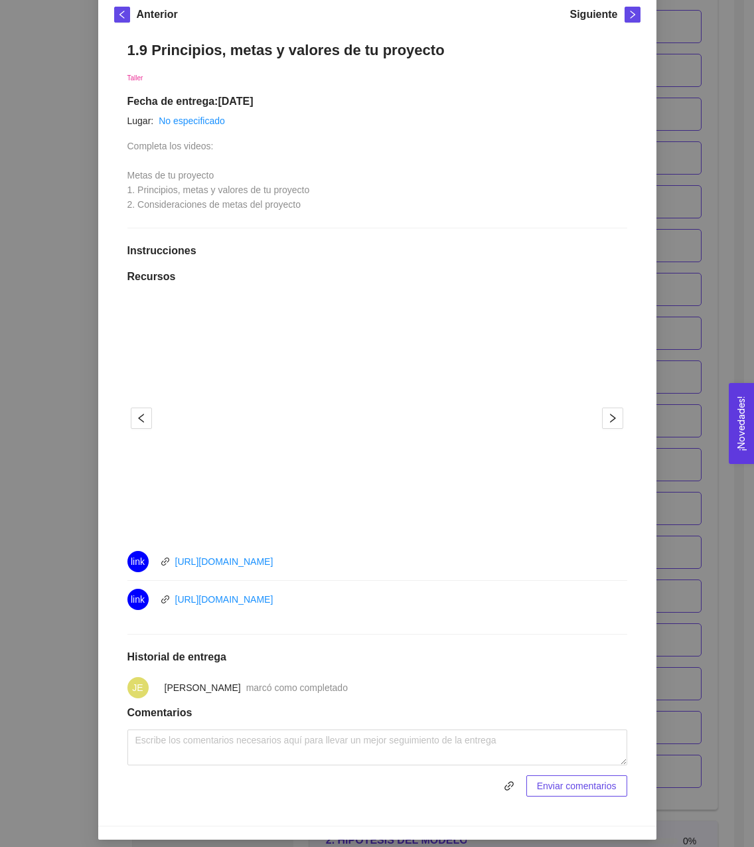
scroll to position [0, 0]
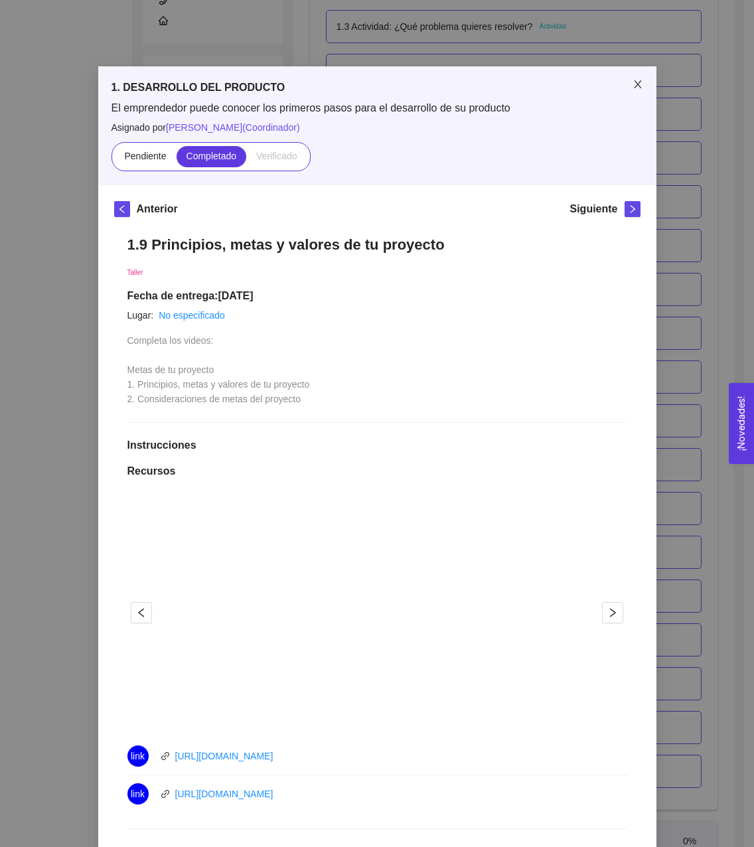
click at [639, 84] on span "Close" at bounding box center [637, 84] width 37 height 37
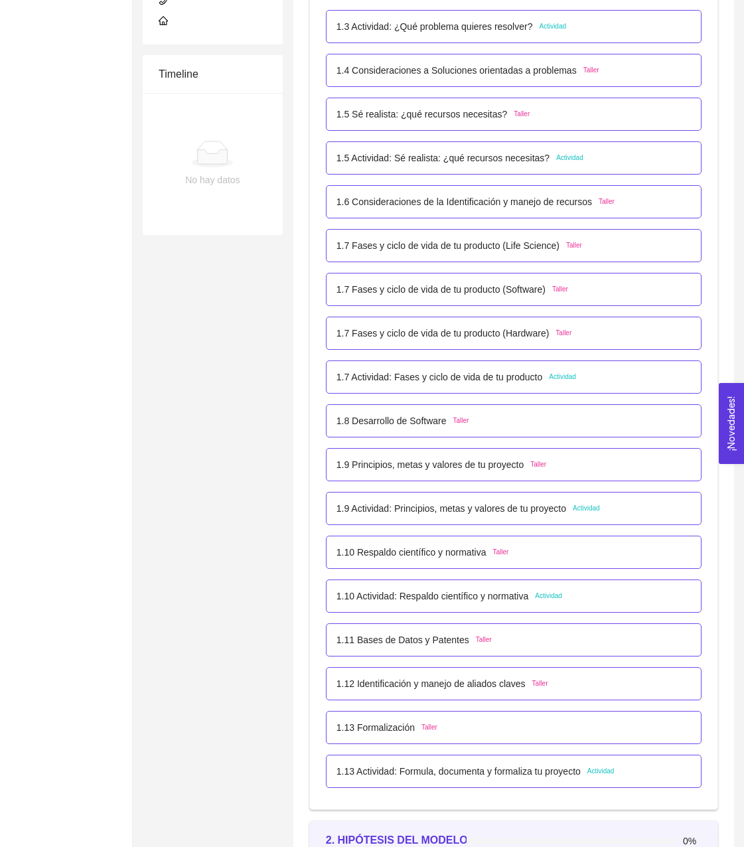
click at [419, 551] on p "1.10 Respaldo científico y normativa" at bounding box center [412, 552] width 150 height 15
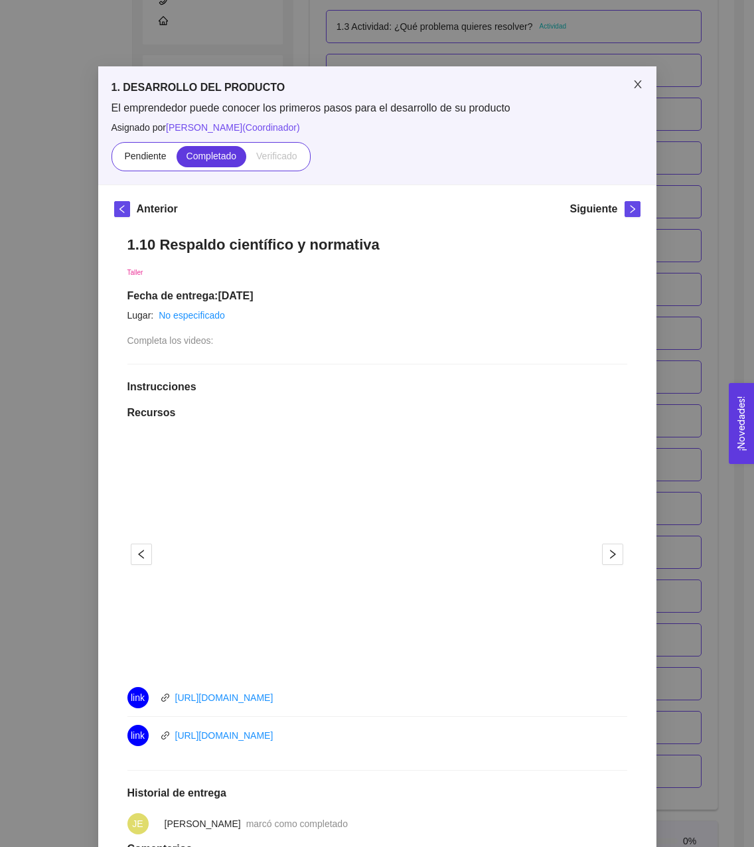
click at [633, 85] on icon "close" at bounding box center [638, 84] width 11 height 11
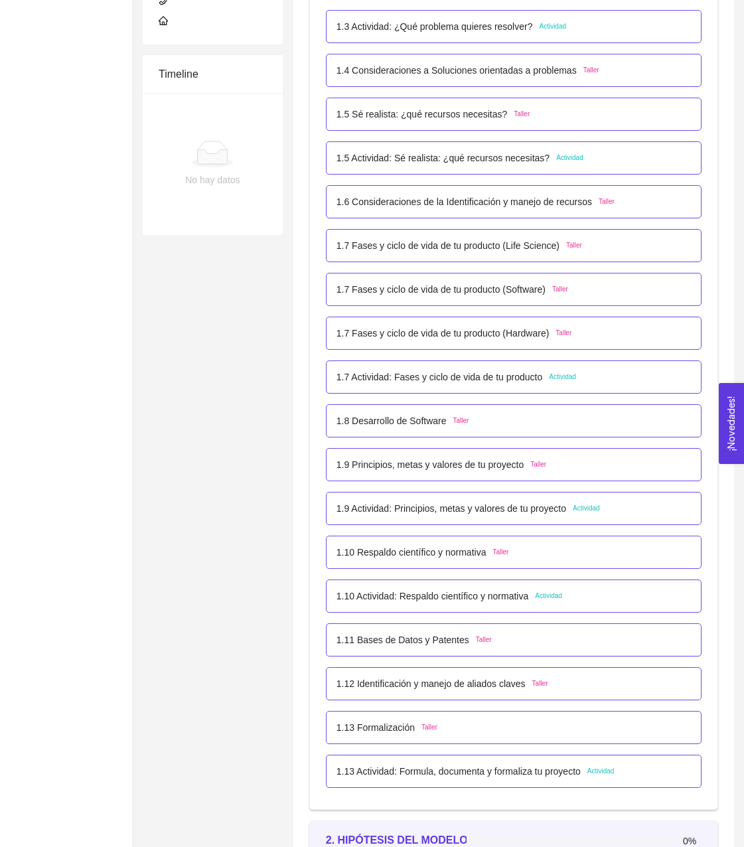
click at [476, 511] on p "1.9 Actividad: Principios, metas y valores de tu proyecto" at bounding box center [452, 508] width 230 height 15
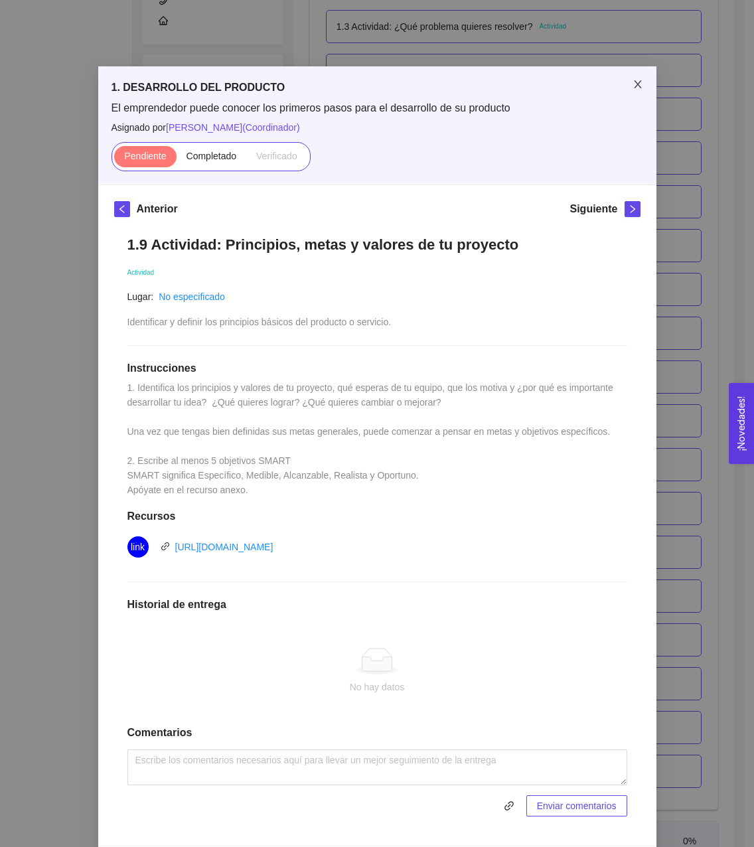
click at [623, 93] on span "Close" at bounding box center [637, 84] width 37 height 37
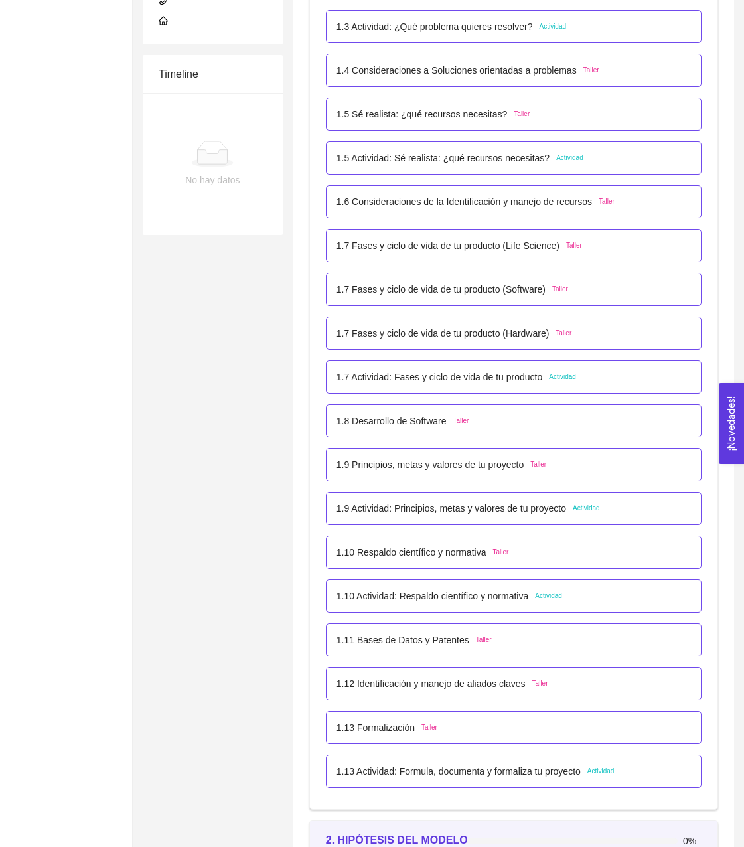
click at [455, 454] on div "1.9 Principios, metas y valores de tu proyecto Taller" at bounding box center [514, 464] width 376 height 33
click at [437, 463] on p "1.9 Principios, metas y valores de tu proyecto" at bounding box center [430, 464] width 187 height 15
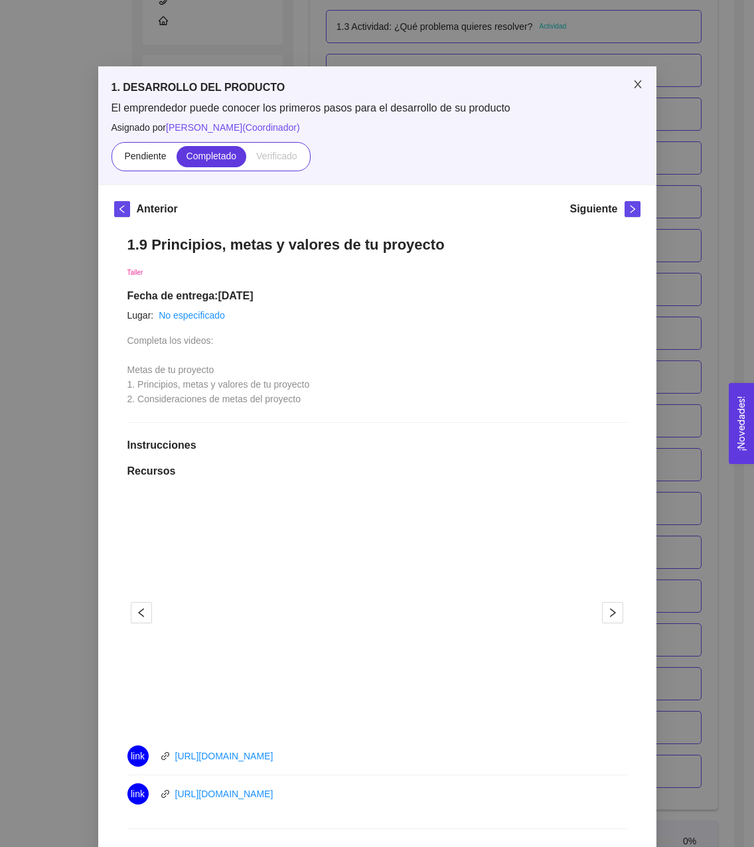
click at [636, 86] on icon "close" at bounding box center [638, 84] width 11 height 11
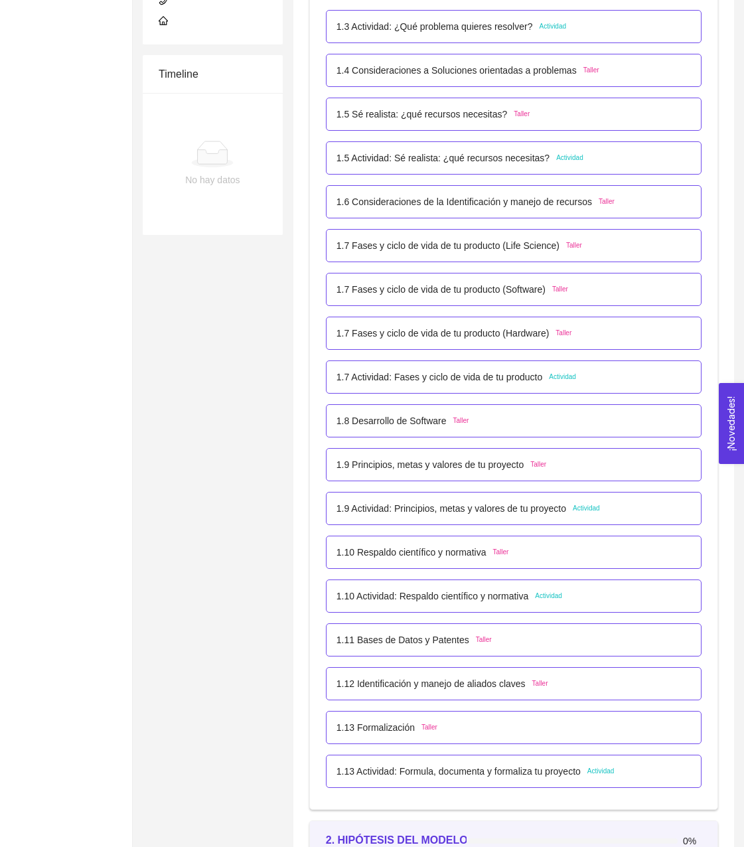
click at [423, 635] on p "1.11 Bases de Datos y Patentes" at bounding box center [403, 640] width 133 height 15
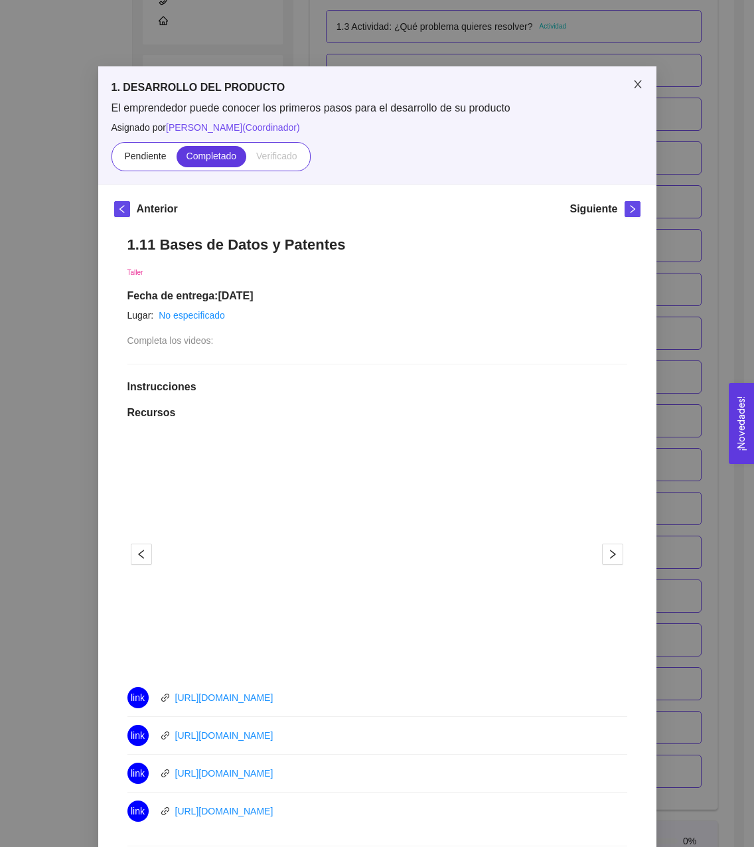
click at [633, 93] on span "Close" at bounding box center [637, 84] width 37 height 37
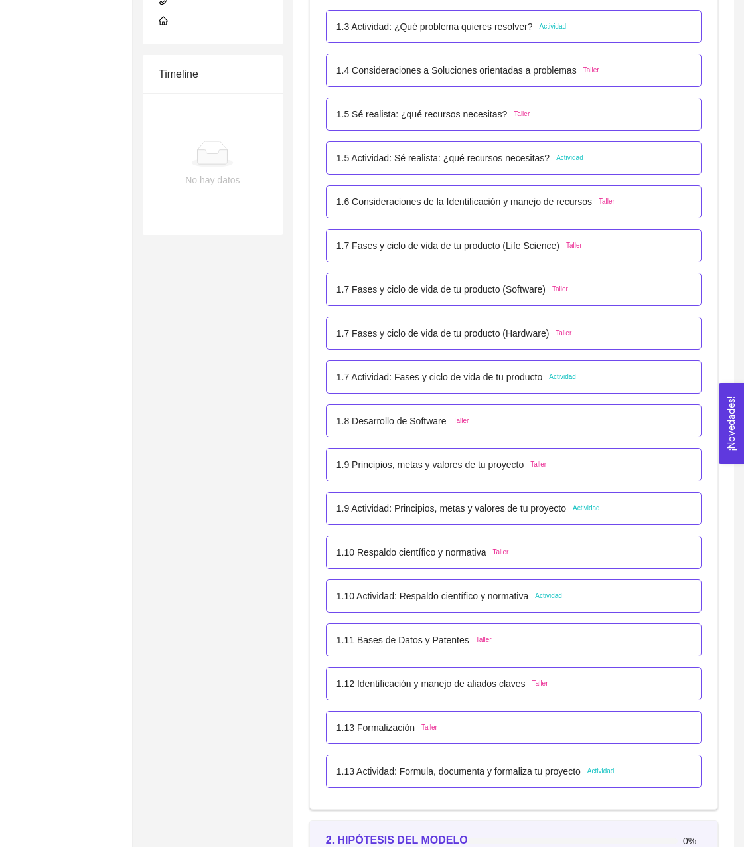
click at [438, 599] on p "1.10 Actividad: Respaldo científico y normativa" at bounding box center [433, 596] width 192 height 15
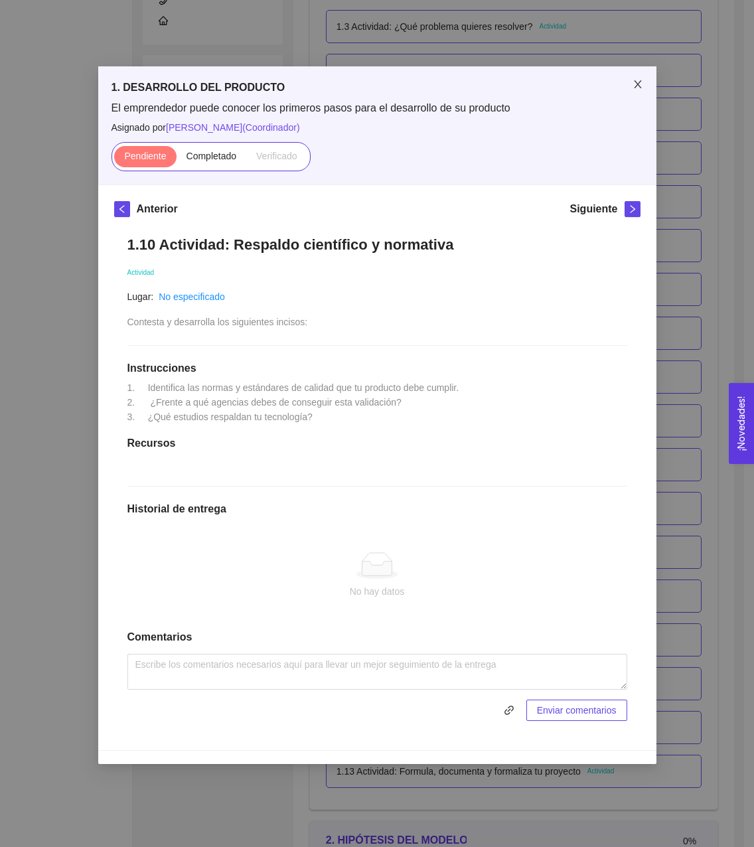
click at [643, 88] on span "Close" at bounding box center [637, 84] width 37 height 37
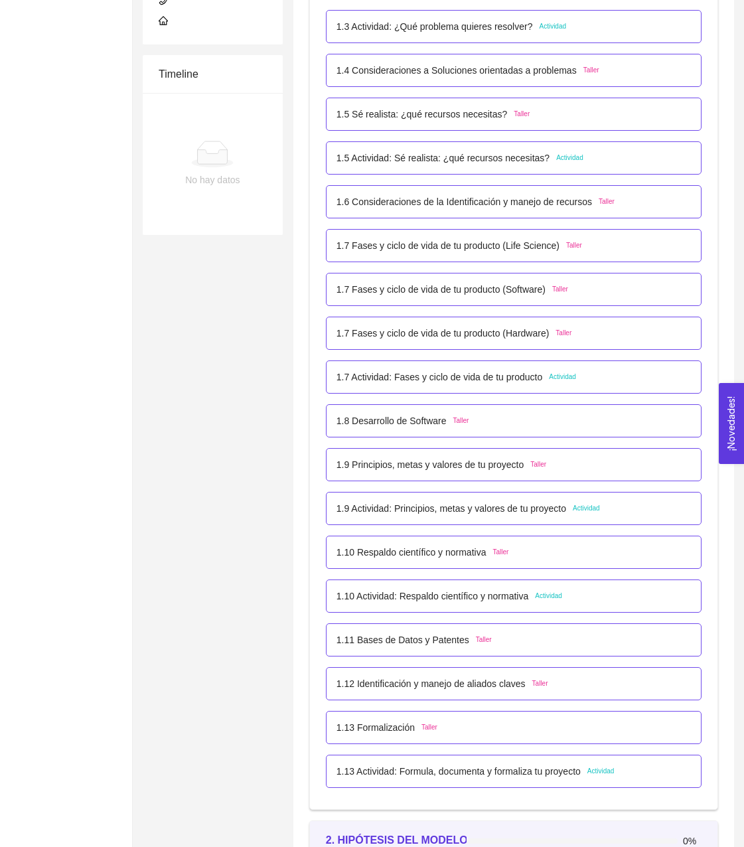
click at [458, 509] on p "1.9 Actividad: Principios, metas y valores de tu proyecto" at bounding box center [452, 508] width 230 height 15
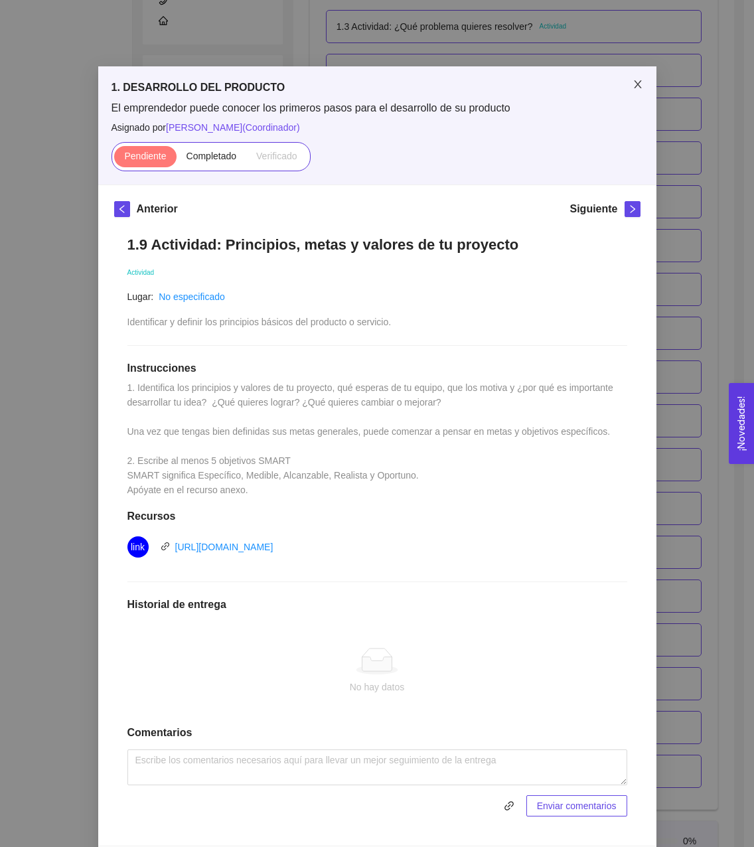
click at [623, 84] on span "Close" at bounding box center [637, 84] width 37 height 37
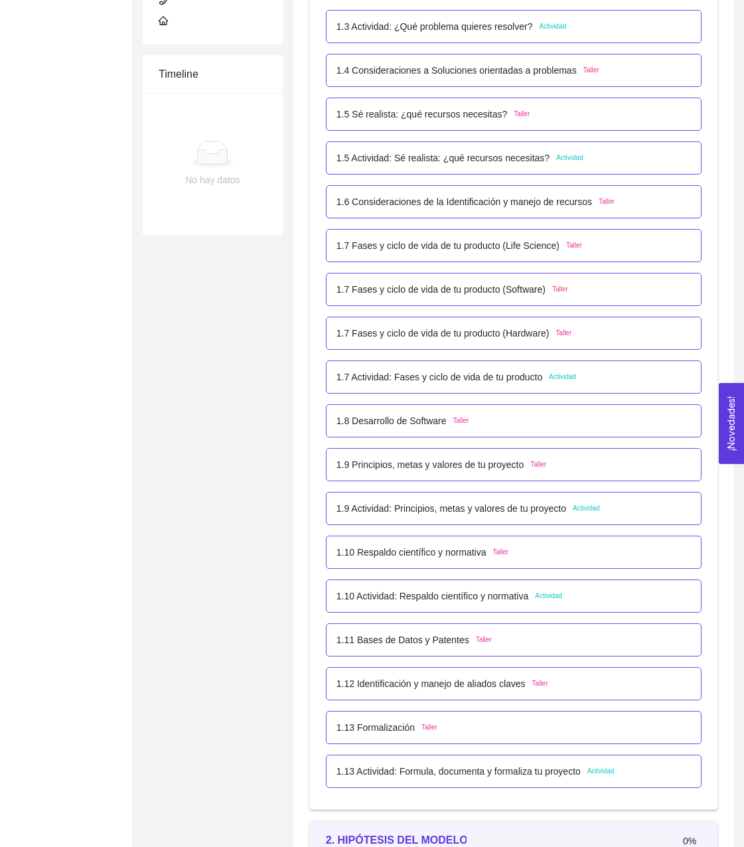
click at [449, 473] on div "1.9 Principios, metas y valores de tu proyecto Taller" at bounding box center [514, 464] width 376 height 33
click at [443, 465] on p "1.9 Principios, metas y valores de tu proyecto" at bounding box center [430, 464] width 187 height 15
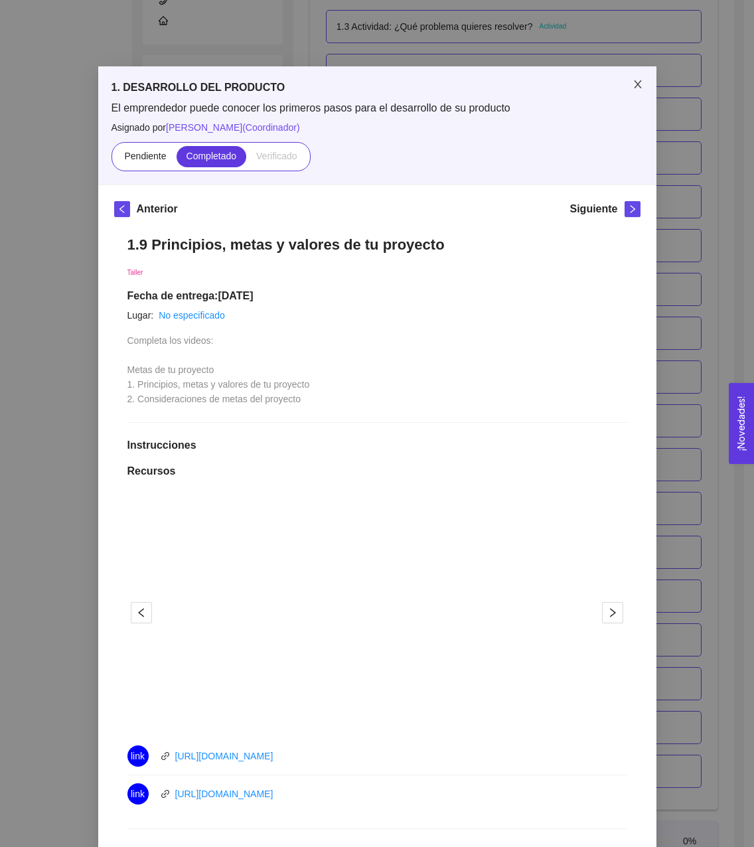
click at [636, 92] on span "Close" at bounding box center [637, 84] width 37 height 37
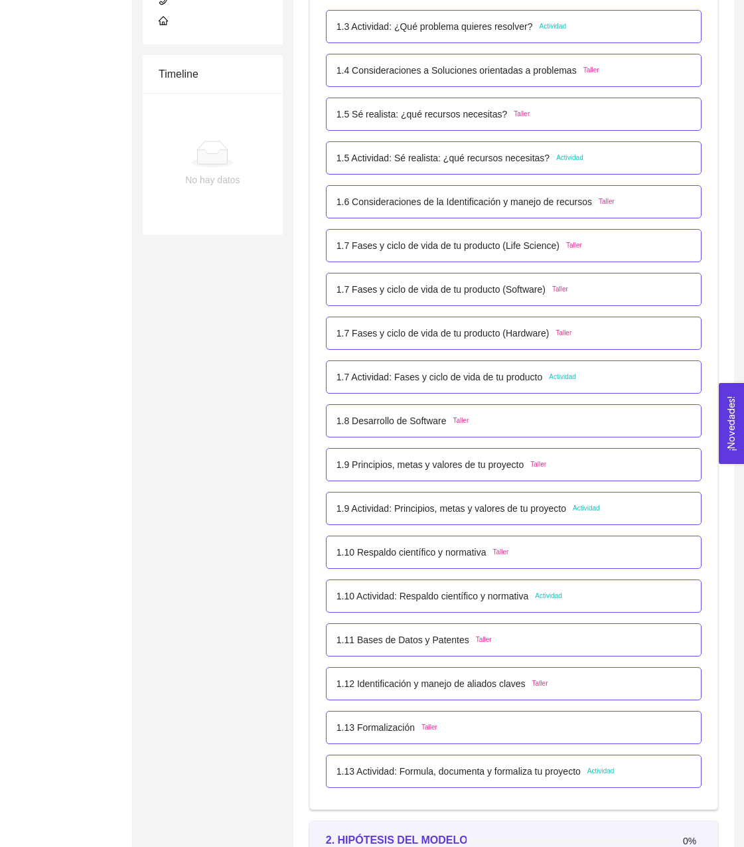
click at [456, 551] on p "1.10 Respaldo científico y normativa" at bounding box center [412, 552] width 150 height 15
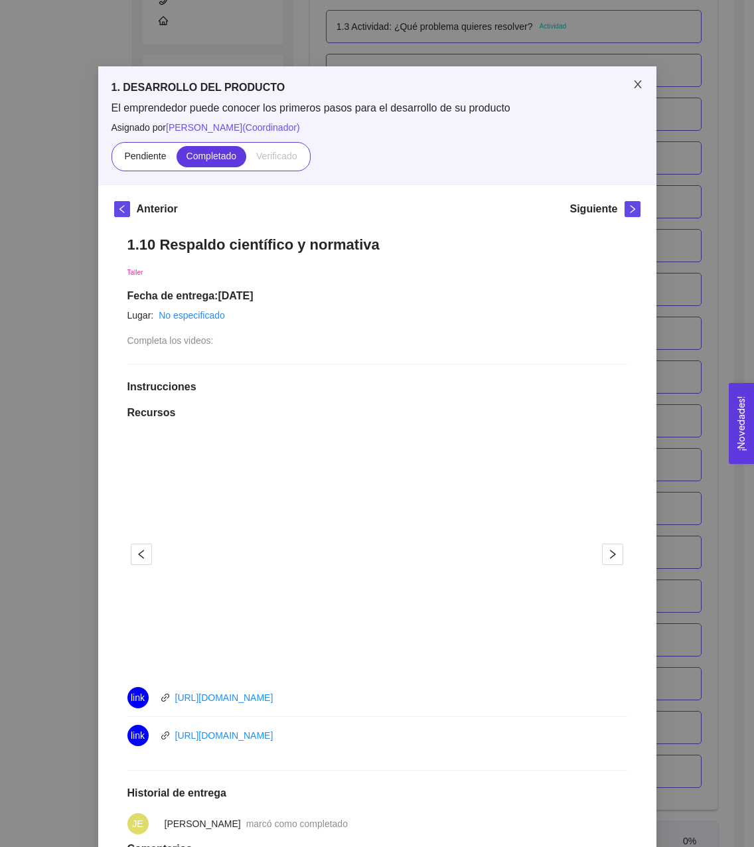
click at [635, 87] on icon "close" at bounding box center [637, 84] width 7 height 8
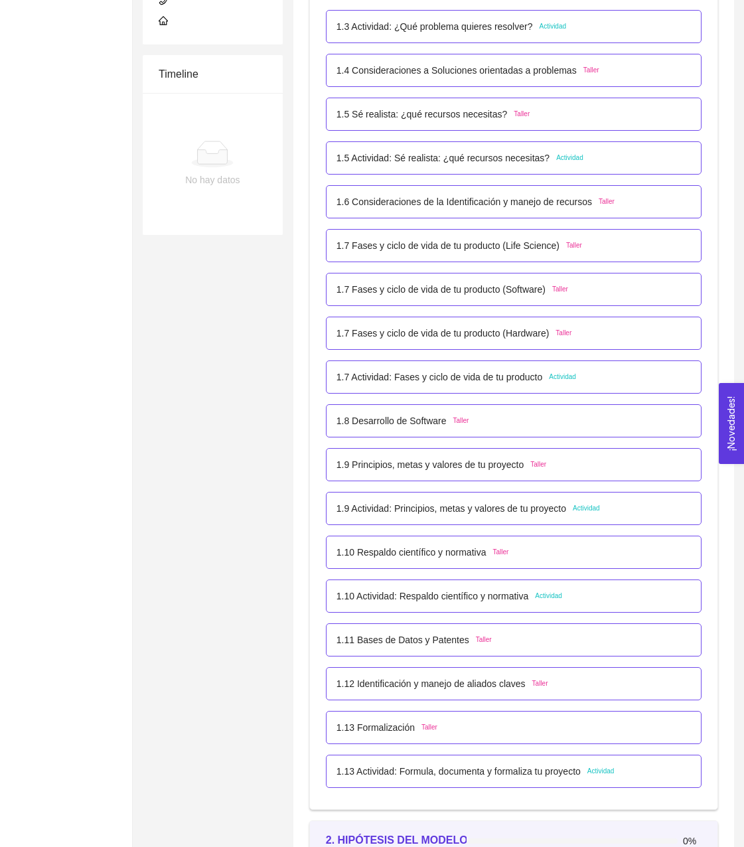
click at [448, 510] on p "1.9 Actividad: Principios, metas y valores de tu proyecto" at bounding box center [452, 508] width 230 height 15
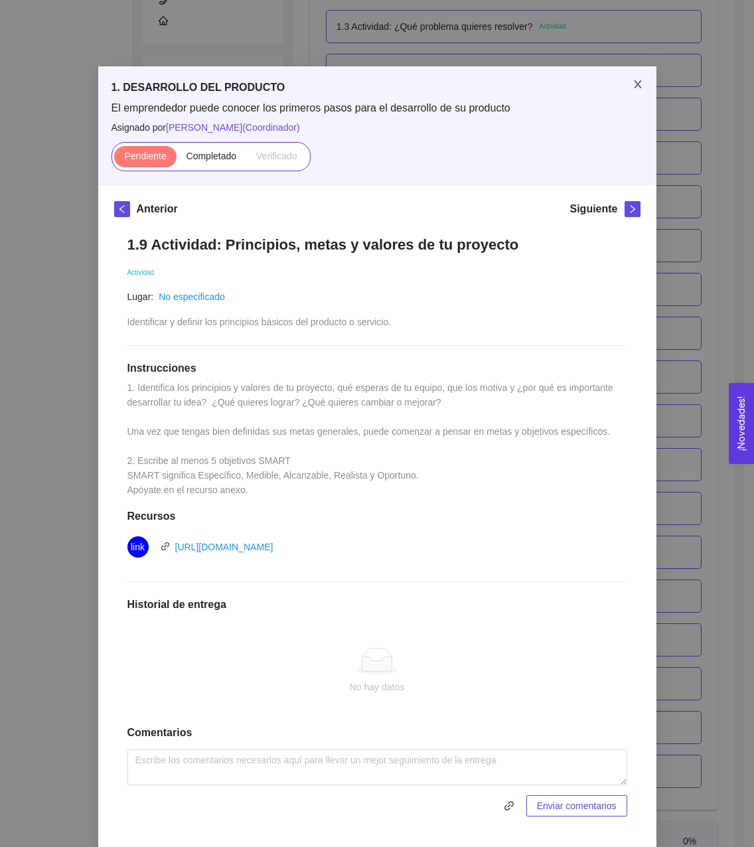
click at [622, 82] on span "Close" at bounding box center [637, 84] width 37 height 37
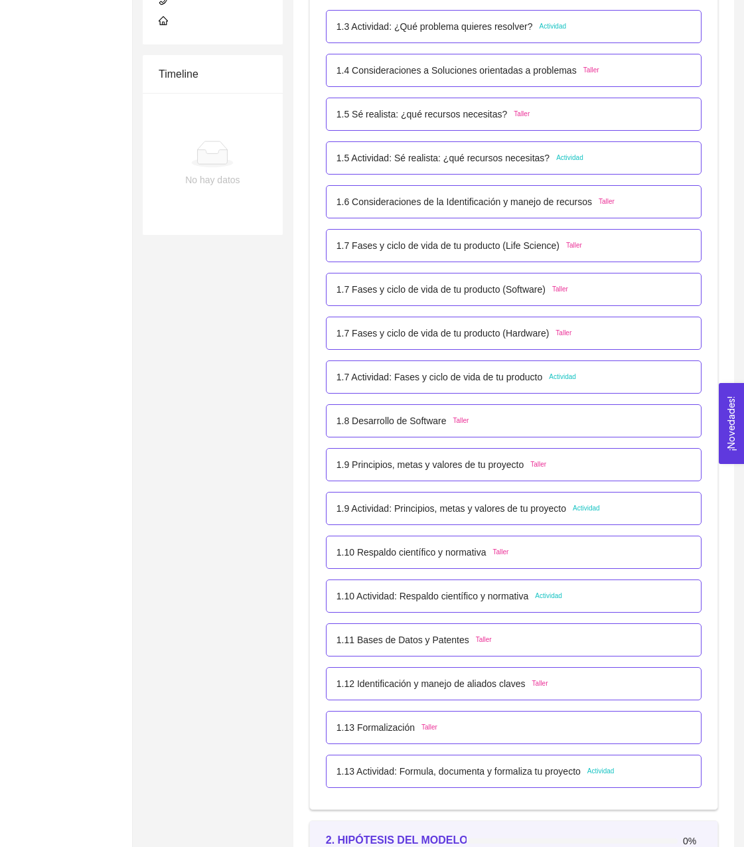
click at [423, 599] on p "1.10 Actividad: Respaldo científico y normativa" at bounding box center [433, 596] width 192 height 15
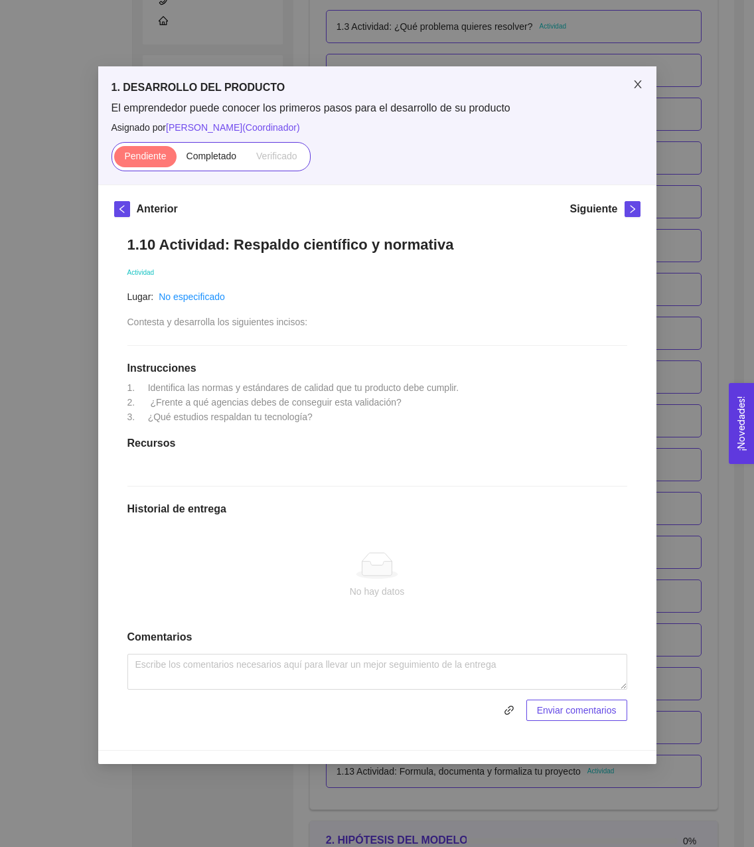
click at [637, 92] on span "Close" at bounding box center [637, 84] width 37 height 37
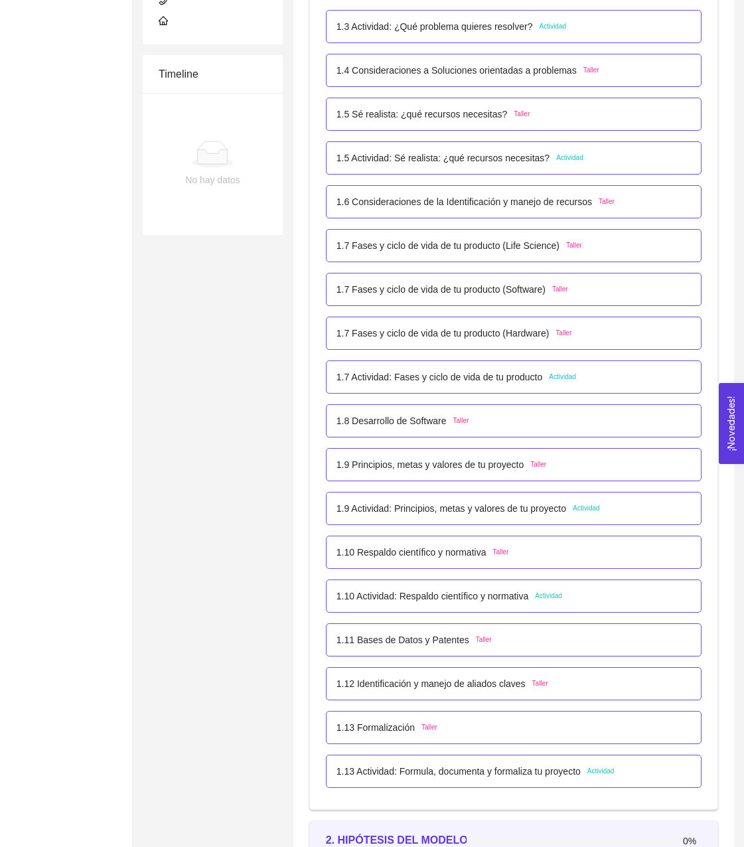
click at [464, 550] on p "1.10 Respaldo científico y normativa" at bounding box center [412, 552] width 150 height 15
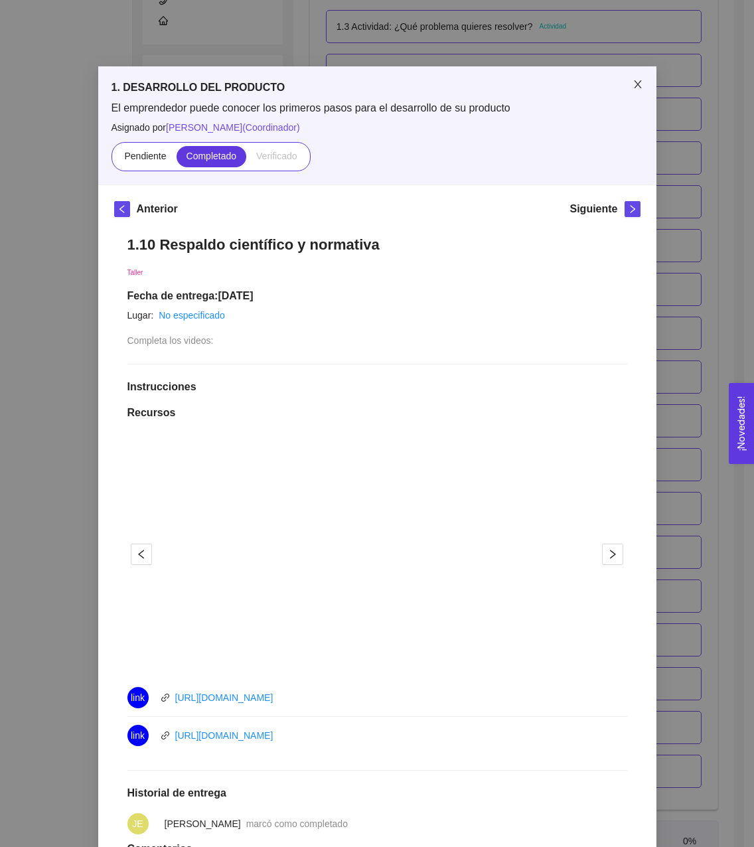
click at [637, 92] on span "Close" at bounding box center [637, 84] width 37 height 37
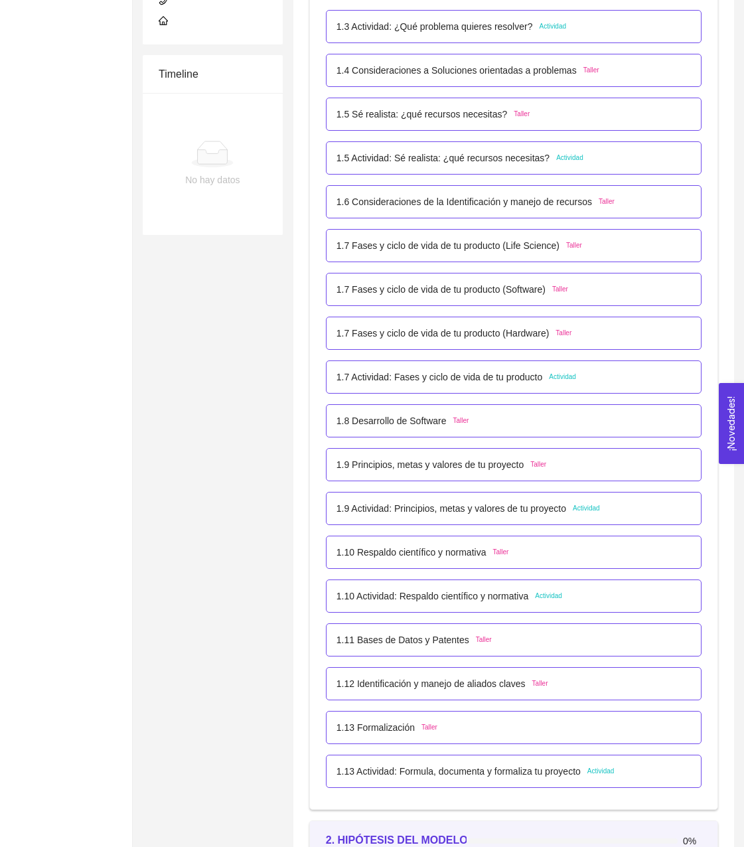
click at [458, 553] on p "1.10 Respaldo científico y normativa" at bounding box center [412, 552] width 150 height 15
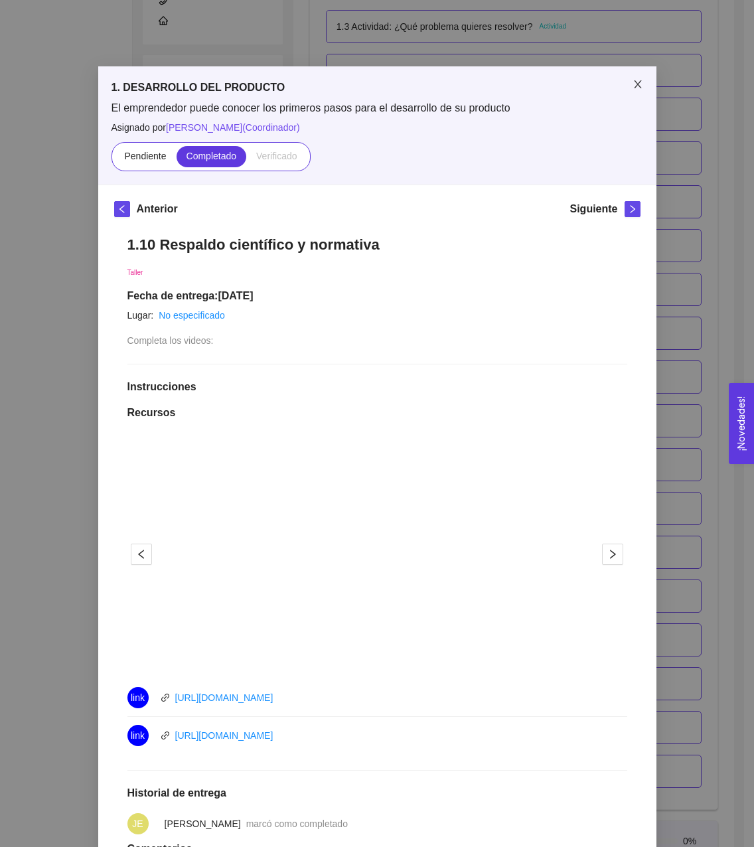
click at [623, 85] on span "Close" at bounding box center [637, 84] width 37 height 37
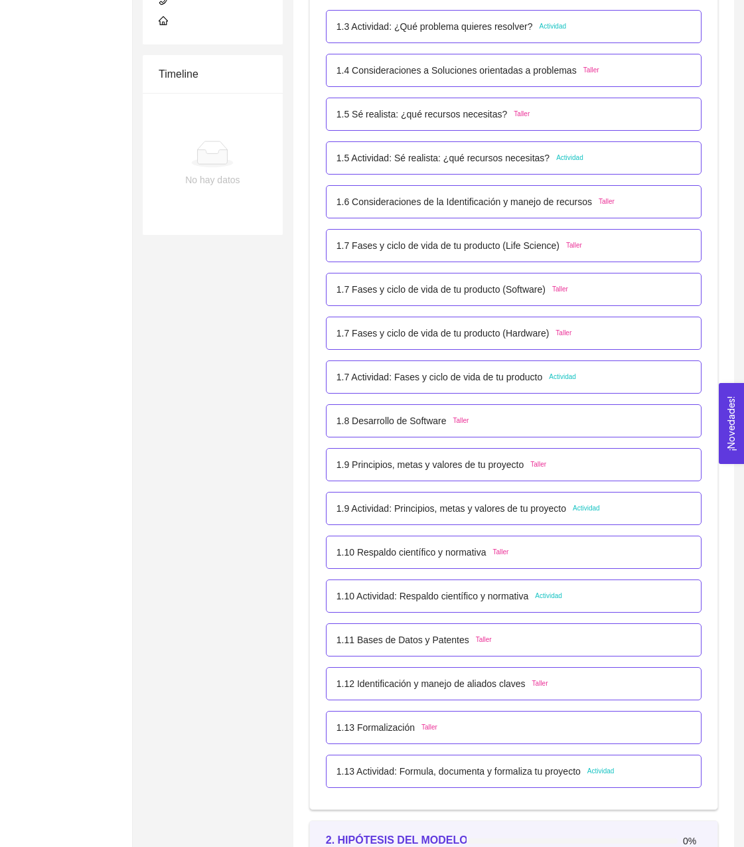
click at [445, 602] on p "1.10 Actividad: Respaldo científico y normativa" at bounding box center [433, 596] width 192 height 15
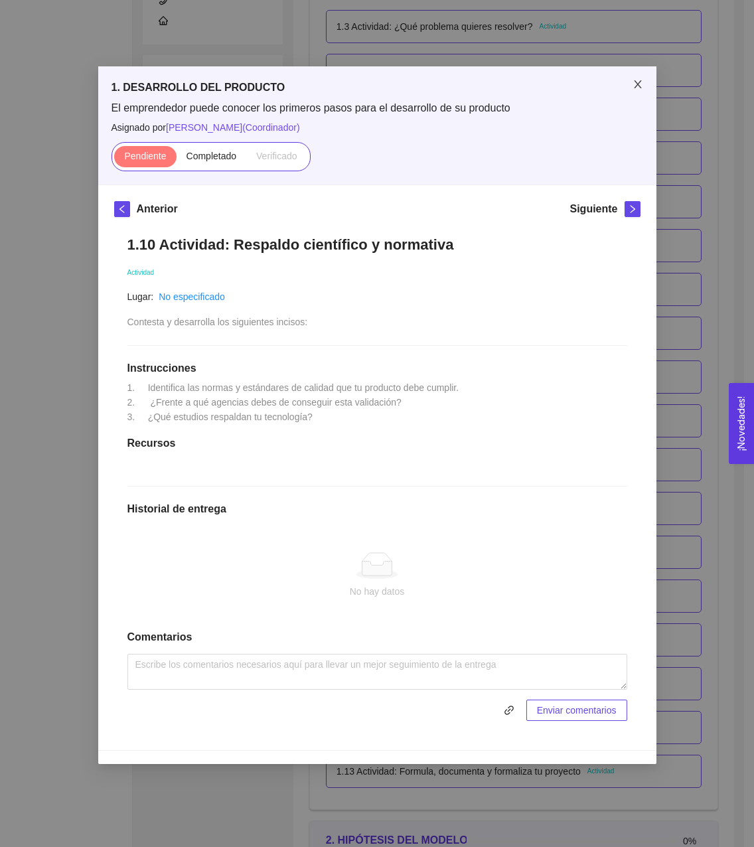
click at [641, 87] on icon "close" at bounding box center [638, 84] width 11 height 11
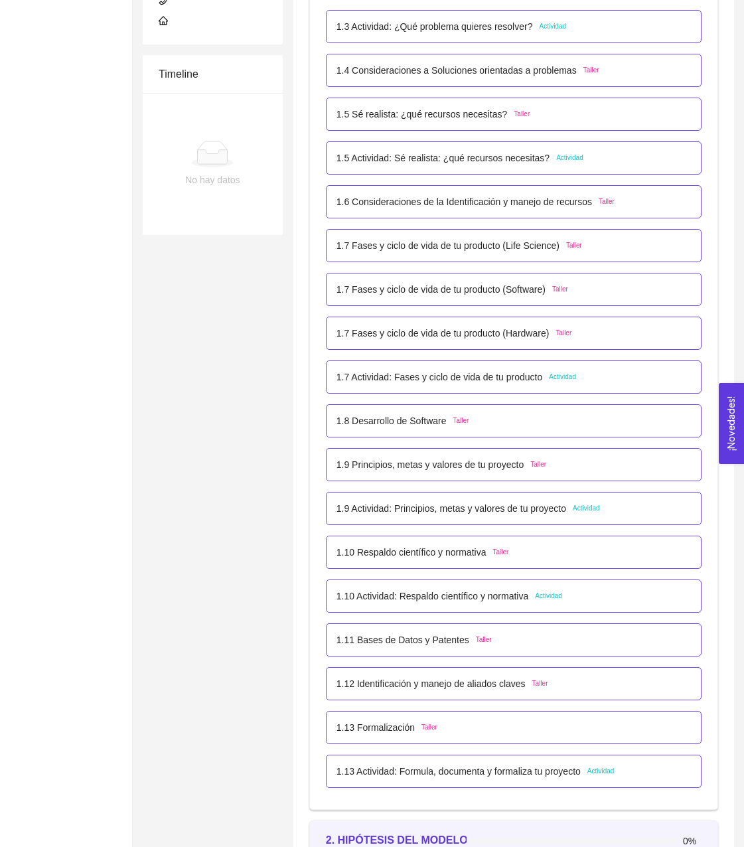
click at [439, 555] on p "1.10 Respaldo científico y normativa" at bounding box center [412, 552] width 150 height 15
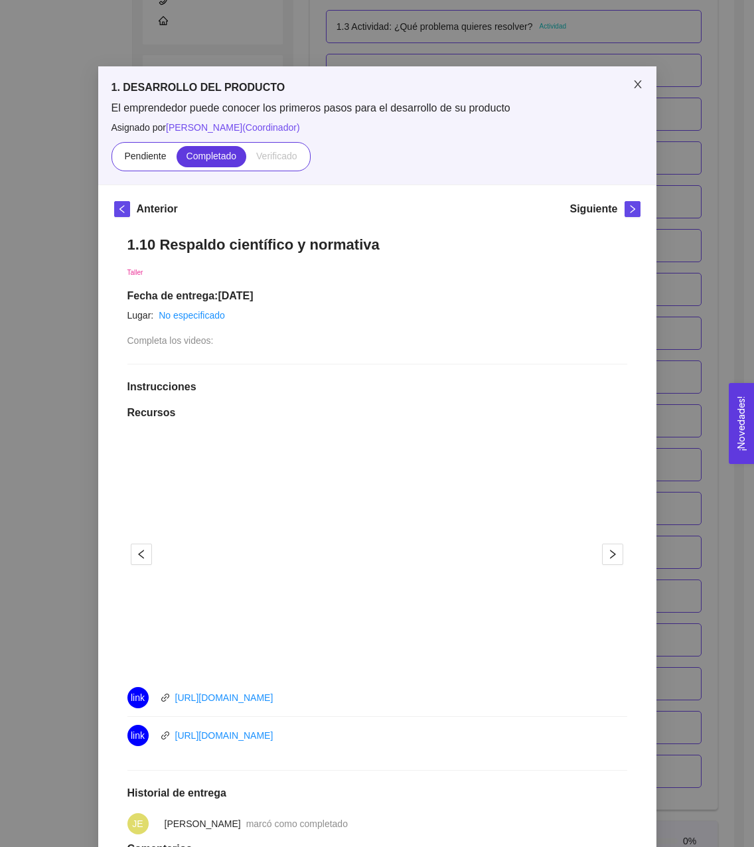
click at [626, 77] on span "Close" at bounding box center [637, 84] width 37 height 37
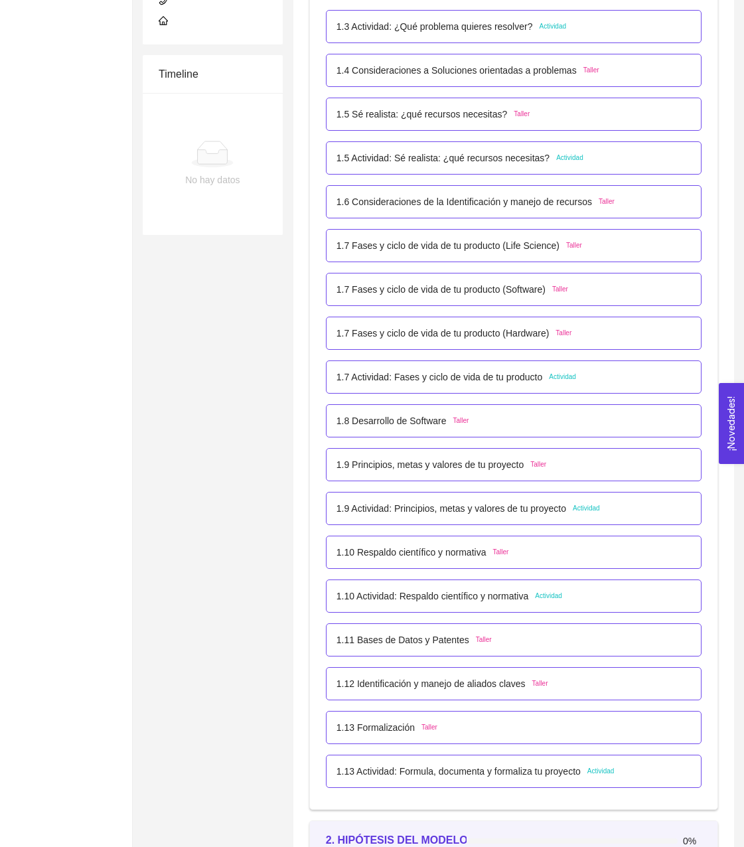
click at [416, 637] on p "1.11 Bases de Datos y Patentes" at bounding box center [403, 640] width 133 height 15
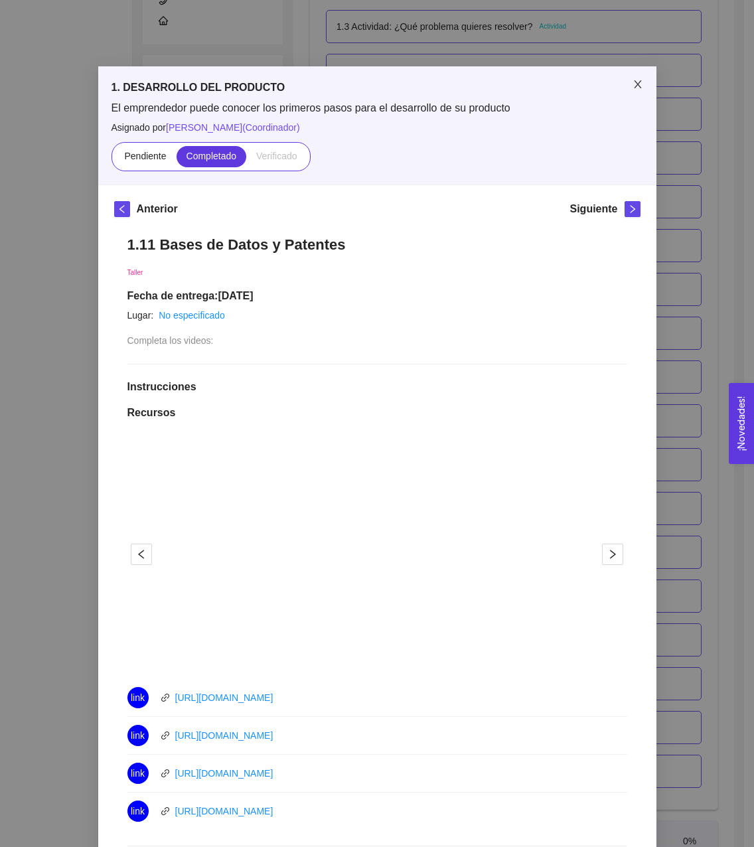
click at [635, 86] on icon "close" at bounding box center [638, 84] width 11 height 11
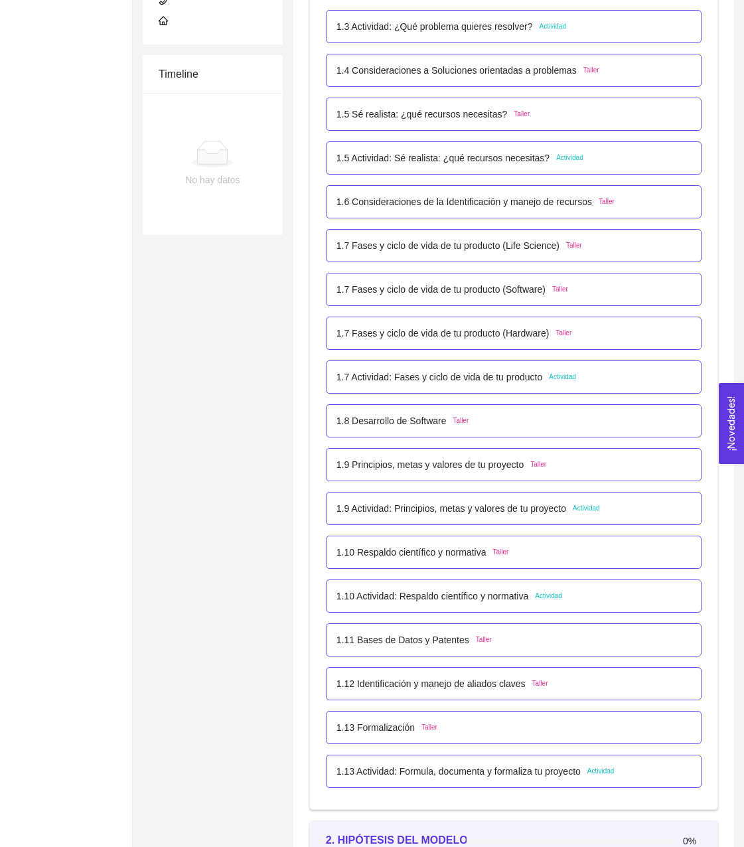
click at [435, 552] on p "1.10 Respaldo científico y normativa" at bounding box center [412, 552] width 150 height 15
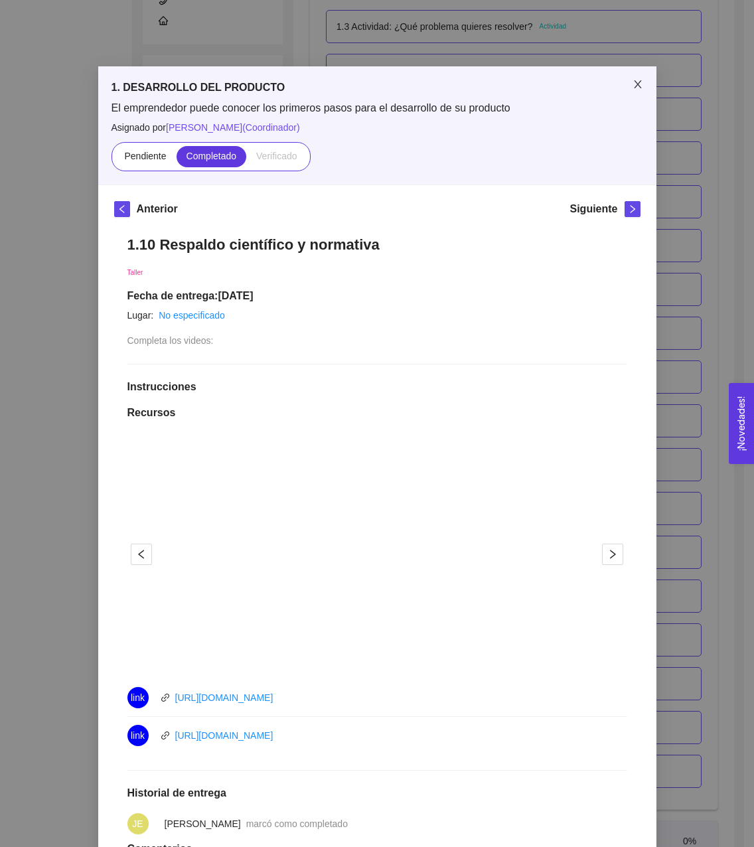
click at [633, 90] on icon "close" at bounding box center [638, 84] width 11 height 11
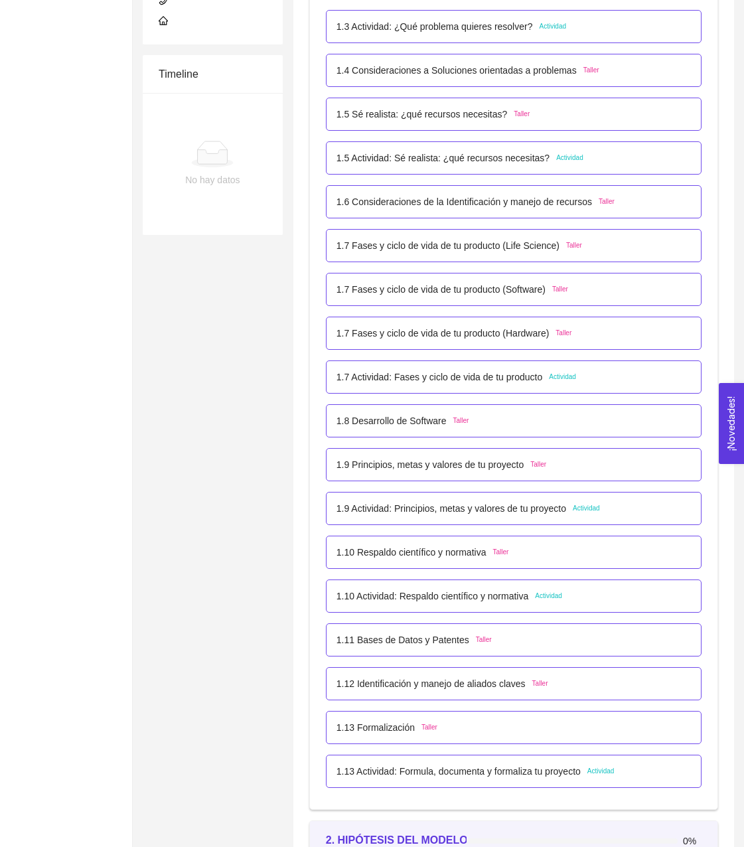
click at [398, 644] on p "1.11 Bases de Datos y Patentes" at bounding box center [403, 640] width 133 height 15
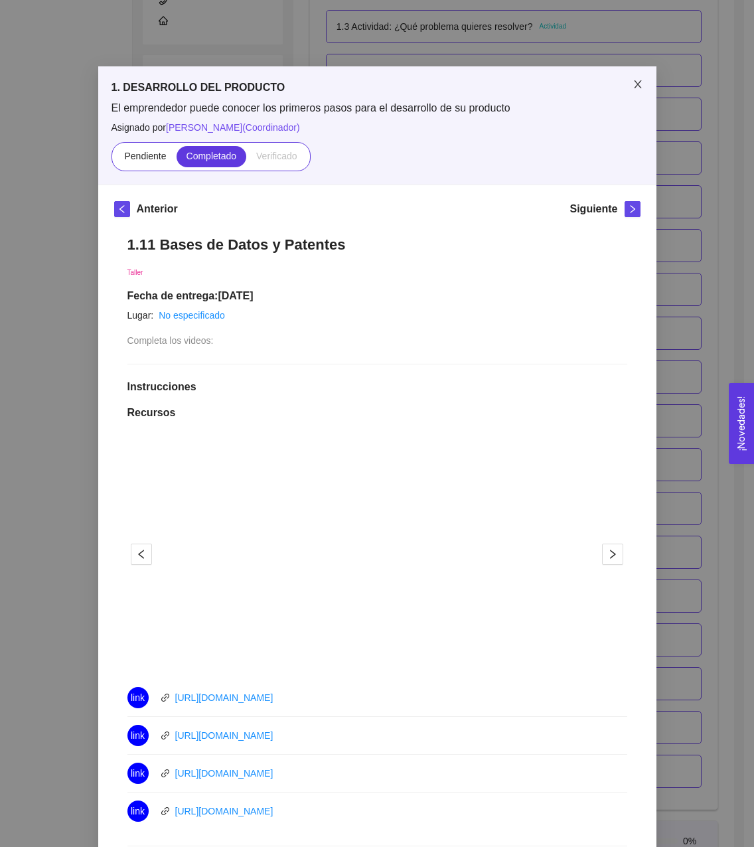
click at [643, 82] on span "Close" at bounding box center [637, 84] width 37 height 37
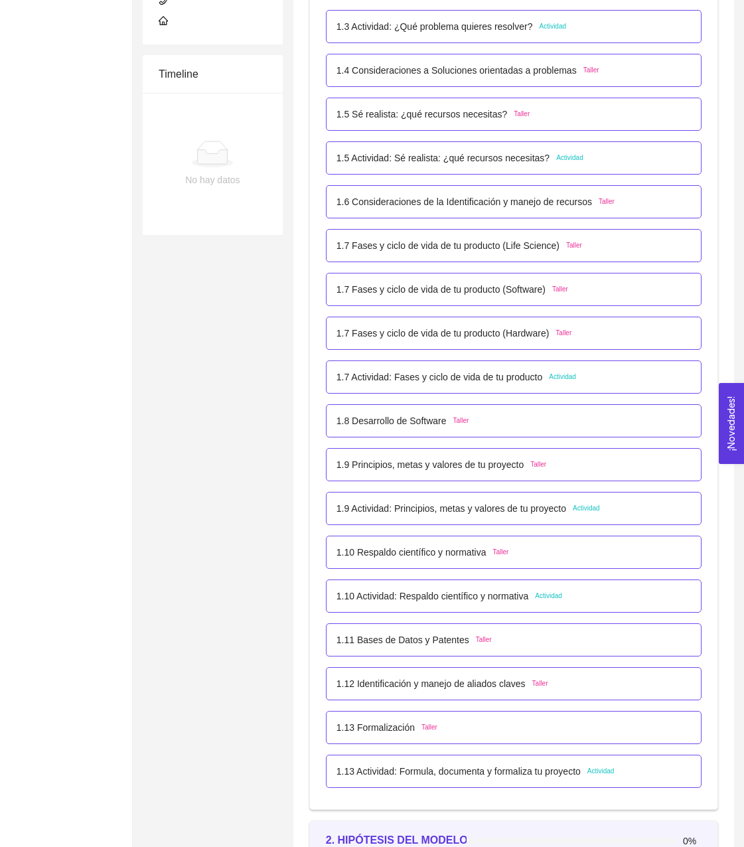
click at [410, 725] on p "1.13 Formalización" at bounding box center [376, 727] width 78 height 15
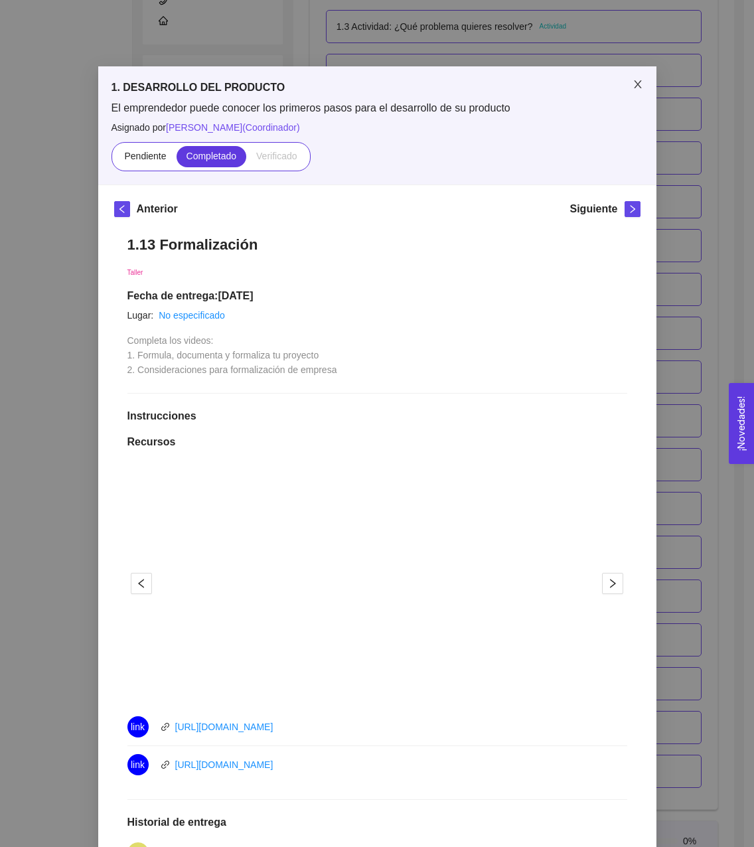
click at [636, 96] on span "Close" at bounding box center [637, 84] width 37 height 37
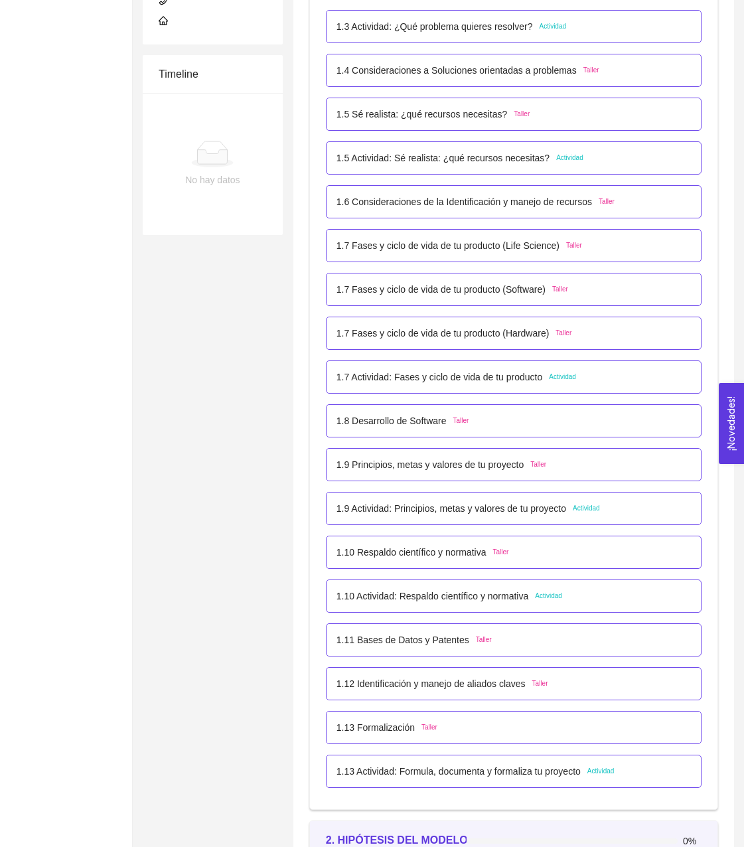
click at [412, 765] on p "1.13 Actividad: Formula, documenta y formaliza tu proyecto" at bounding box center [459, 771] width 244 height 15
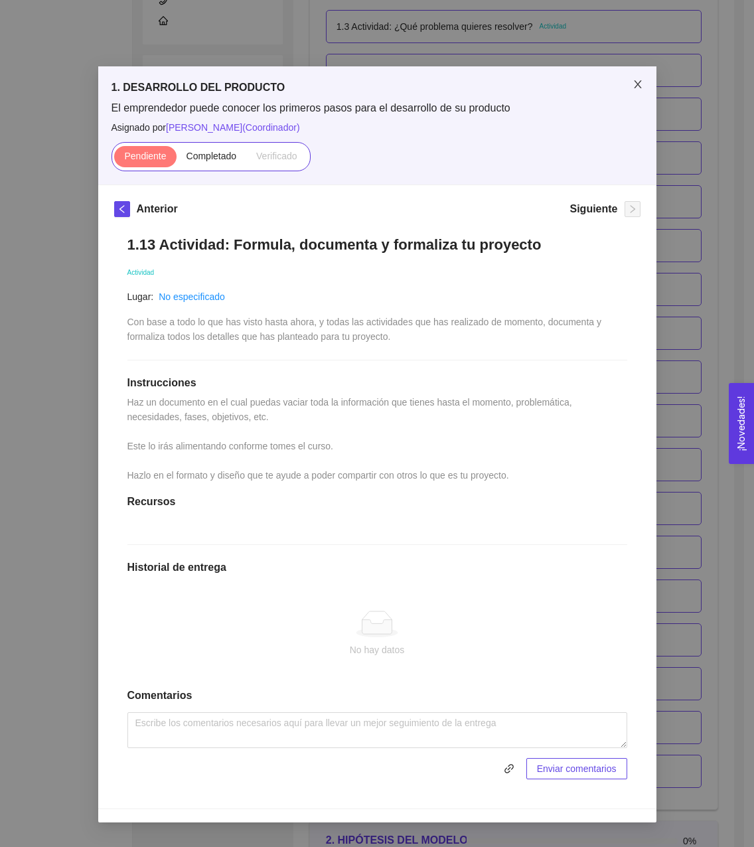
click at [643, 86] on span "Close" at bounding box center [637, 84] width 37 height 37
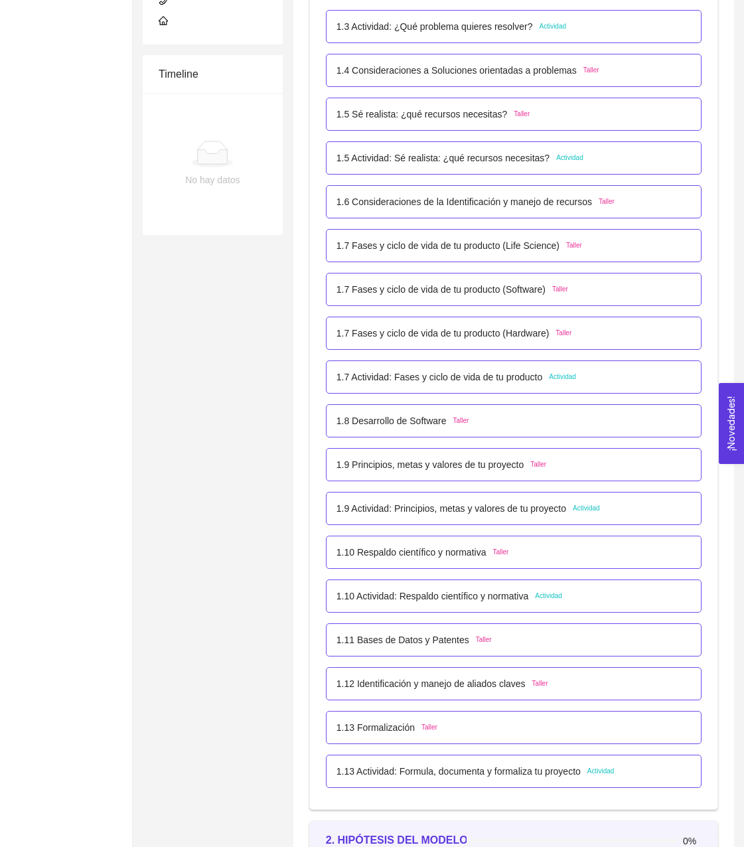
click at [409, 390] on div "1.7 Actividad: Fases y ciclo de vida de tu producto Actividad" at bounding box center [514, 376] width 376 height 33
click at [418, 380] on p "1.7 Actividad: Fases y ciclo de vida de tu producto" at bounding box center [440, 377] width 206 height 15
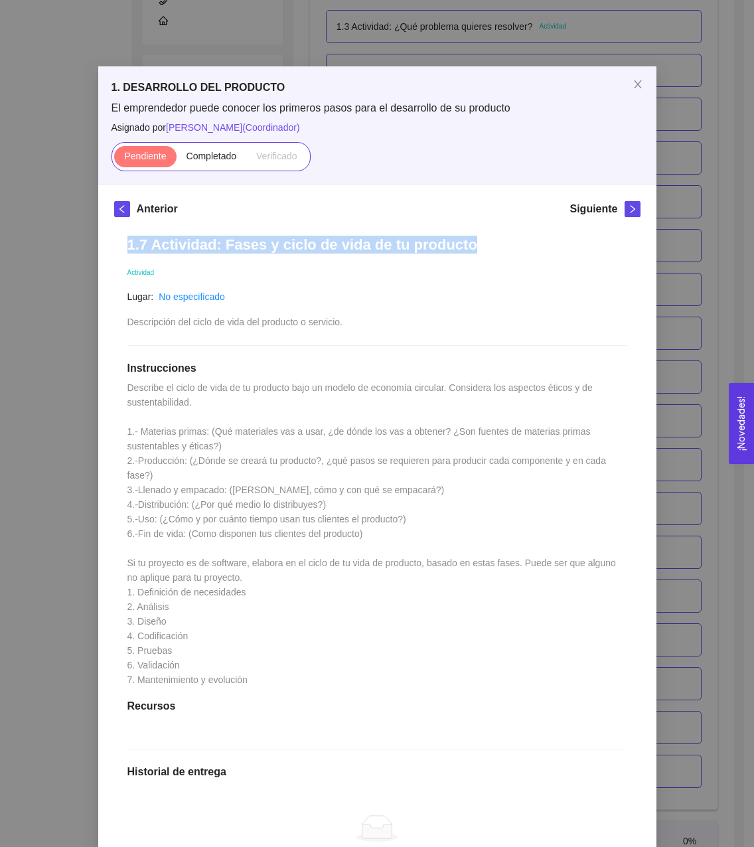
drag, startPoint x: 454, startPoint y: 236, endPoint x: 121, endPoint y: 234, distance: 332.5
click at [121, 234] on div "1.7 Actividad: Fases y ciclo de vida de tu producto Actividad Lugar: No especif…" at bounding box center [377, 609] width 526 height 775
copy h1 "1.7 Actividad: Fases y ciclo de vida de tu producto"
click at [637, 81] on icon "close" at bounding box center [638, 84] width 11 height 11
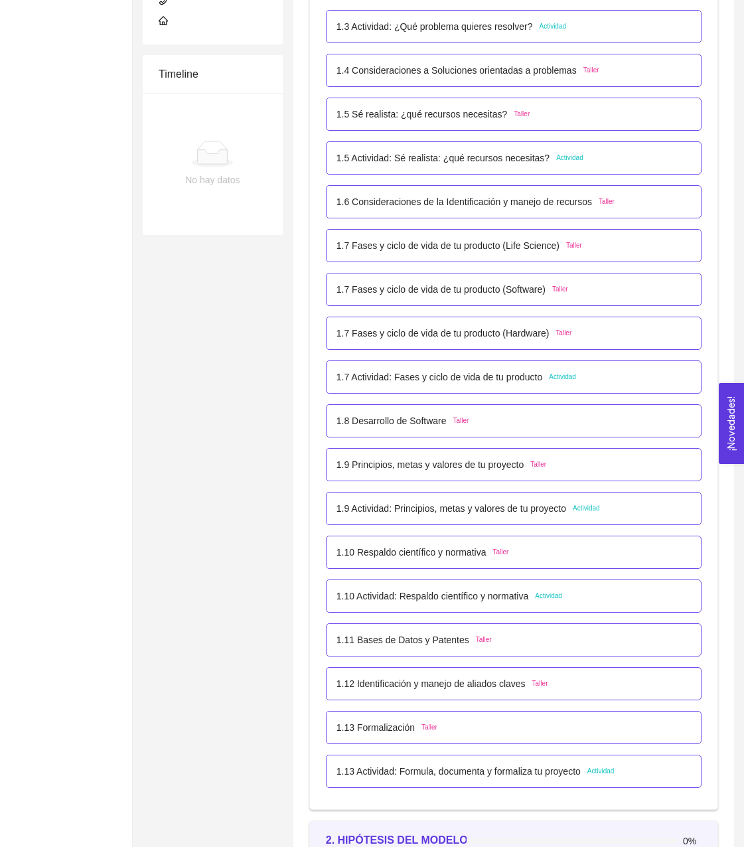
click at [401, 371] on p "1.7 Actividad: Fases y ciclo de vida de tu producto" at bounding box center [440, 377] width 206 height 15
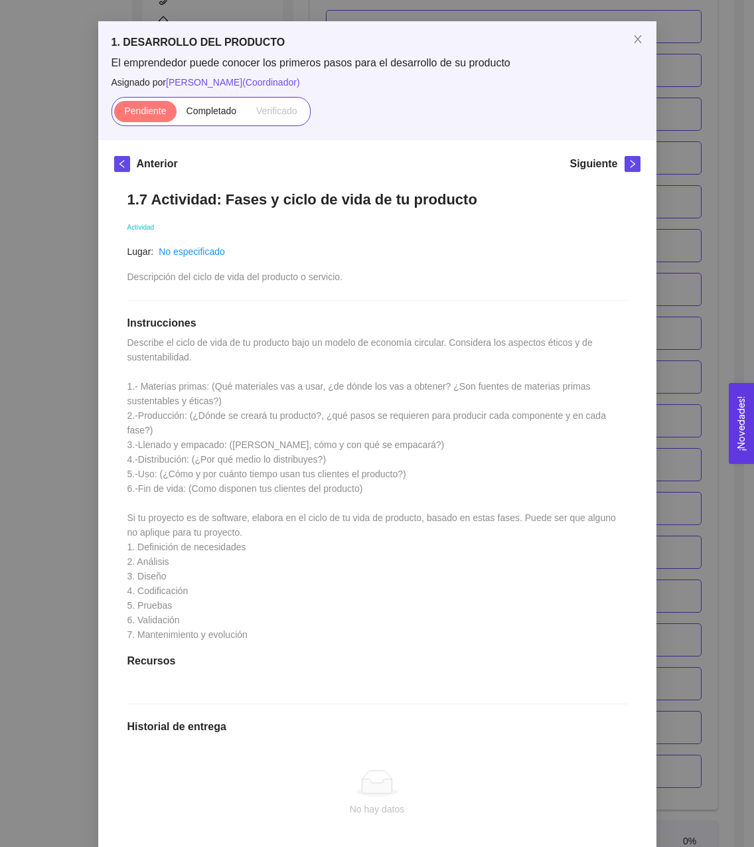
scroll to position [46, 0]
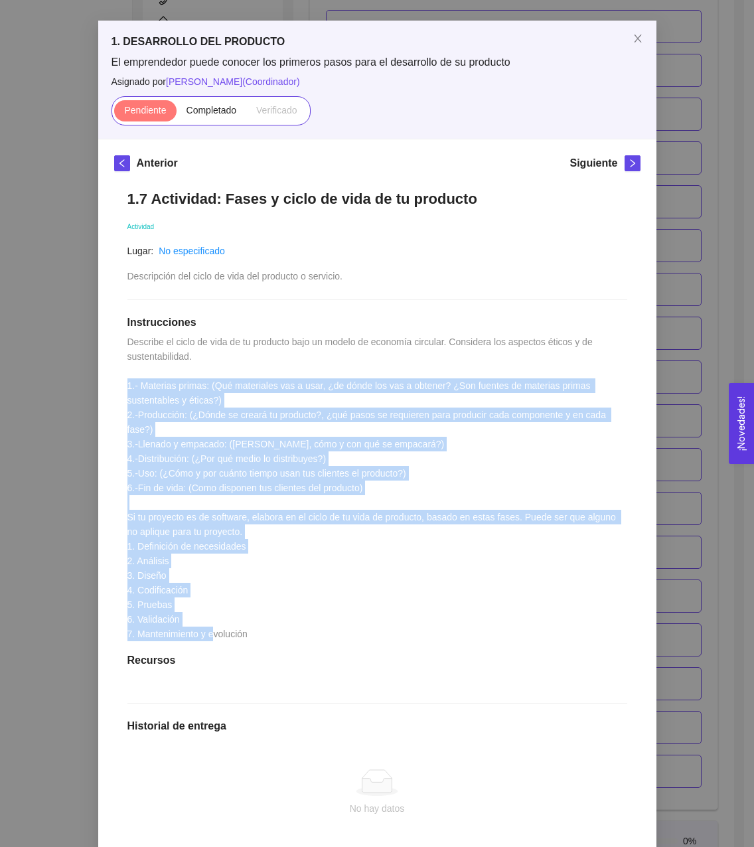
drag, startPoint x: 257, startPoint y: 617, endPoint x: 117, endPoint y: 391, distance: 265.2
click at [117, 391] on div "1.7 Actividad: Fases y ciclo de vida de tu producto Actividad Lugar: No especif…" at bounding box center [377, 564] width 526 height 775
drag, startPoint x: 117, startPoint y: 391, endPoint x: 214, endPoint y: 441, distance: 108.9
click at [214, 441] on span "Describe el ciclo de vida de tu producto bajo un modelo de economía circular. C…" at bounding box center [372, 488] width 491 height 303
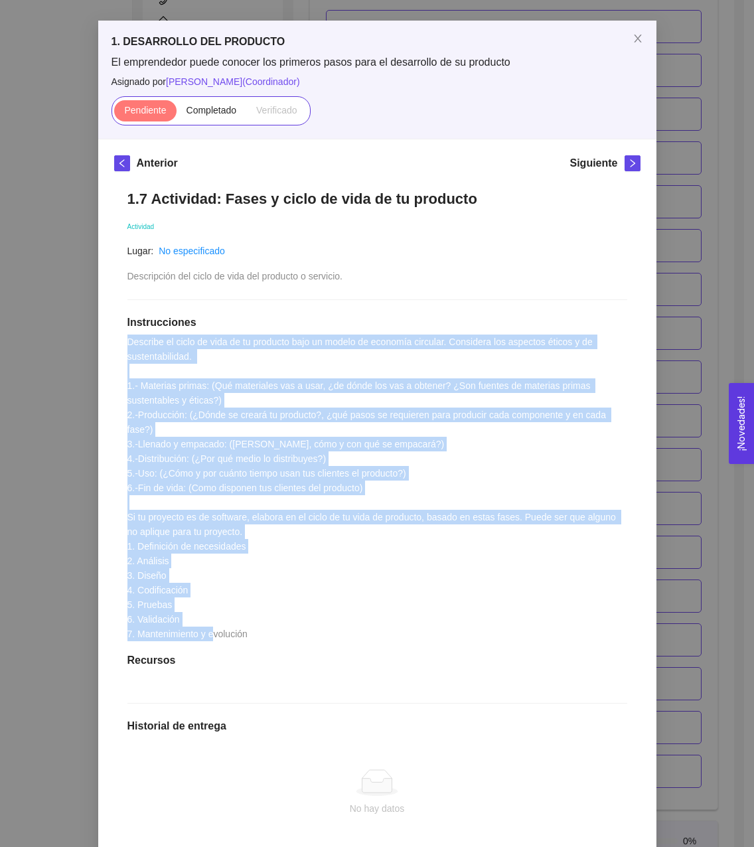
drag, startPoint x: 256, startPoint y: 618, endPoint x: 115, endPoint y: 345, distance: 307.3
click at [115, 345] on div "1.7 Actividad: Fases y ciclo de vida de tu producto Actividad Lugar: No especif…" at bounding box center [377, 564] width 526 height 775
drag, startPoint x: 115, startPoint y: 345, endPoint x: 259, endPoint y: 453, distance: 180.1
click at [259, 453] on span "Describe el ciclo de vida de tu producto bajo un modelo de economía circular. C…" at bounding box center [372, 488] width 491 height 303
